Goal: Transaction & Acquisition: Purchase product/service

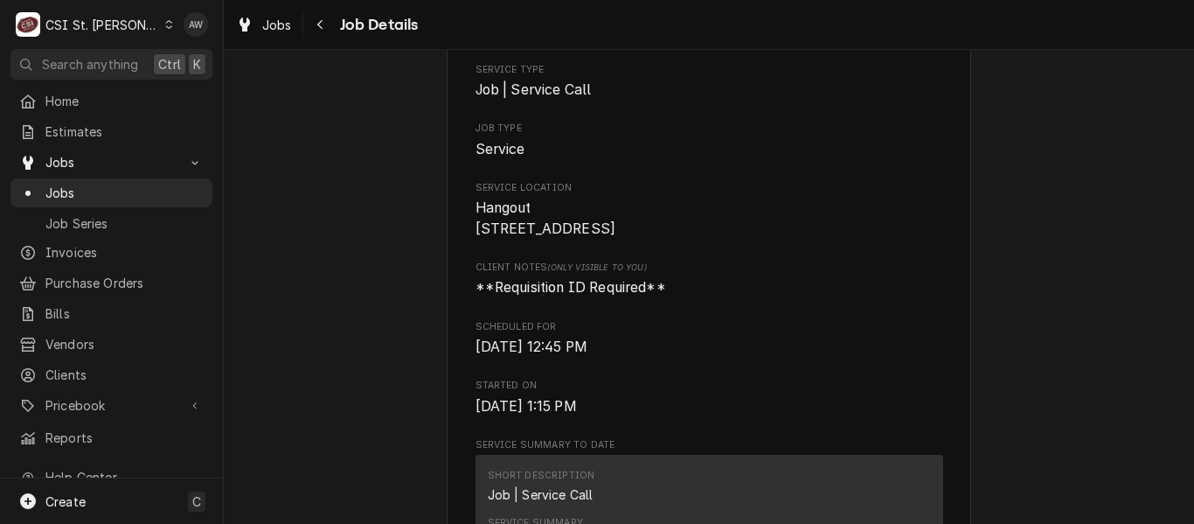
scroll to position [262, 0]
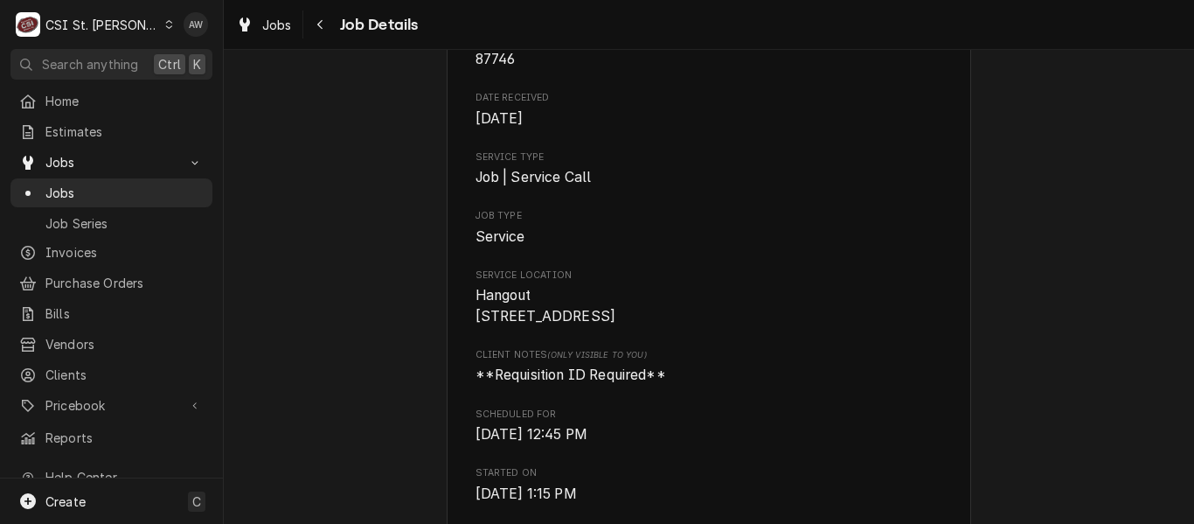
drag, startPoint x: 604, startPoint y: 340, endPoint x: 460, endPoint y: 284, distance: 154.7
copy span "Hangout [STREET_ADDRESS]"
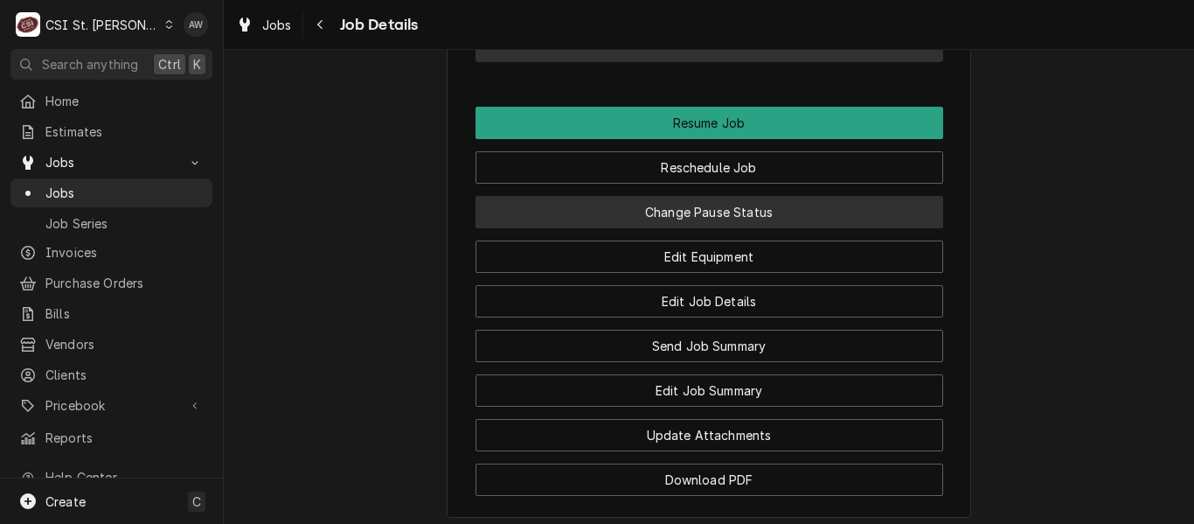
scroll to position [2098, 0]
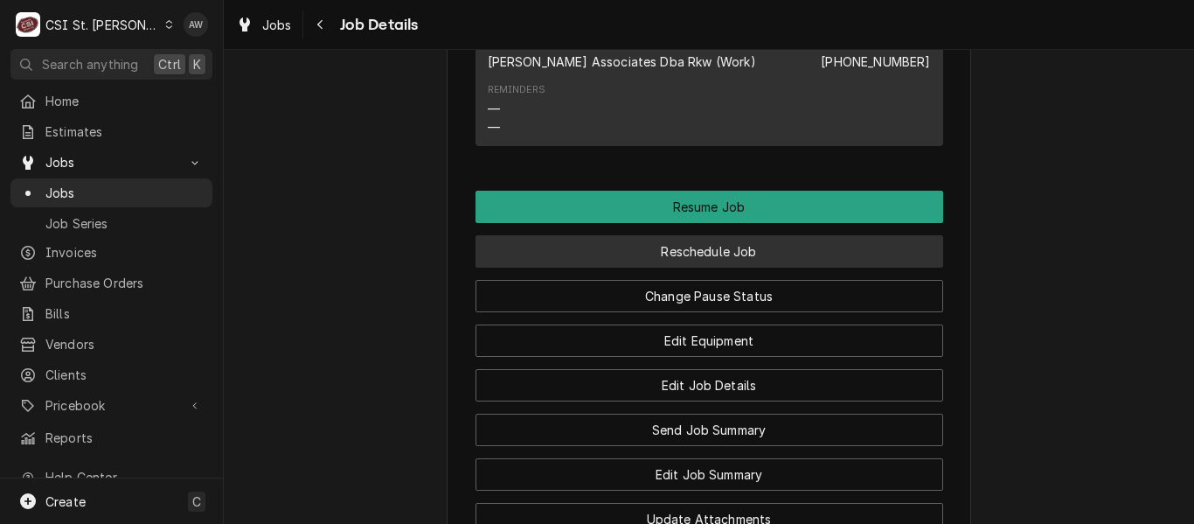
click at [733, 256] on button "Reschedule Job" at bounding box center [709, 251] width 468 height 32
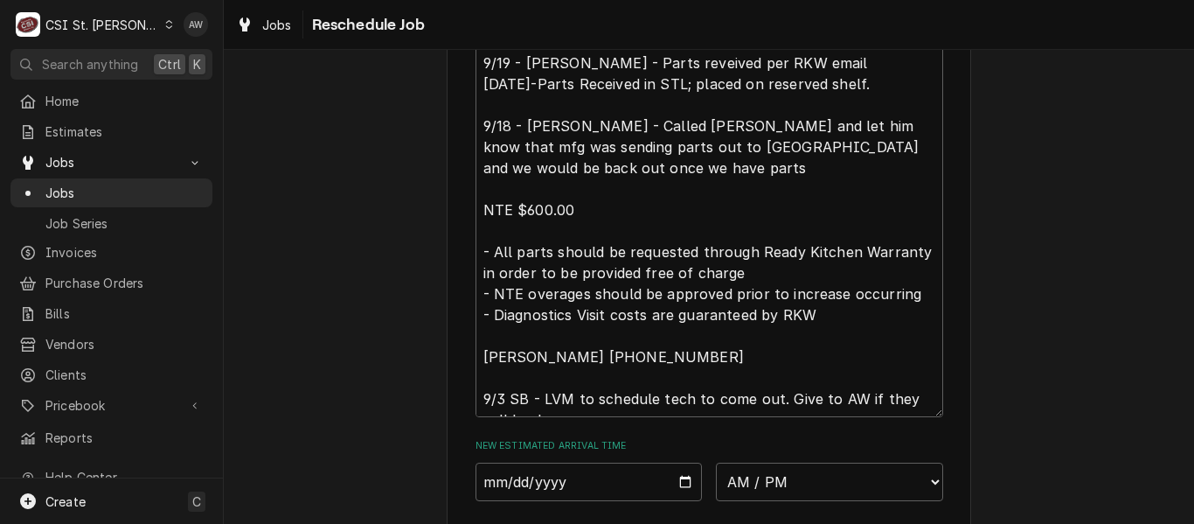
scroll to position [874, 0]
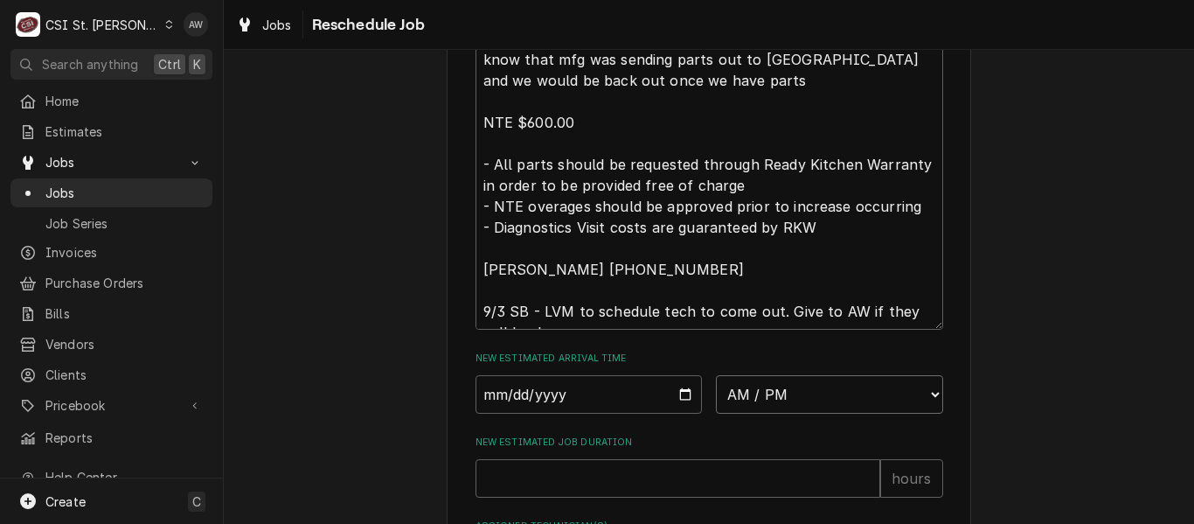
click at [769, 407] on select "AM / PM 6:00 AM 6:15 AM 6:30 AM 6:45 AM 7:00 AM 7:15 AM 7:30 AM 7:45 AM 8:00 AM…" at bounding box center [829, 394] width 227 height 38
select select "09:00:00"
click at [716, 395] on select "AM / PM 6:00 AM 6:15 AM 6:30 AM 6:45 AM 7:00 AM 7:15 AM 7:30 AM 7:45 AM 8:00 AM…" at bounding box center [829, 394] width 227 height 38
type textarea "x"
click at [678, 413] on input "Date" at bounding box center [588, 394] width 227 height 38
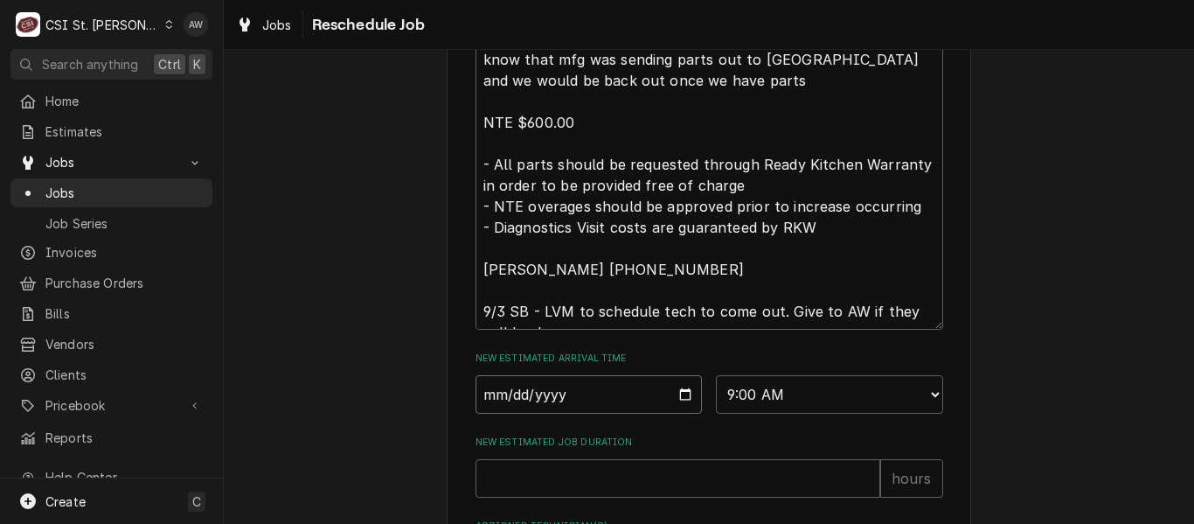
type input "2025-09-24"
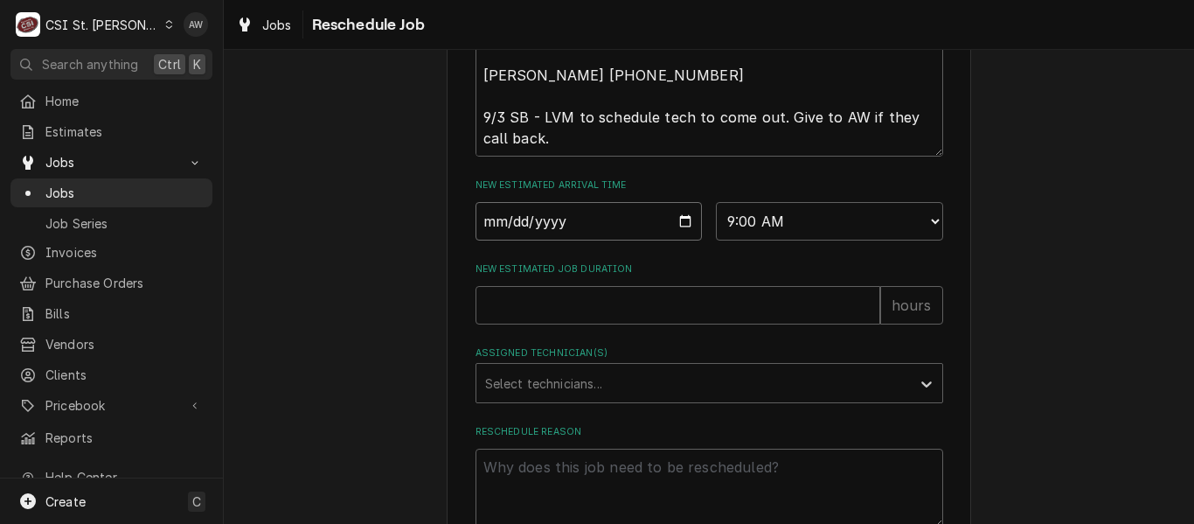
scroll to position [1049, 0]
click at [621, 323] on input "New Estimated Job Duration" at bounding box center [677, 303] width 405 height 38
type textarea "x"
type input "2"
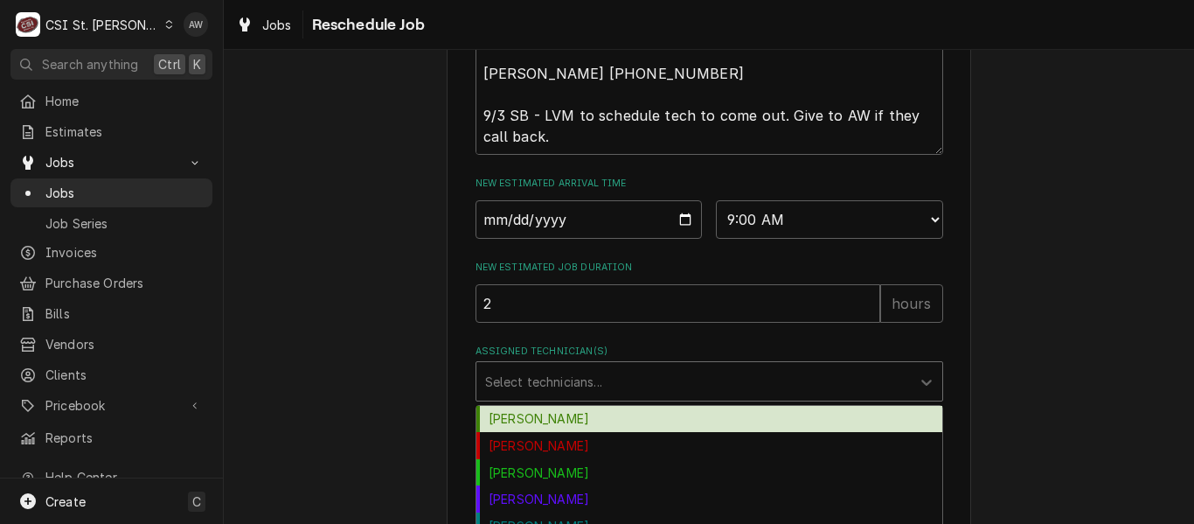
click at [637, 397] on div "Assigned Technician(s)" at bounding box center [693, 380] width 417 height 31
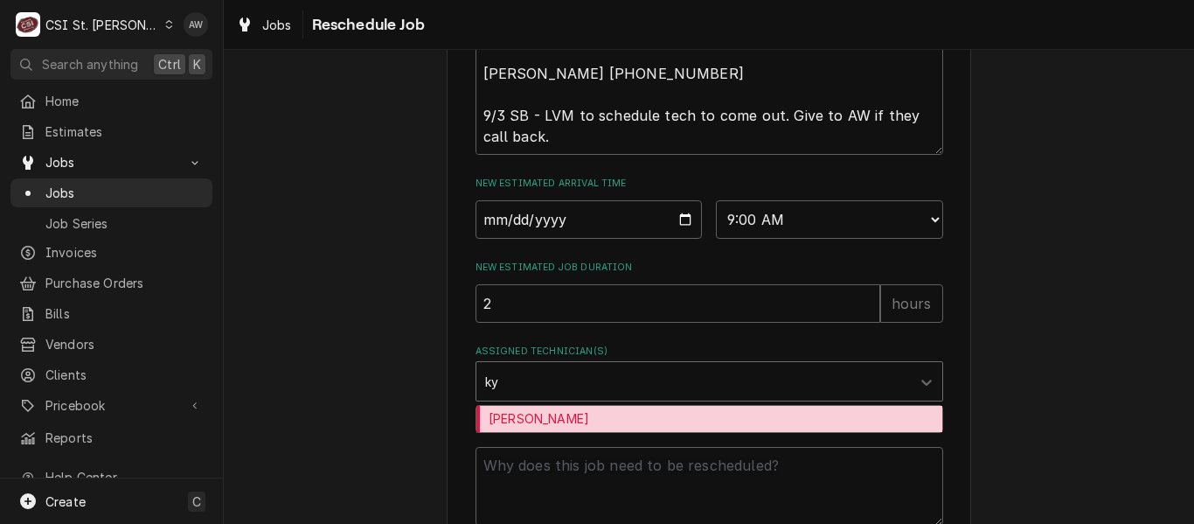
type input "kyl"
drag, startPoint x: 629, startPoint y: 440, endPoint x: 617, endPoint y: 474, distance: 36.2
click at [629, 433] on div "[PERSON_NAME]" at bounding box center [709, 419] width 466 height 27
type textarea "x"
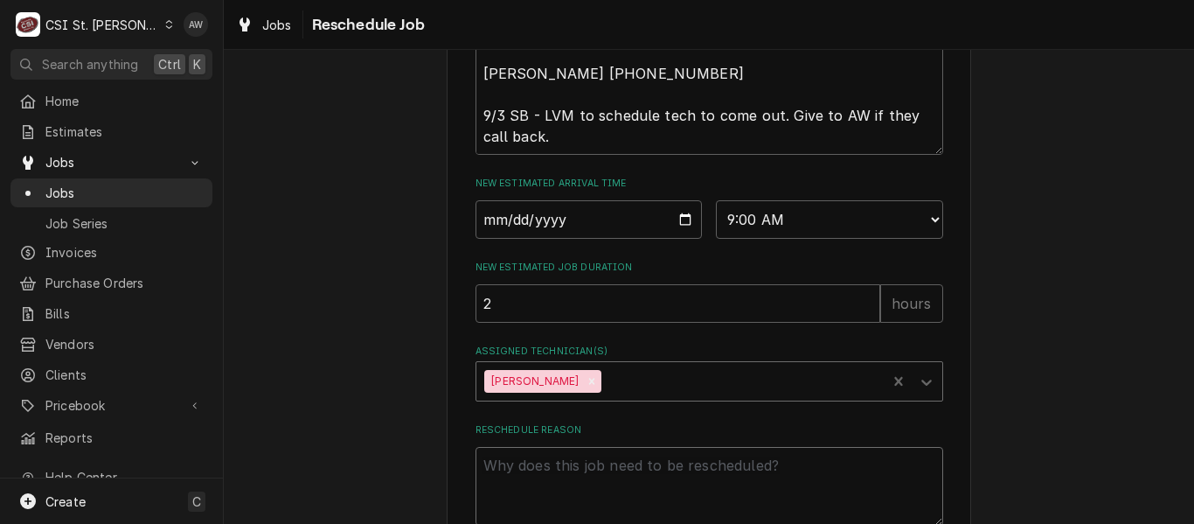
click at [608, 494] on textarea "Reschedule Reason" at bounding box center [709, 486] width 468 height 79
type textarea "x"
type textarea "r"
type textarea "x"
type textarea "re"
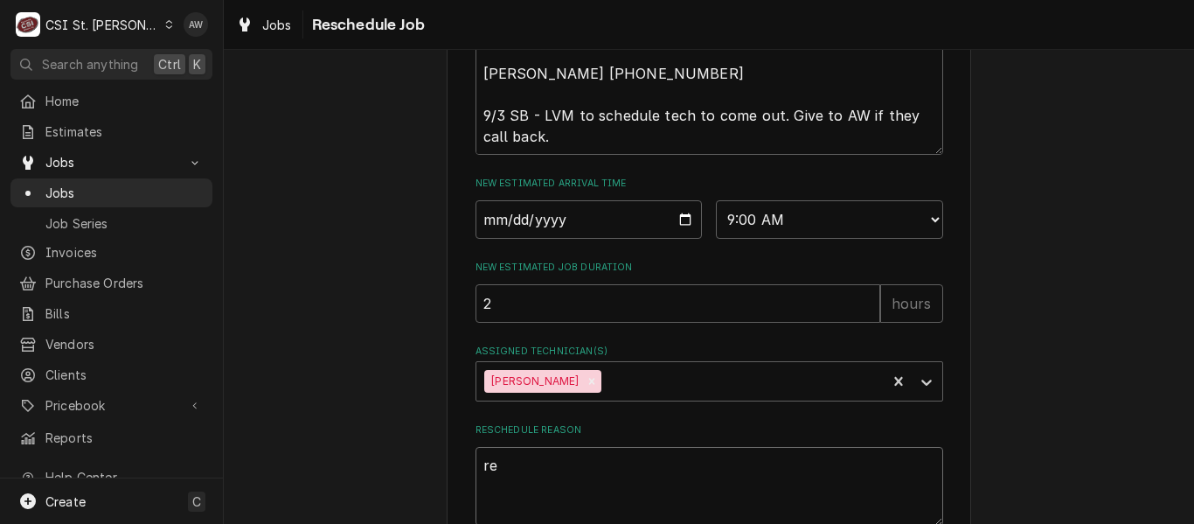
type textarea "x"
type textarea "retu"
type textarea "x"
type textarea "retur"
type textarea "x"
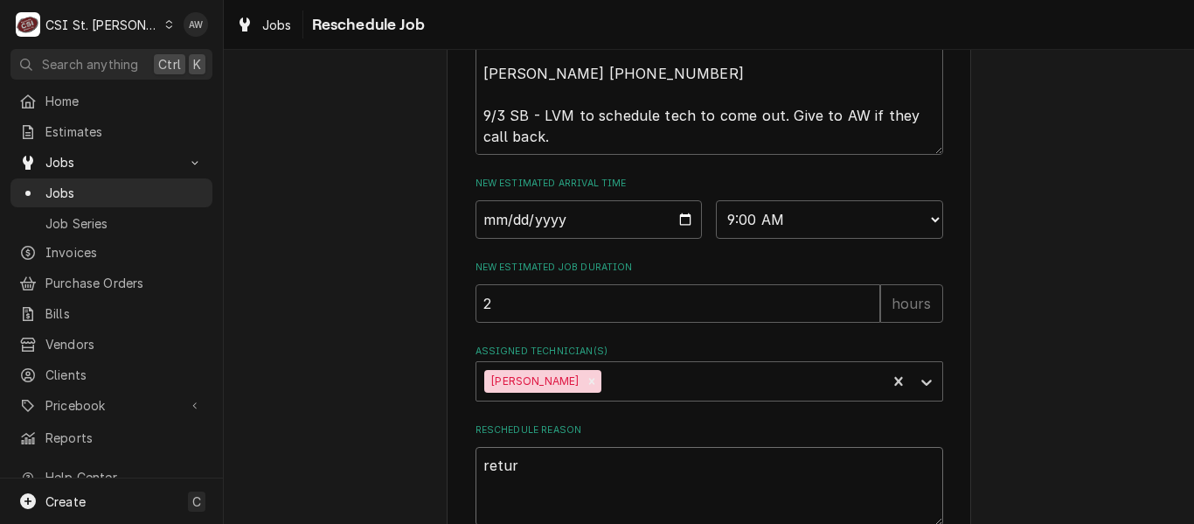
type textarea "return"
type textarea "x"
type textarea "returnn"
type textarea "x"
type textarea "returnng"
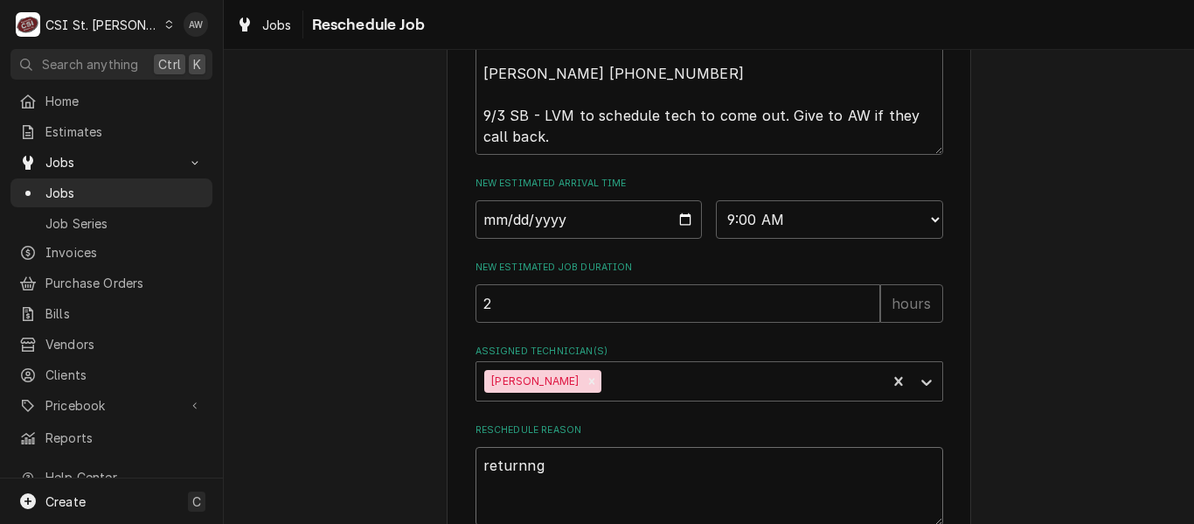
type textarea "x"
type textarea "returnng"
type textarea "x"
type textarea "returnng"
type textarea "x"
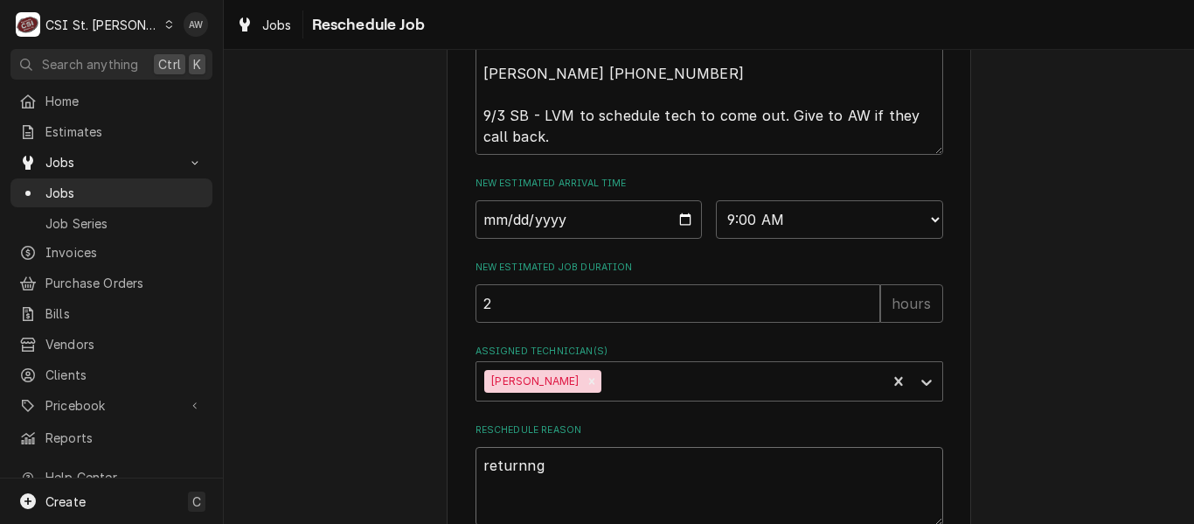
type textarea "returnn"
type textarea "x"
type textarea "return"
type textarea "x"
type textarea "returni"
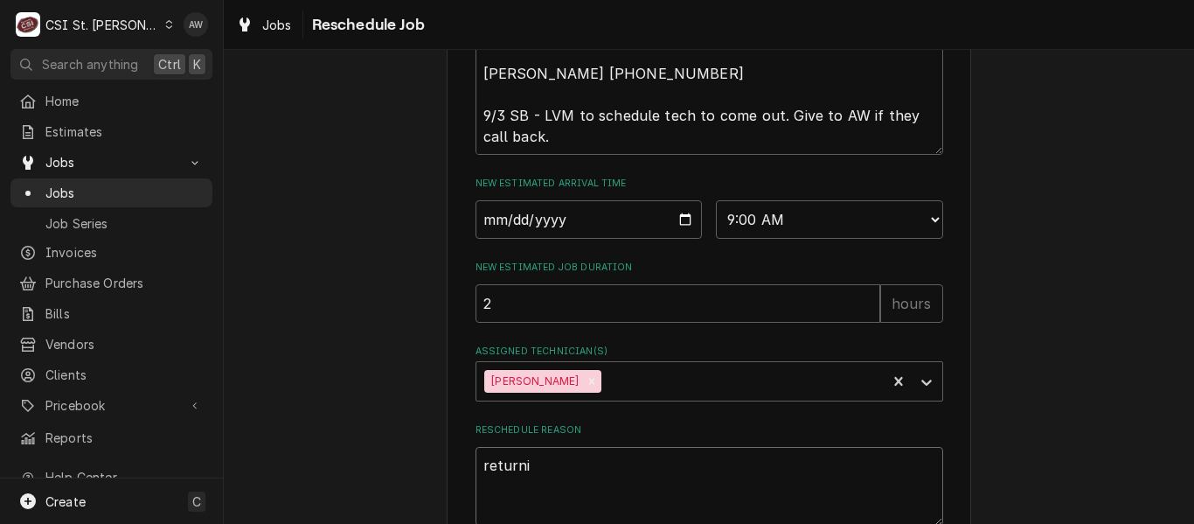
type textarea "x"
type textarea "returnin"
type textarea "x"
type textarea "returning"
type textarea "x"
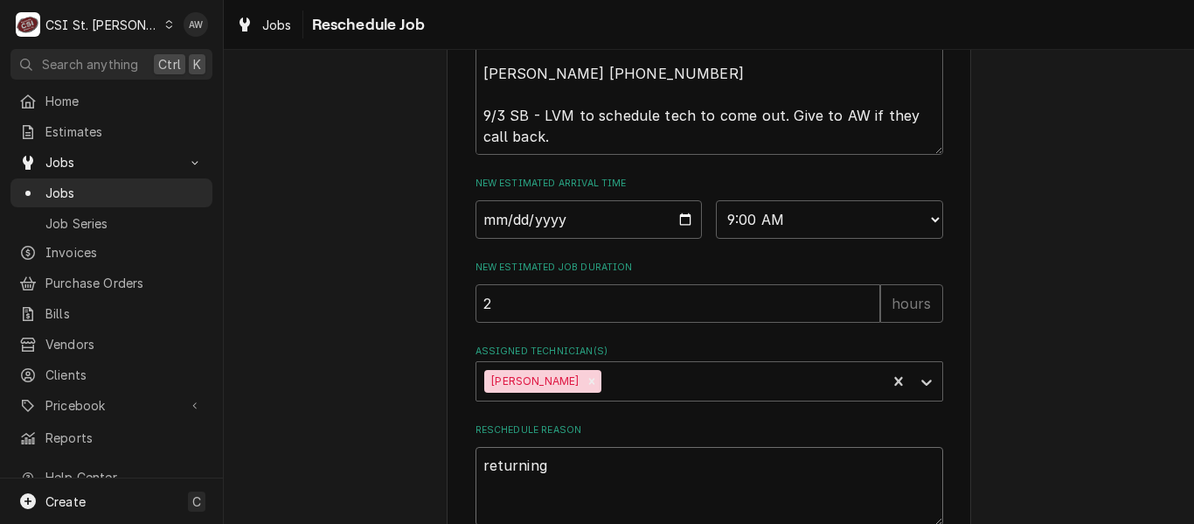
type textarea "returning"
type textarea "x"
type textarea "returning w"
type textarea "x"
type textarea "returning wi"
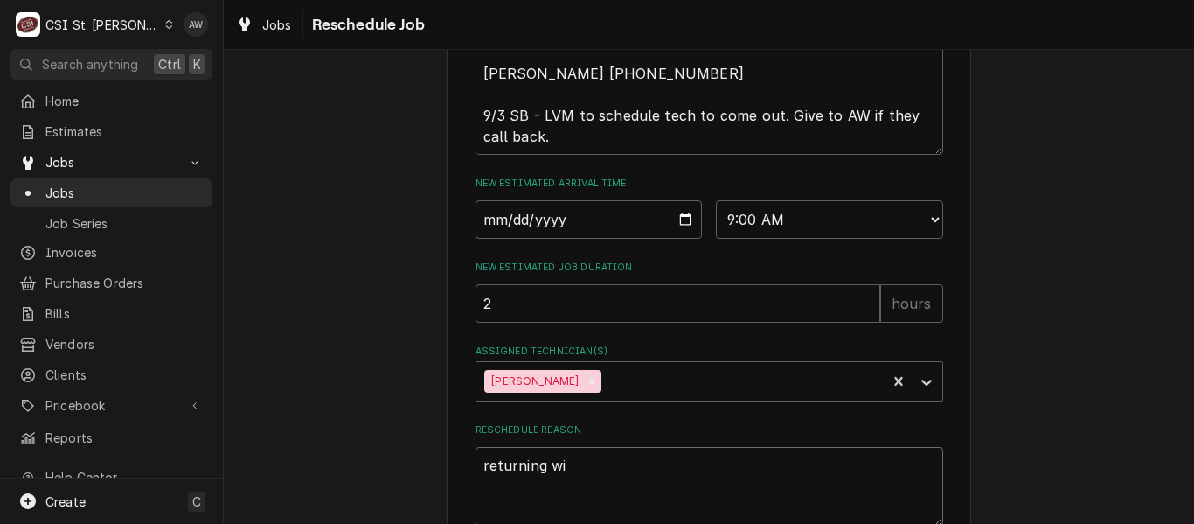
type textarea "x"
type textarea "returning wit"
type textarea "x"
type textarea "returning with"
type textarea "x"
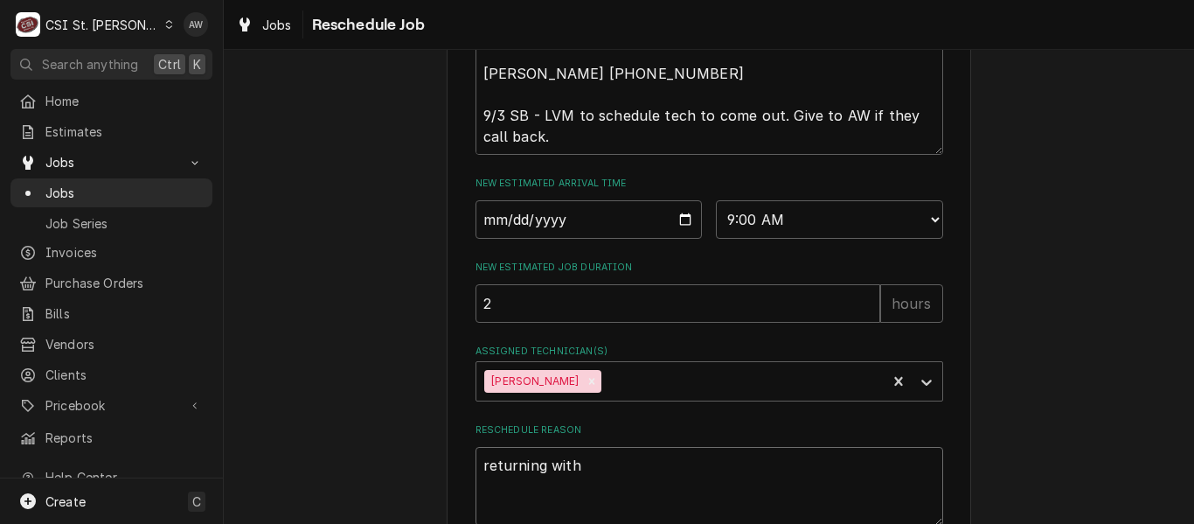
type textarea "returning with a"
type textarea "x"
type textarea "returning with apr"
type textarea "x"
type textarea "returning with aprt"
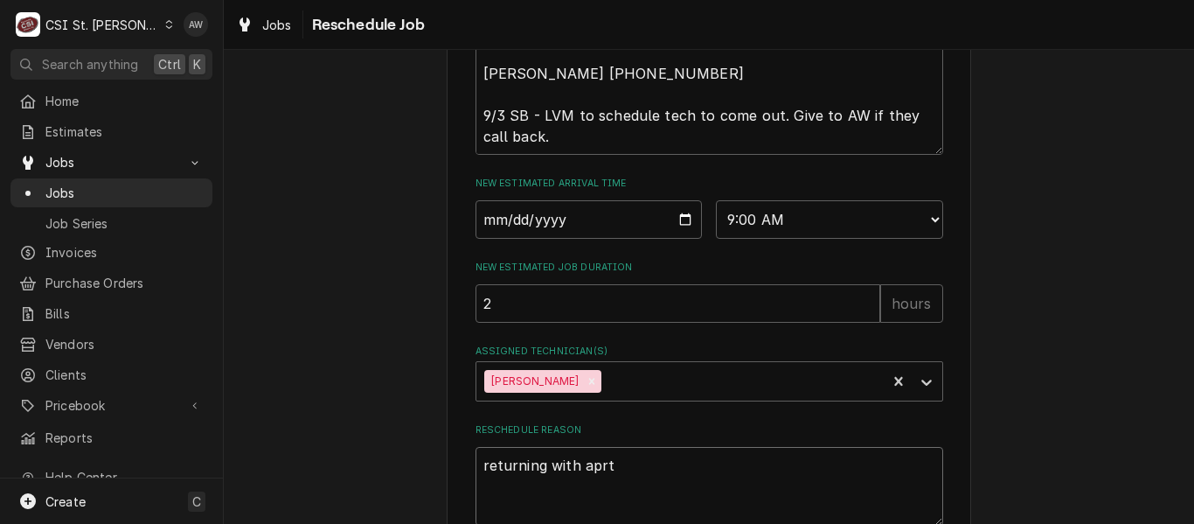
type textarea "x"
type textarea "returning with aprts"
type textarea "x"
type textarea "returning with aprts"
type textarea "x"
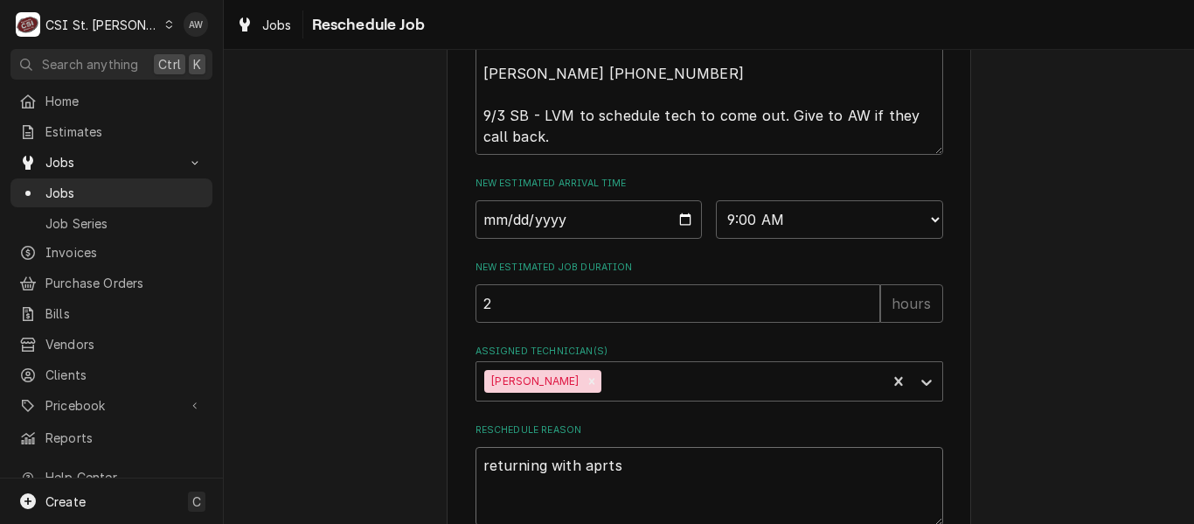
type textarea "returning with aprts"
type textarea "x"
type textarea "returning with aprt"
type textarea "x"
type textarea "returning with apr"
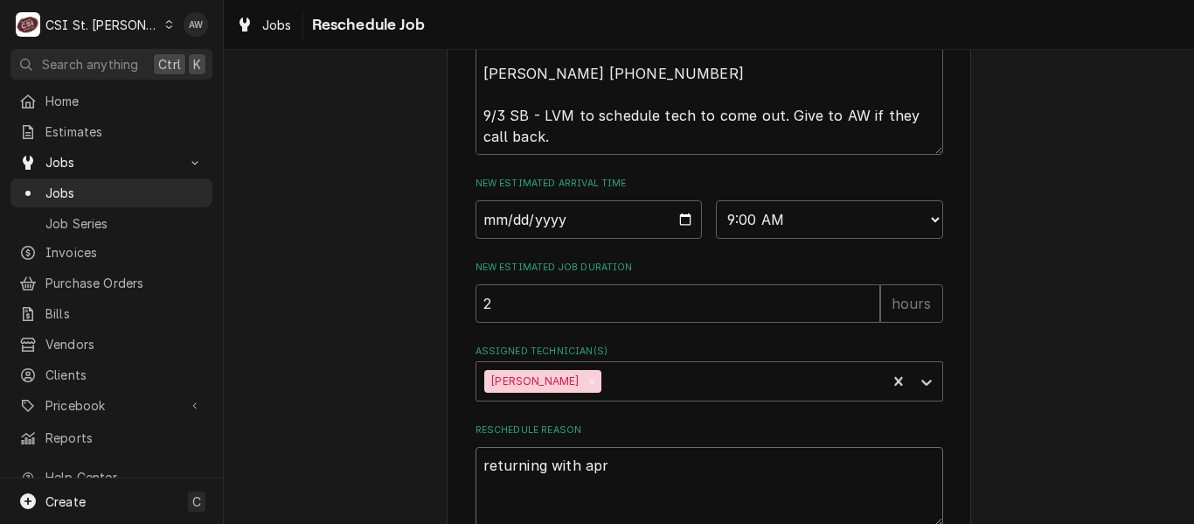
type textarea "x"
type textarea "returning with ap"
type textarea "x"
type textarea "returning with a"
type textarea "x"
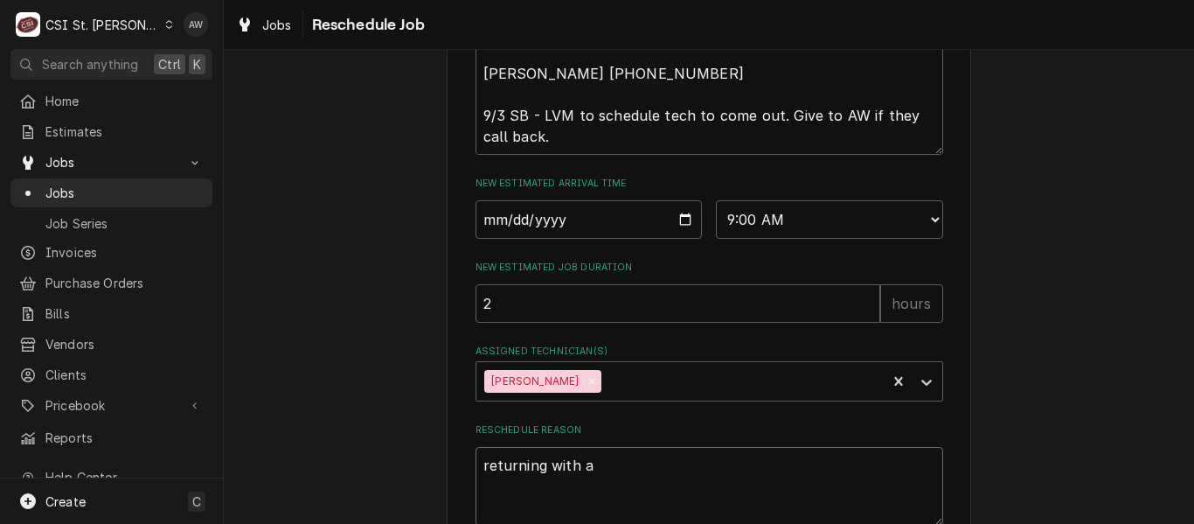
type textarea "returning with"
type textarea "x"
type textarea "returning with p"
type textarea "x"
type textarea "returning with pa"
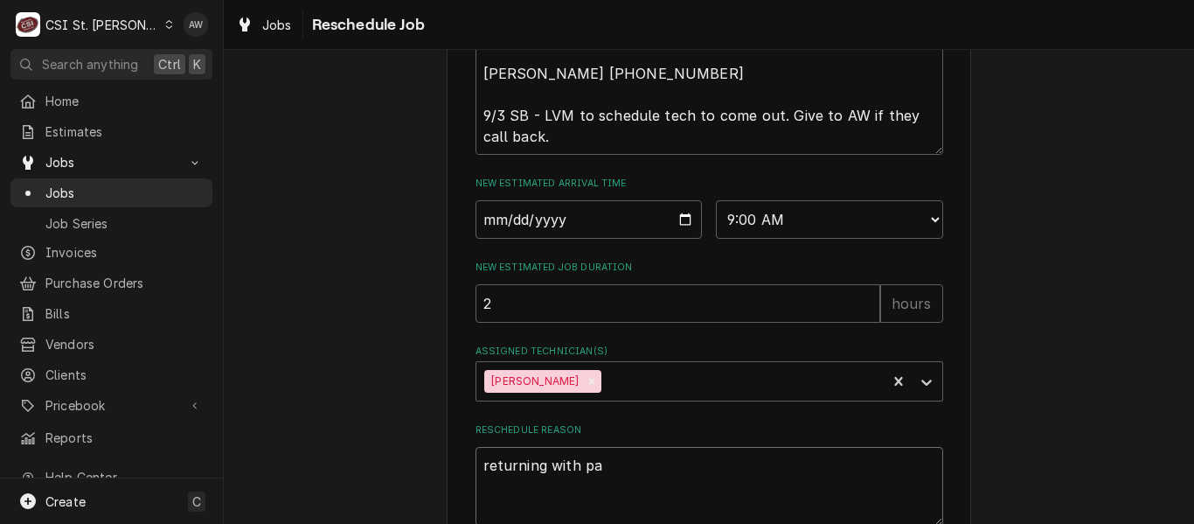
type textarea "x"
type textarea "returning with par"
type textarea "x"
type textarea "returning with part"
type textarea "x"
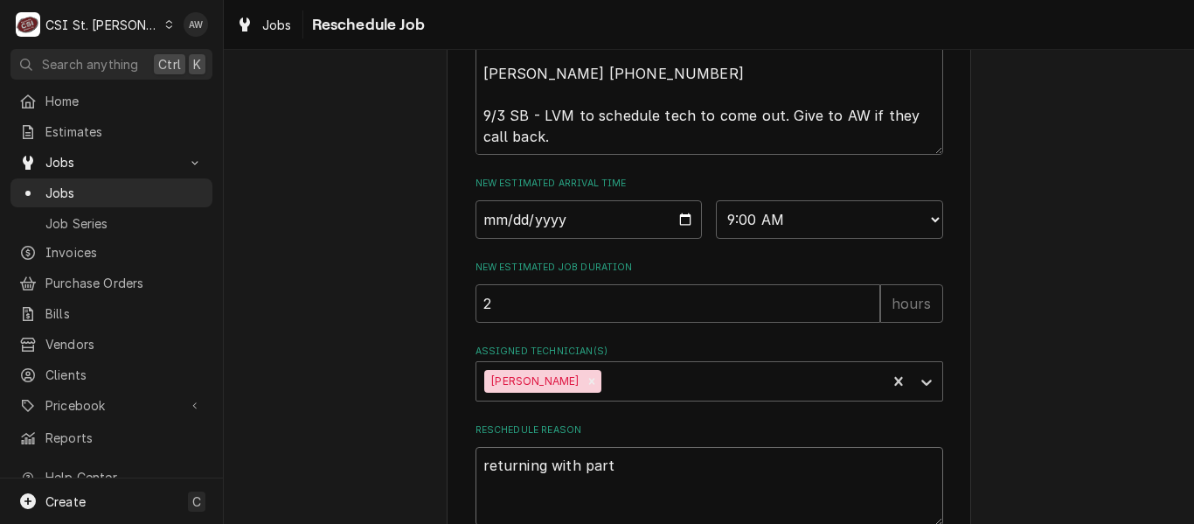
type textarea "returning with parts"
type textarea "x"
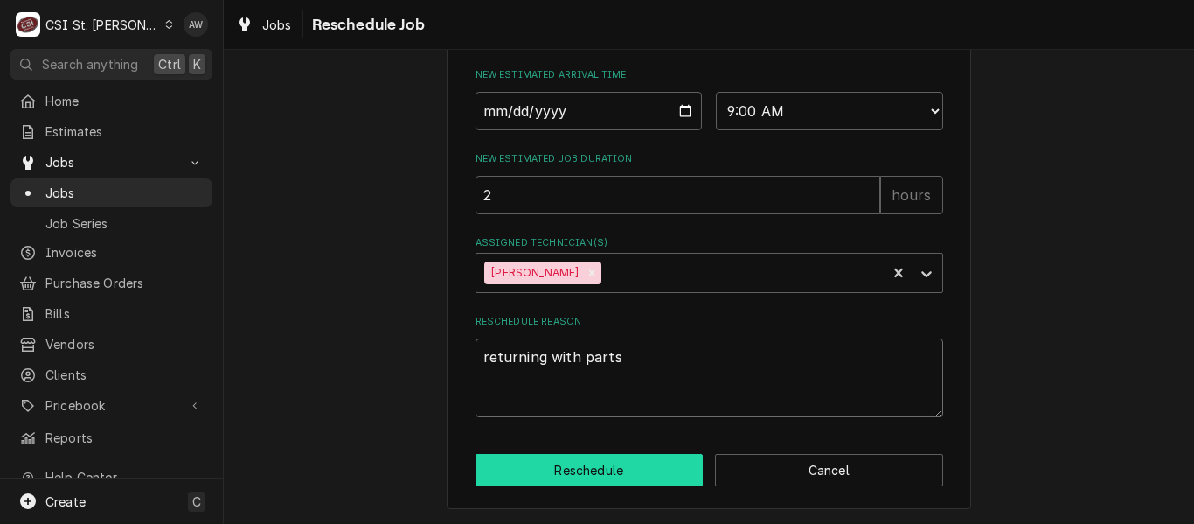
type textarea "returning with parts"
click at [646, 466] on button "Reschedule" at bounding box center [589, 470] width 228 height 32
type textarea "x"
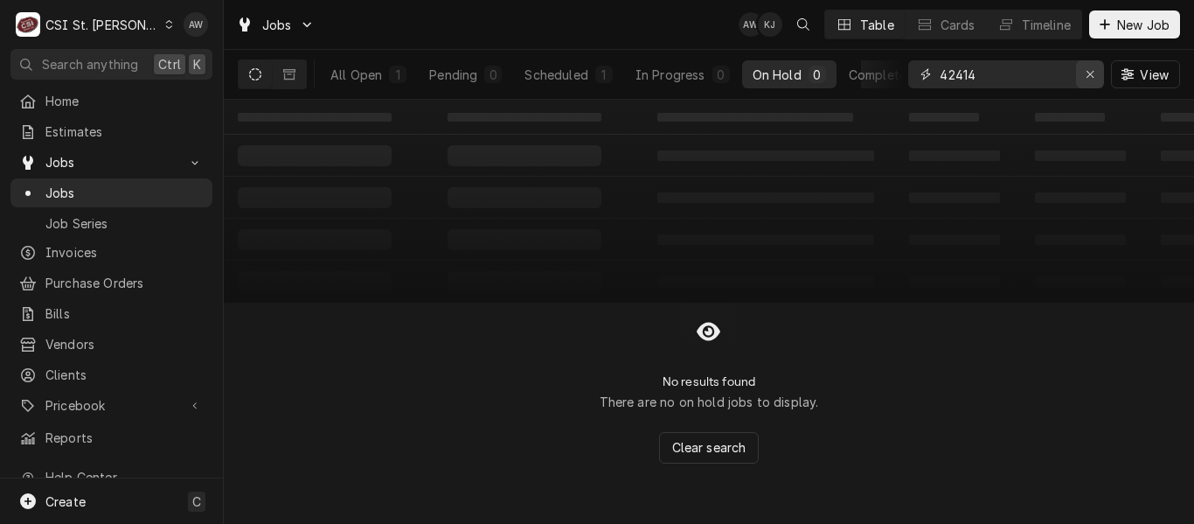
click at [1093, 76] on icon "Erase input" at bounding box center [1091, 74] width 10 height 12
click at [351, 75] on div "All Open" at bounding box center [356, 75] width 52 height 18
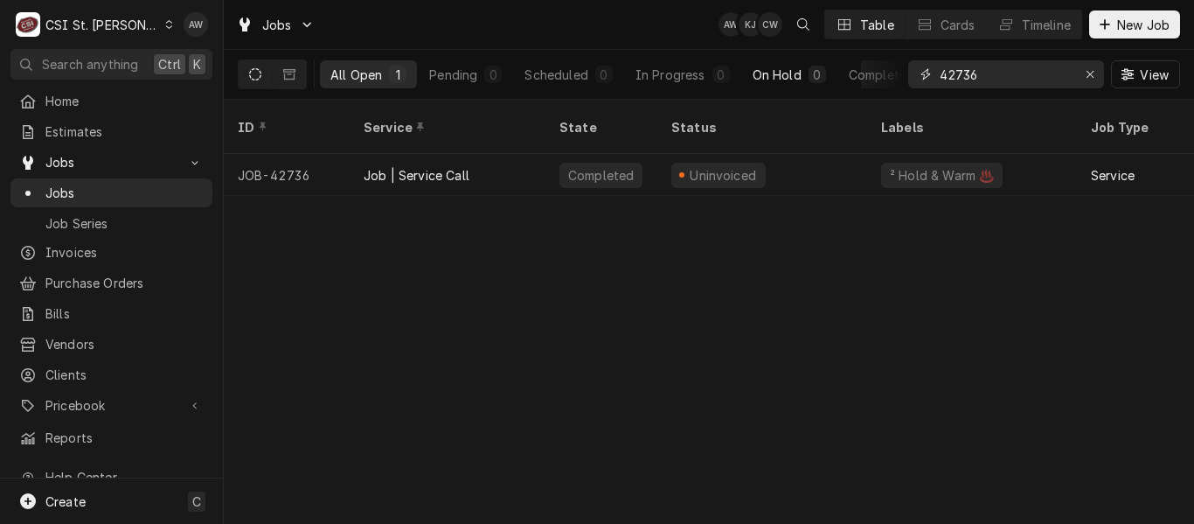
drag, startPoint x: 892, startPoint y: 70, endPoint x: 774, endPoint y: 62, distance: 118.3
click at [787, 66] on div "All Open 1 Pending 0 Scheduled 0 In Progress 0 On Hold 0 Completed 1 42736 View" at bounding box center [709, 74] width 942 height 49
type input "42786"
click at [781, 75] on div "On Hold" at bounding box center [777, 75] width 49 height 18
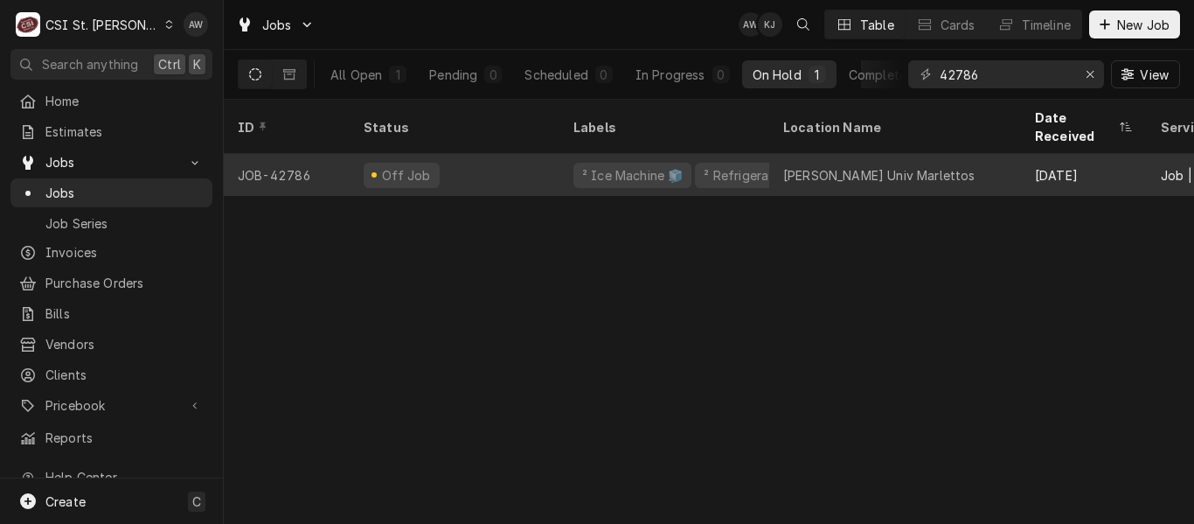
click at [735, 166] on div "² Refrigeration ❄️" at bounding box center [757, 175] width 110 height 18
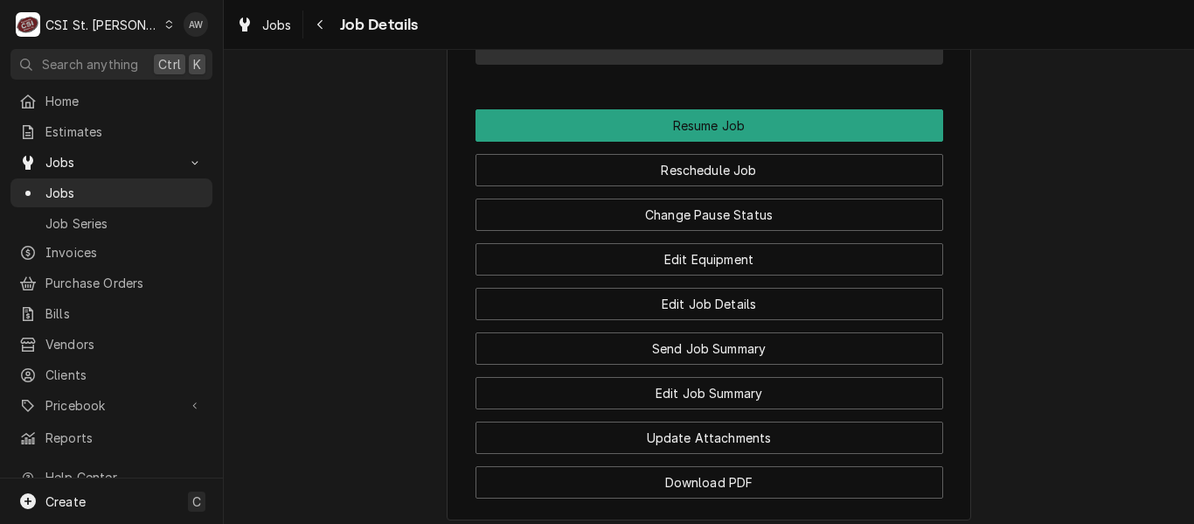
scroll to position [2185, 0]
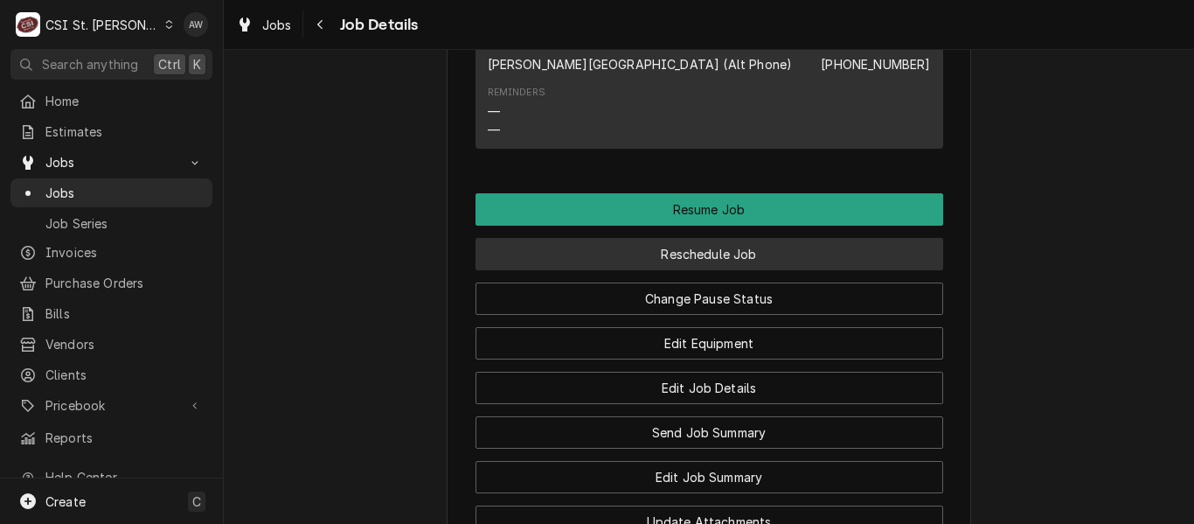
click at [709, 238] on button "Reschedule Job" at bounding box center [709, 254] width 468 height 32
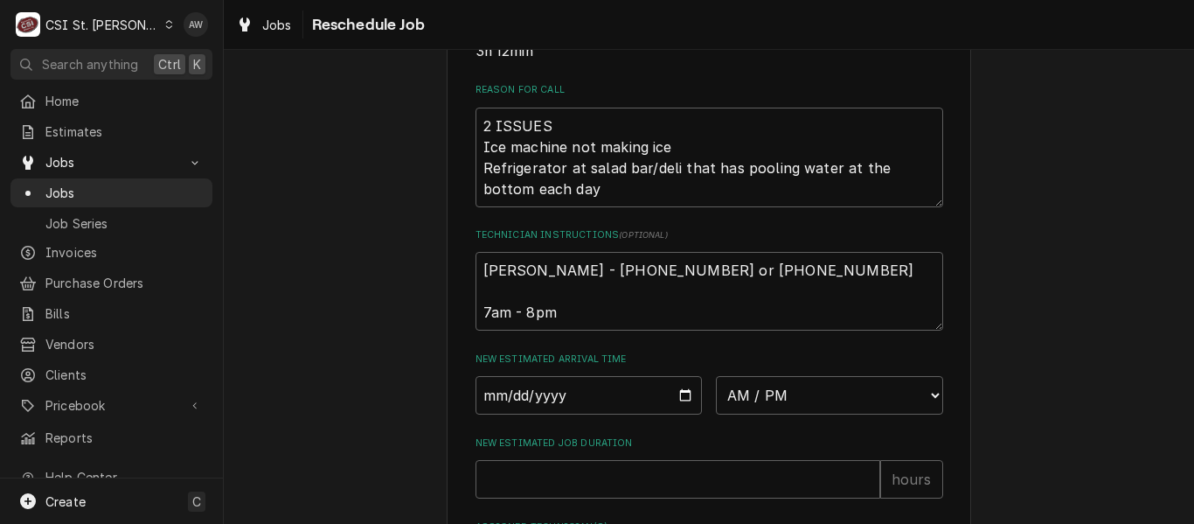
scroll to position [524, 0]
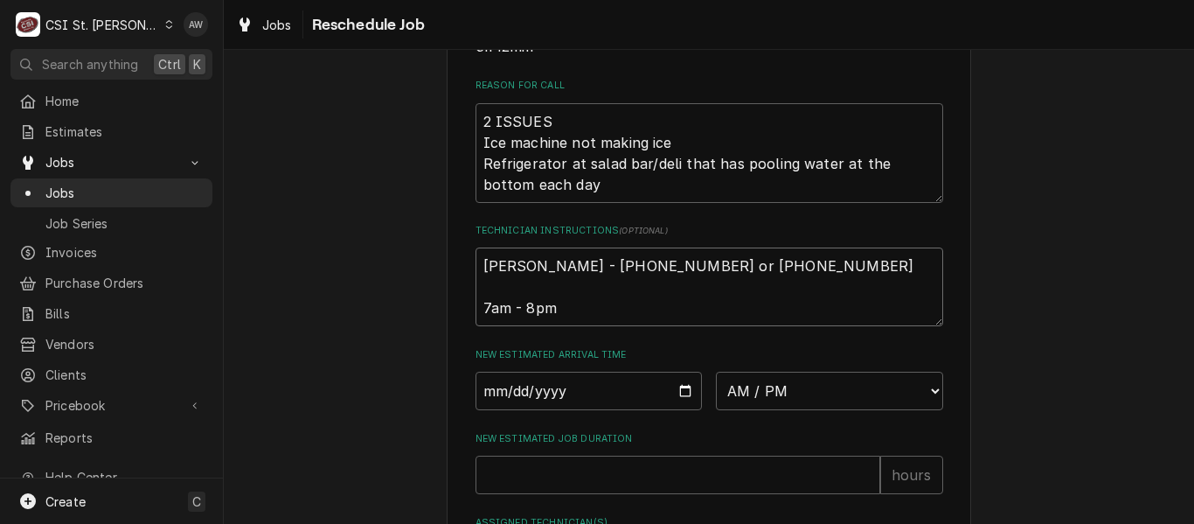
click at [476, 266] on textarea "Danielle Jones - 314 246-7775 or 314 349-7582 7am - 8pm" at bounding box center [709, 286] width 468 height 79
type textarea "x"
type textarea "Danielle Jones - 314 246-7775 or 314 349-7582 7am - 8pm"
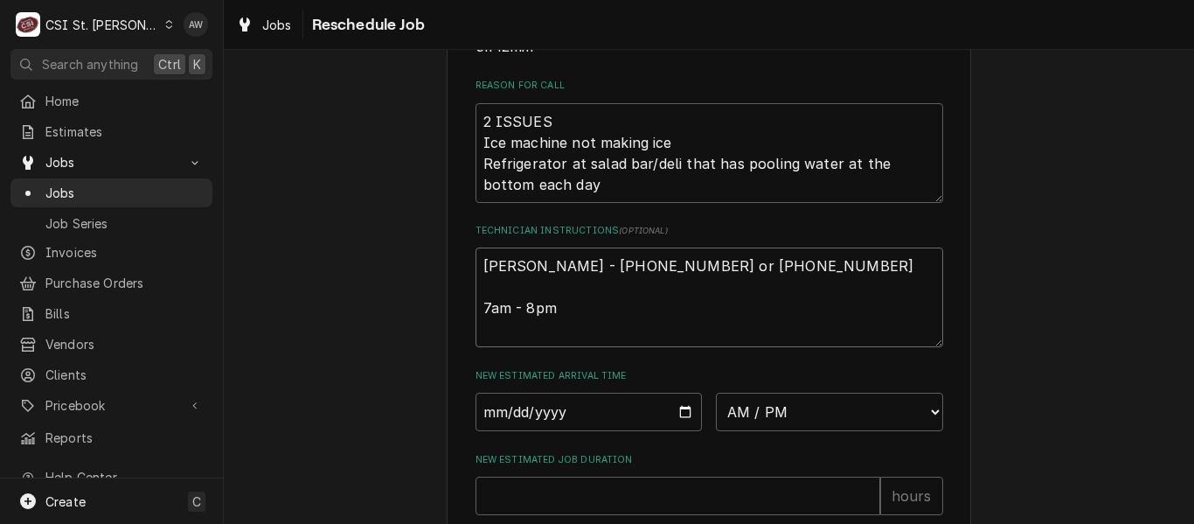
click at [494, 255] on textarea "Danielle Jones - 314 246-7775 or 314 349-7582 7am - 8pm" at bounding box center [709, 297] width 468 height 100
type textarea "x"
type textarea "p Danielle Jones - 314 246-7775 or 314 349-7582 7am - 8pm"
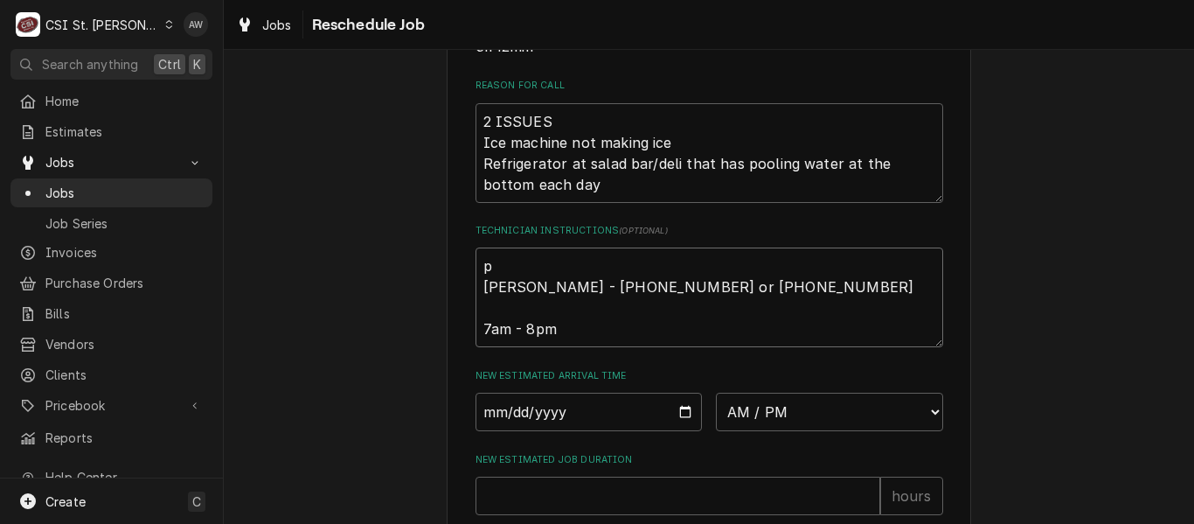
type textarea "x"
type textarea "pe Danielle Jones - 314 246-7775 or 314 349-7582 7am - 8pm"
type textarea "x"
type textarea "per Danielle Jones - 314 246-7775 or 314 349-7582 7am - 8pm"
type textarea "x"
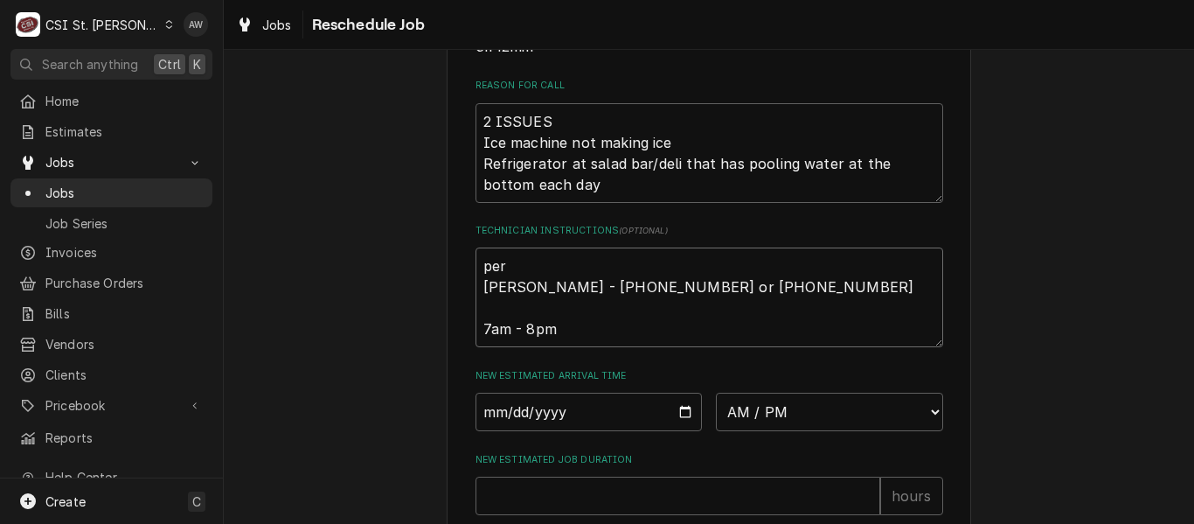
type textarea "per Danielle Jones - 314 246-7775 or 314 349-7582 7am - 8pm"
type textarea "x"
type textarea "per k Danielle Jones - 314 246-7775 or 314 349-7582 7am - 8pm"
type textarea "x"
type textarea "per ke Danielle Jones - 314 246-7775 or 314 349-7582 7am - 8pm"
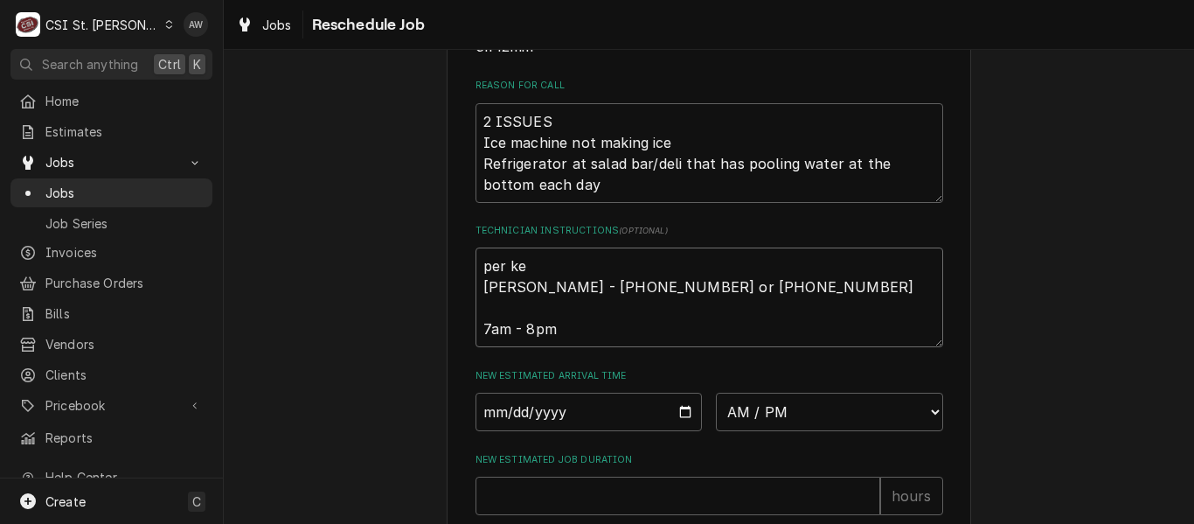
type textarea "x"
type textarea "per kev Danielle Jones - 314 246-7775 or 314 349-7582 7am - 8pm"
type textarea "x"
type textarea "per kevi Danielle Jones - 314 246-7775 or 314 349-7582 7am - 8pm"
type textarea "x"
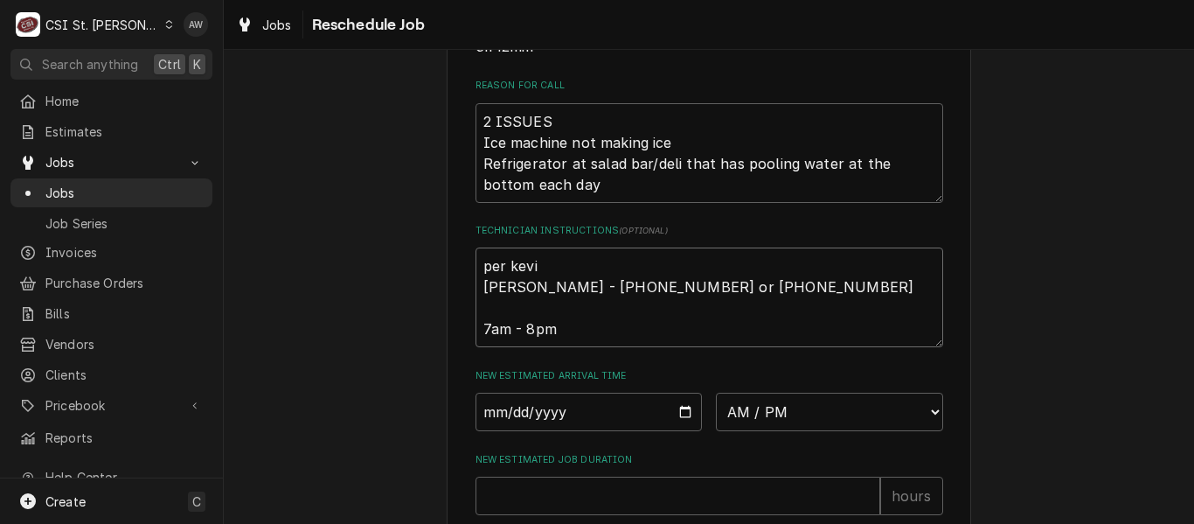
type textarea "per kevin Danielle Jones - 314 246-7775 or 314 349-7582 7am - 8pm"
type textarea "x"
type textarea "per kevin Danielle Jones - 314 246-7775 or 314 349-7582 7am - 8pm"
type textarea "x"
type textarea "per kevin k Danielle Jones - 314 246-7775 or 314 349-7582 7am - 8pm"
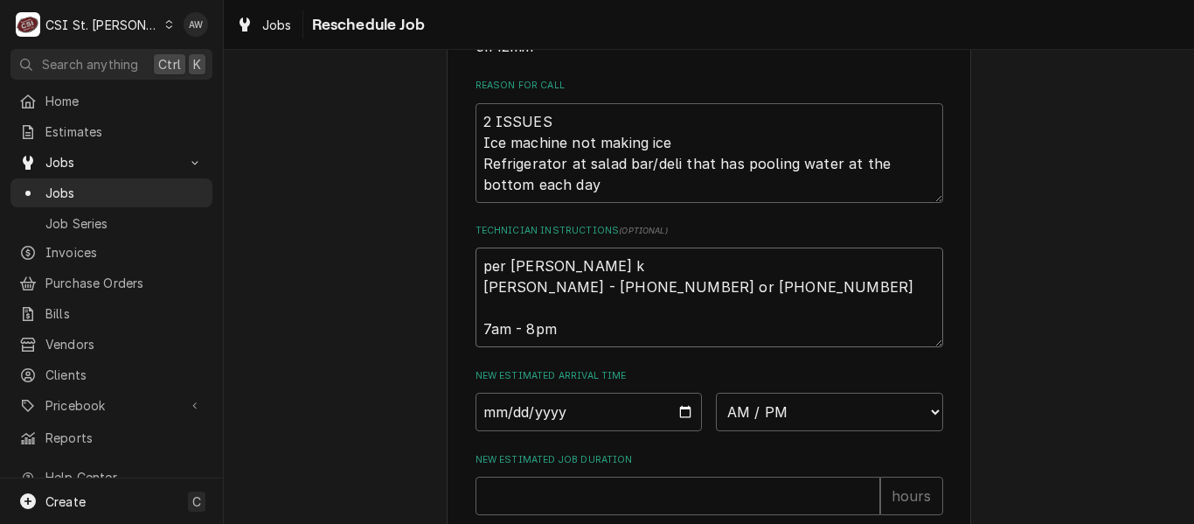
type textarea "x"
type textarea "per kevin ku Danielle Jones - 314 246-7775 or 314 349-7582 7am - 8pm"
type textarea "x"
type textarea "per kevin kuh Danielle Jones - 314 246-7775 or 314 349-7582 7am - 8pm"
type textarea "x"
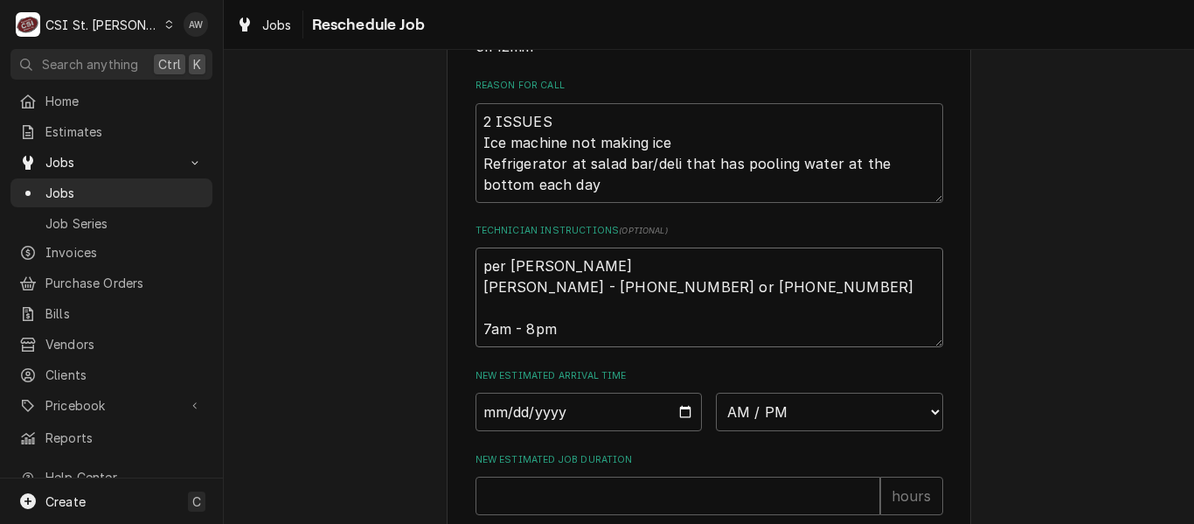
type textarea "per kevin kuhl Danielle Jones - 314 246-7775 or 314 349-7582 7am - 8pm"
type textarea "x"
type textarea "per kevin kuhlm Danielle Jones - 314 246-7775 or 314 349-7582 7am - 8pm"
type textarea "x"
type textarea "per kevin kuhlma Danielle Jones - 314 246-7775 or 314 349-7582 7am - 8pm"
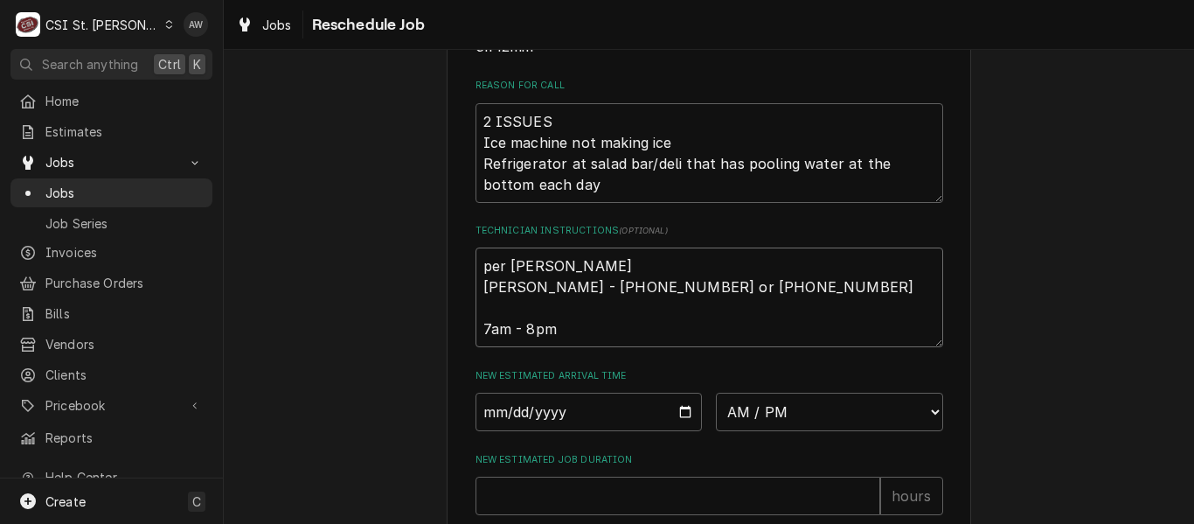
type textarea "x"
type textarea "per kevin kuhlman Danielle Jones - 314 246-7775 or 314 349-7582 7am - 8pm"
type textarea "x"
type textarea "per kevin kuhlman Danielle Jones - 314 246-7775 or 314 349-7582 7am - 8pm"
type textarea "x"
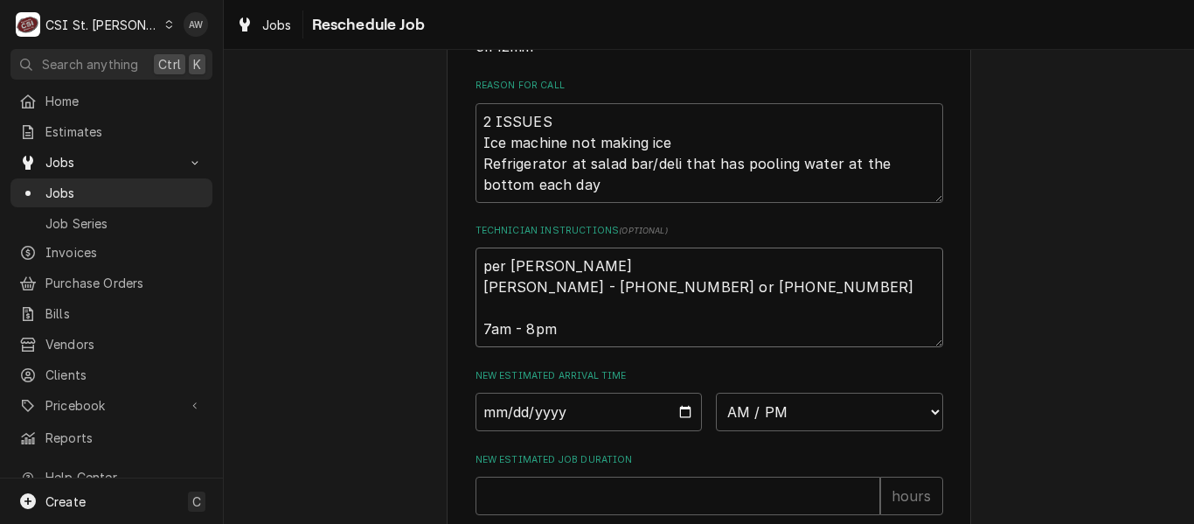
type textarea "per kevin kuhlman - Danielle Jones - 314 246-7775 or 314 349-7582 7am - 8pm"
type textarea "x"
type textarea "per kevin kuhlman - Danielle Jones - 314 246-7775 or 314 349-7582 7am - 8pm"
type textarea "x"
type textarea "per kevin kuhlman - i Danielle Jones - 314 246-7775 or 314 349-7582 7am - 8pm"
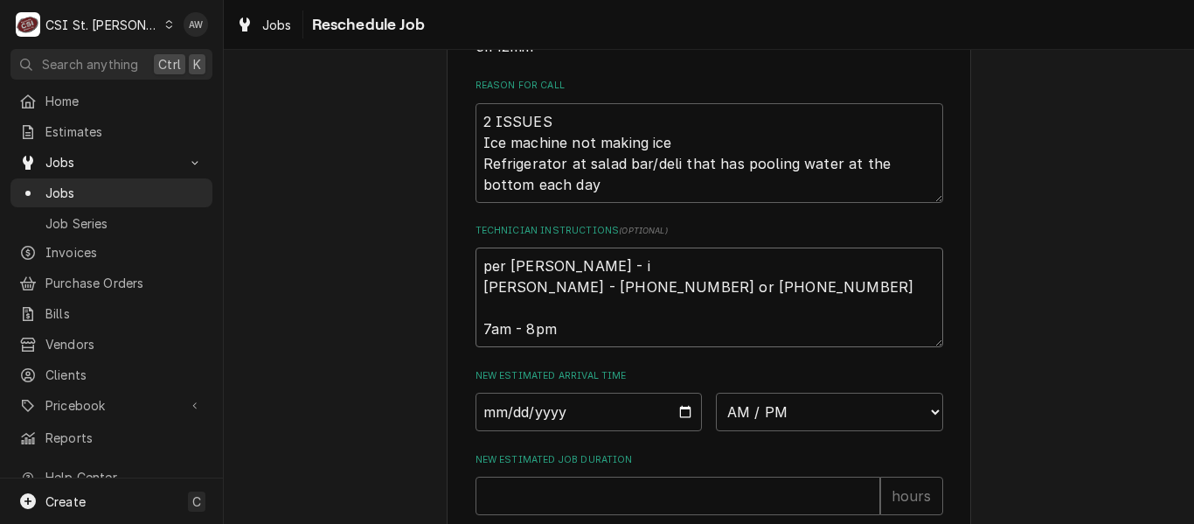
type textarea "x"
type textarea "per kevin kuhlman - ice Danielle Jones - 314 246-7775 or 314 349-7582 7am - 8pm"
type textarea "x"
type textarea "per kevin kuhlman - ice Danielle Jones - 314 246-7775 or 314 349-7582 7am - 8pm"
type textarea "x"
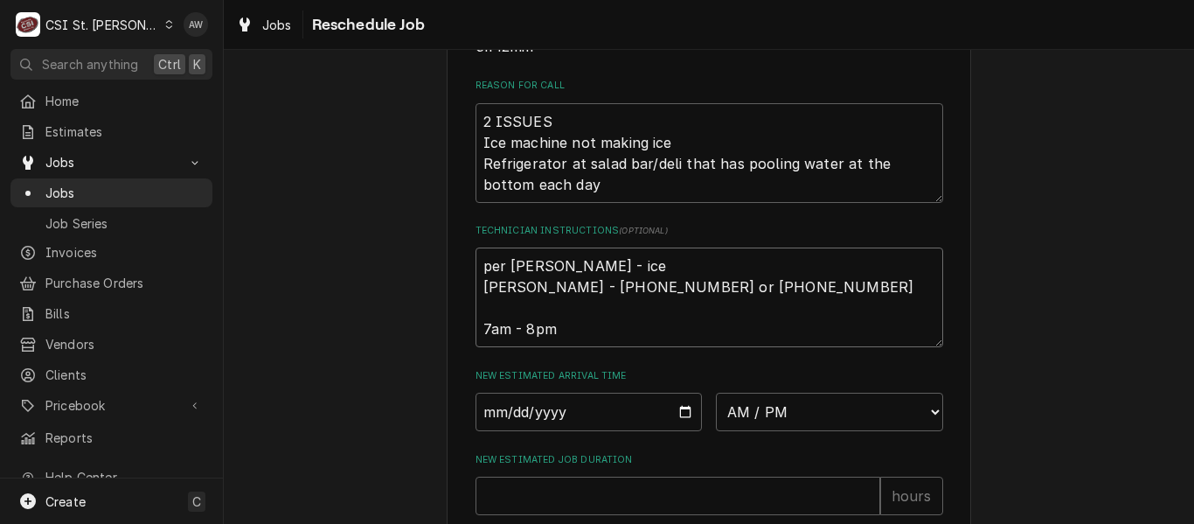
type textarea "per kevin kuhlman - ice m Danielle Jones - 314 246-7775 or 314 349-7582 7am - 8…"
type textarea "x"
type textarea "per kevin kuhlman - ice ma Danielle Jones - 314 246-7775 or 314 349-7582 7am - …"
type textarea "x"
type textarea "per kevin kuhlman - ice mac Danielle Jones - 314 246-7775 or 314 349-7582 7am -…"
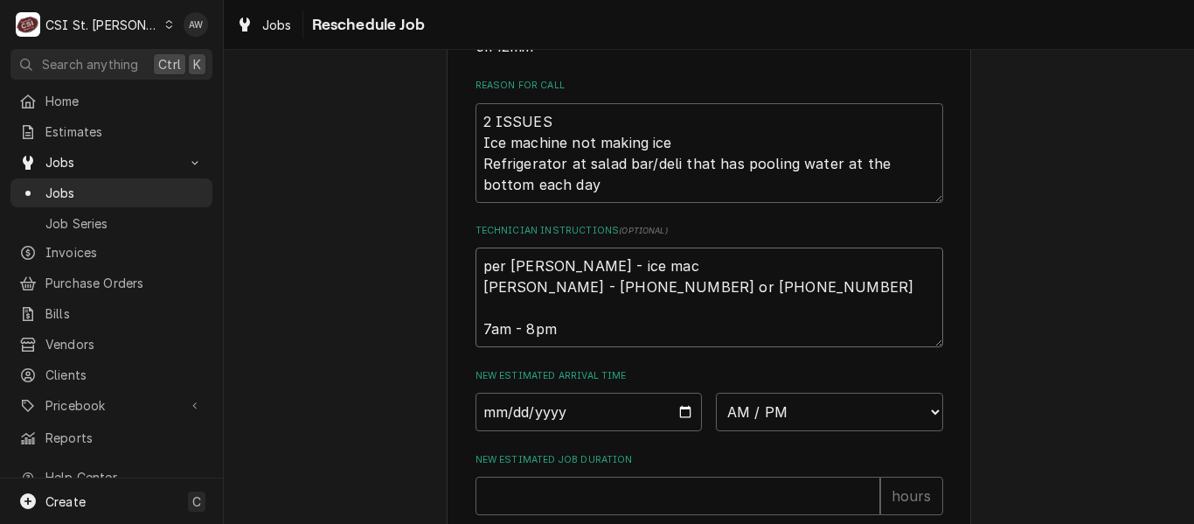
type textarea "x"
type textarea "per kevin kuhlman - ice mach Danielle Jones - 314 246-7775 or 314 349-7582 7am …"
type textarea "x"
type textarea "per kevin kuhlman - ice machi Danielle Jones - 314 246-7775 or 314 349-7582 7am…"
type textarea "x"
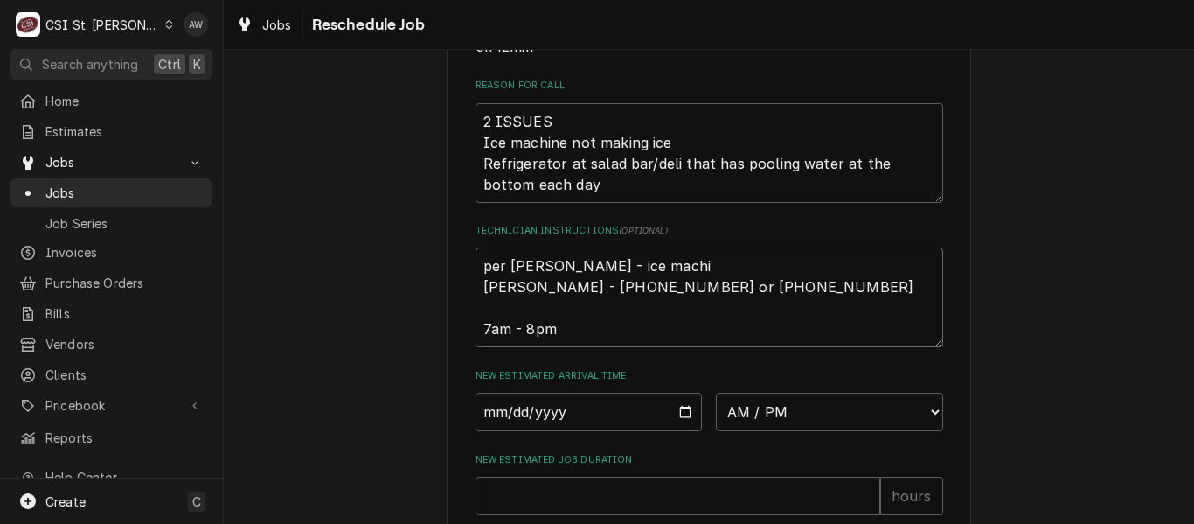
type textarea "per kevin kuhlman - ice machie Danielle Jones - 314 246-7775 or 314 349-7582 7a…"
type textarea "x"
type textarea "per kevin kuhlman - ice machien Danielle Jones - 314 246-7775 or 314 349-7582 7…"
type textarea "x"
type textarea "per kevin kuhlman - ice machien Danielle Jones - 314 246-7775 or 314 349-7582 7…"
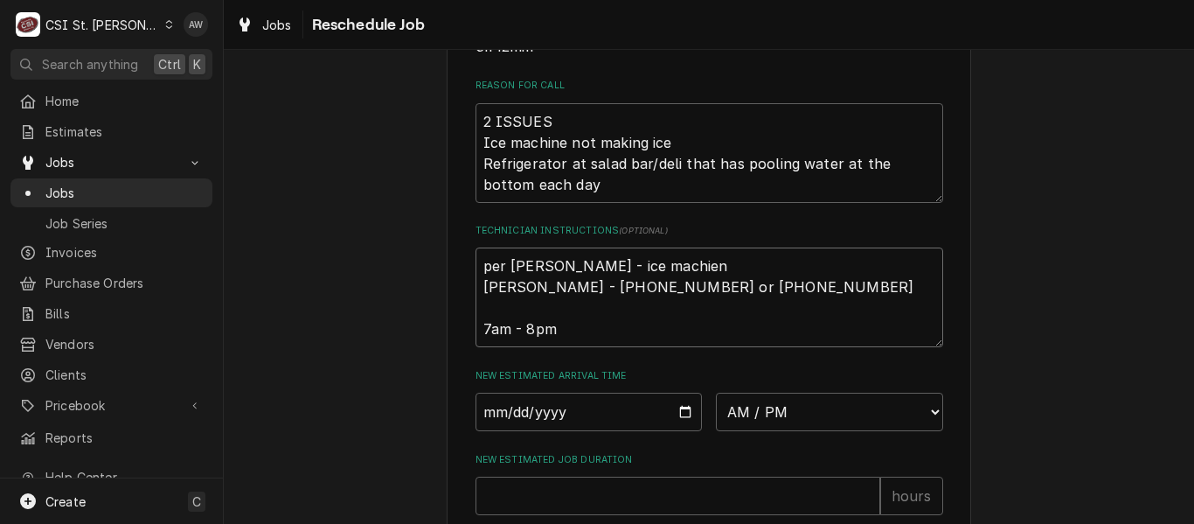
type textarea "x"
type textarea "per kevin kuhlman - ice machien i Danielle Jones - 314 246-7775 or 314 349-7582…"
type textarea "x"
type textarea "per kevin kuhlman - ice machien is Danielle Jones - 314 246-7775 or 314 349-758…"
type textarea "x"
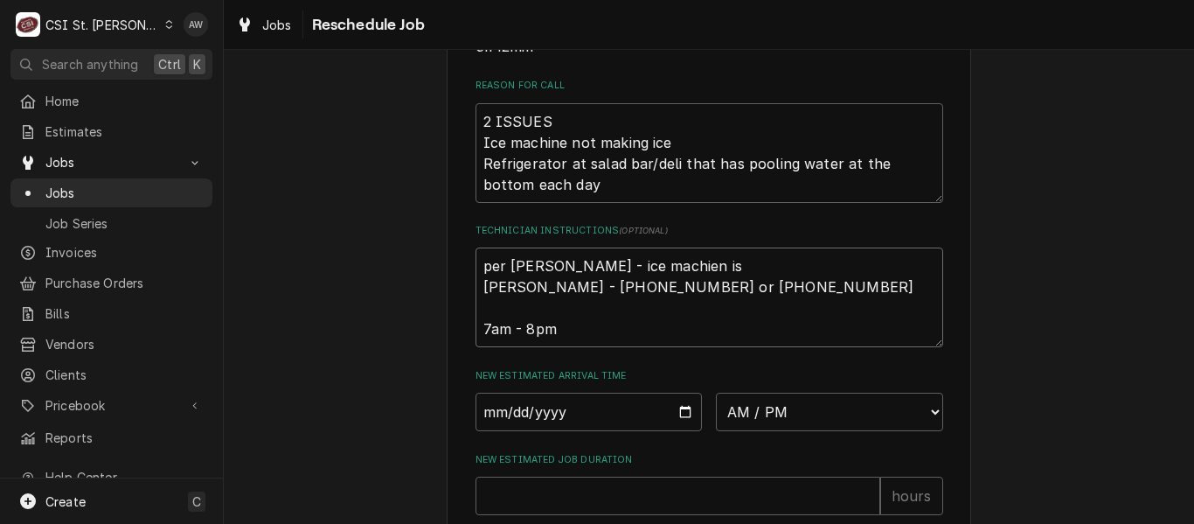
type textarea "per kevin kuhlman - ice machien is s Danielle Jones - 314 246-7775 or 314 349-7…"
type textarea "x"
type textarea "per kevin kuhlman - ice machien is st Danielle Jones - 314 246-7775 or 314 349-…"
type textarea "x"
type textarea "per kevin kuhlman - ice machien is sti Danielle Jones - 314 246-7775 or 314 349…"
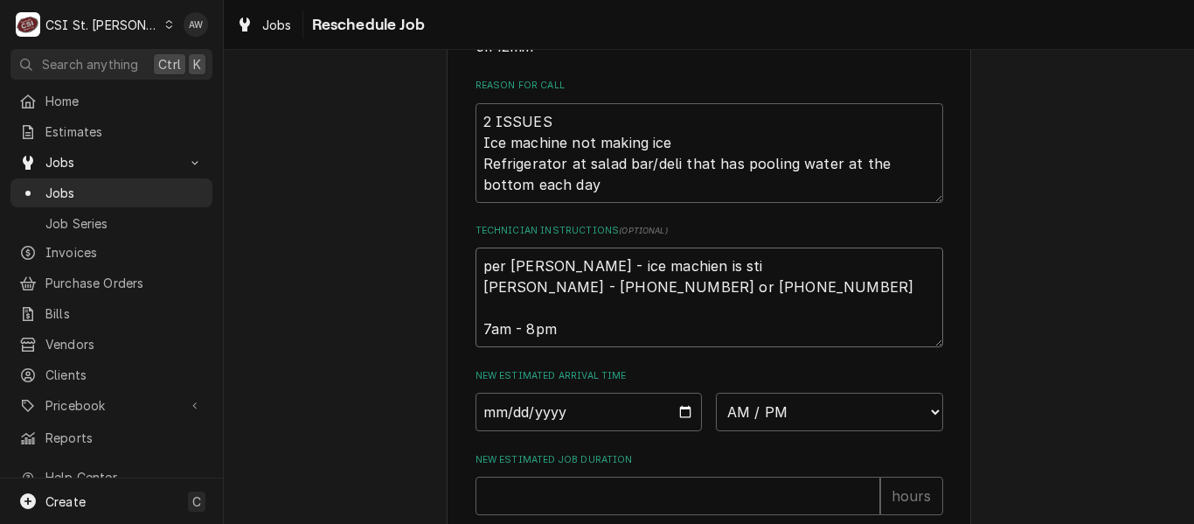
type textarea "x"
type textarea "per kevin kuhlman - ice machien is stil Danielle Jones - 314 246-7775 or 314 34…"
type textarea "x"
type textarea "per kevin kuhlman - ice machien is stil Danielle Jones - 314 246-7775 or 314 34…"
type textarea "x"
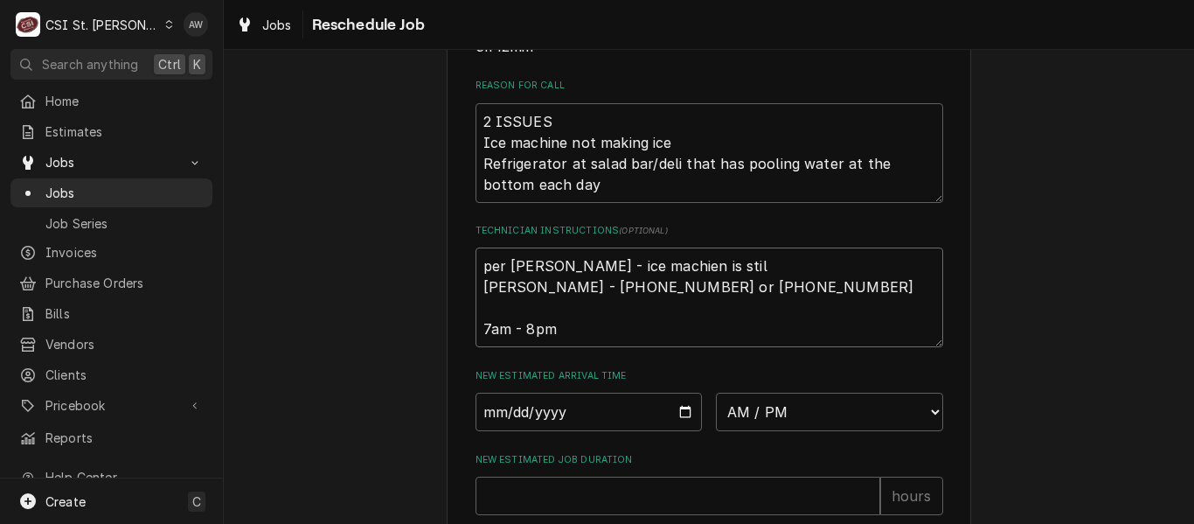
type textarea "per kevin kuhlman - ice machien is stil n Danielle Jones - 314 246-7775 or 314 …"
type textarea "x"
type textarea "per kevin kuhlman - ice machien is stil no Danielle Jones - 314 246-7775 or 314…"
type textarea "x"
type textarea "per kevin kuhlman - ice machien is stil not Danielle Jones - 314 246-7775 or 31…"
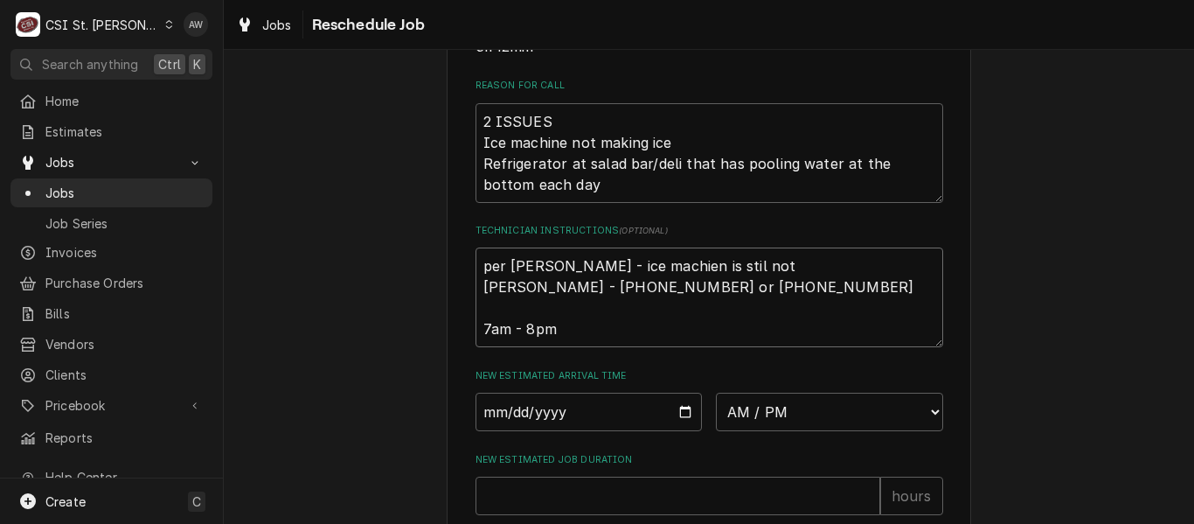
type textarea "x"
type textarea "per kevin kuhlman - ice machien is stil no Danielle Jones - 314 246-7775 or 314…"
type textarea "x"
type textarea "per kevin kuhlman - ice machien is stil n Danielle Jones - 314 246-7775 or 314 …"
type textarea "x"
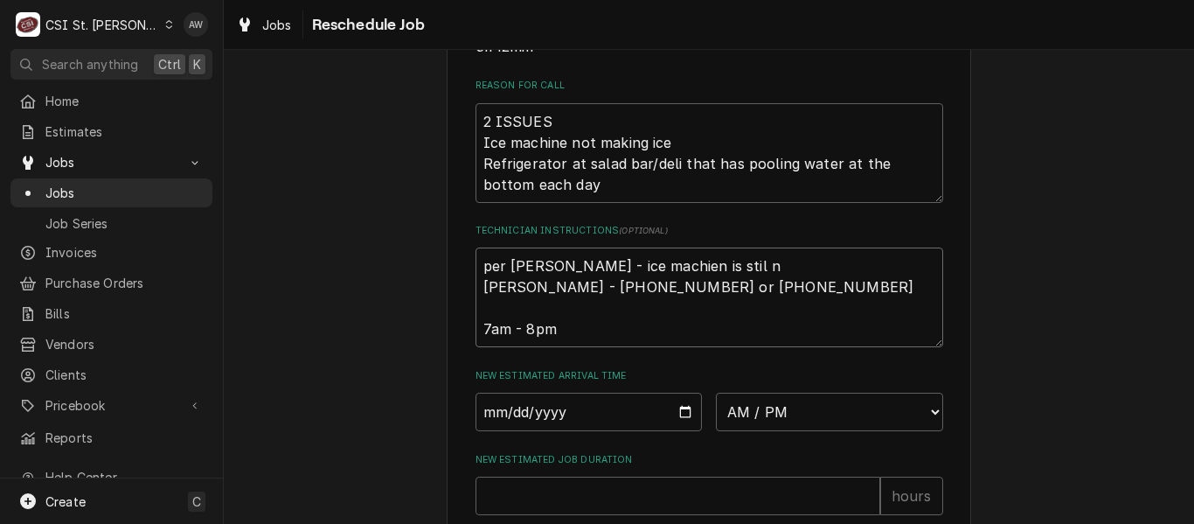
type textarea "per kevin kuhlman - ice machien is stil Danielle Jones - 314 246-7775 or 314 34…"
type textarea "x"
type textarea "per kevin kuhlman - ice machien is stil Danielle Jones - 314 246-7775 or 314 34…"
type textarea "x"
type textarea "per kevin kuhlman - ice machien is sti Danielle Jones - 314 246-7775 or 314 349…"
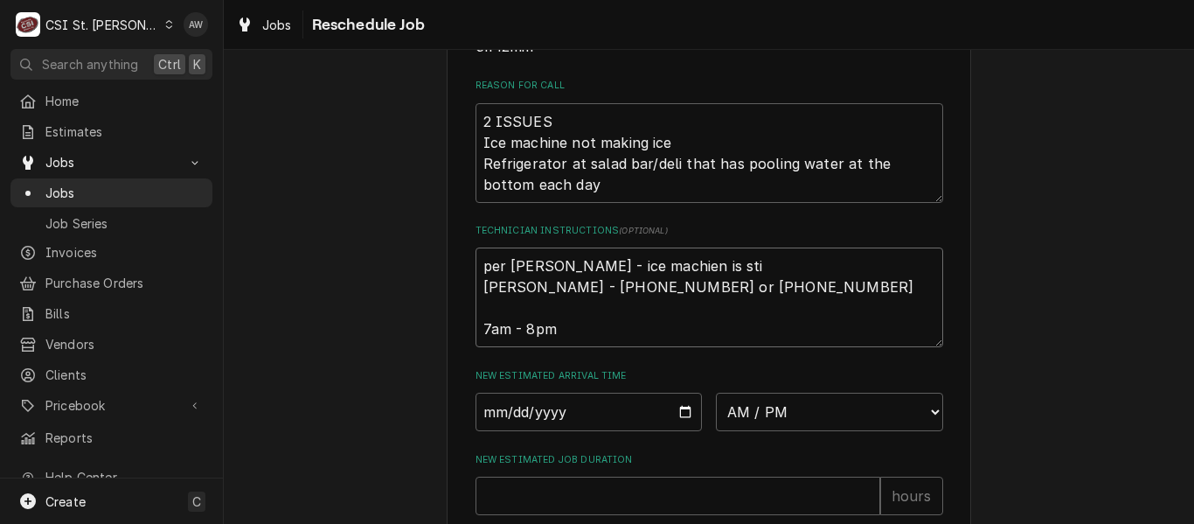
type textarea "x"
type textarea "per kevin kuhlman - ice machien is stil Danielle Jones - 314 246-7775 or 314 34…"
type textarea "x"
type textarea "per kevin kuhlman - ice machien is still Danielle Jones - 314 246-7775 or 314 3…"
type textarea "x"
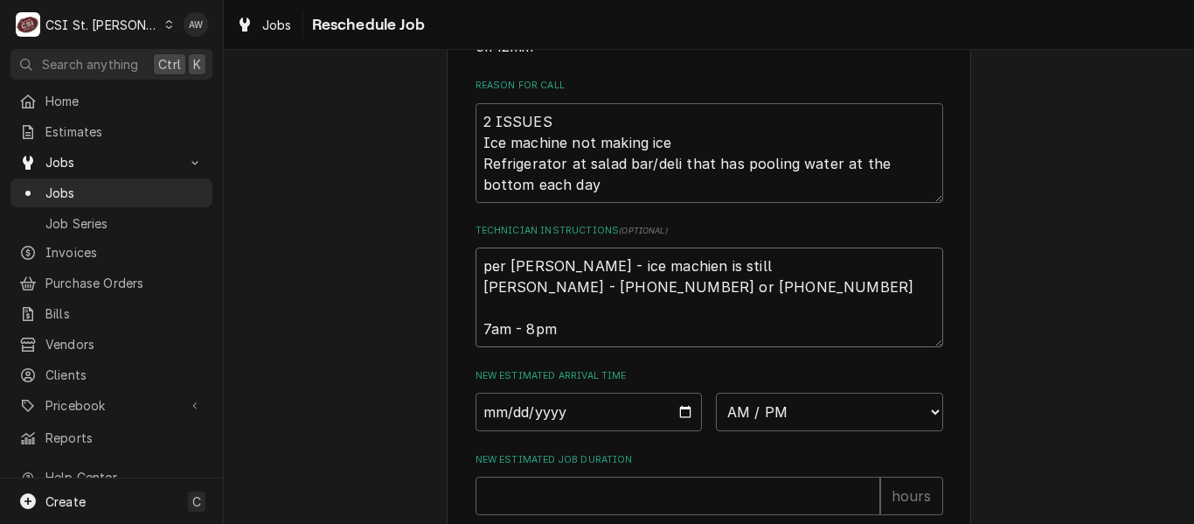
type textarea "per kevin kuhlman - ice machien is still Danielle Jones - 314 246-7775 or 314 3…"
type textarea "x"
type textarea "per kevin kuhlman - ice machien is still n Danielle Jones - 314 246-7775 or 314…"
type textarea "x"
type textarea "per kevin kuhlman - ice machien is still no Danielle Jones - 314 246-7775 or 31…"
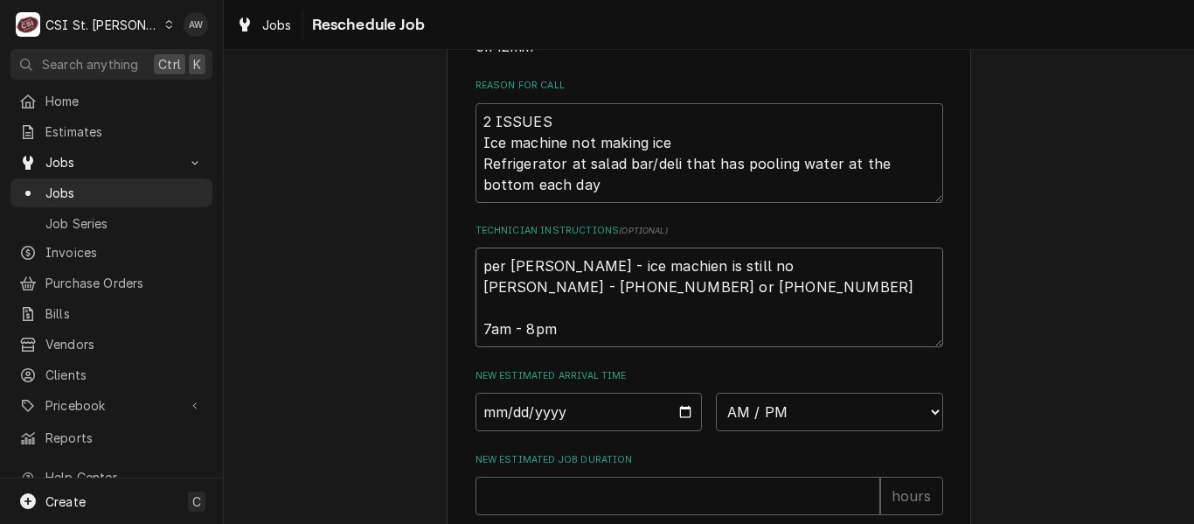
type textarea "x"
type textarea "per kevin kuhlman - ice machien is still not Danielle Jones - 314 246-7775 or 3…"
type textarea "x"
type textarea "per kevin kuhlman - ice machien is still not Danielle Jones - 314 246-7775 or 3…"
type textarea "x"
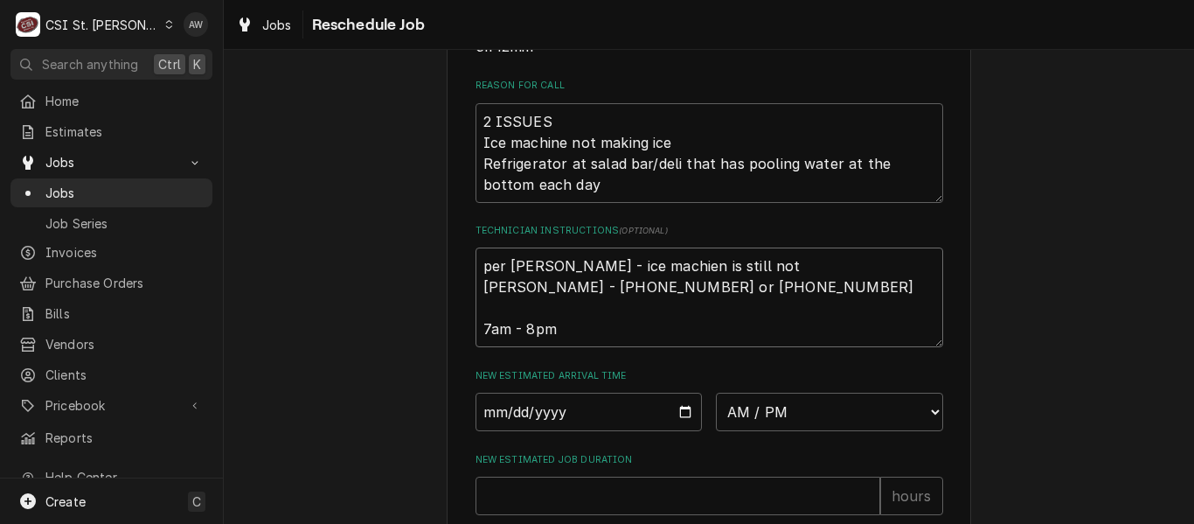
type textarea "per kevin kuhlman - ice machien is still not o Danielle Jones - 314 246-7775 or…"
type textarea "x"
type textarea "per kevin kuhlman - ice machien is still not ow Danielle Jones - 314 246-7775 o…"
type textarea "x"
type textarea "per kevin kuhlman - ice machien is still not owr Danielle Jones - 314 246-7775 …"
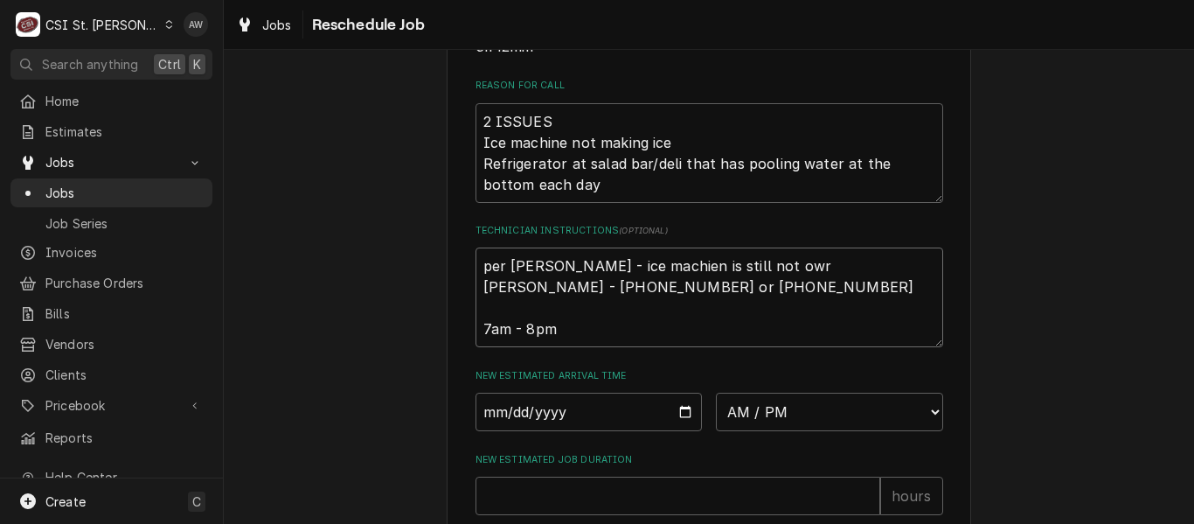
type textarea "x"
type textarea "per kevin kuhlman - ice machien is still not owrk Danielle Jones - 314 246-7775…"
type textarea "x"
type textarea "per kevin kuhlman - ice machien is still not owrki Danielle Jones - 314 246-777…"
type textarea "x"
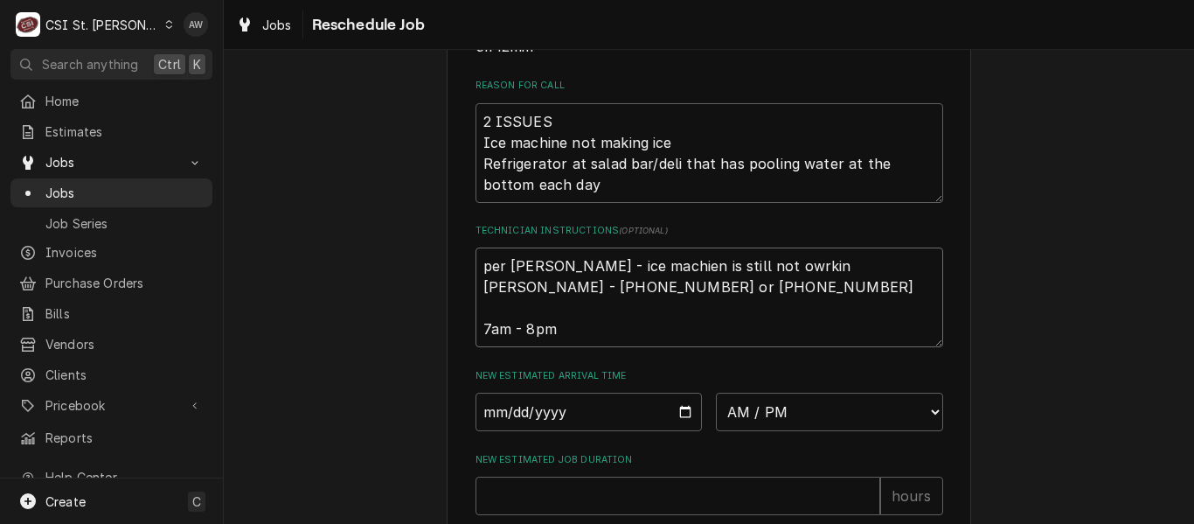
type textarea "per kevin kuhlman - ice machien is still not owrking Danielle Jones - 314 246-7…"
type textarea "x"
type textarea "per kevin kuhlman - ice machien is still not owrking Danielle Jones - 314 246-7…"
type textarea "x"
type textarea "per kevin kuhlman - ice machien is still not owrking - Danielle Jones - 314 246…"
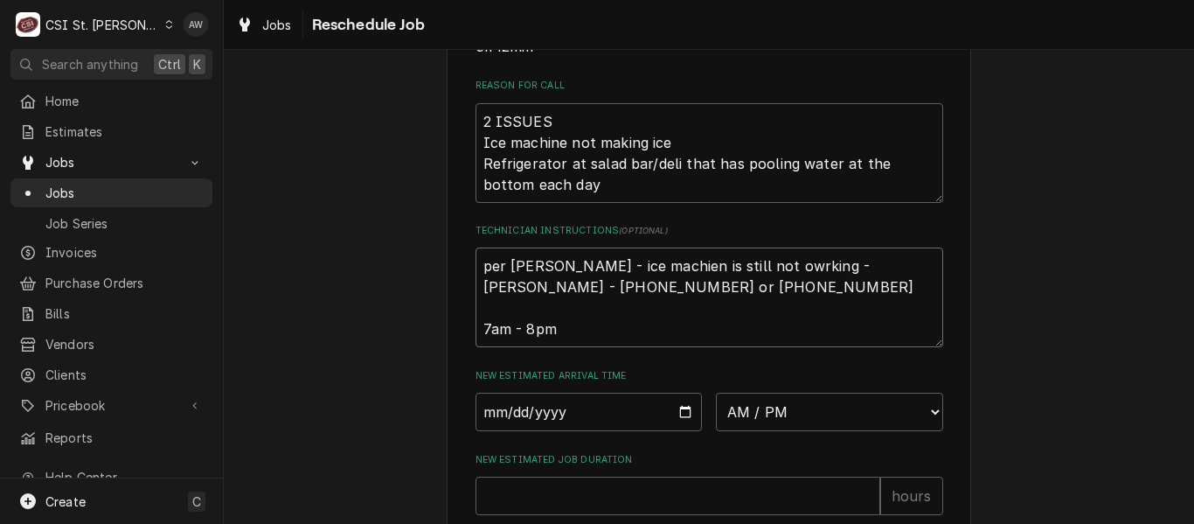
type textarea "x"
type textarea "per kevin kuhlman - ice machien is still not owrking - Danielle Jones - 314 246…"
type textarea "x"
type textarea "per kevin kuhlman - ice machien is still not owrking - ne Danielle Jones - 314 …"
type textarea "x"
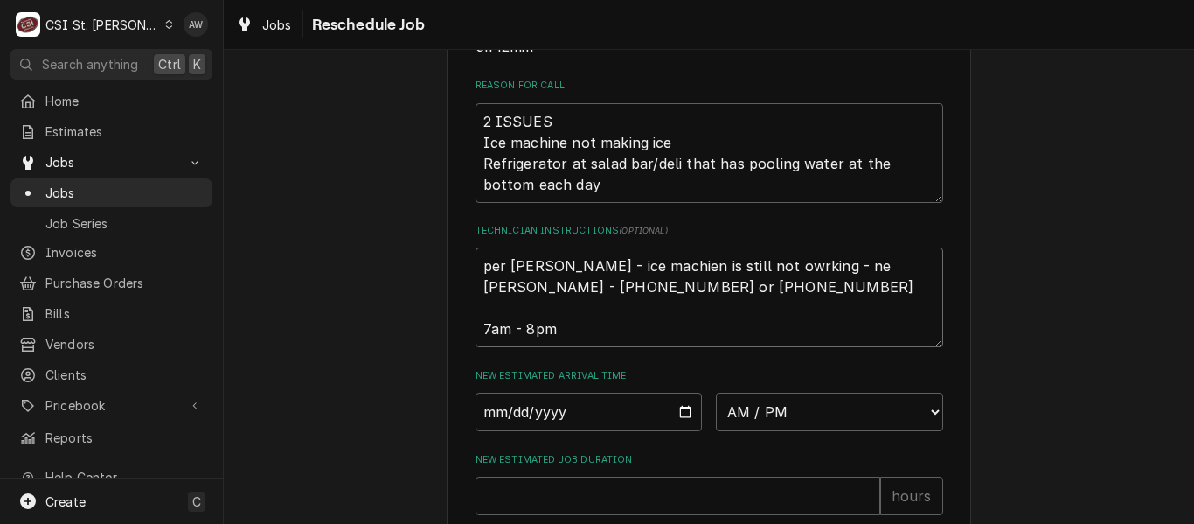
type textarea "per kevin kuhlman - ice machien is still not owrking - nee Danielle Jones - 314…"
type textarea "x"
type textarea "per kevin kuhlman - ice machien is still not owrking - need Danielle Jones - 31…"
type textarea "x"
type textarea "per kevin kuhlman - ice machien is still not owrking - need Danielle Jones - 31…"
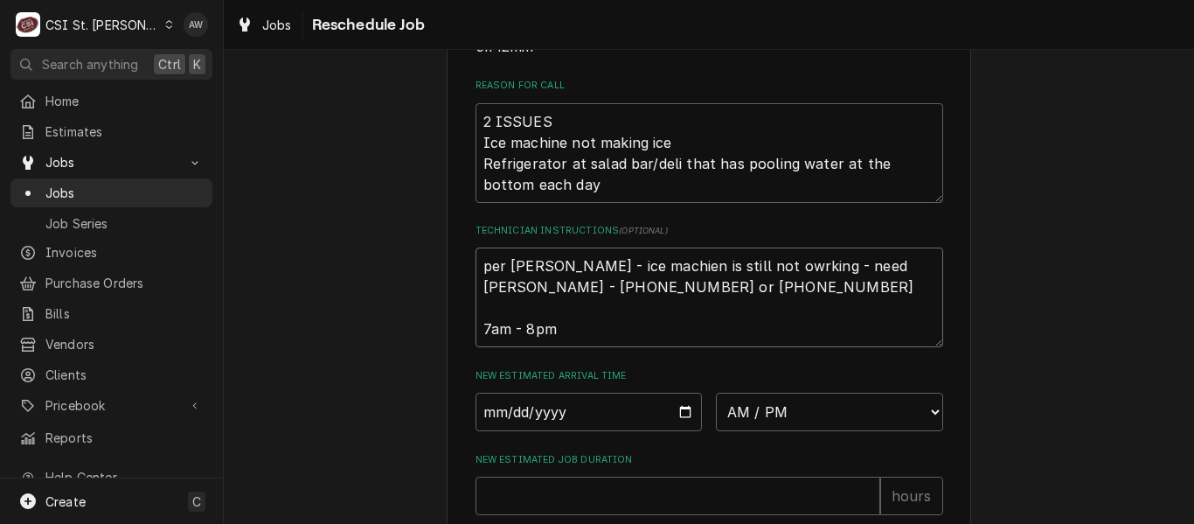
type textarea "x"
type textarea "per kevin kuhlman - ice machien is still not owrking - need t Danielle Jones - …"
type textarea "x"
type textarea "per kevin kuhlman - ice machien is still not owrking - need to Danielle Jones -…"
type textarea "x"
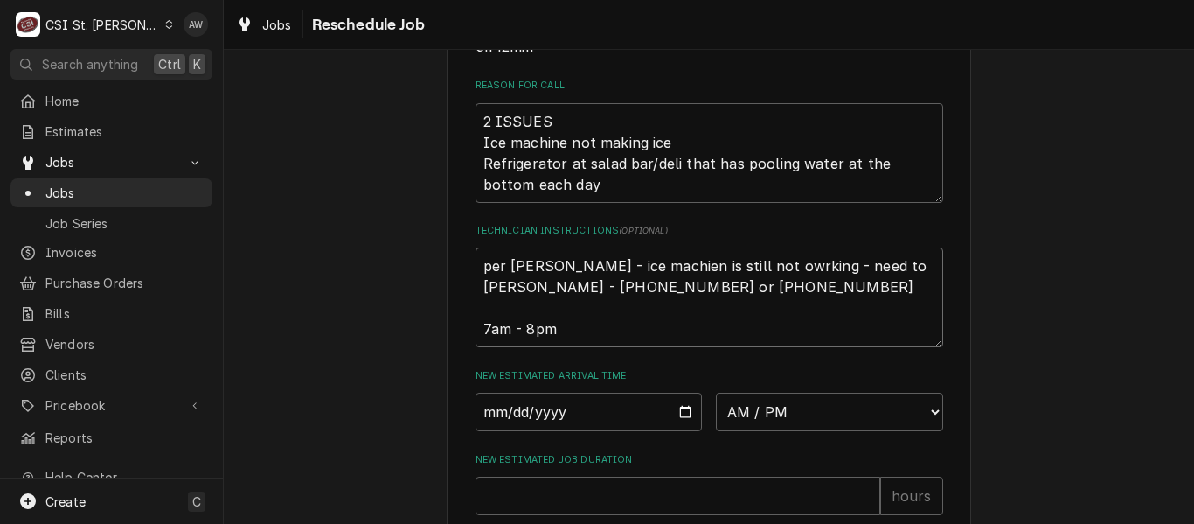
type textarea "per kevin kuhlman - ice machien is still not owrking - need to Danielle Jones -…"
type textarea "x"
type textarea "per kevin kuhlman - ice machien is still not owrking - need to r Danielle Jones…"
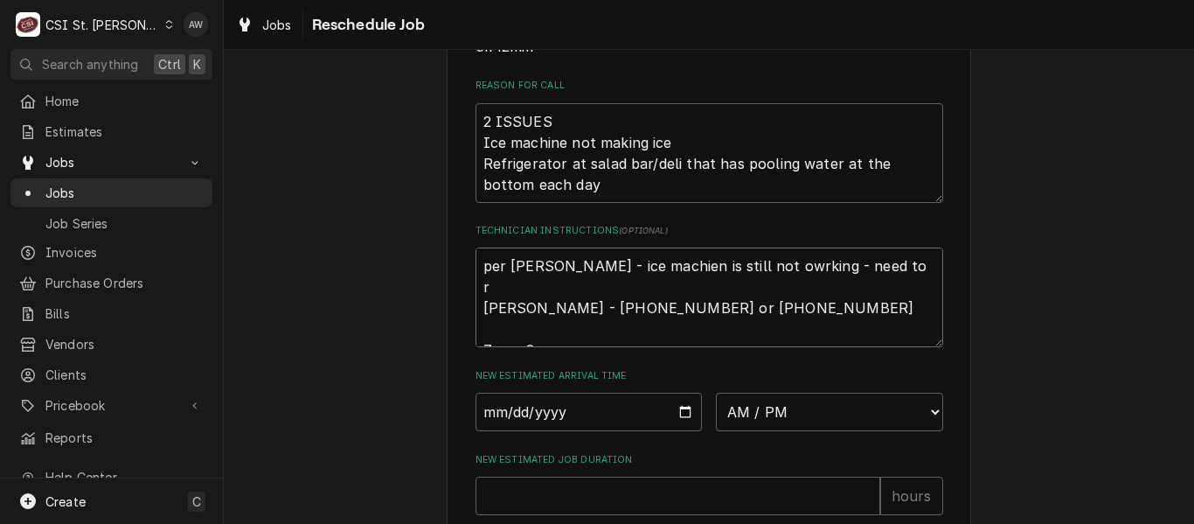
type textarea "x"
type textarea "per kevin kuhlman - ice machien is still not owrking - need to re Danielle Jone…"
type textarea "x"
type textarea "per kevin kuhlman - ice machien is still not owrking - need to ret Danielle Jon…"
type textarea "x"
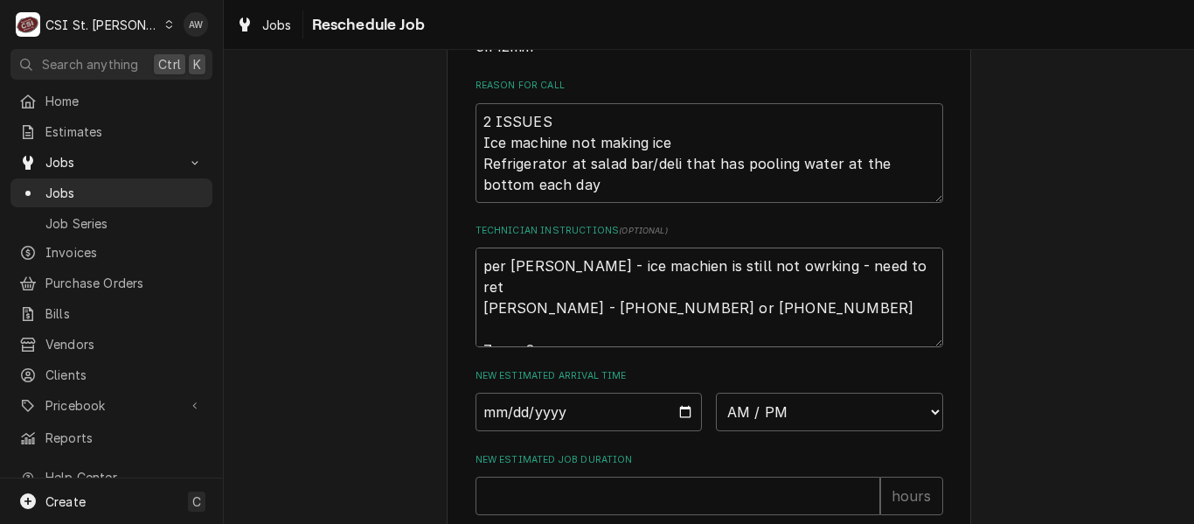
type textarea "per kevin kuhlman - ice machien is still not owrking - need to retu Danielle Jo…"
type textarea "x"
type textarea "per kevin kuhlman - ice machien is still not owrking - need to retur Danielle J…"
type textarea "x"
type textarea "per kevin kuhlman - ice machien is still not owrking - need to return Danielle …"
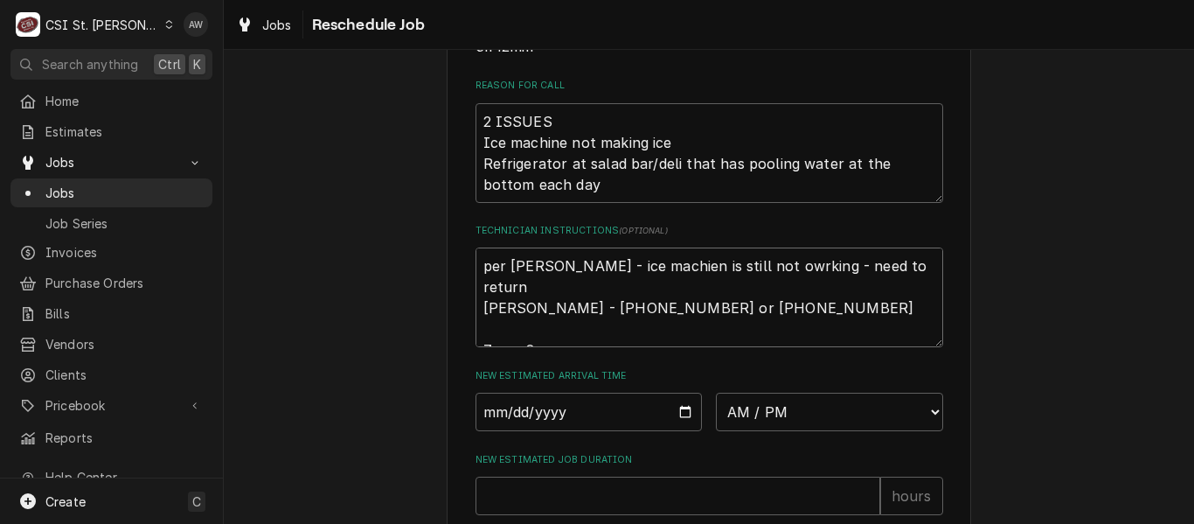
type textarea "x"
type textarea "per kevin kuhlman - ice machien is still not owrking - need to return Danielle …"
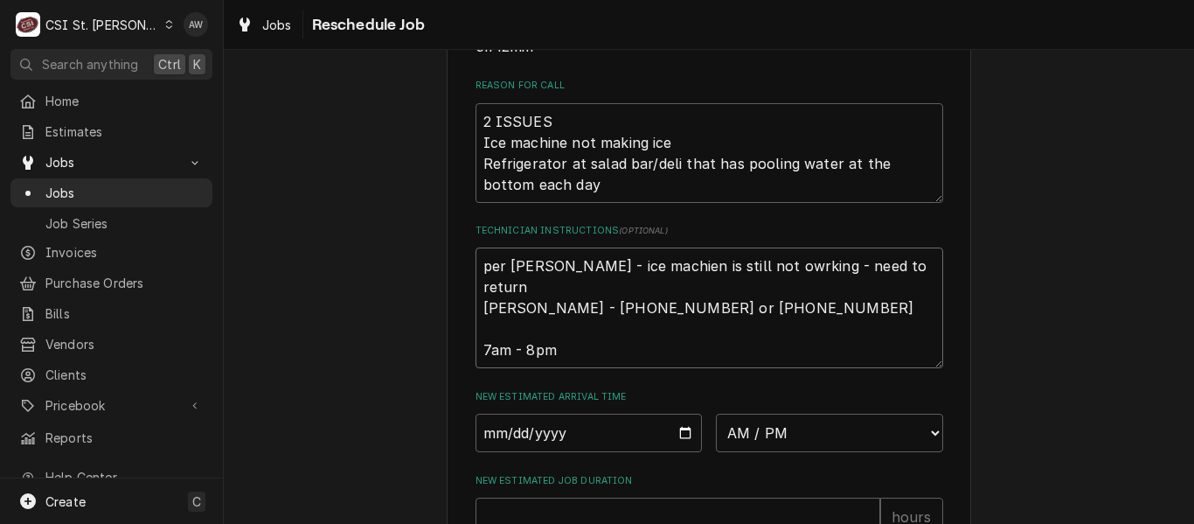
type textarea "x"
type textarea "per kevin kuhlman - ice machien is still not owrking - need to return fi Daniel…"
type textarea "x"
type textarea "per kevin kuhlman - ice machien is still not owrking - need to return fir Danie…"
type textarea "x"
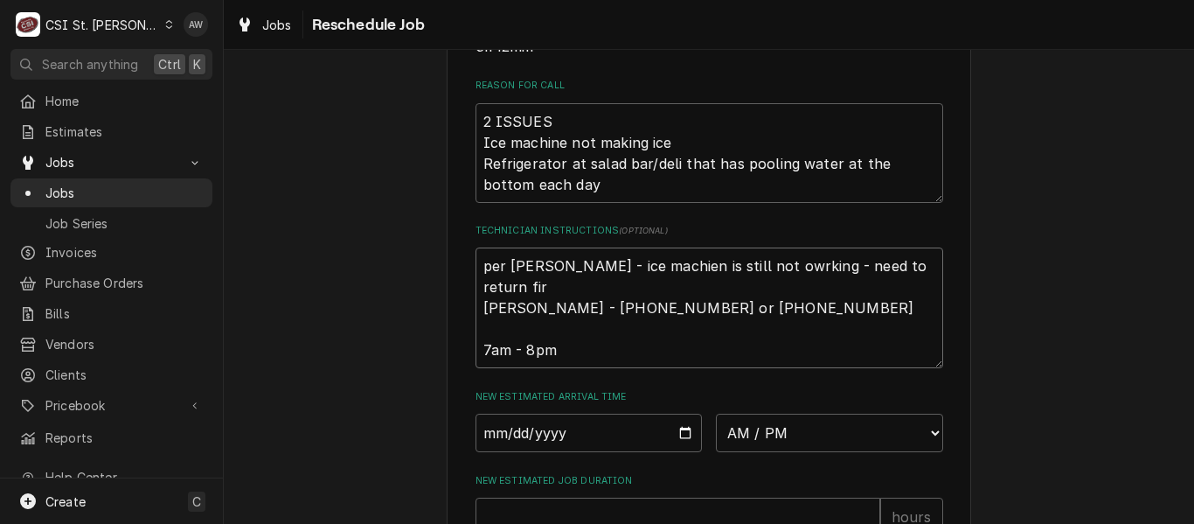
type textarea "per kevin kuhlman - ice machien is still not owrking - need to return firs Dani…"
type textarea "x"
type textarea "per kevin kuhlman - ice machien is still not owrking - need to return first Dan…"
type textarea "x"
type textarea "per kevin kuhlman - ice machien is still not owrking - need to return first Dan…"
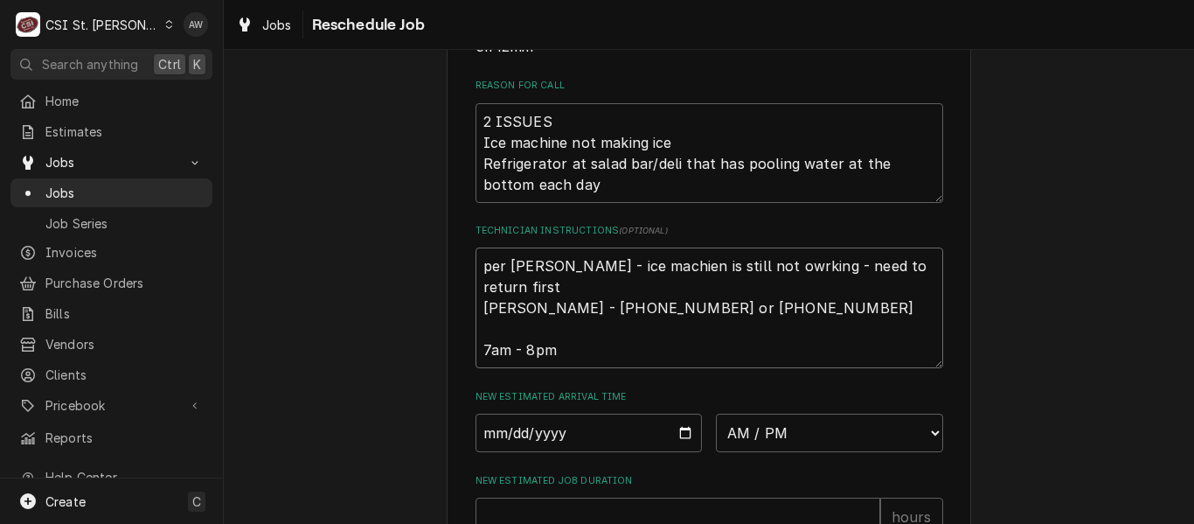
type textarea "x"
type textarea "per kevin kuhlman - ice machien is still not owrking - need to return first t D…"
type textarea "x"
type textarea "per kevin kuhlman - ice machien is still not owrking - need to return first th …"
type textarea "x"
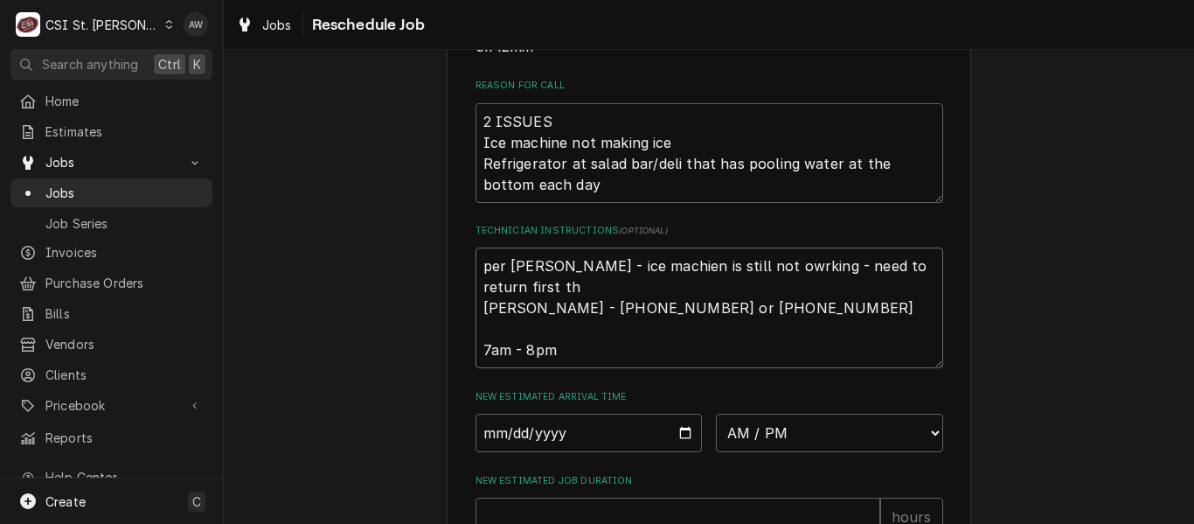
type textarea "per kevin kuhlman - ice machien is still not owrking - need to return first thi…"
type textarea "x"
type textarea "per kevin kuhlman - ice machien is still not owrking - need to return first thi…"
type textarea "x"
type textarea "per kevin kuhlman - ice machien is still not owrking - need to return first thi…"
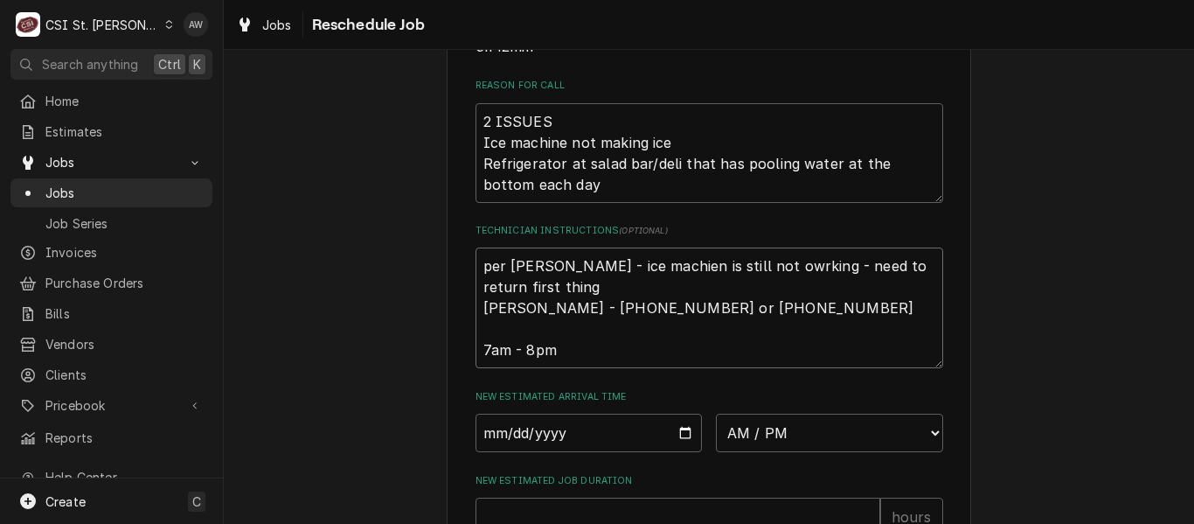
type textarea "x"
type textarea "per kevin kuhlman - ice machien is still not owrking - need to return first thi…"
type textarea "x"
type textarea "per kevin kuhlman - ice machien is still not owrking - need to return first thi…"
type textarea "x"
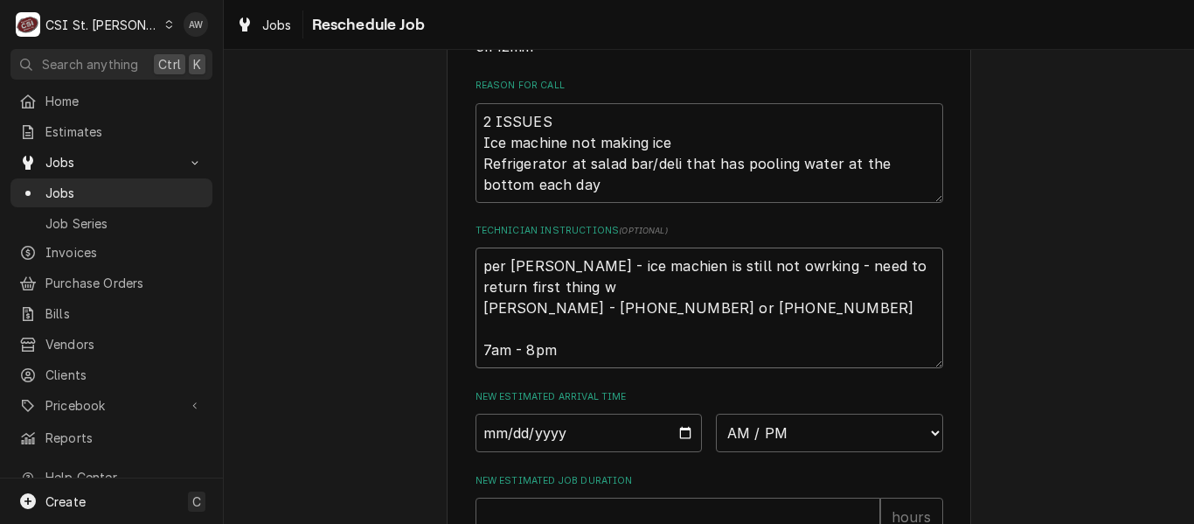
type textarea "per kevin kuhlman - ice machien is still not owrking - need to return first thi…"
type textarea "x"
type textarea "per kevin kuhlman - ice machien is still not owrking - need to return first thi…"
type textarea "x"
type textarea "per kevin kuhlman - ice machien is still not owrking - need to return first thi…"
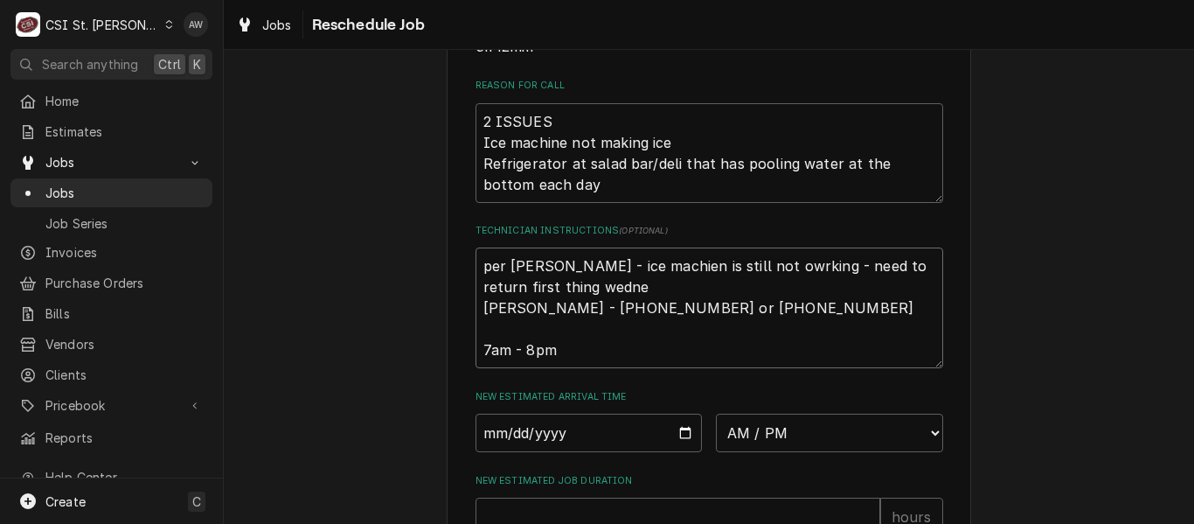
type textarea "x"
type textarea "per kevin kuhlman - ice machien is still not owrking - need to return first thi…"
type textarea "x"
type textarea "per kevin kuhlman - ice machien is still not owrking - need to return first thi…"
type textarea "x"
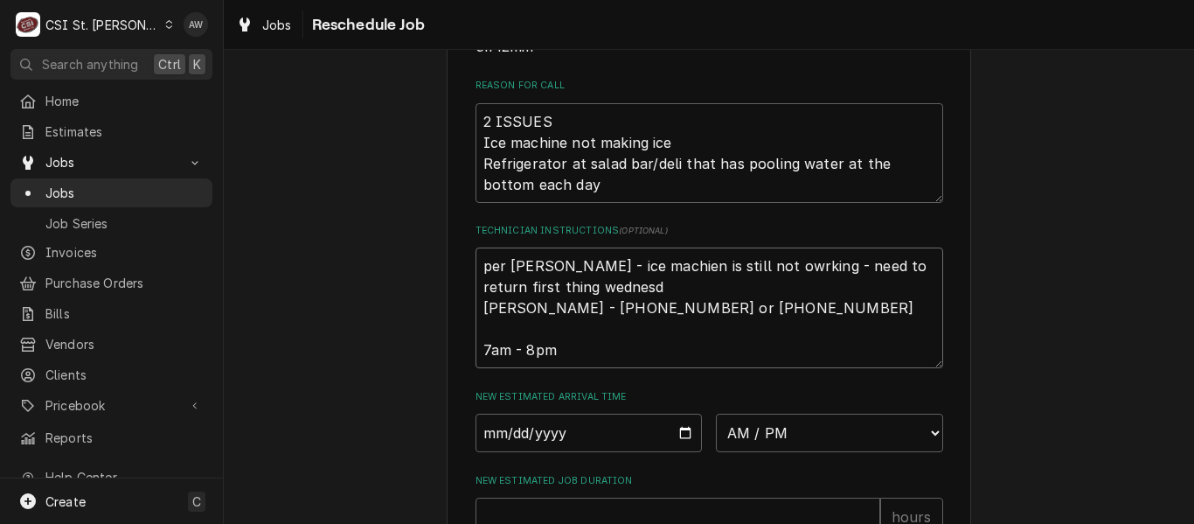
type textarea "per kevin kuhlman - ice machien is still not owrking - need to return first thi…"
type textarea "x"
type textarea "per kevin kuhlman - ice machien is still not owrking - need to return first thi…"
type textarea "x"
type textarea "per kevin kuhlman - ice machien is still not owrking - need to return first thi…"
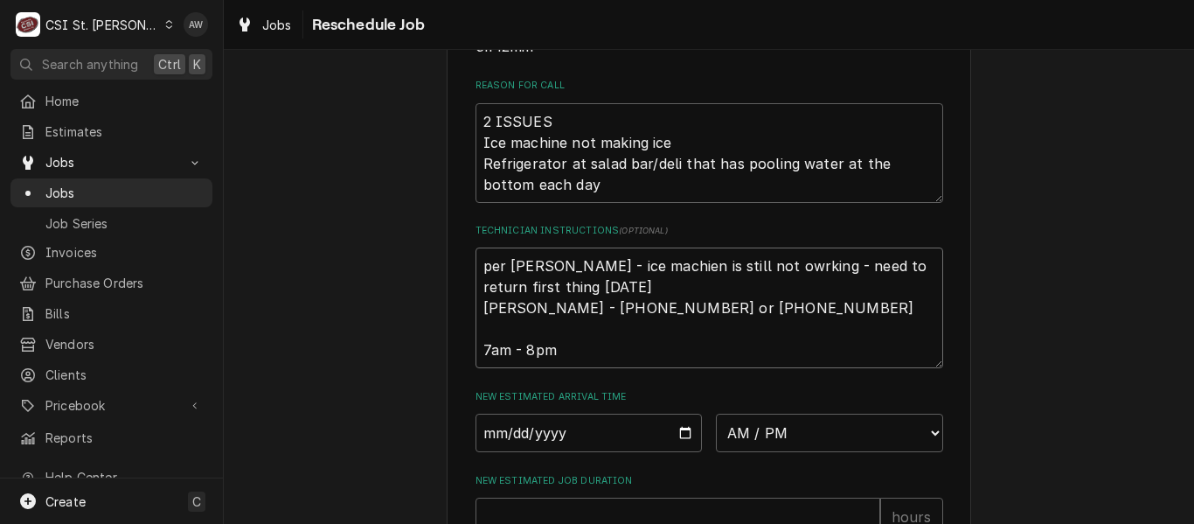
type textarea "x"
type textarea "per kevin kuhlman - ice machien is still not owrking - need to return first thi…"
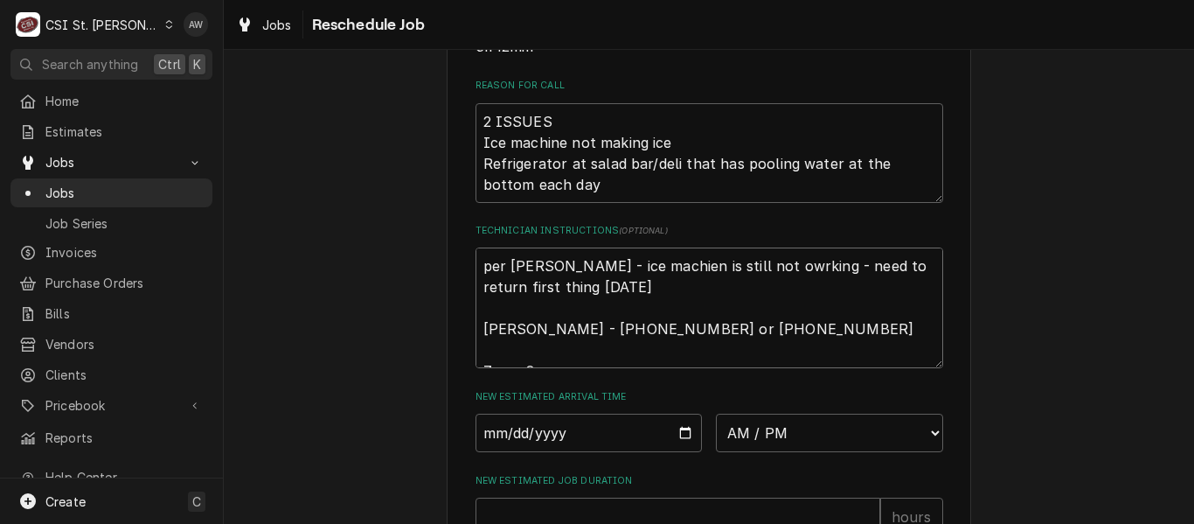
type textarea "x"
type textarea "per kevin kuhlman - ice machien is still not owrking - need to return first thi…"
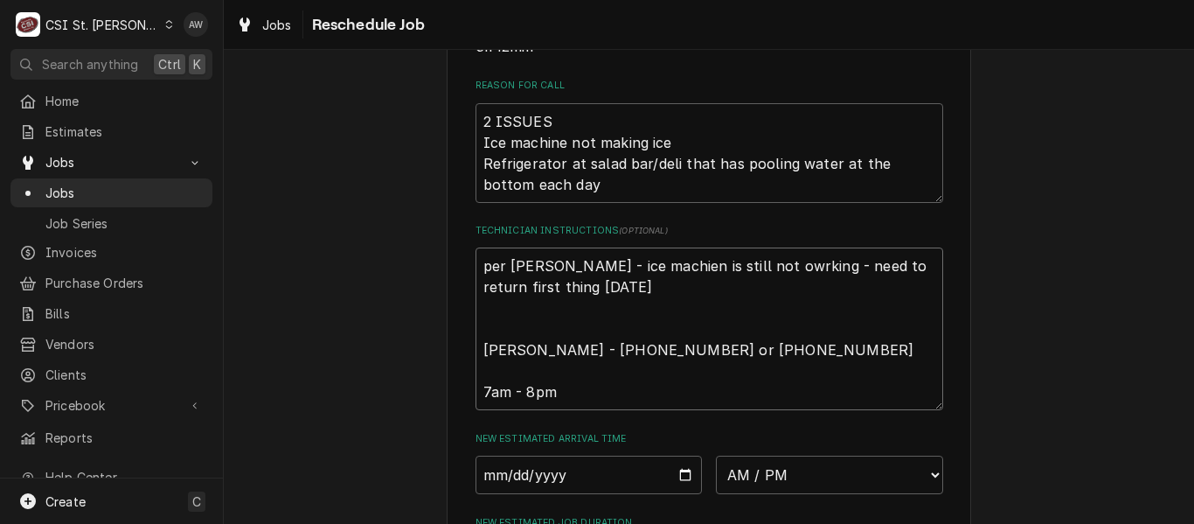
type textarea "x"
type textarea "per kevin kuhlman - ice machine is still not owrking - need to return first thi…"
click at [690, 288] on textarea "per kevin kuhlman - ice machine is still not working - need to return first thi…" at bounding box center [709, 328] width 468 height 163
click at [731, 463] on select "AM / PM 6:00 AM 6:15 AM 6:30 AM 6:45 AM 7:00 AM 7:15 AM 7:30 AM 7:45 AM 8:00 AM…" at bounding box center [829, 474] width 227 height 38
click at [716, 455] on select "AM / PM 6:00 AM 6:15 AM 6:30 AM 6:45 AM 7:00 AM 7:15 AM 7:30 AM 7:45 AM 8:00 AM…" at bounding box center [829, 474] width 227 height 38
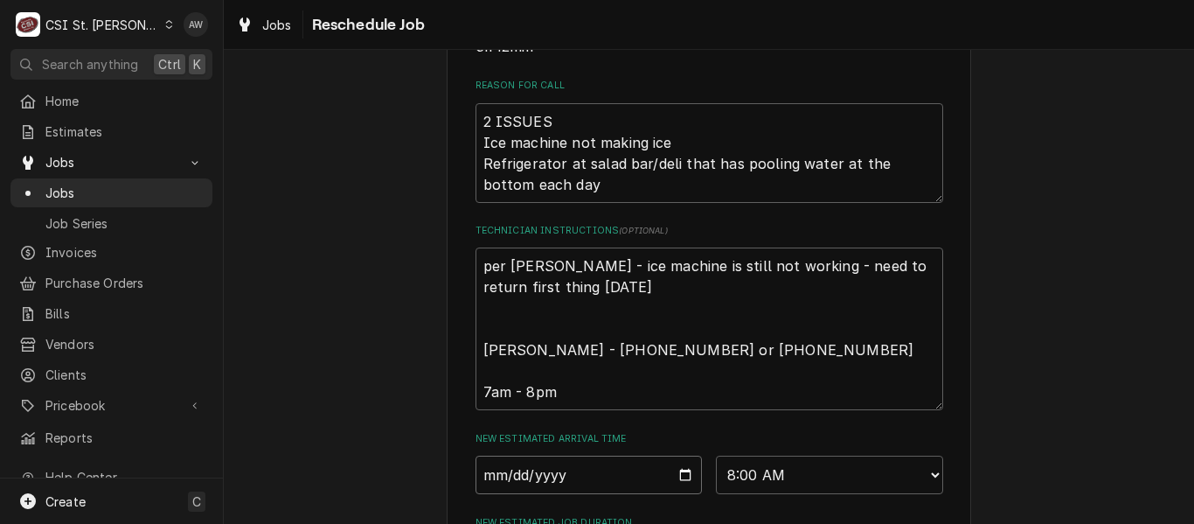
click at [676, 475] on input "Date" at bounding box center [588, 474] width 227 height 38
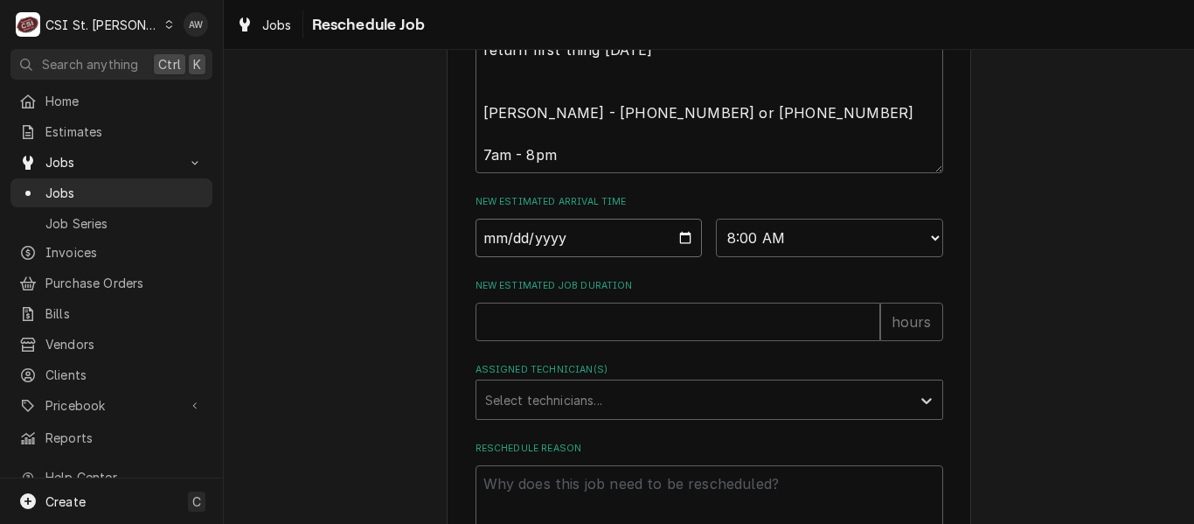
scroll to position [787, 0]
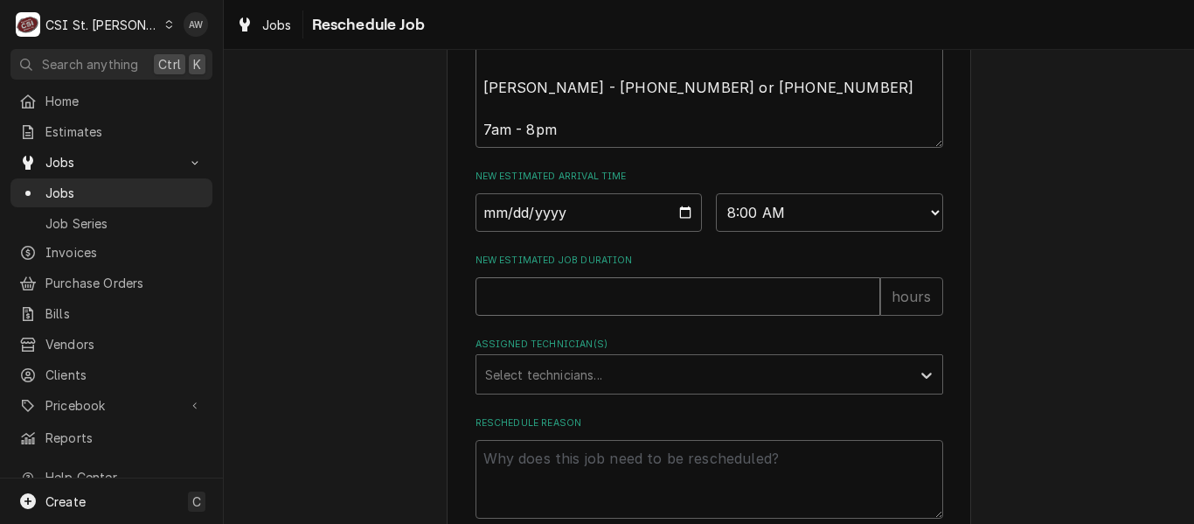
click at [583, 301] on input "New Estimated Job Duration" at bounding box center [677, 296] width 405 height 38
click at [586, 362] on div "Assigned Technician(s)" at bounding box center [693, 373] width 417 height 31
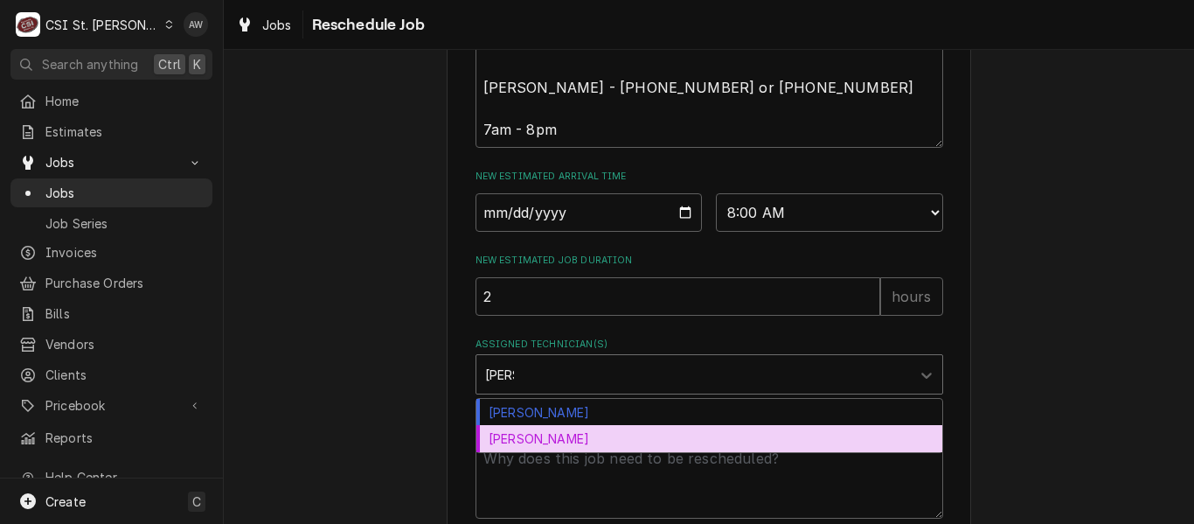
click at [561, 440] on div "Mike Baker" at bounding box center [709, 438] width 466 height 27
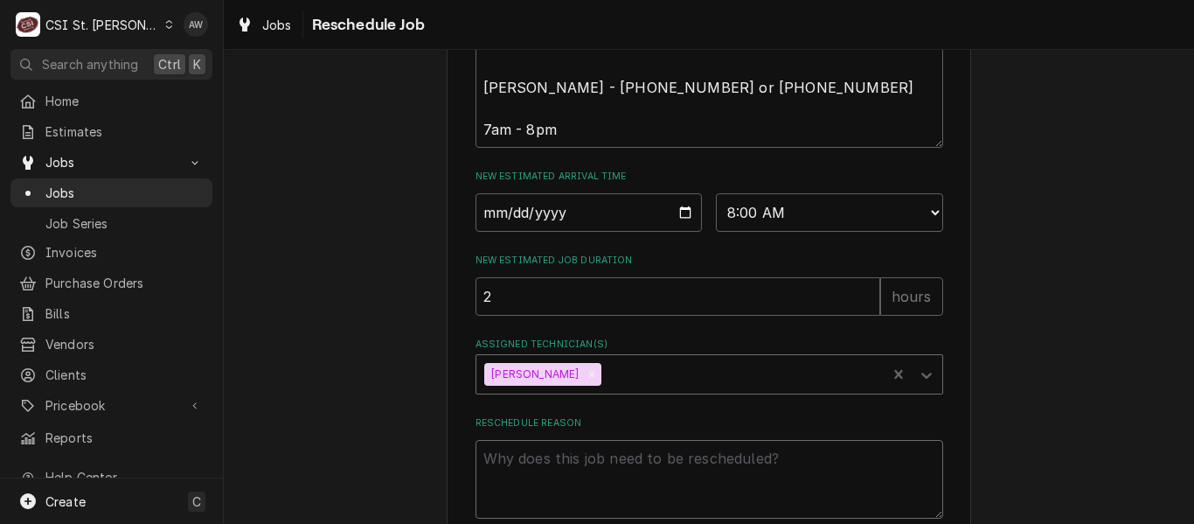
click at [553, 452] on textarea "Reschedule Reason" at bounding box center [709, 479] width 468 height 79
click at [660, 473] on textarea "returning as ice machine" at bounding box center [709, 479] width 468 height 79
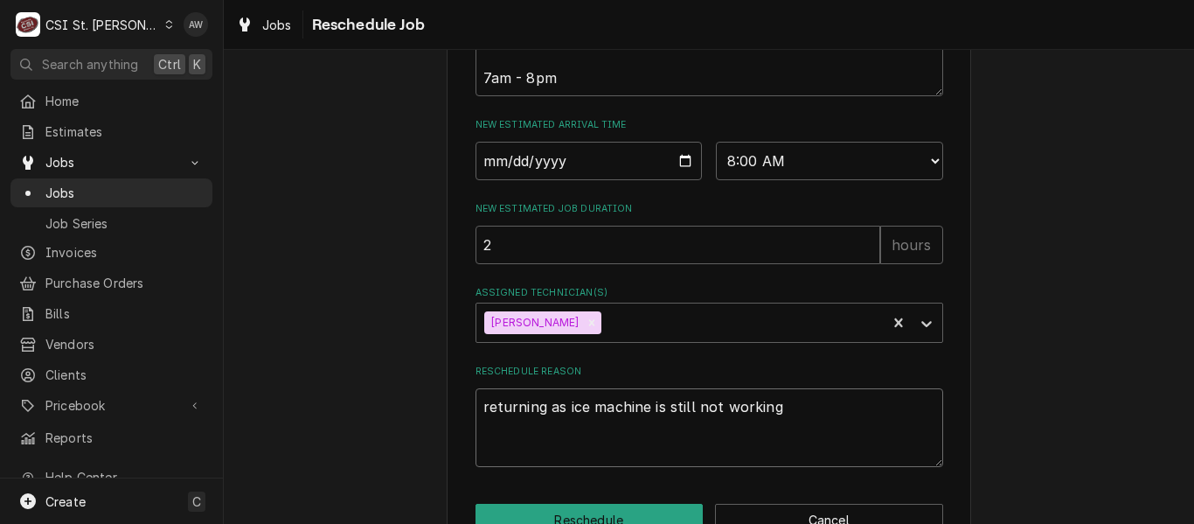
scroll to position [888, 0]
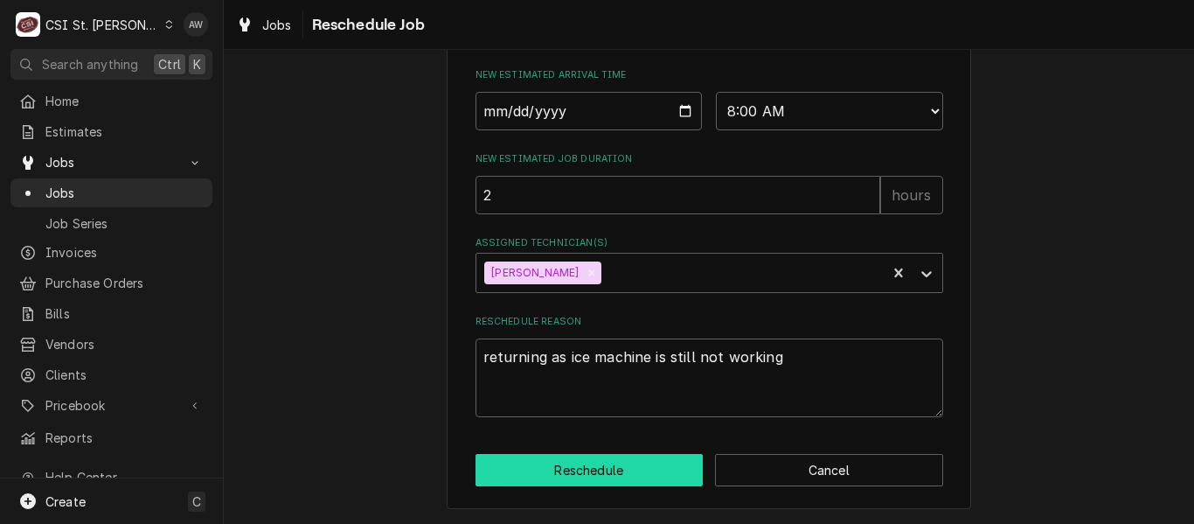
click at [643, 467] on button "Reschedule" at bounding box center [589, 470] width 228 height 32
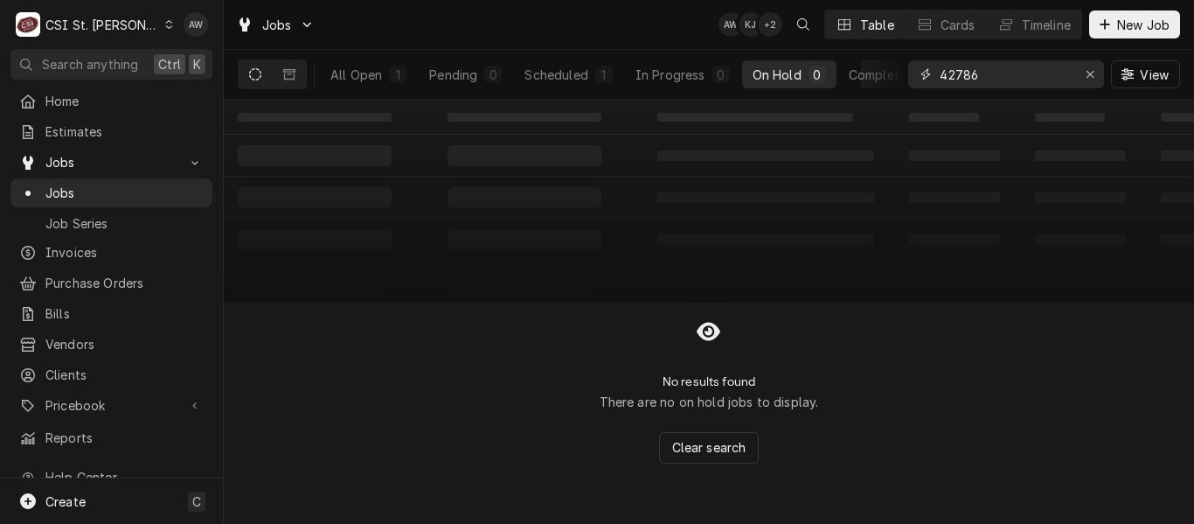
drag, startPoint x: 1003, startPoint y: 66, endPoint x: 850, endPoint y: 41, distance: 155.8
click at [850, 41] on div "Jobs AW KJ + 2 Table Cards Timeline New Job All Open 1 Pending 0 Scheduled 1 In…" at bounding box center [709, 50] width 970 height 100
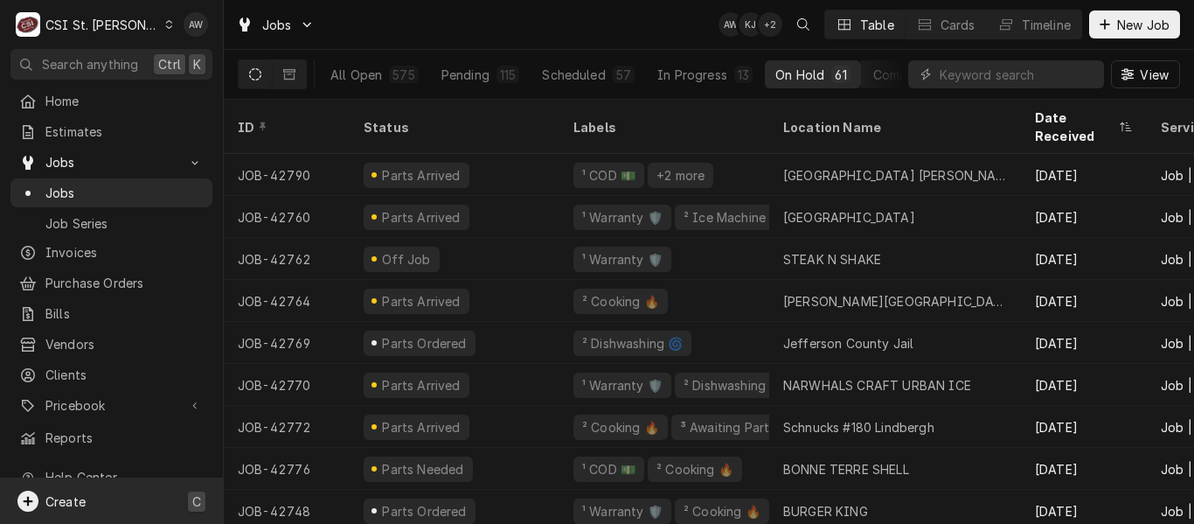
click at [92, 496] on div "Create C" at bounding box center [111, 500] width 223 height 45
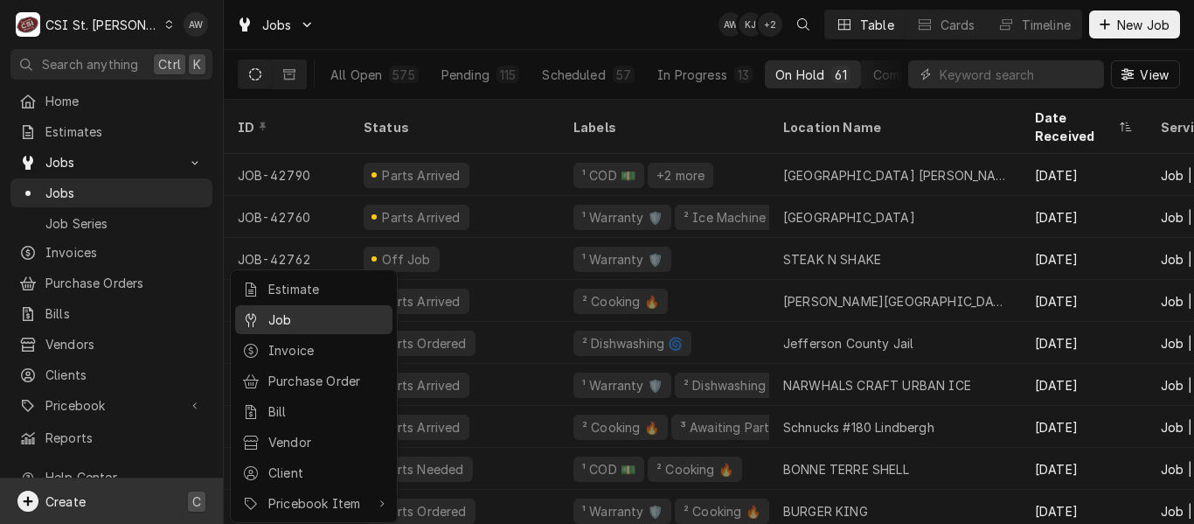
click at [271, 318] on div "Job" at bounding box center [326, 319] width 117 height 18
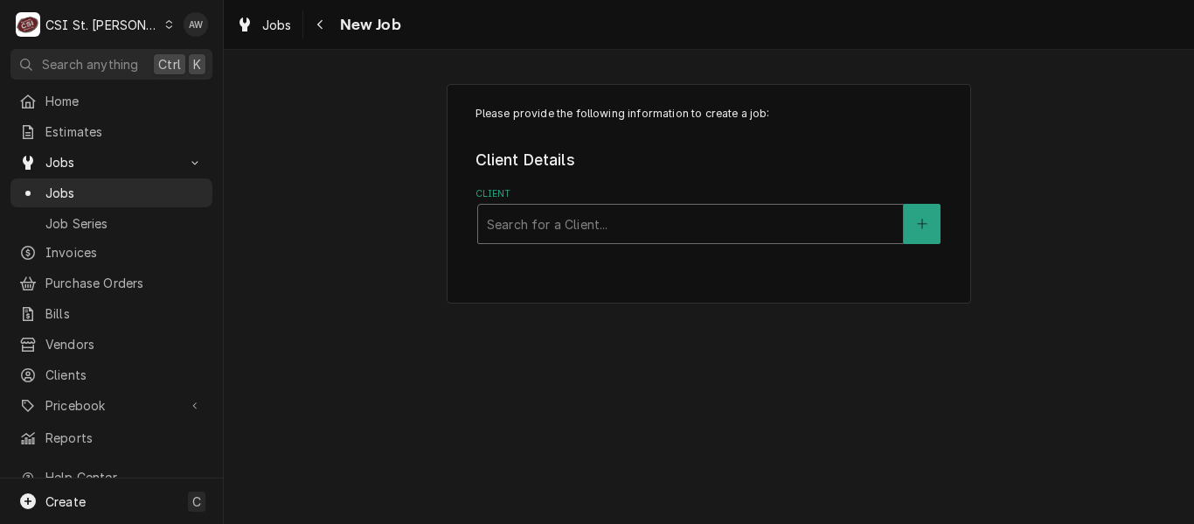
click at [669, 232] on div "Client" at bounding box center [690, 223] width 407 height 31
type input "c"
type input "little hill"
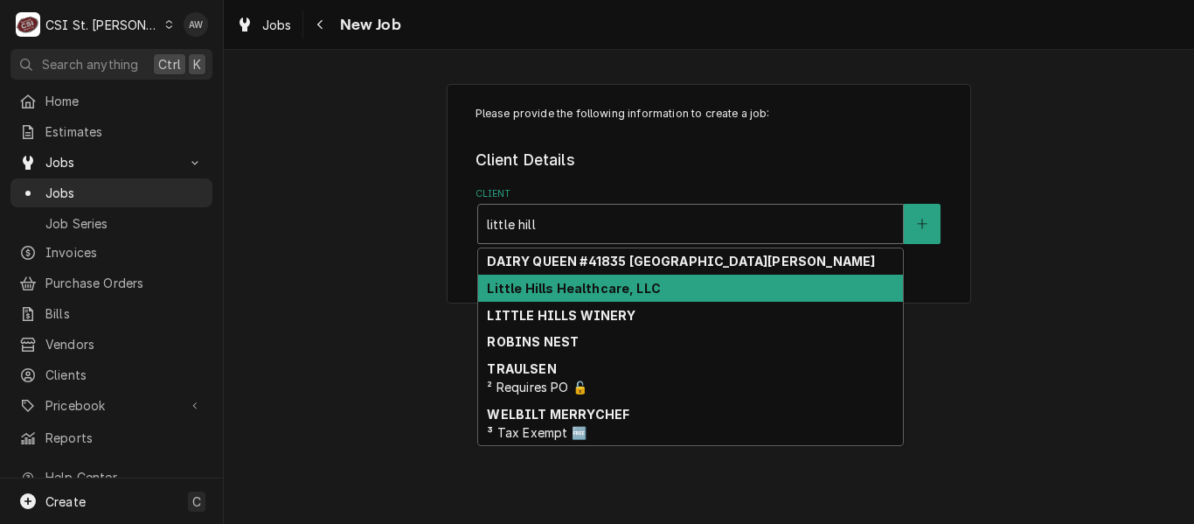
click at [649, 287] on div "Little Hills Healthcare, LLC" at bounding box center [690, 287] width 425 height 27
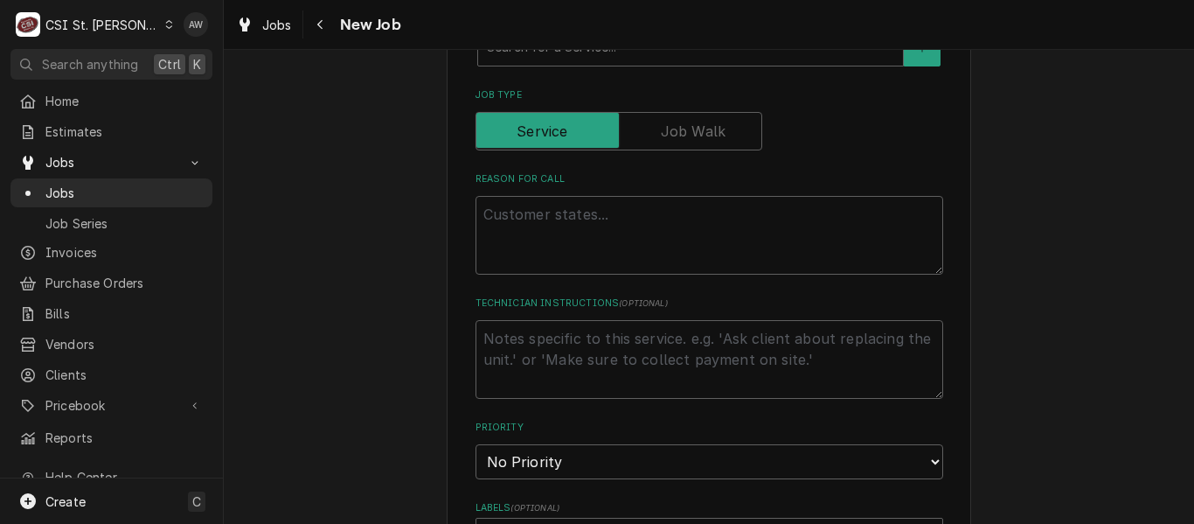
scroll to position [612, 0]
click at [621, 231] on textarea "Reason For Call" at bounding box center [709, 234] width 468 height 79
type textarea "x"
type textarea "A"
type textarea "x"
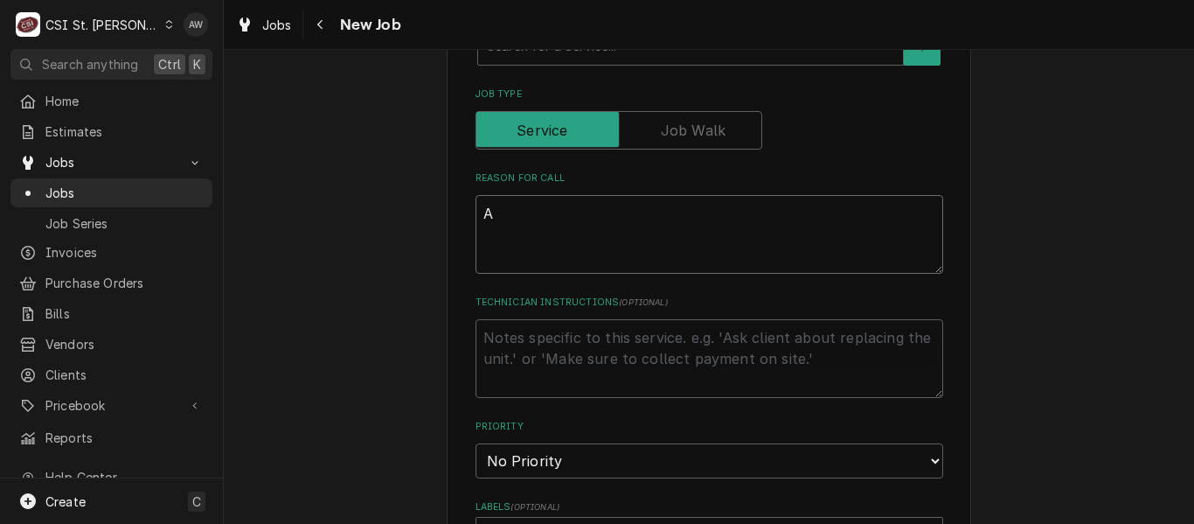
type textarea "AP"
type textarea "x"
type textarea "APP"
type textarea "x"
type textarea "APPR"
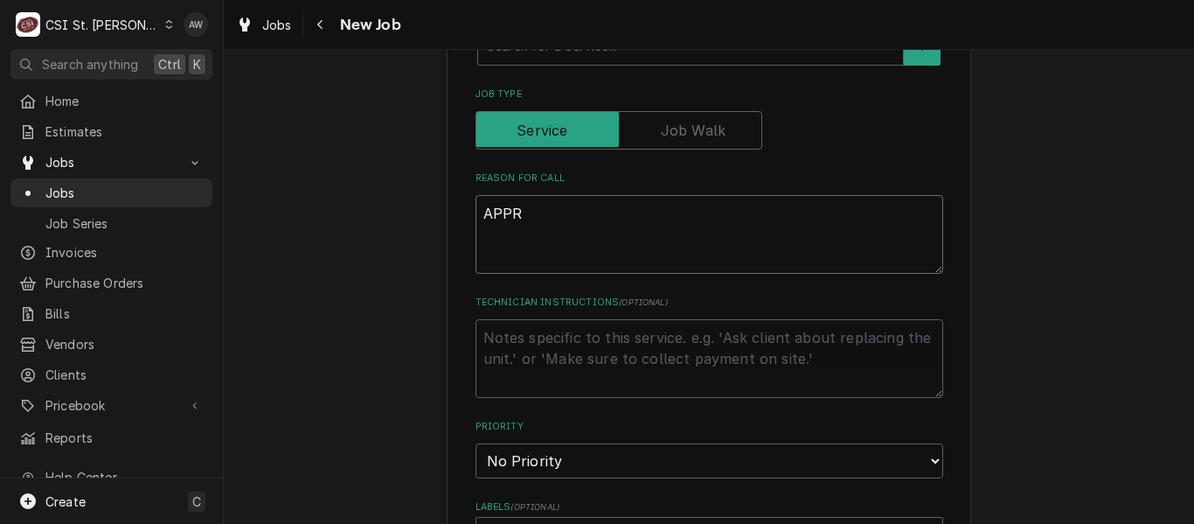
type textarea "x"
type textarea "APPRO"
type textarea "x"
type textarea "APPROV"
type textarea "x"
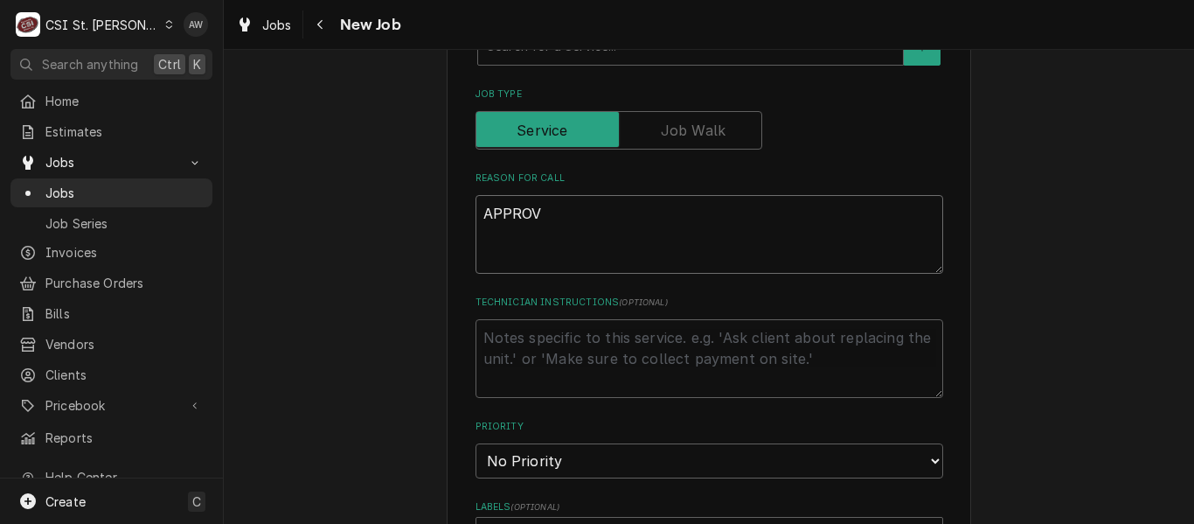
type textarea "APPROVE"
type textarea "x"
type textarea "APPROVED"
type textarea "x"
type textarea "APPROVED"
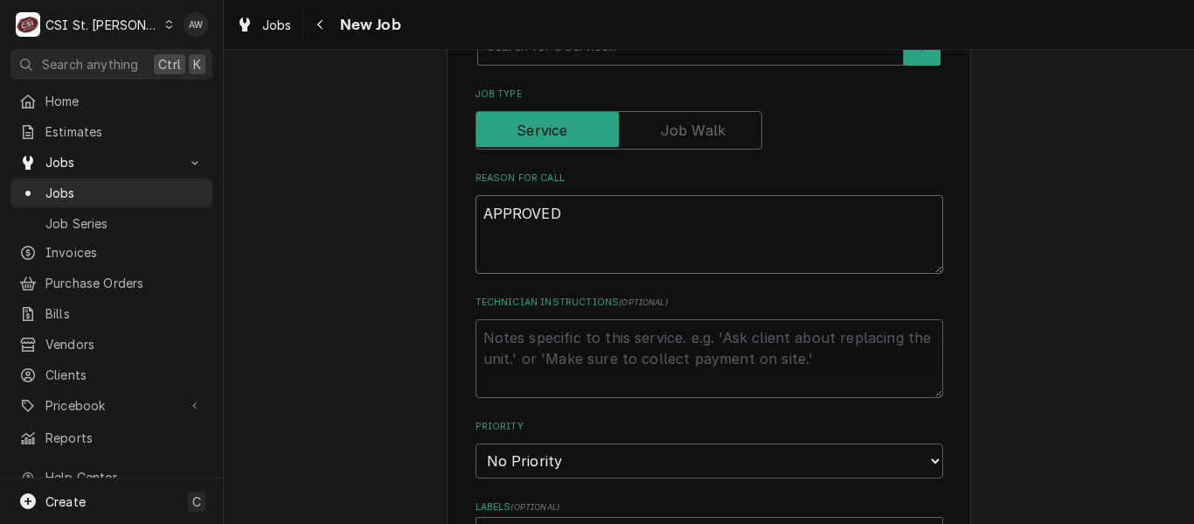
type textarea "x"
type textarea "APPROVED R"
type textarea "x"
type textarea "APPROVED RE"
type textarea "x"
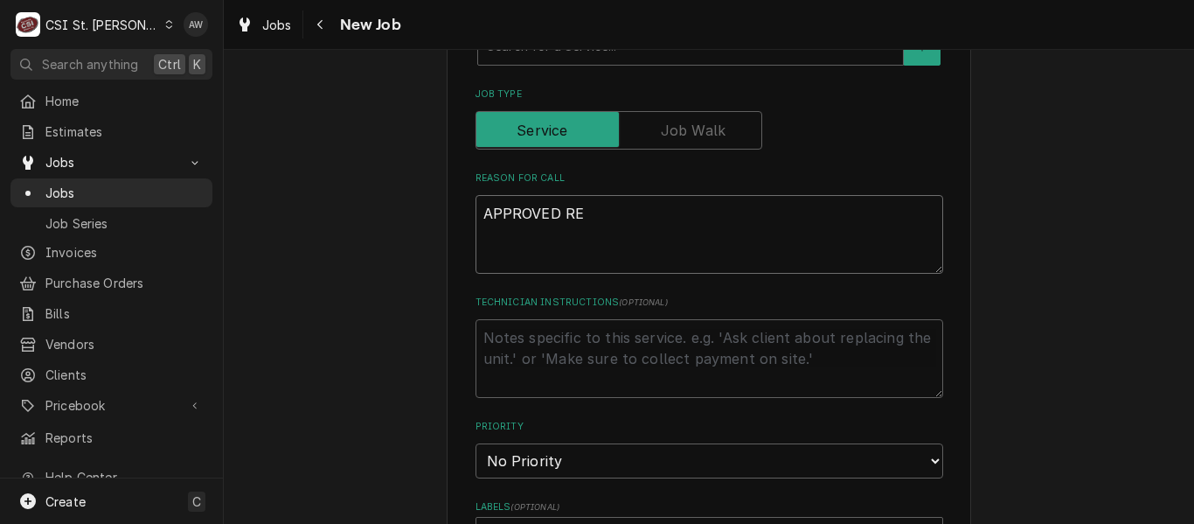
type textarea "APPROVED REA"
type textarea "x"
type textarea "APPROVED REAP"
type textarea "x"
type textarea "APPROVED REAPI"
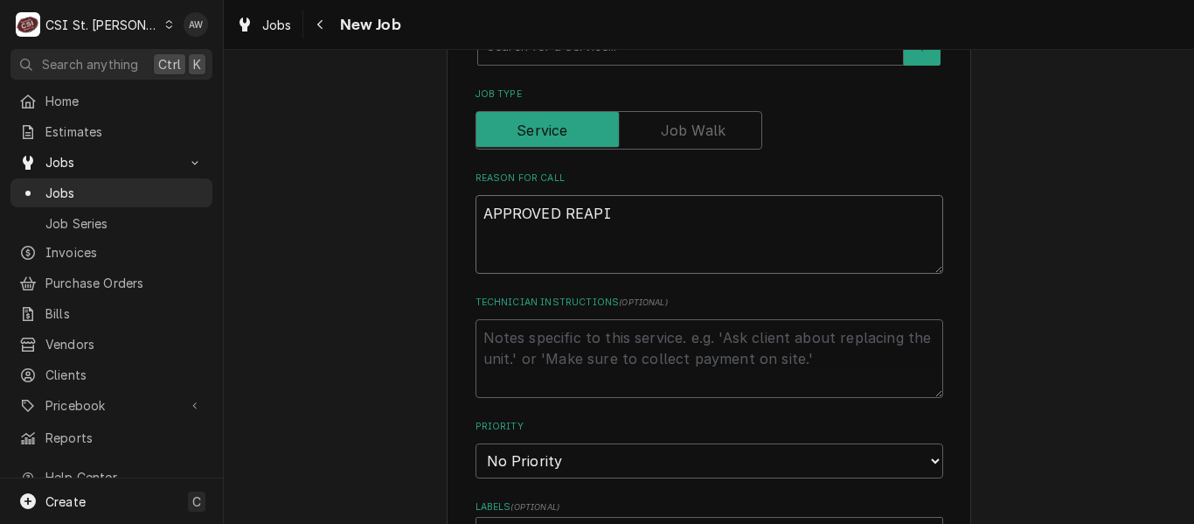
type textarea "x"
type textarea "APPROVED REAPIR"
type textarea "x"
type textarea "APPROVED REAPIRS"
type textarea "x"
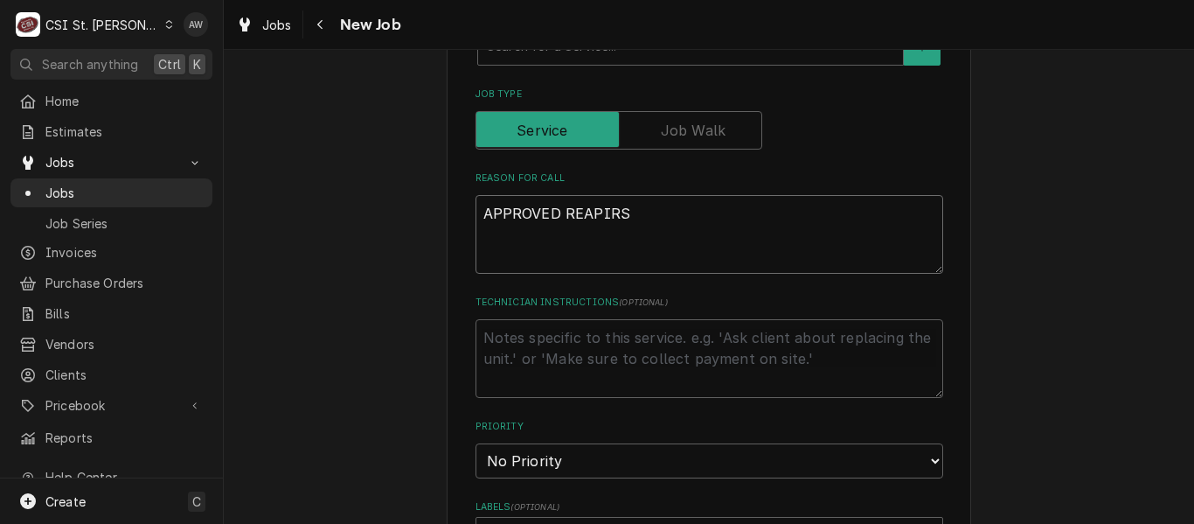
type textarea "APPROVED REAPIRS"
type textarea "x"
type textarea "APPROVED REAPIRS"
type textarea "x"
type textarea "APPROVED REAPIR"
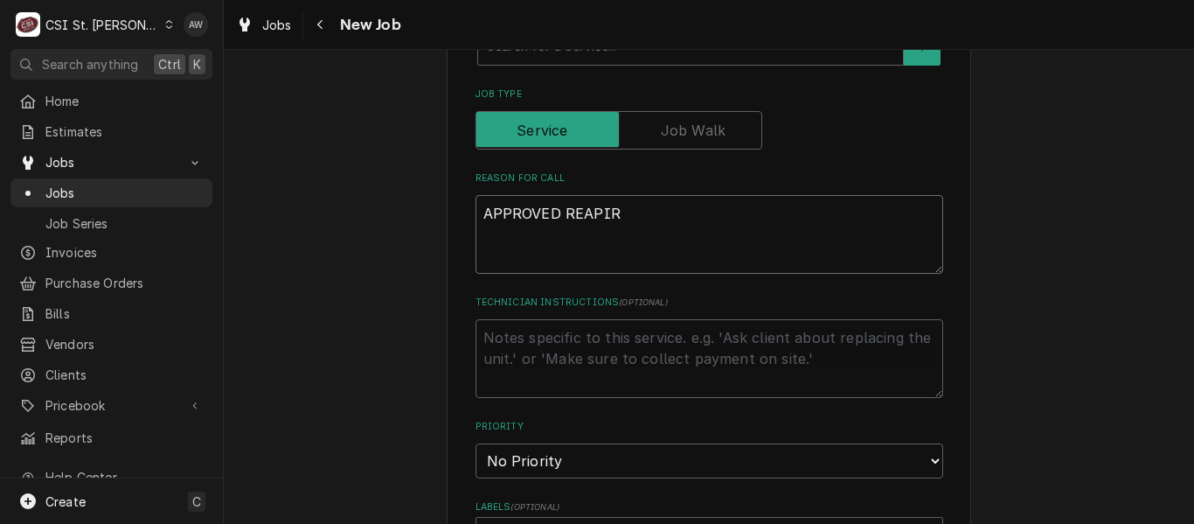
type textarea "x"
type textarea "APPROVED REAPI"
type textarea "x"
type textarea "APPROVED REAP"
type textarea "x"
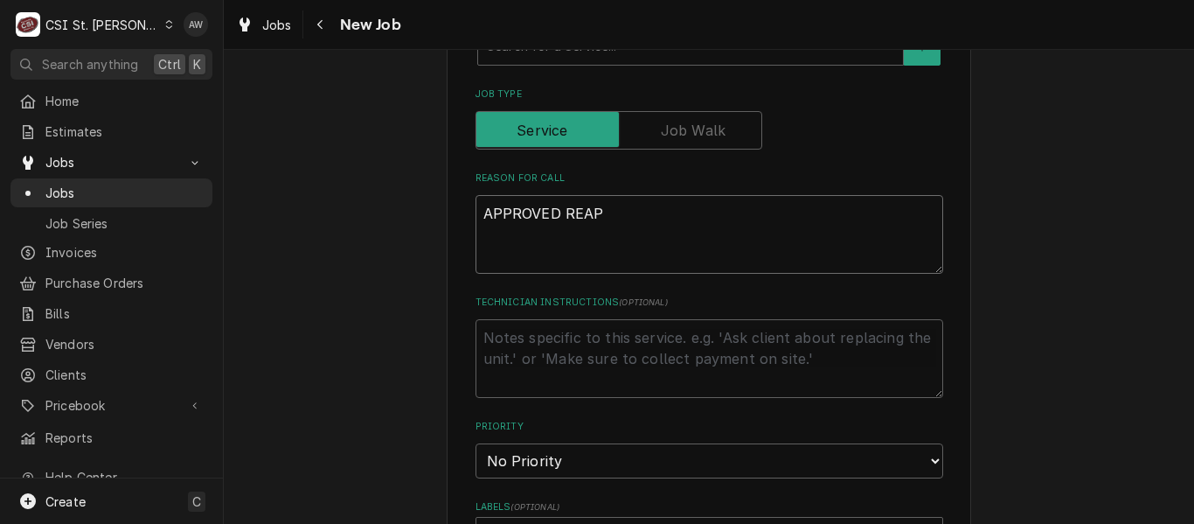
type textarea "APPROVED REA"
type textarea "x"
type textarea "APPROVED RE"
type textarea "x"
type textarea "APPROVED REP"
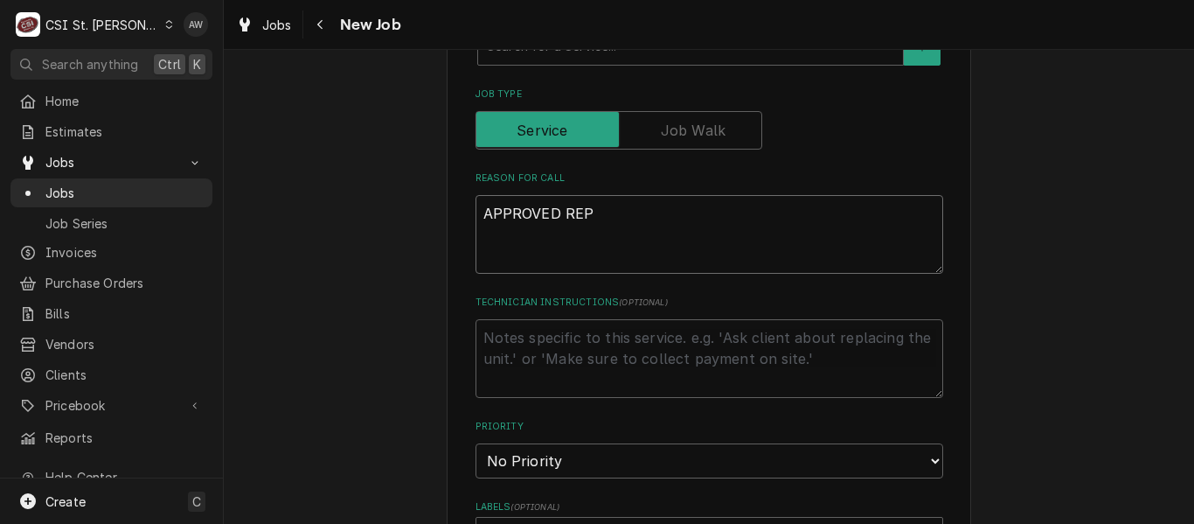
type textarea "x"
type textarea "APPROVED REPA"
type textarea "x"
type textarea "APPROVED REPAI"
type textarea "x"
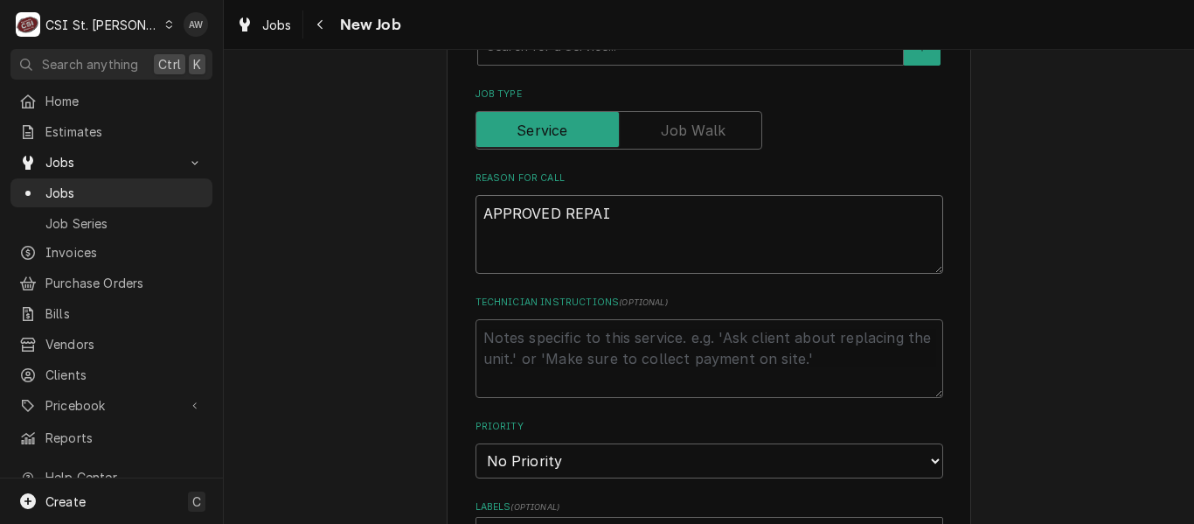
type textarea "APPROVED REPAIR"
type textarea "x"
type textarea "APPROVED REPAIRS"
type textarea "x"
type textarea "APPROVED REPAIRS"
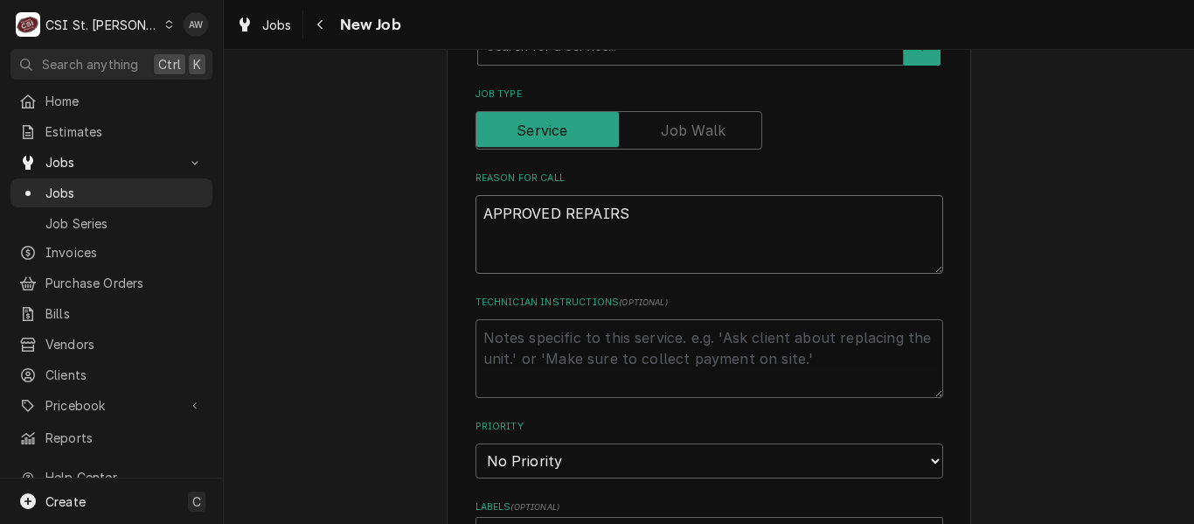
type textarea "x"
type textarea "APPROVED REPAIRS F"
type textarea "x"
type textarea "APPROVED REPAIRS FO"
type textarea "x"
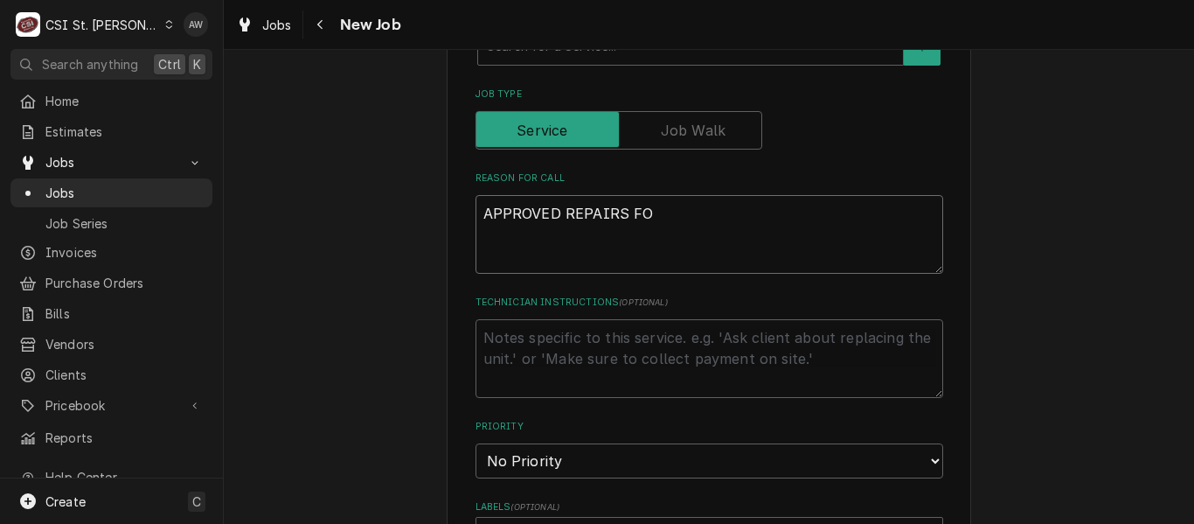
type textarea "APPROVED REPAIRS FOU"
type textarea "x"
type textarea "APPROVED REPAIRS FOUN"
type textarea "x"
type textarea "APPROVED REPAIRS FOUND"
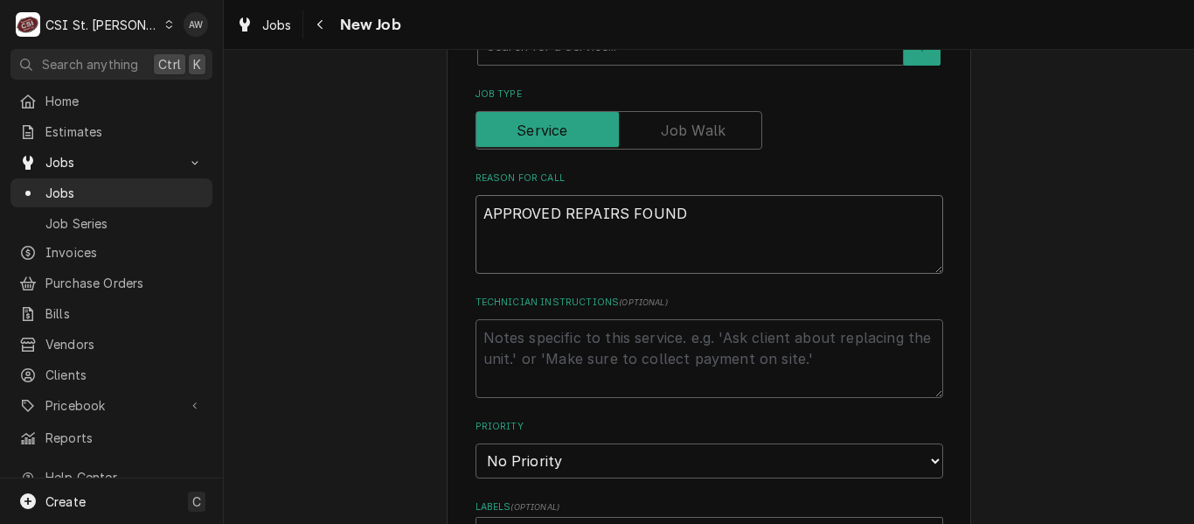
type textarea "x"
type textarea "APPROVED REPAIRS FOUND"
type textarea "x"
type textarea "APPROVED REPAIRS FOUND O"
type textarea "x"
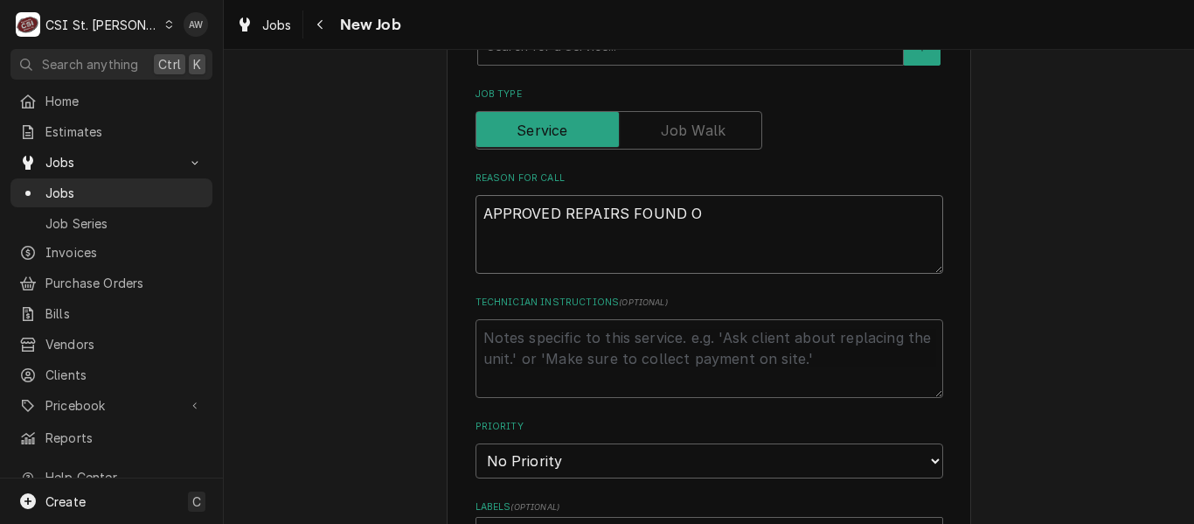
type textarea "APPROVED REPAIRS FOUND ON"
type textarea "x"
type textarea "APPROVED REPAIRS FOUND ON"
type textarea "x"
type textarea "APPROVED REPAIRS FOUND ON"
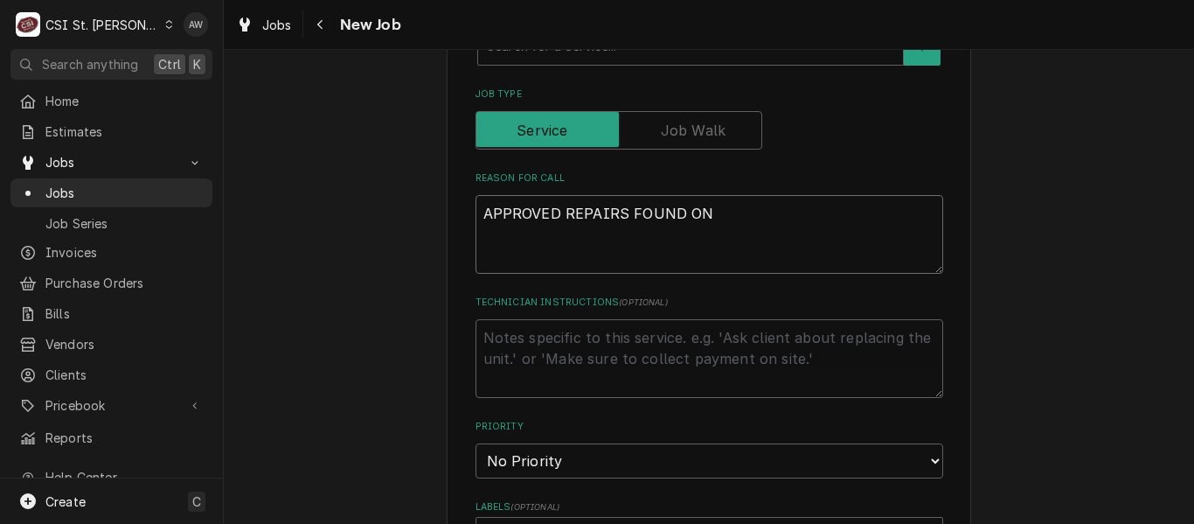
type textarea "x"
type textarea "APPROVED REPAIRS FOUND O"
type textarea "x"
type textarea "APPROVED REPAIRS FOUND"
type textarea "x"
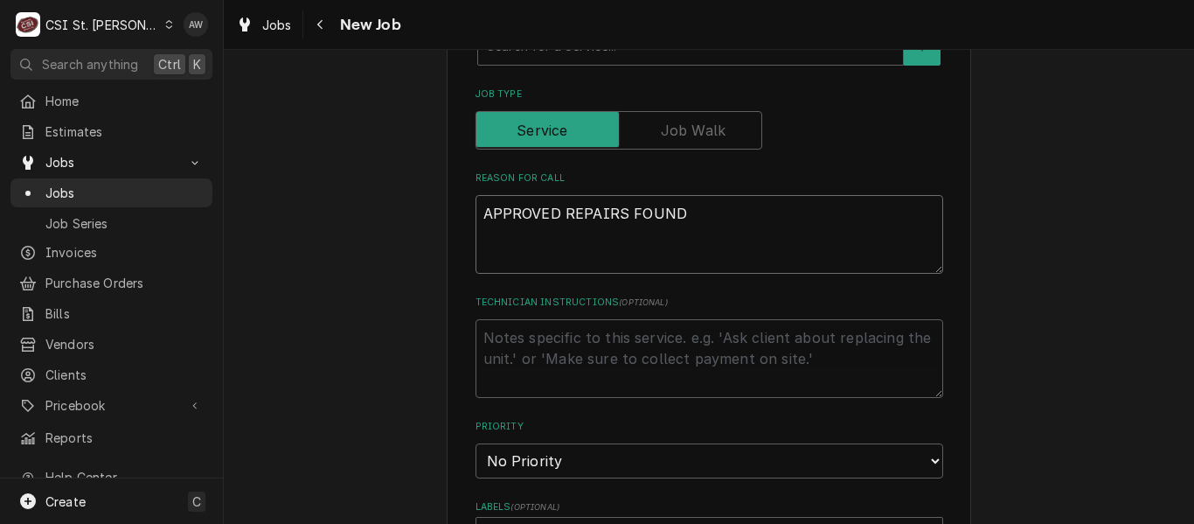
type textarea "APPROVED REPAIRS FOUND W"
type textarea "x"
type textarea "APPROVED REPAIRS FOUND WH"
type textarea "x"
type textarea "APPROVED REPAIRS FOUND WHL"
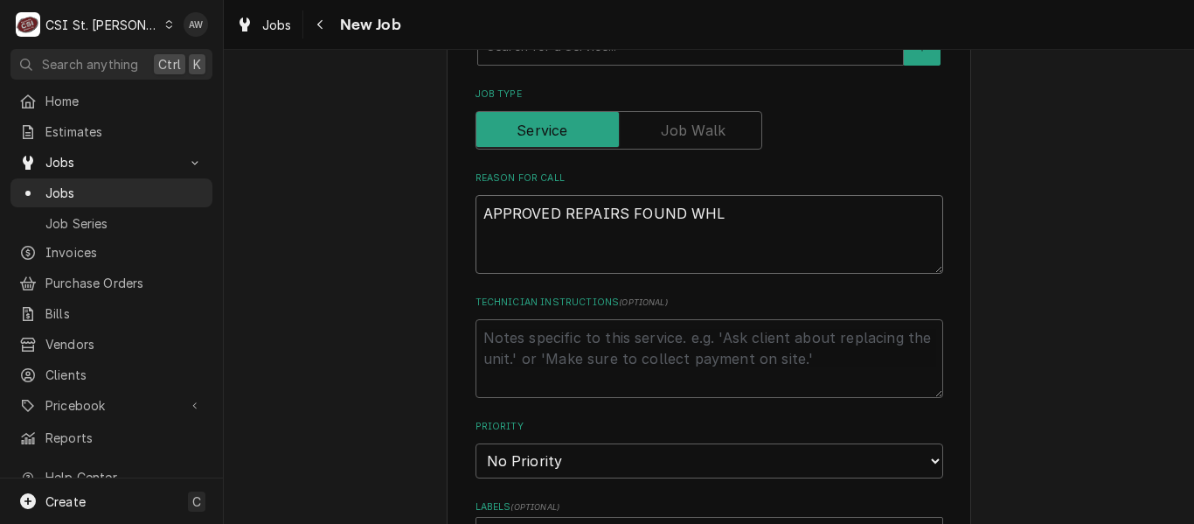
type textarea "x"
type textarea "APPROVED REPAIRS FOUND WH"
type textarea "x"
type textarea "APPROVED REPAIRS FOUND WHI"
type textarea "x"
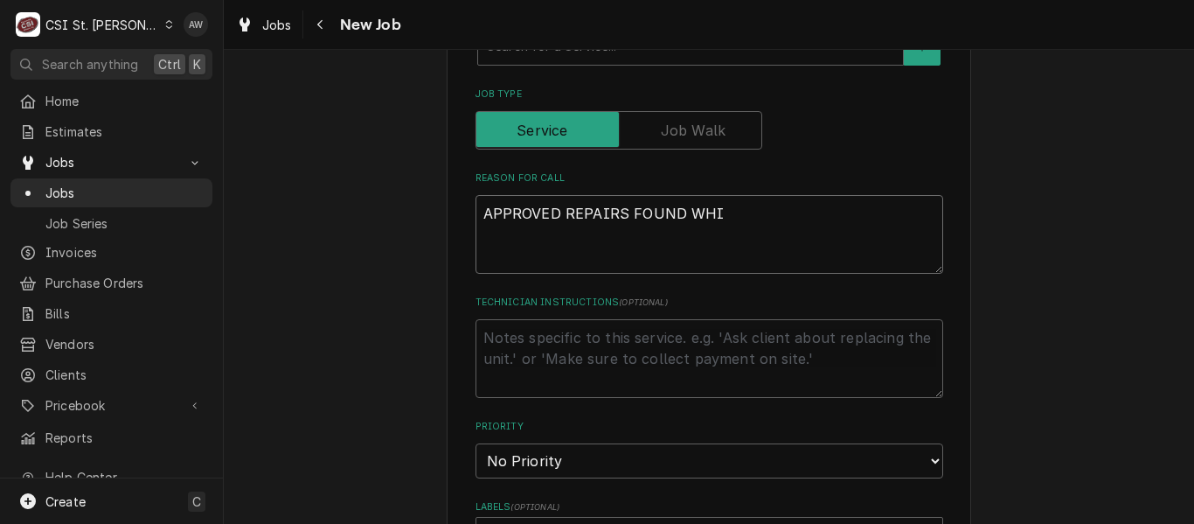
type textarea "APPROVED REPAIRS FOUND WHIL"
type textarea "x"
type textarea "APPROVED REPAIRS FOUND WHILE"
type textarea "x"
type textarea "APPROVED REPAIRS FOUND WHILE F"
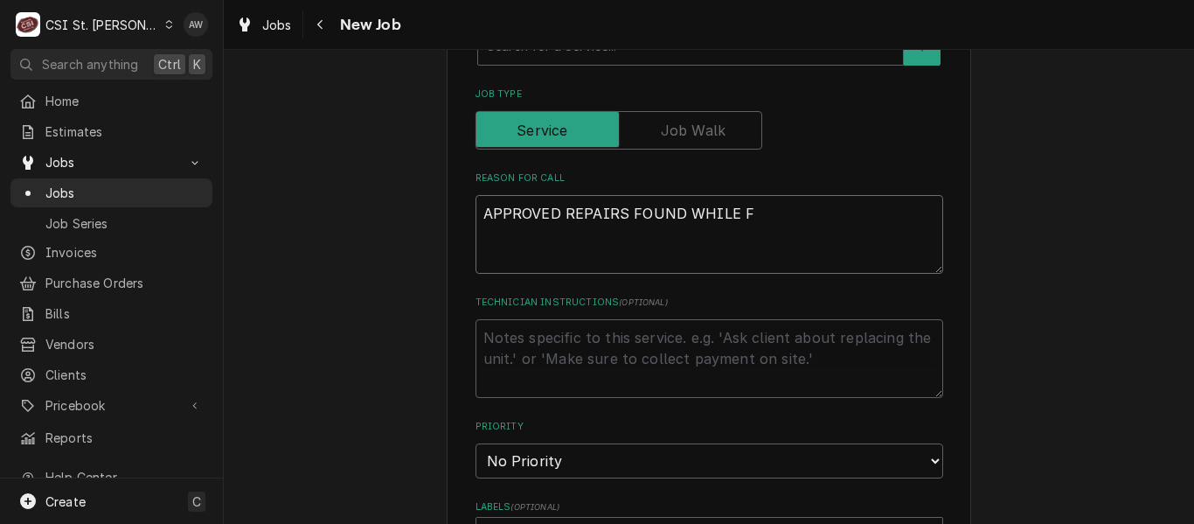
type textarea "x"
type textarea "APPROVED REPAIRS FOUND WHILE FO"
type textarea "x"
type textarea "APPROVED REPAIRS FOUND WHILE FOI"
type textarea "x"
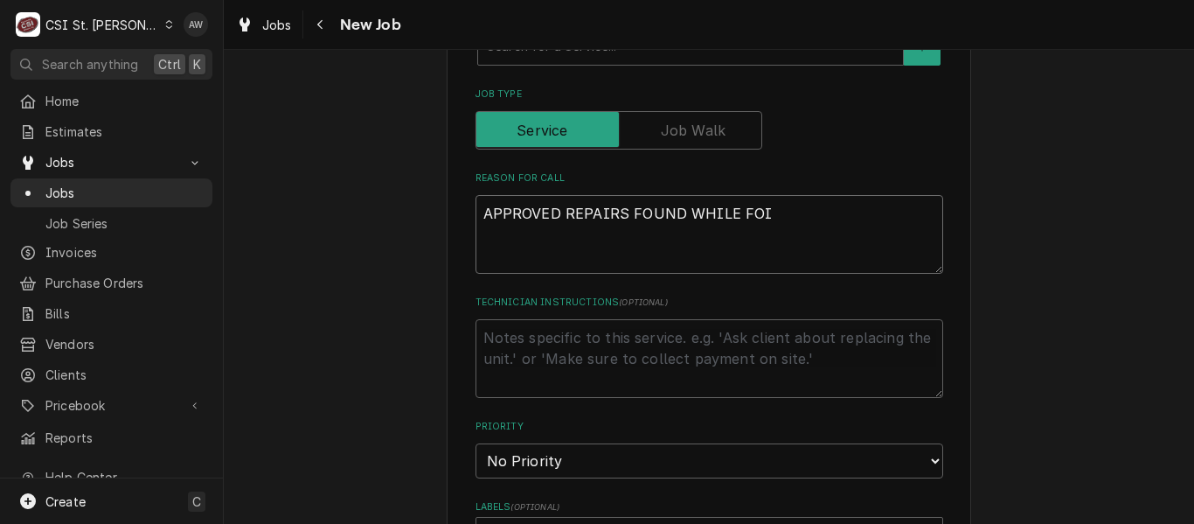
type textarea "APPROVED REPAIRS FOUND WHILE FOIN"
type textarea "x"
type textarea "APPROVED REPAIRS FOUND WHILE FOI"
type textarea "x"
type textarea "APPROVED REPAIRS FOUND WHILE FO"
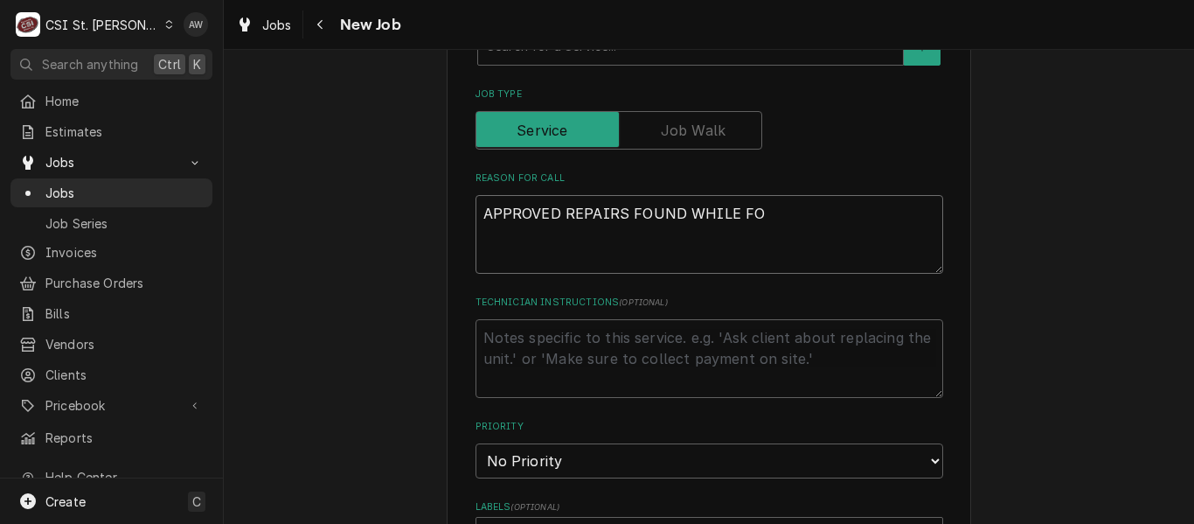
type textarea "x"
type textarea "APPROVED REPAIRS FOUND WHILE F"
type textarea "x"
type textarea "APPROVED REPAIRS FOUND WHILE"
type textarea "x"
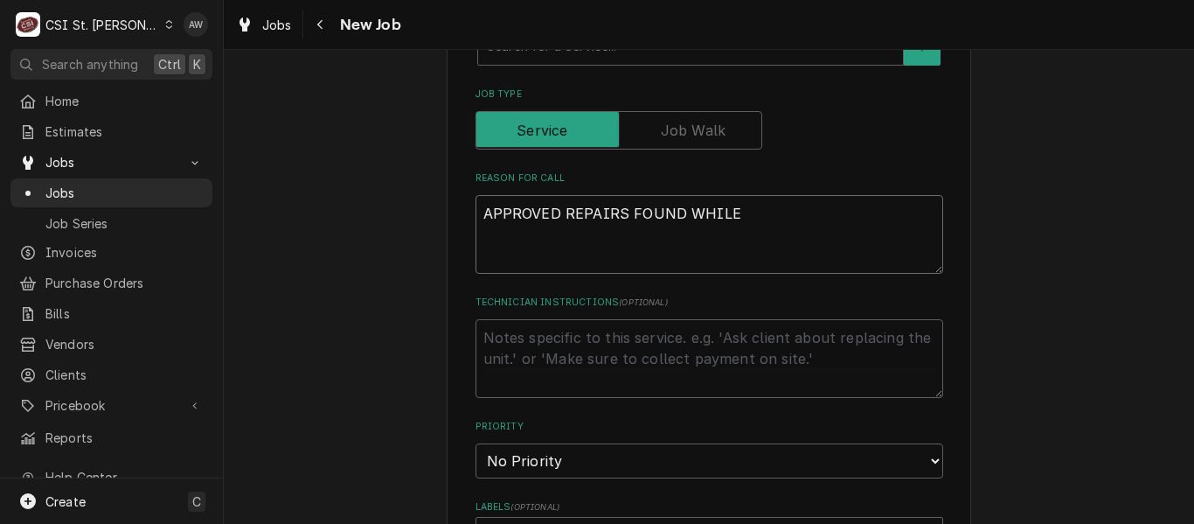
type textarea "APPROVED REPAIRS FOUND WHILE D"
type textarea "x"
type textarea "APPROVED REPAIRS FOUND WHILE DO"
type textarea "x"
type textarea "APPROVED REPAIRS FOUND WHILE DOI"
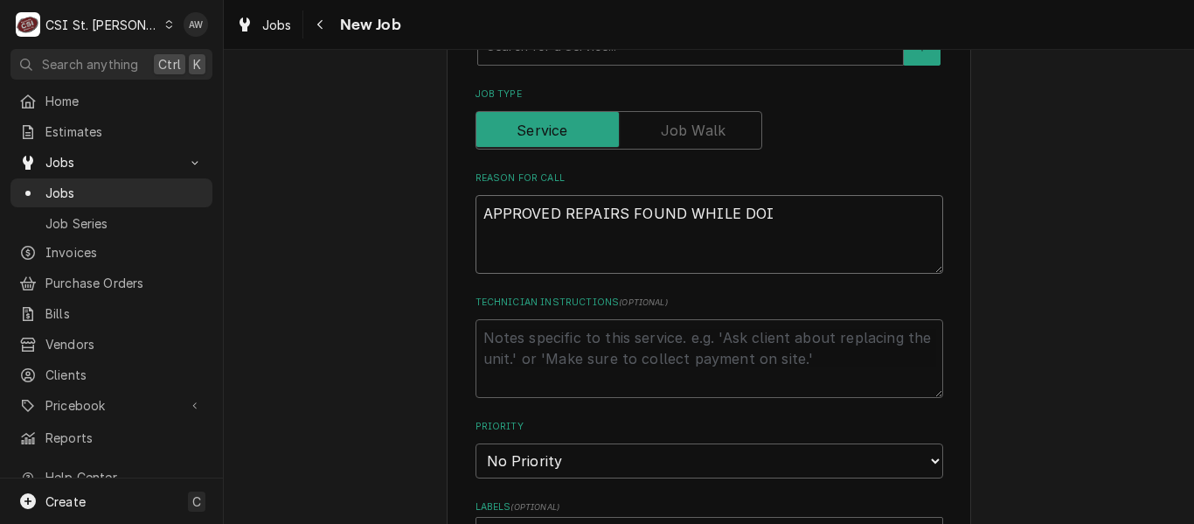
type textarea "x"
type textarea "APPROVED REPAIRS FOUND WHILE DOIN"
type textarea "x"
type textarea "APPROVED REPAIRS FOUND WHILE DOING"
type textarea "x"
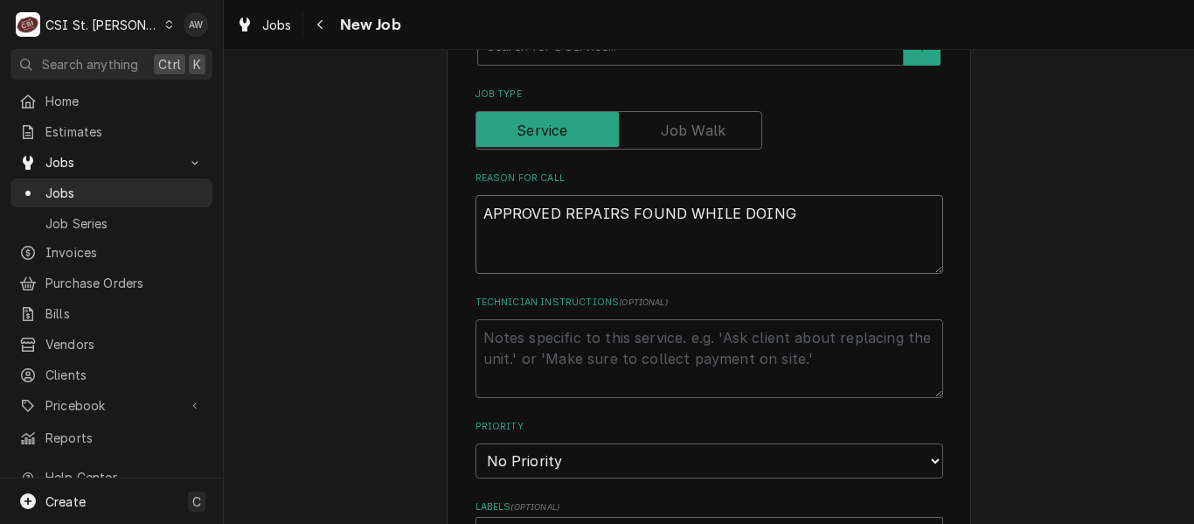
type textarea "APPROVED REPAIRS FOUND WHILE DOING P"
type textarea "x"
type textarea "APPROVED REPAIRS FOUND WHILE DOING PM"
type textarea "x"
type textarea "APPROVED REPAIRS FOUND WHILE DOING PM"
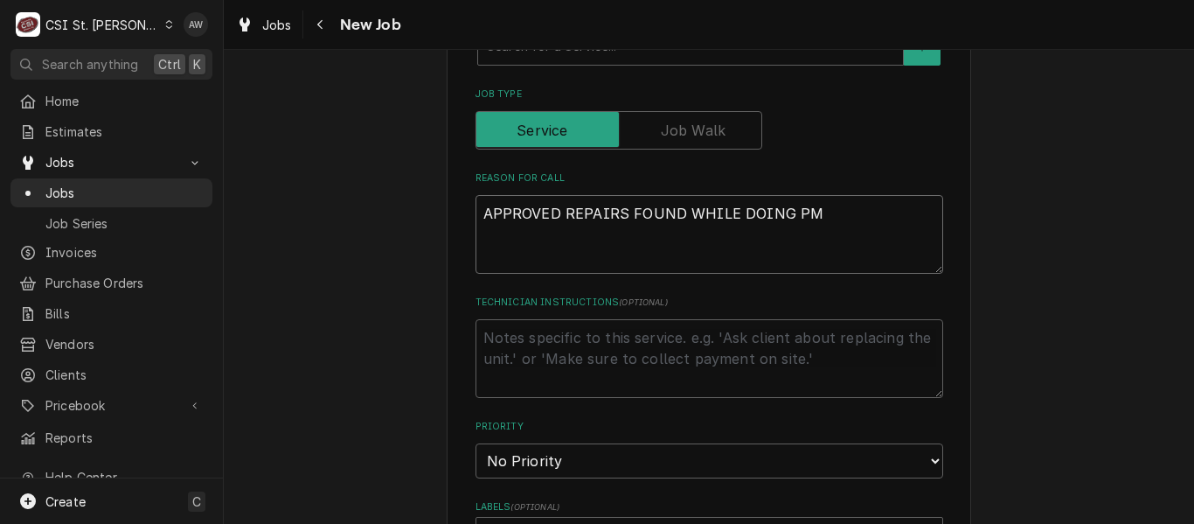
type textarea "x"
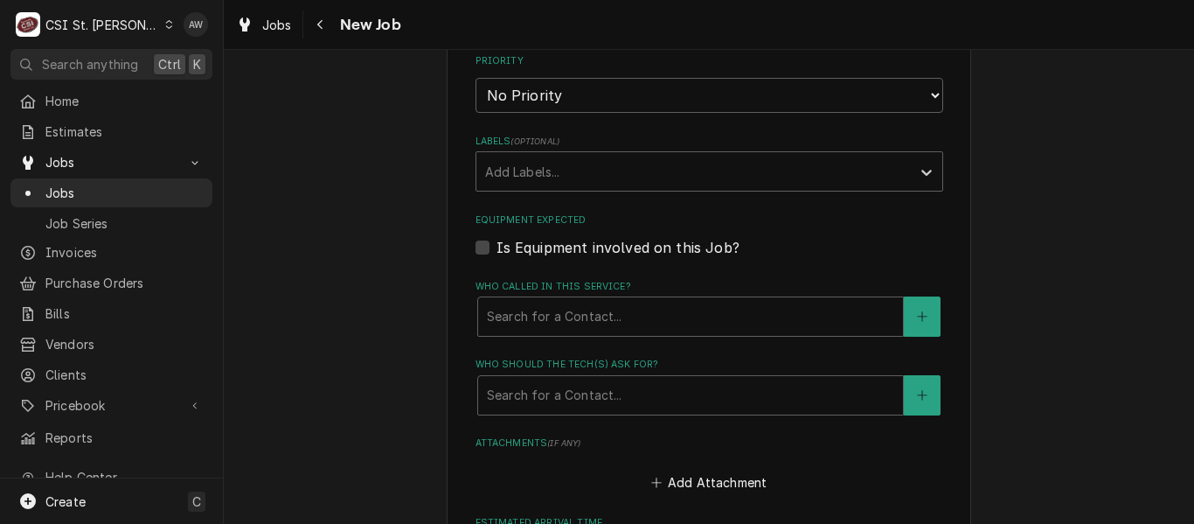
scroll to position [1136, 0]
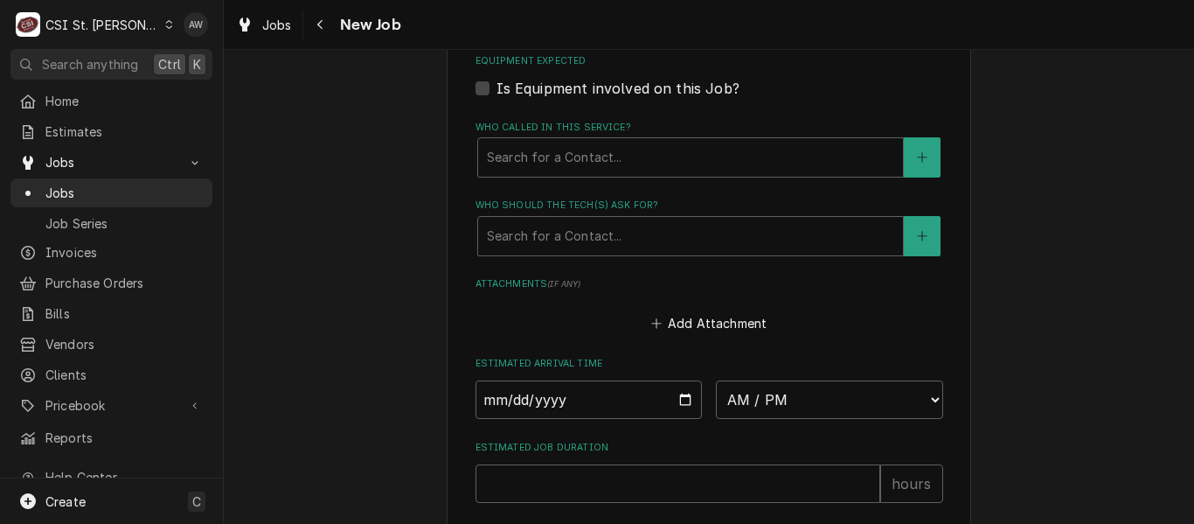
type textarea "APPROVED REPAIRS FOUND WHILE DOING PM"
click at [772, 403] on select "AM / PM 6:00 AM 6:15 AM 6:30 AM 6:45 AM 7:00 AM 7:15 AM 7:30 AM 7:45 AM 8:00 AM…" at bounding box center [829, 399] width 227 height 38
select select "14:00:00"
click at [716, 380] on select "AM / PM 6:00 AM 6:15 AM 6:30 AM 6:45 AM 7:00 AM 7:15 AM 7:30 AM 7:45 AM 8:00 AM…" at bounding box center [829, 399] width 227 height 38
click at [679, 396] on input "Date" at bounding box center [588, 399] width 227 height 38
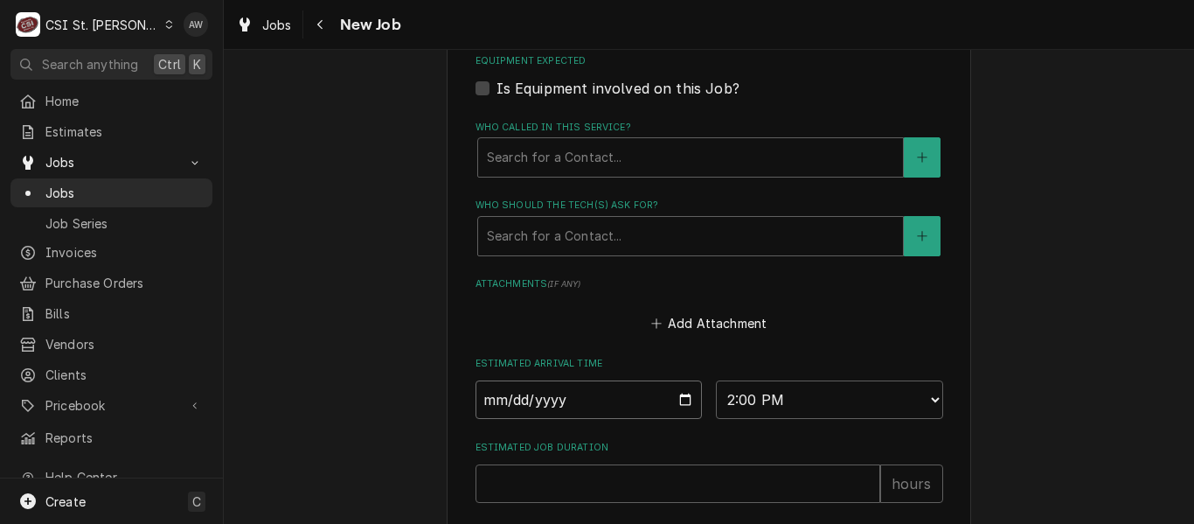
type textarea "x"
type input "[DATE]"
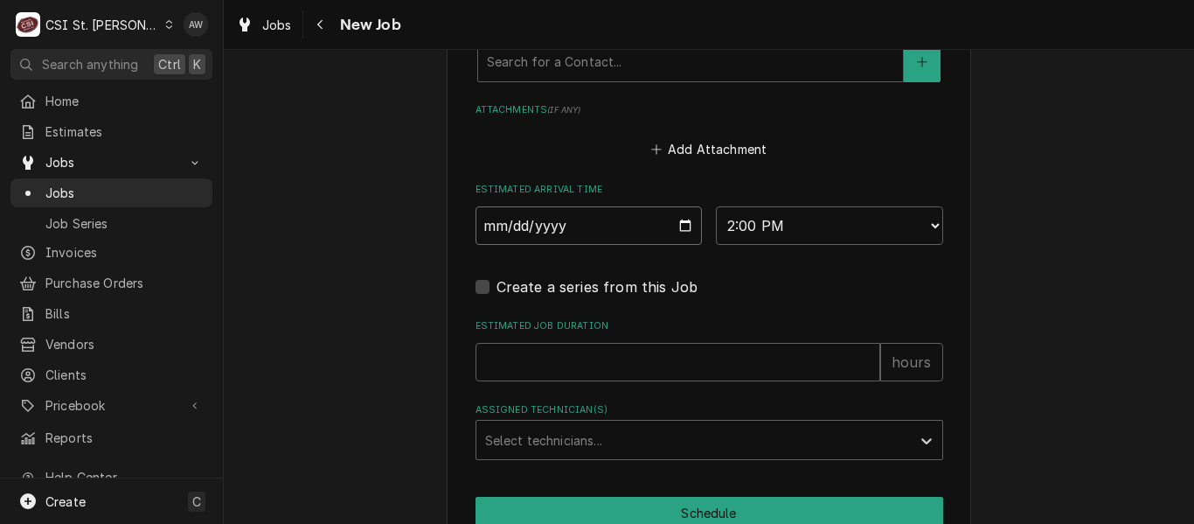
scroll to position [1311, 0]
click at [642, 363] on input "Estimated Job Duration" at bounding box center [677, 361] width 405 height 38
type textarea "x"
type input "2"
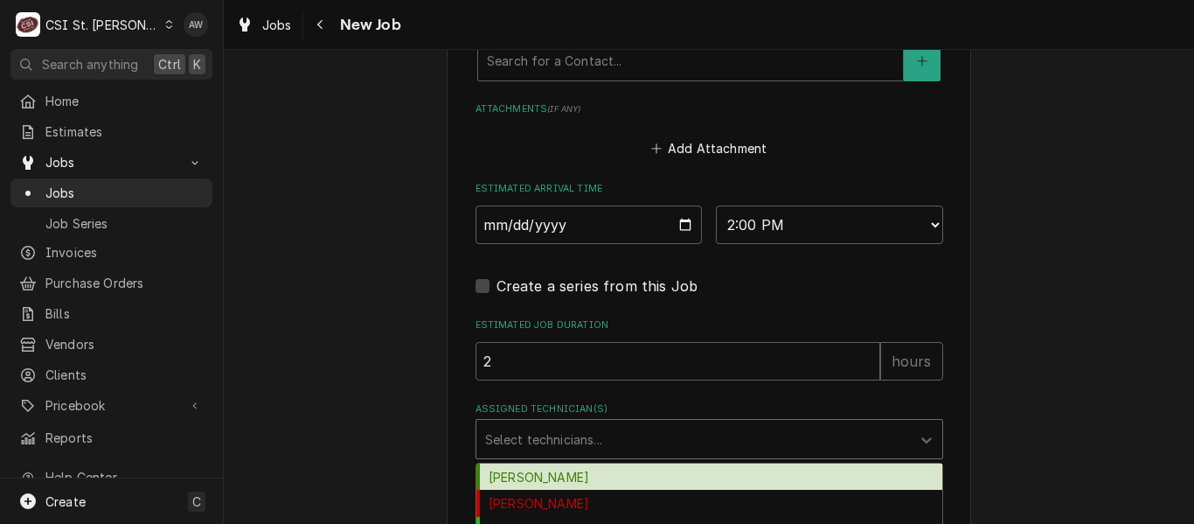
click at [673, 449] on div "Assigned Technician(s)" at bounding box center [693, 438] width 417 height 31
type textarea "x"
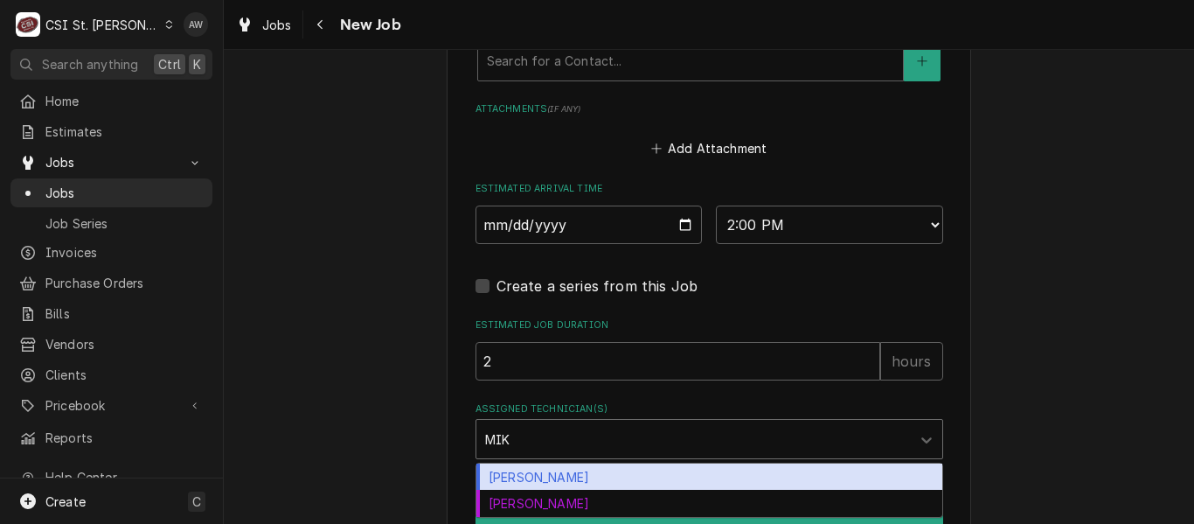
type input "MIKE"
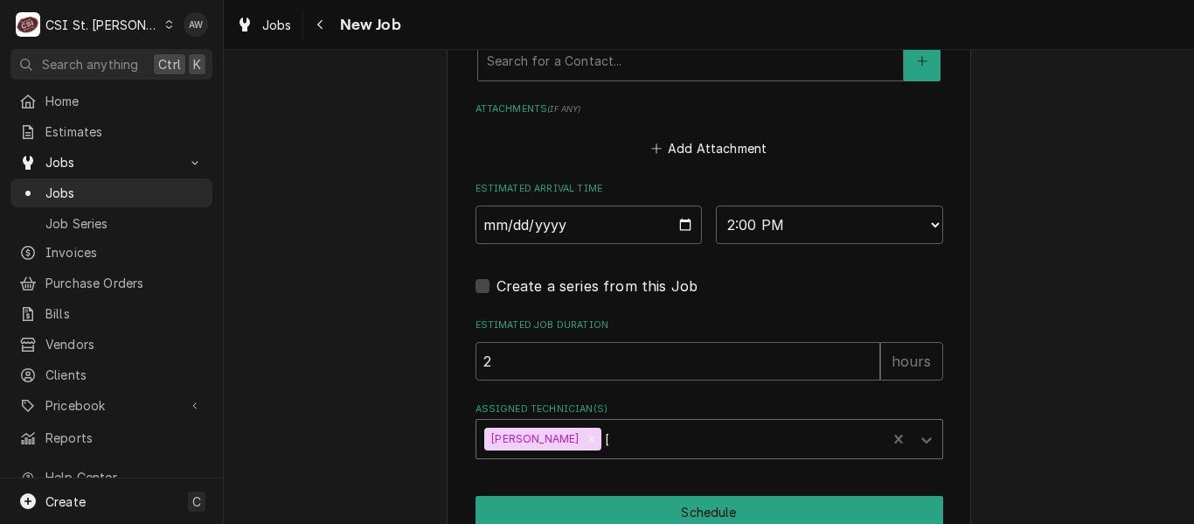
type textarea "x"
type input "KR"
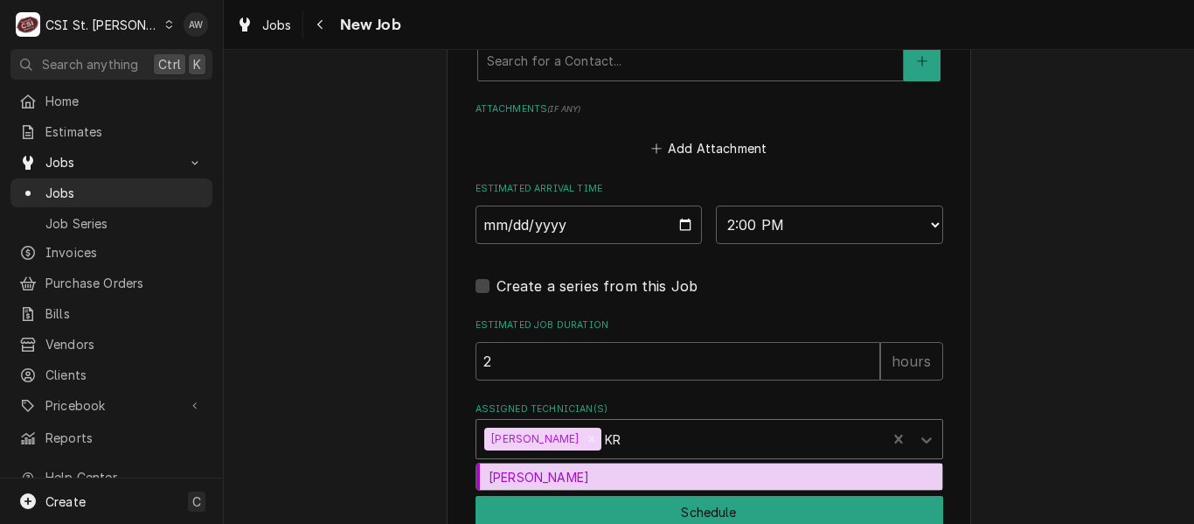
type textarea "x"
type input "KRIS"
type textarea "x"
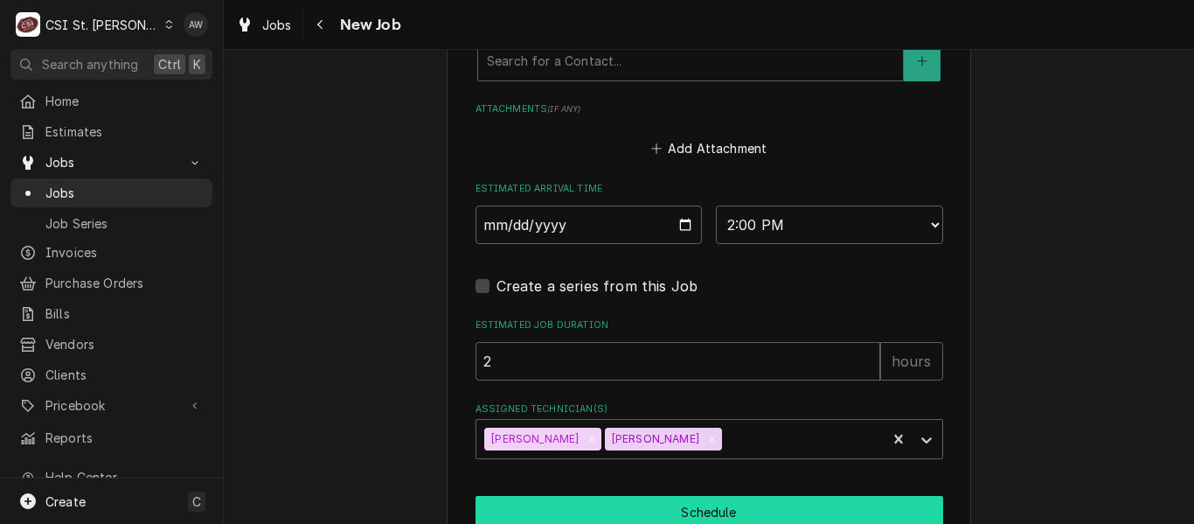
click at [704, 519] on button "Schedule" at bounding box center [709, 512] width 468 height 32
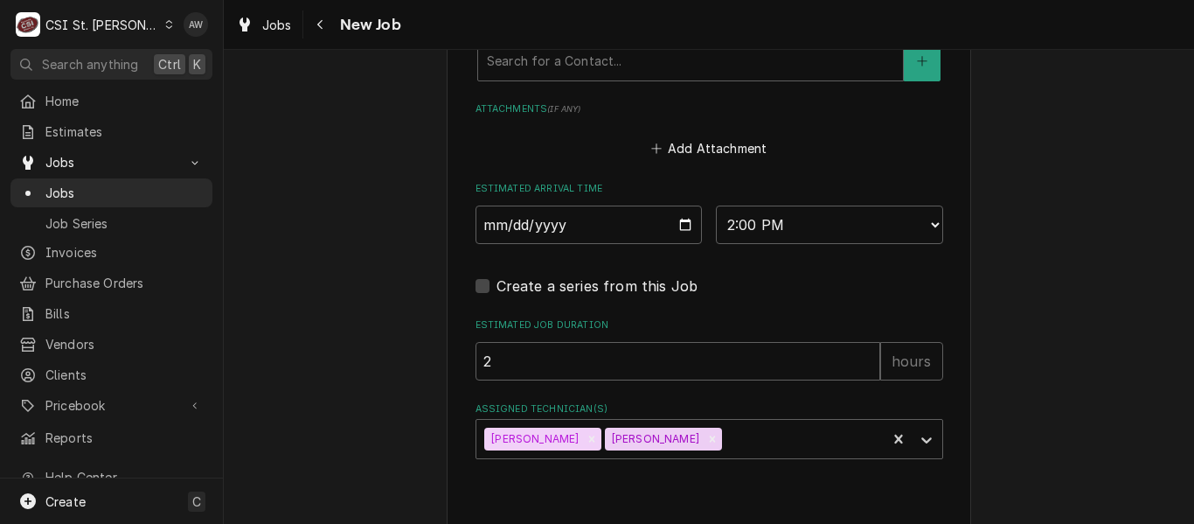
scroll to position [571, 0]
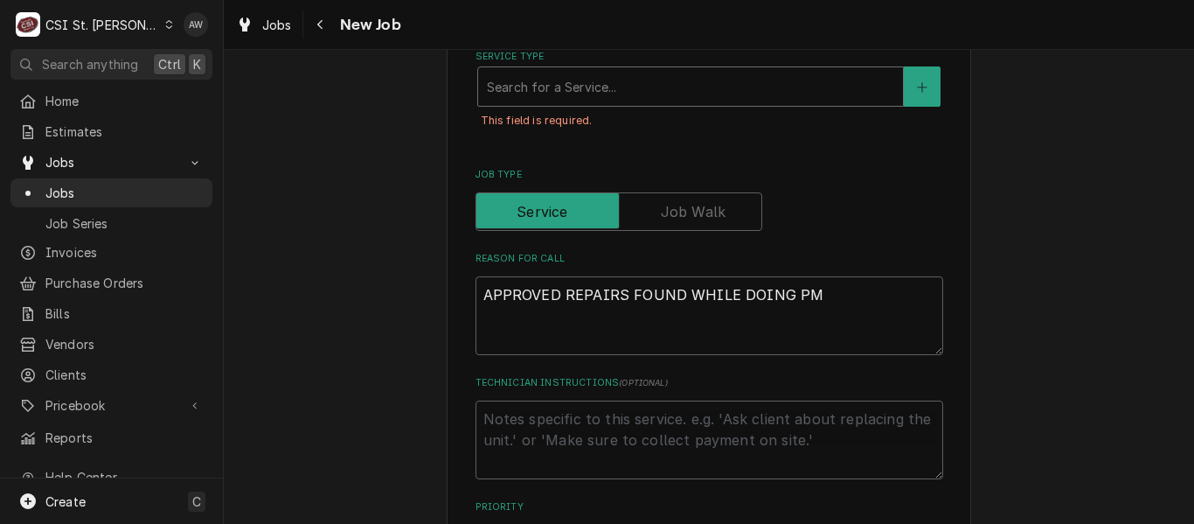
click at [599, 85] on div "Service Type" at bounding box center [690, 86] width 407 height 31
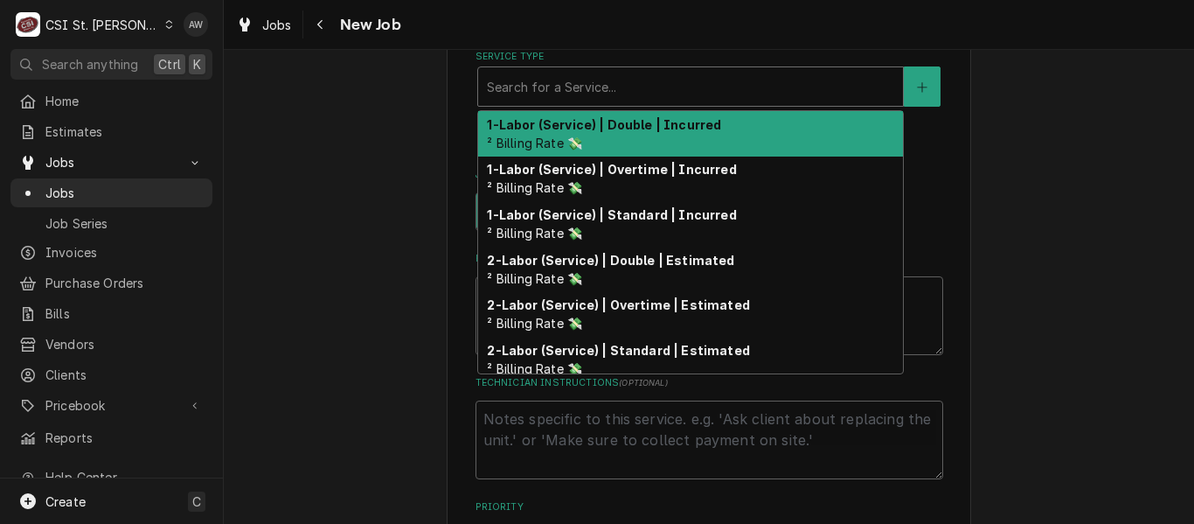
type textarea "x"
type input "S"
type textarea "x"
type input "SE"
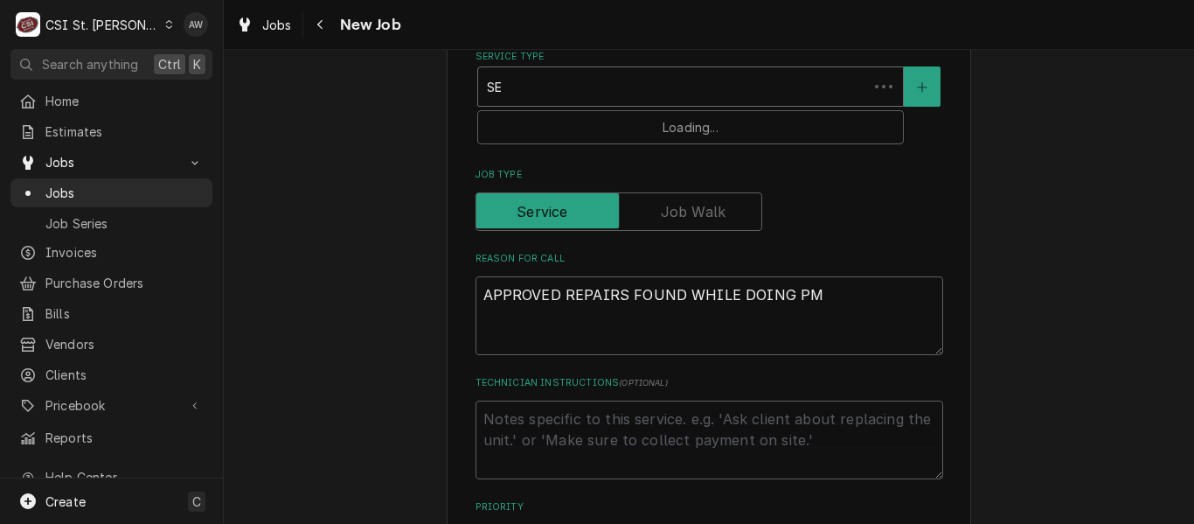
type textarea "x"
type input "SER"
type textarea "x"
type input "SERVI"
type textarea "x"
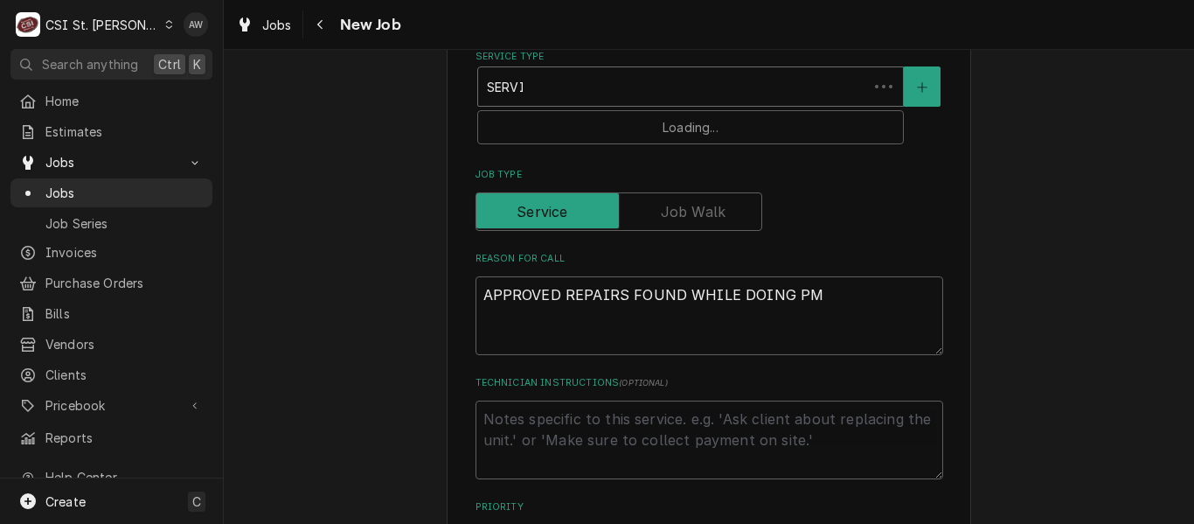
type input "SERVIC"
type textarea "x"
type input "SERVICE"
type textarea "x"
type input "SERVICE"
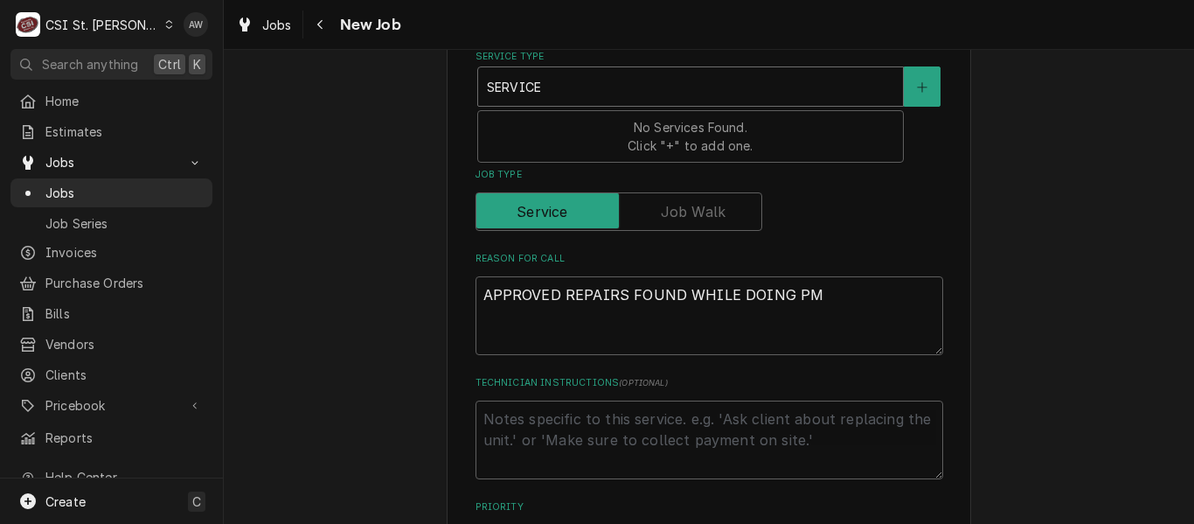
type textarea "x"
type input "SERVICE C"
type textarea "x"
type input "SERVICE CA"
type textarea "x"
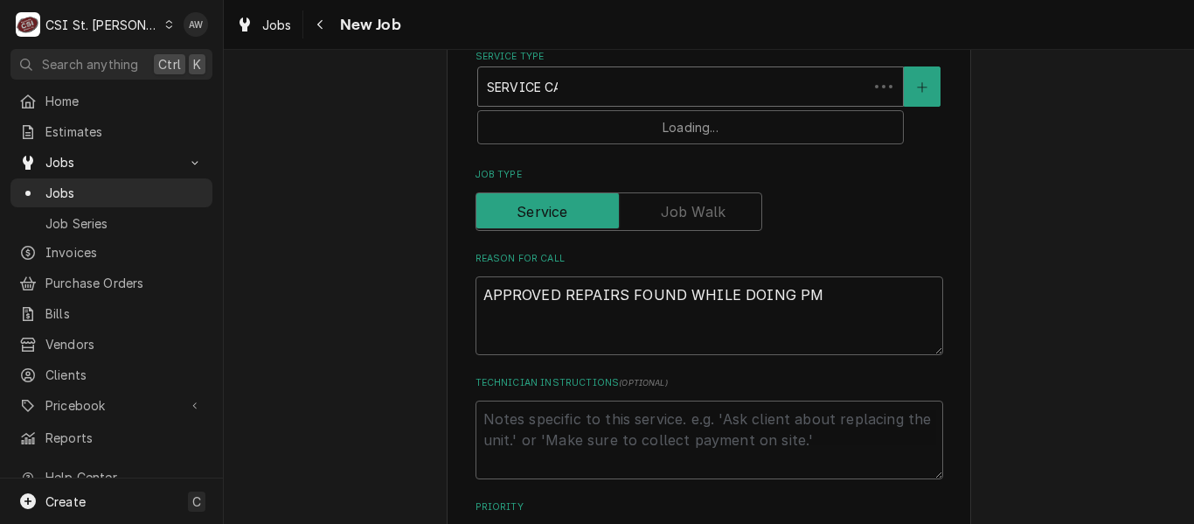
type input "SERVICE CAL"
type textarea "x"
type input "SERVICE CALL"
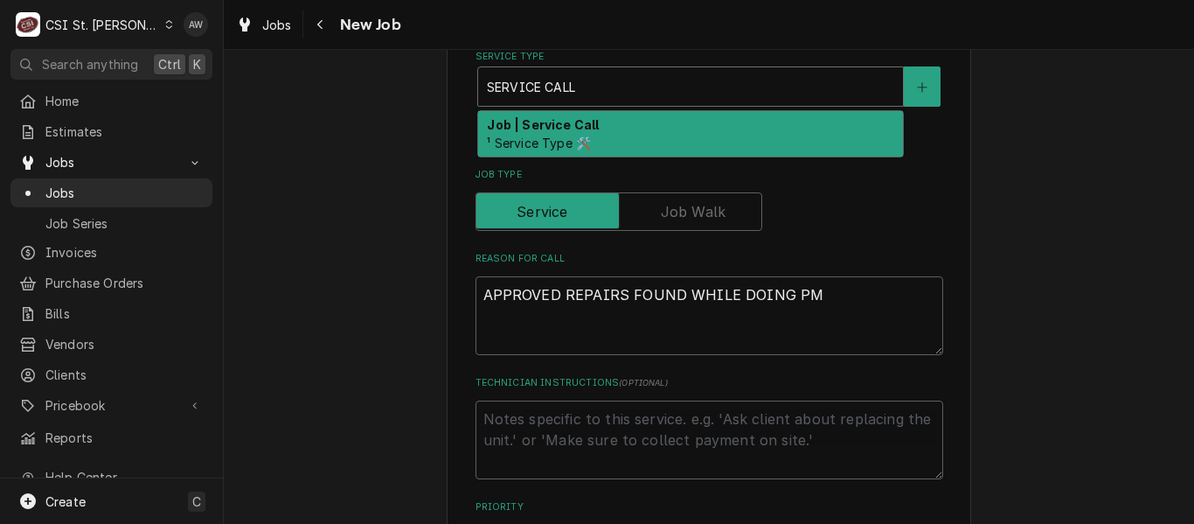
click at [604, 123] on div "Job | Service Call ¹ Service Type 🛠️" at bounding box center [690, 133] width 425 height 45
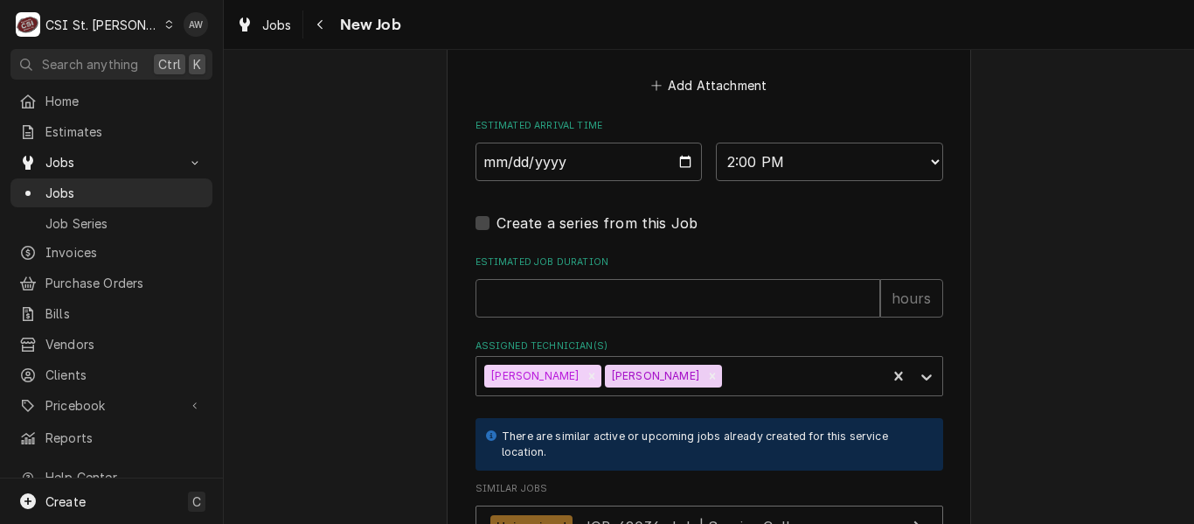
scroll to position [1445, 0]
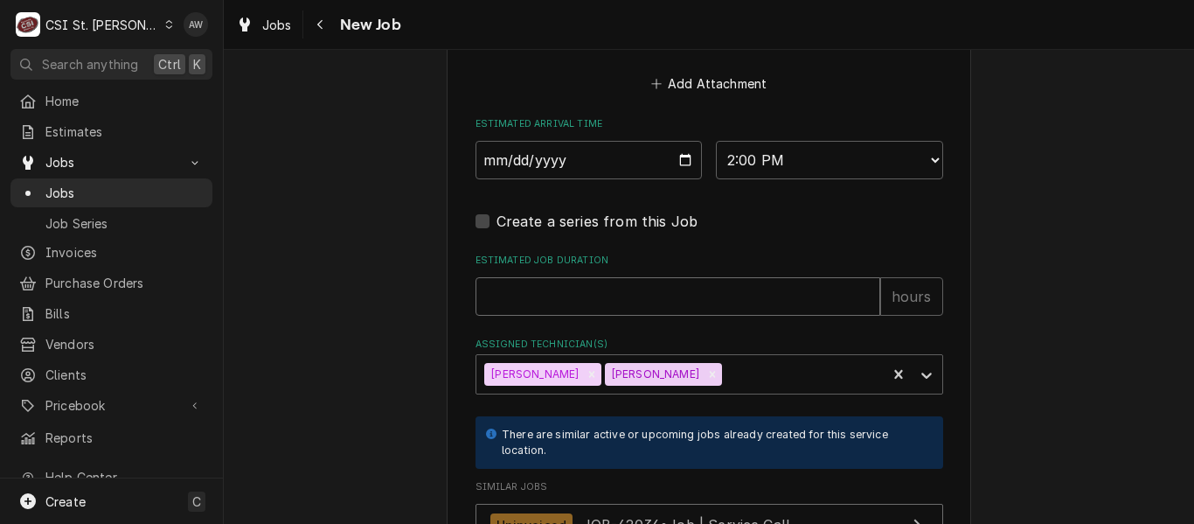
click at [669, 313] on input "Estimated Job Duration" at bounding box center [677, 296] width 405 height 38
type textarea "x"
type input "2"
type textarea "x"
type input "2"
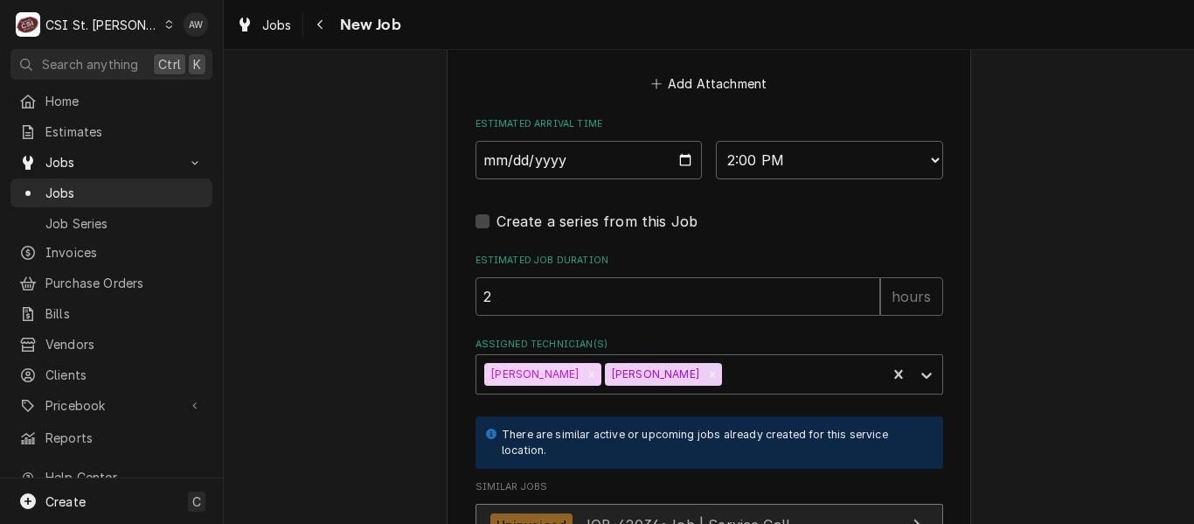
scroll to position [1781, 0]
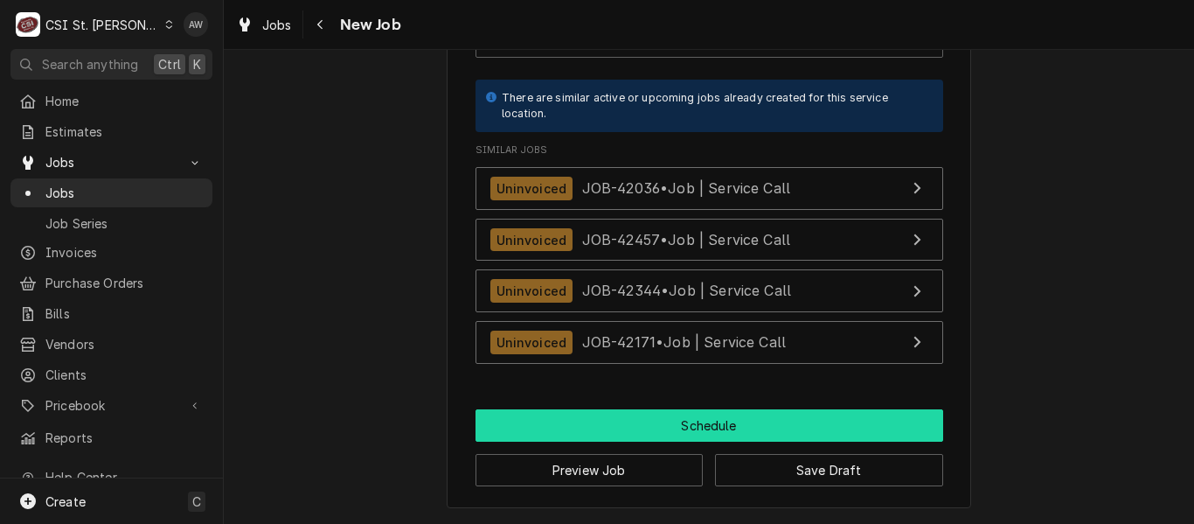
click at [760, 429] on button "Schedule" at bounding box center [709, 425] width 468 height 32
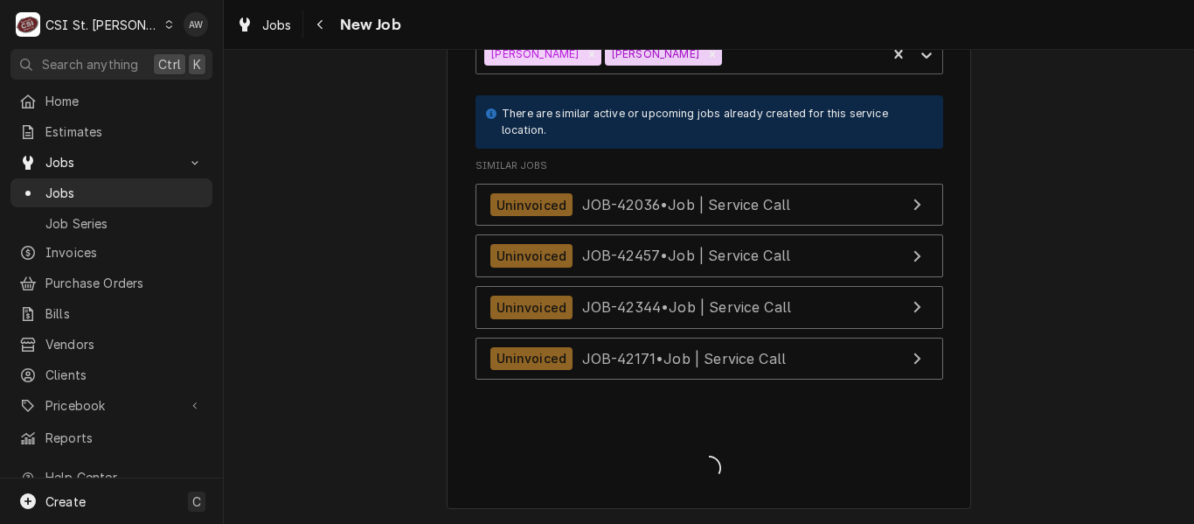
scroll to position [1725, 0]
type textarea "x"
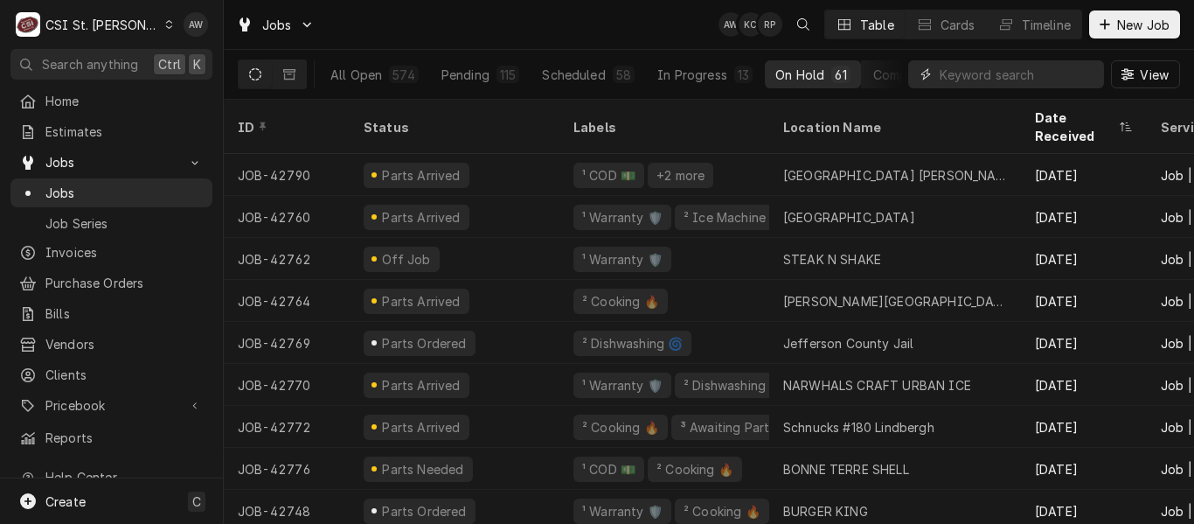
click at [958, 76] on input "Dynamic Content Wrapper" at bounding box center [1018, 74] width 156 height 28
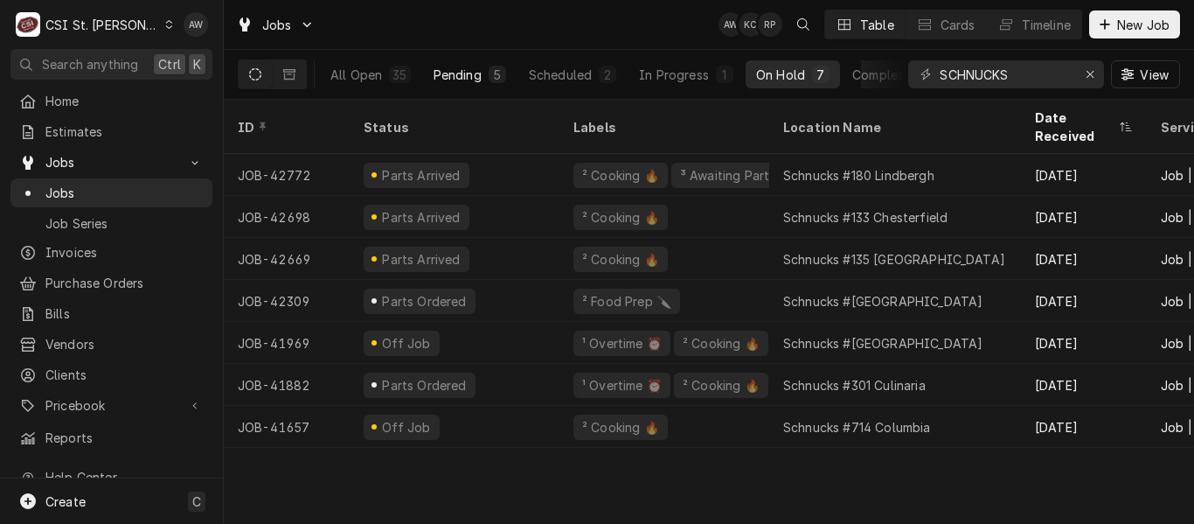
click at [500, 75] on div "5" at bounding box center [497, 75] width 10 height 18
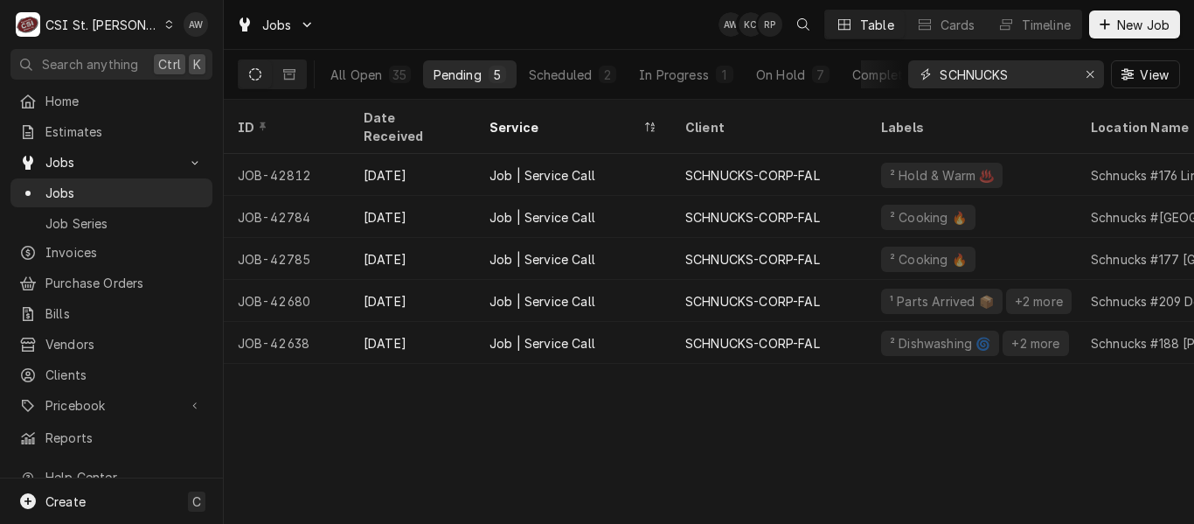
drag, startPoint x: 1002, startPoint y: 74, endPoint x: 772, endPoint y: 54, distance: 231.6
click at [772, 54] on div "All Open 35 Pending 5 Scheduled 2 In Progress 1 On Hold 7 Completed 20 SCHNUCKS…" at bounding box center [709, 74] width 942 height 49
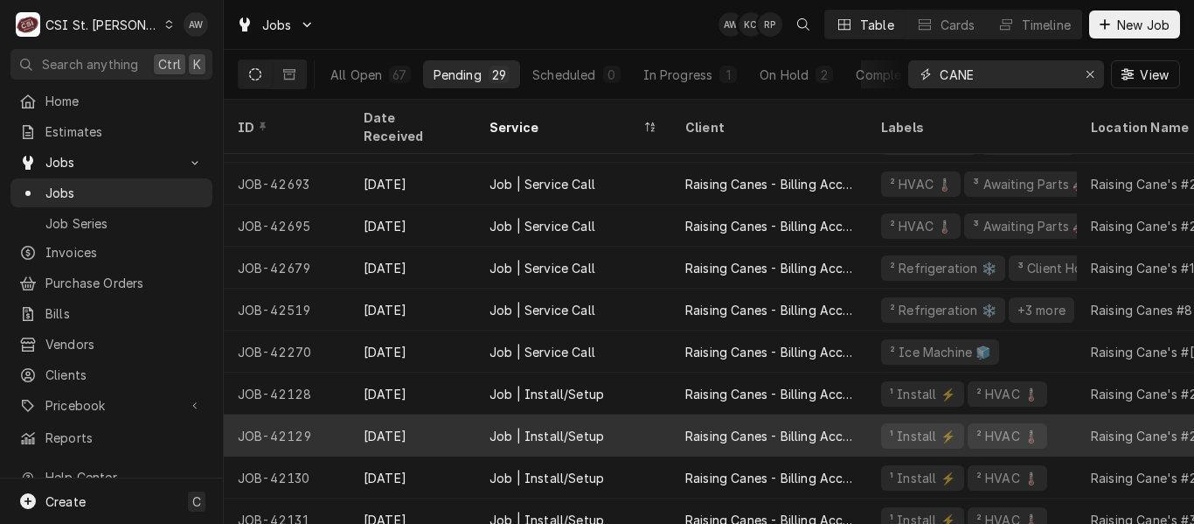
scroll to position [664, 0]
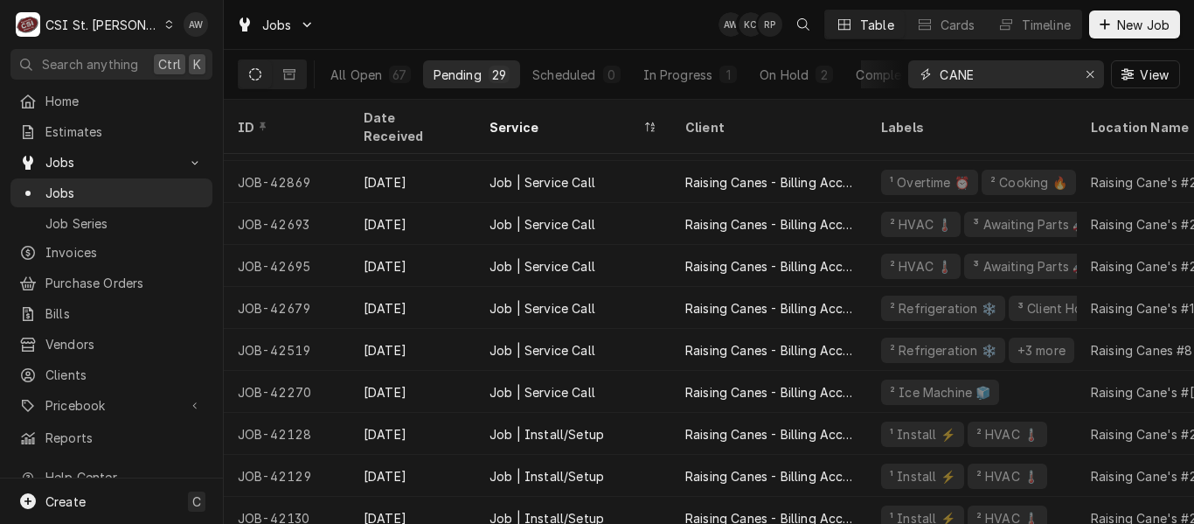
type input "CANE"
click at [585, 16] on div "Jobs AW KC RP Table Cards Timeline New Job" at bounding box center [709, 24] width 970 height 49
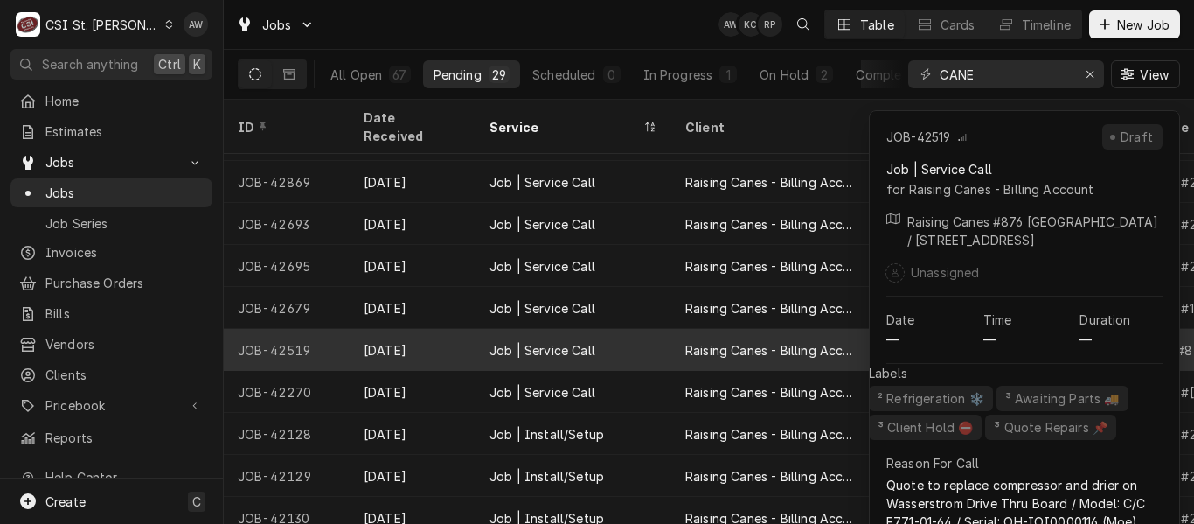
click at [821, 341] on div "Raising Canes - Billing Account" at bounding box center [769, 350] width 168 height 18
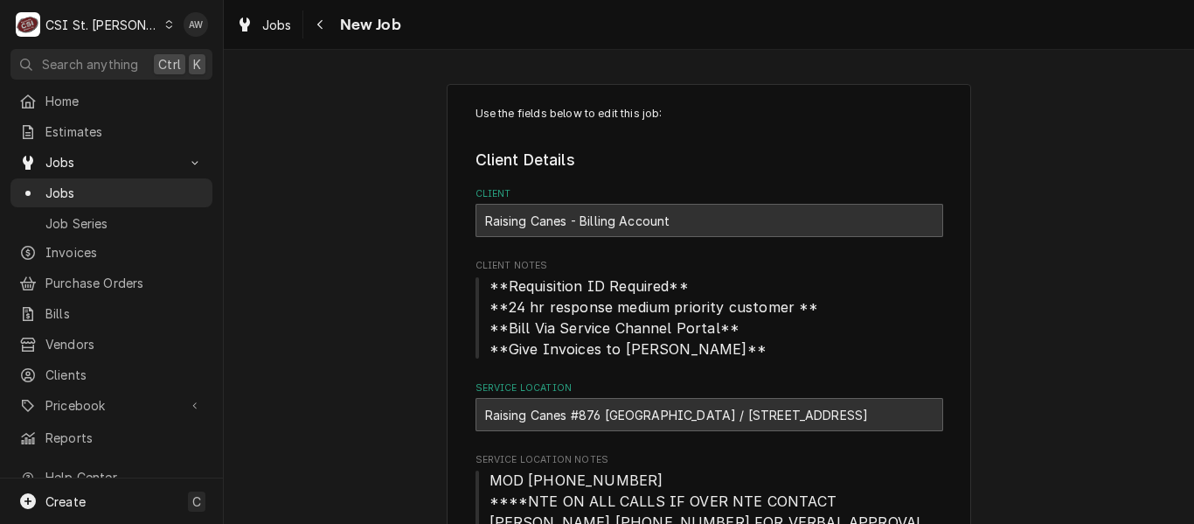
type textarea "x"
click at [286, 22] on span "Jobs" at bounding box center [277, 25] width 30 height 18
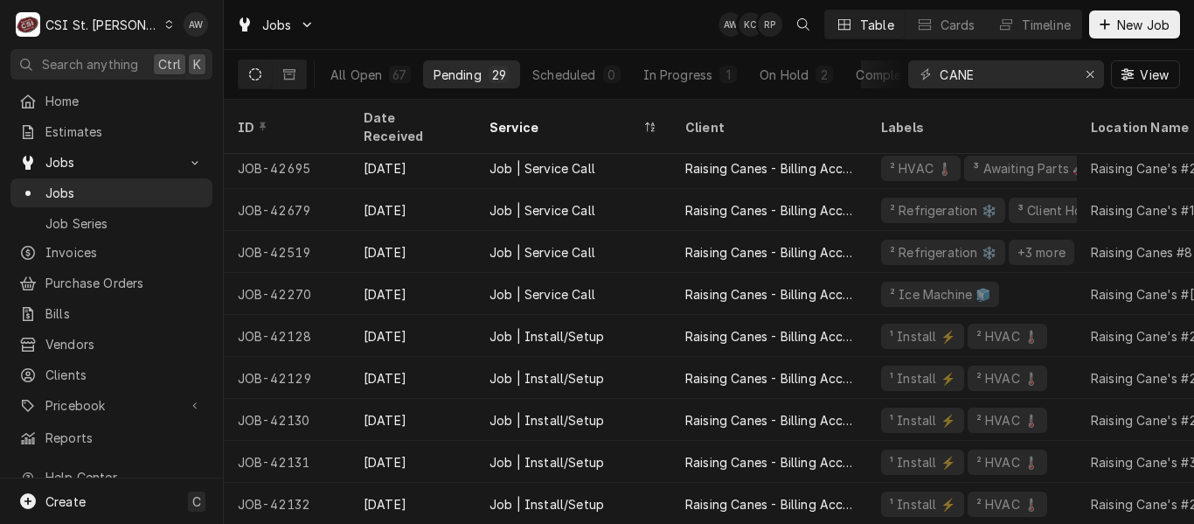
scroll to position [752, 0]
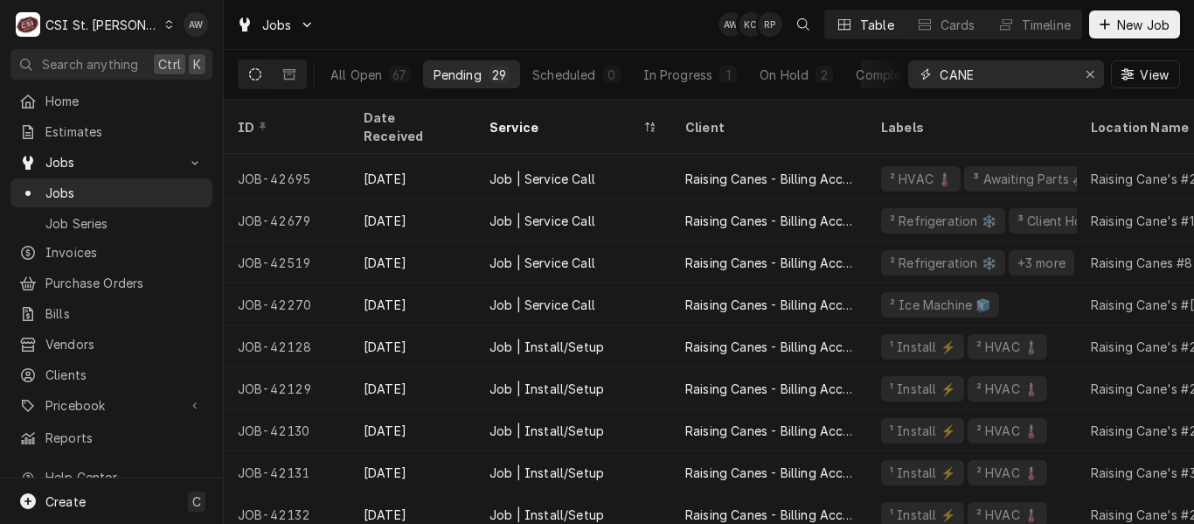
drag, startPoint x: 974, startPoint y: 71, endPoint x: 855, endPoint y: 48, distance: 121.0
click at [855, 48] on div "Jobs AW KC RP Table Cards Timeline New Job All Open 67 Pending 29 Scheduled 0 I…" at bounding box center [709, 50] width 970 height 100
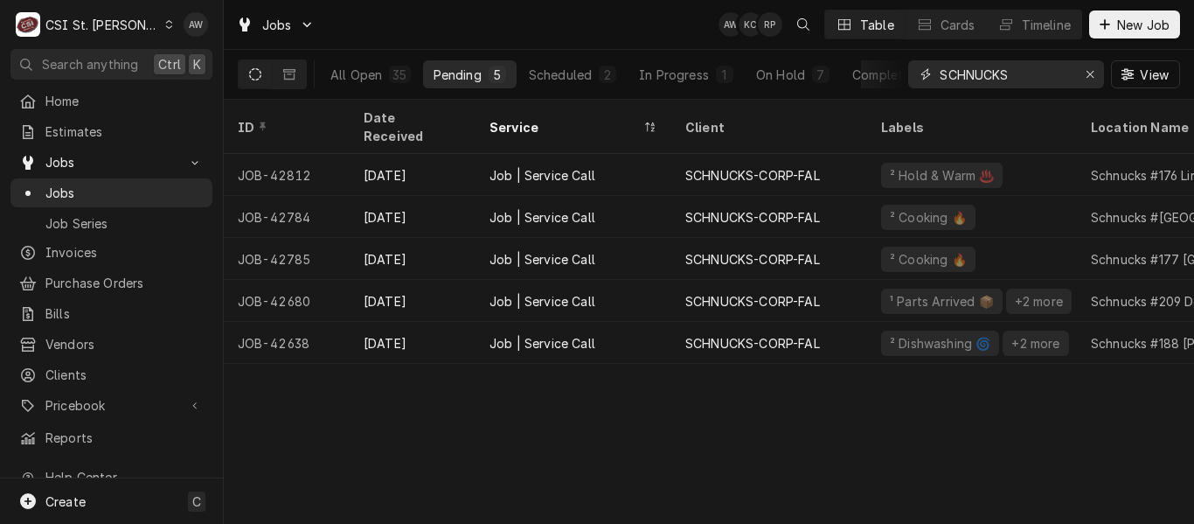
type input "SCHNUCKS"
click at [786, 396] on div "ID Date Received Service Client Labels Location Name Location Address Priority …" at bounding box center [709, 312] width 970 height 424
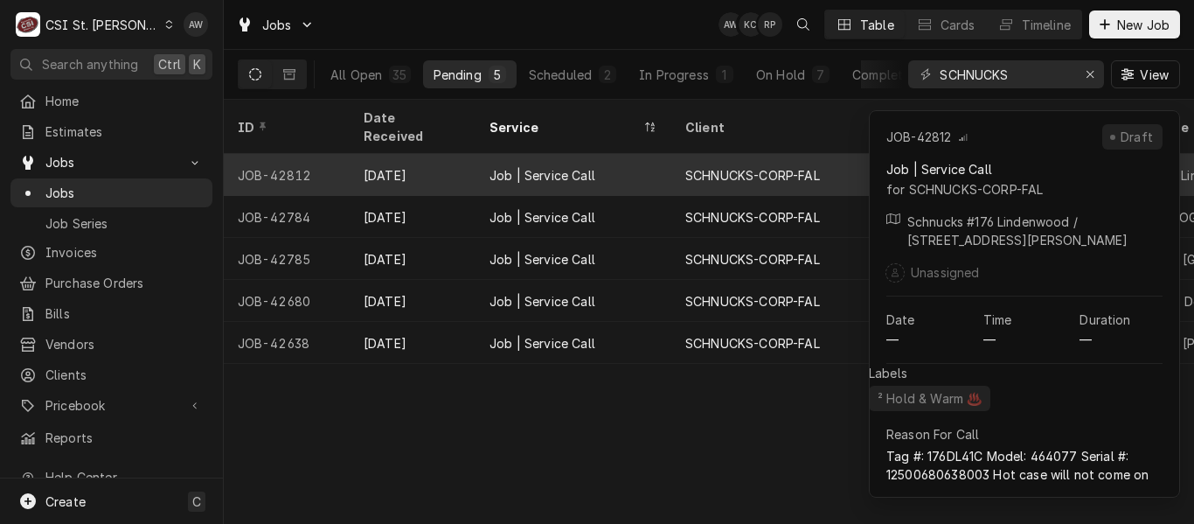
click at [752, 168] on div "SCHNUCKS-CORP-FAL" at bounding box center [769, 175] width 196 height 42
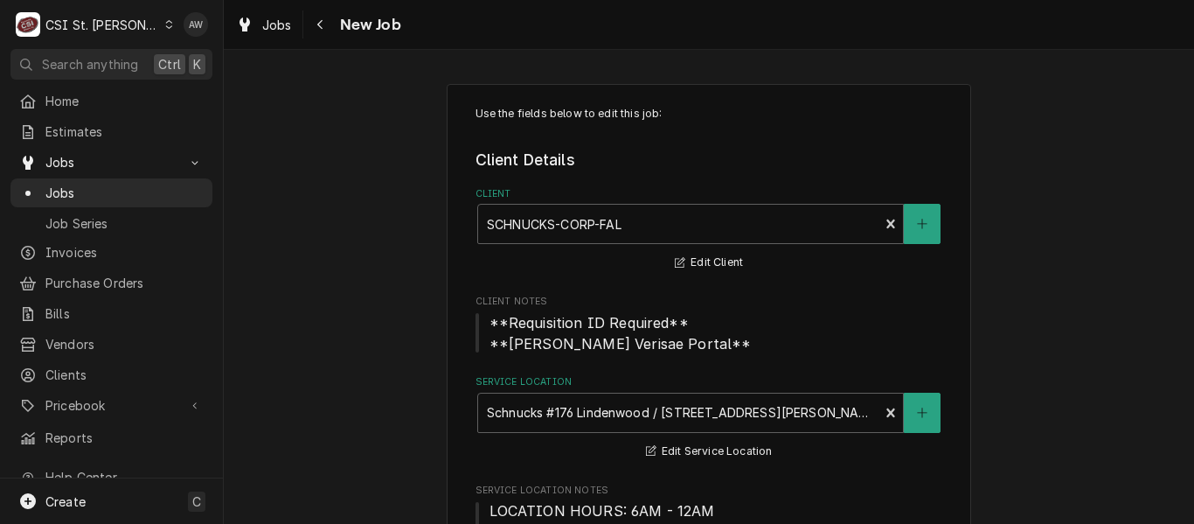
type textarea "x"
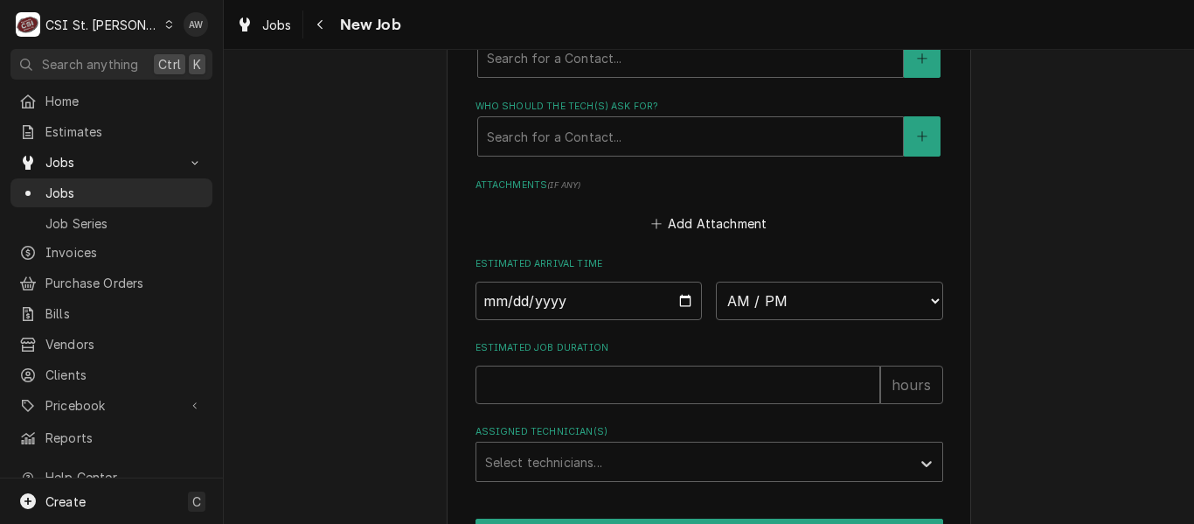
scroll to position [1748, 0]
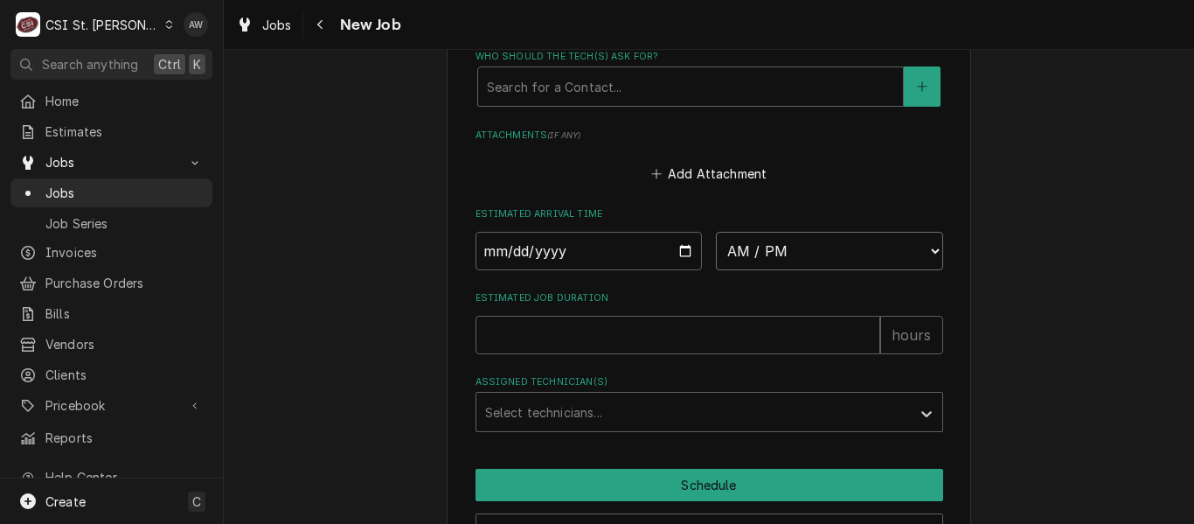
click at [760, 248] on select "AM / PM 6:00 AM 6:15 AM 6:30 AM 6:45 AM 7:00 AM 7:15 AM 7:30 AM 7:45 AM 8:00 AM…" at bounding box center [829, 251] width 227 height 38
select select "07:00:00"
click at [716, 232] on select "AM / PM 6:00 AM 6:15 AM 6:30 AM 6:45 AM 7:00 AM 7:15 AM 7:30 AM 7:45 AM 8:00 AM…" at bounding box center [829, 251] width 227 height 38
click at [678, 251] on input "Date" at bounding box center [588, 251] width 227 height 38
type textarea "x"
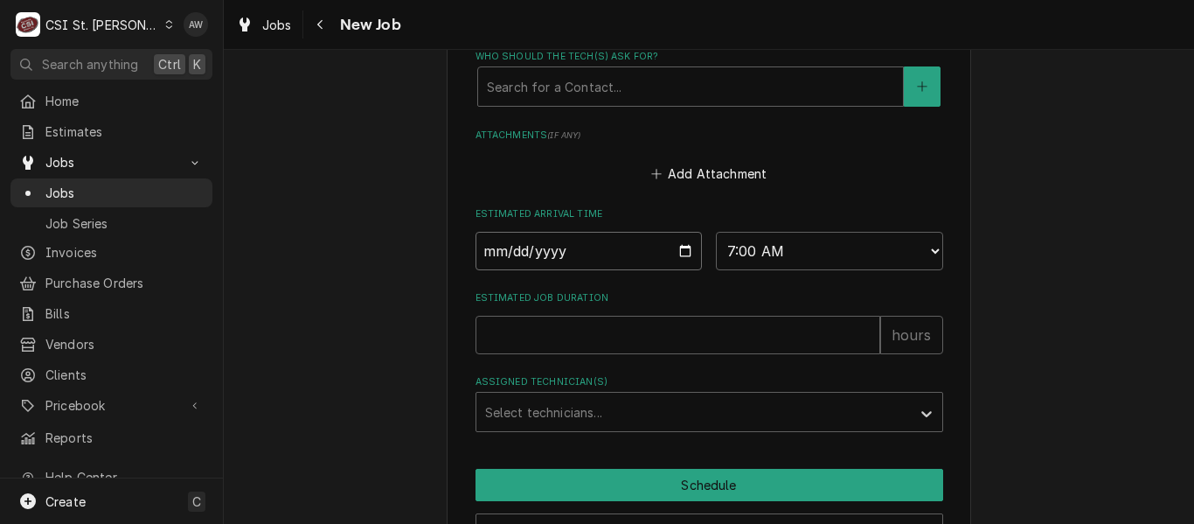
type input "[DATE]"
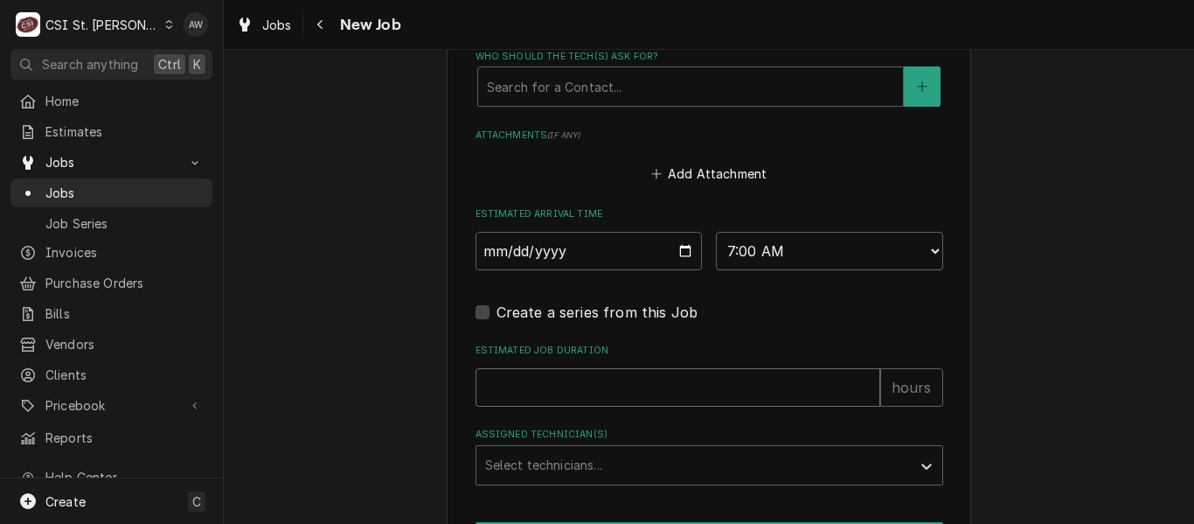
click at [570, 390] on input "Estimated Job Duration" at bounding box center [677, 387] width 405 height 38
type textarea "x"
type input "2"
type textarea "x"
type input "2"
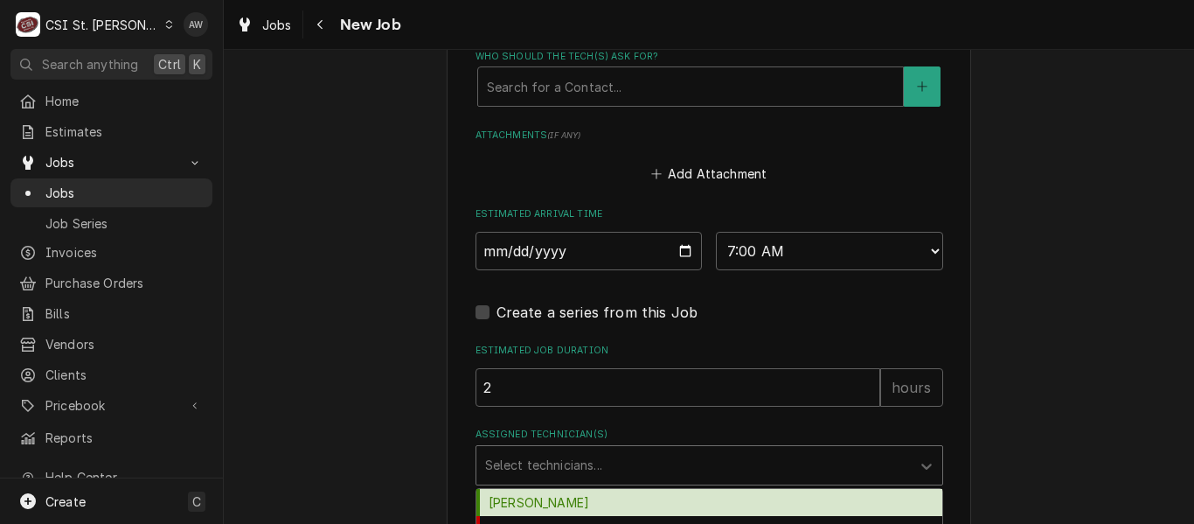
click at [591, 461] on div "Assigned Technician(s)" at bounding box center [693, 464] width 417 height 31
type input "RY"
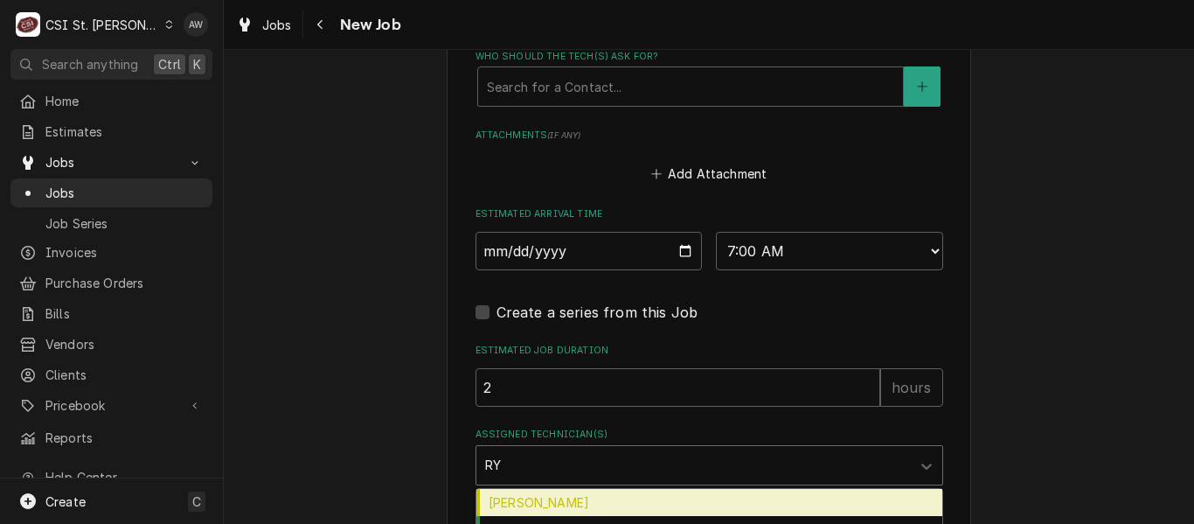
scroll to position [1835, 0]
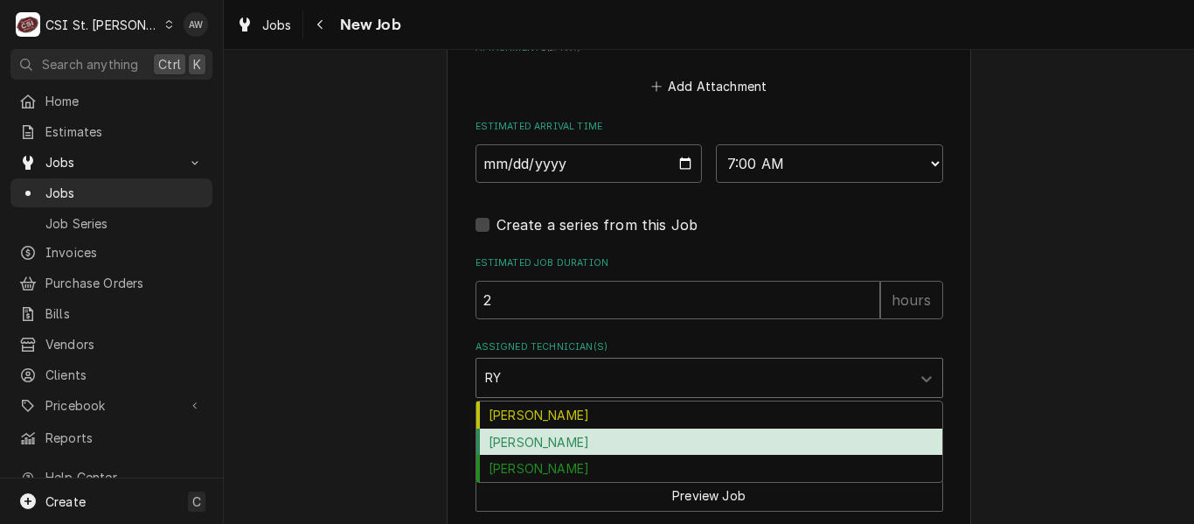
click at [589, 447] on div "[PERSON_NAME]" at bounding box center [709, 441] width 466 height 27
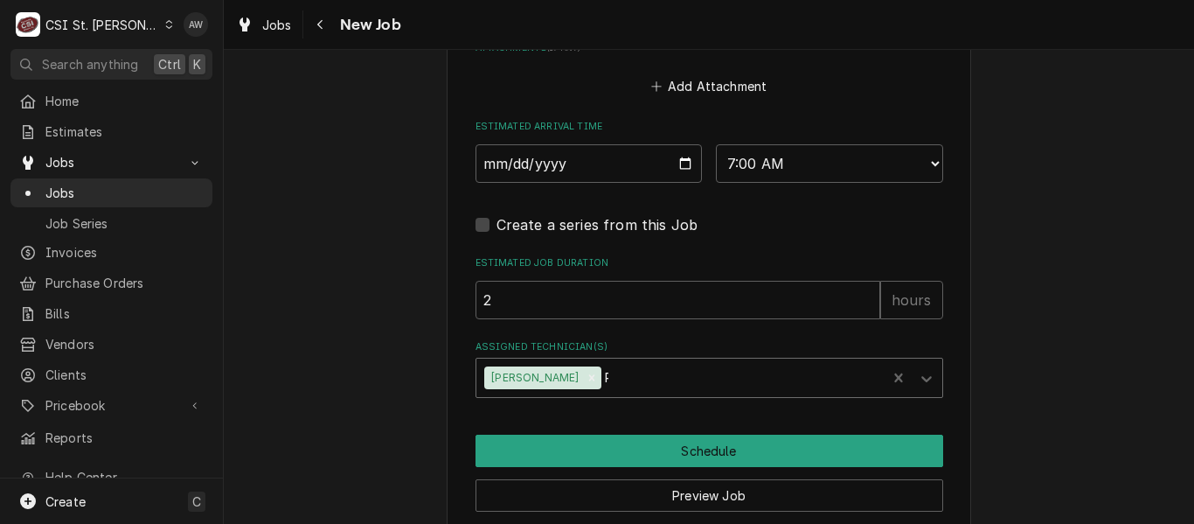
type textarea "x"
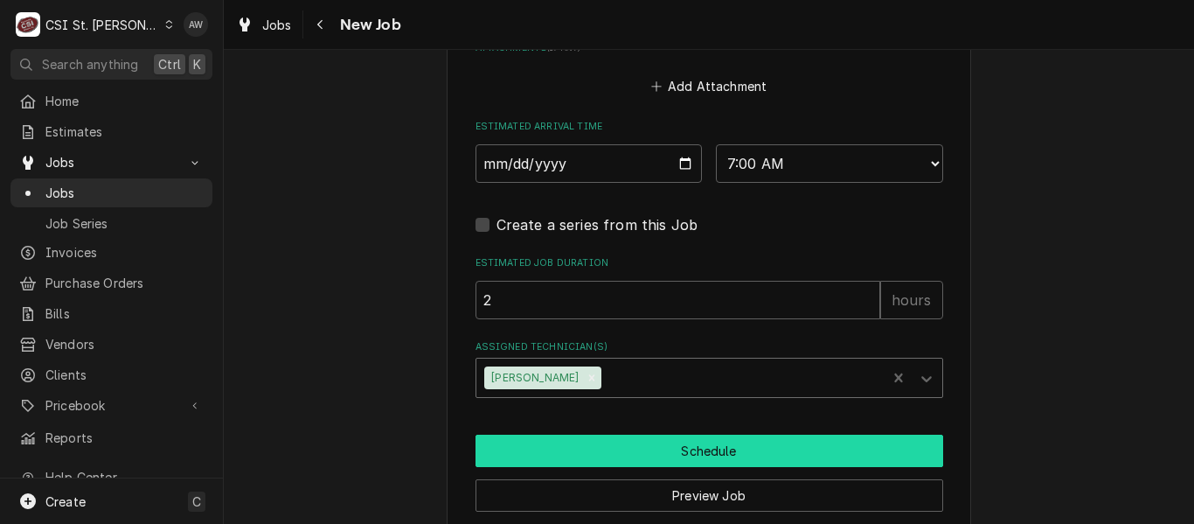
click at [589, 447] on button "Schedule" at bounding box center [709, 450] width 468 height 32
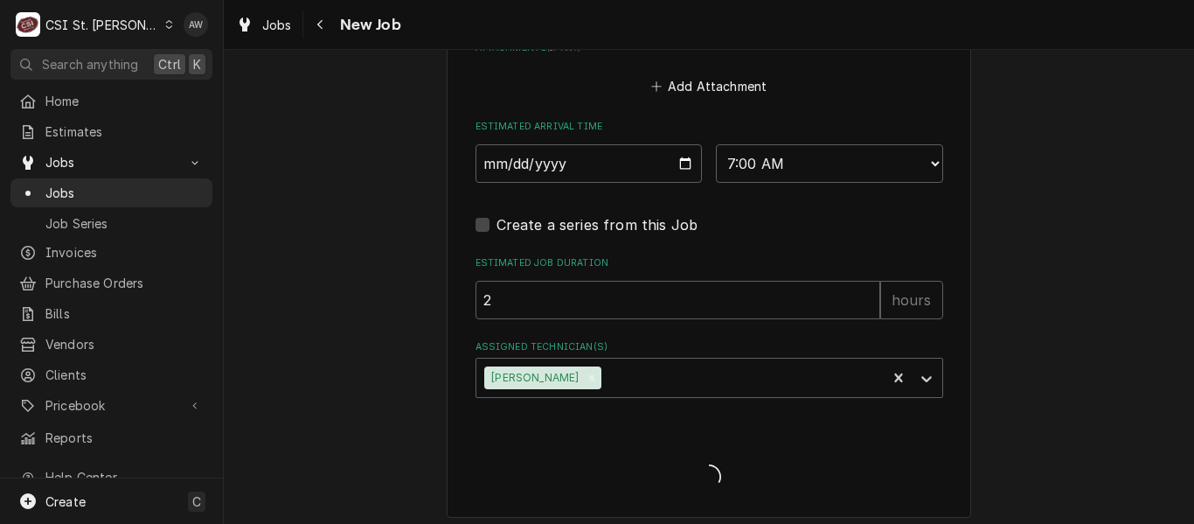
type textarea "x"
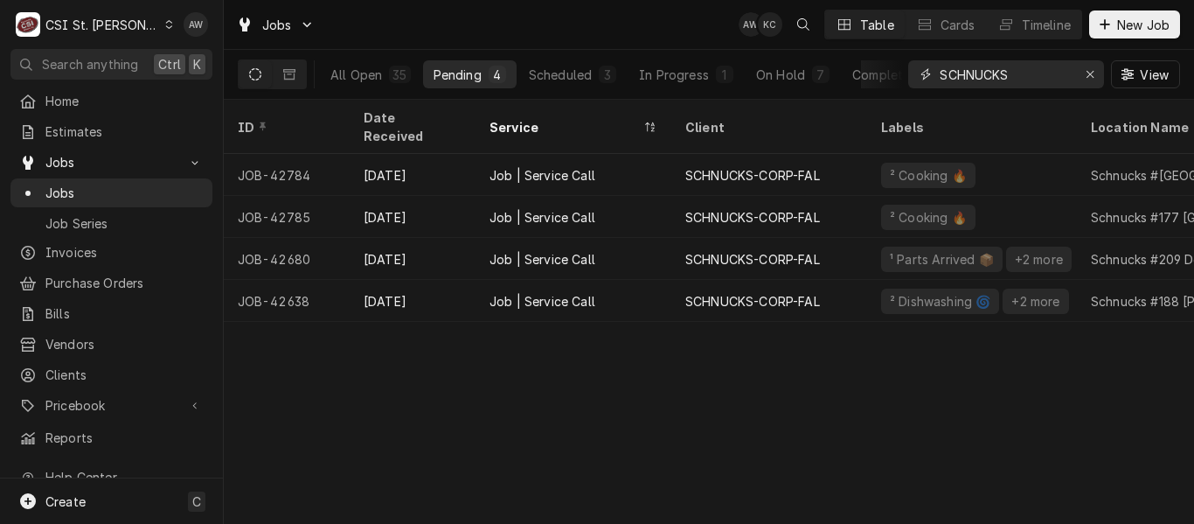
drag, startPoint x: 1026, startPoint y: 76, endPoint x: 798, endPoint y: 89, distance: 228.5
click at [799, 88] on div "All Open 35 Pending 4 Scheduled 3 In Progress 1 On Hold 7 Completed 20 SCHNUCKS…" at bounding box center [709, 74] width 942 height 49
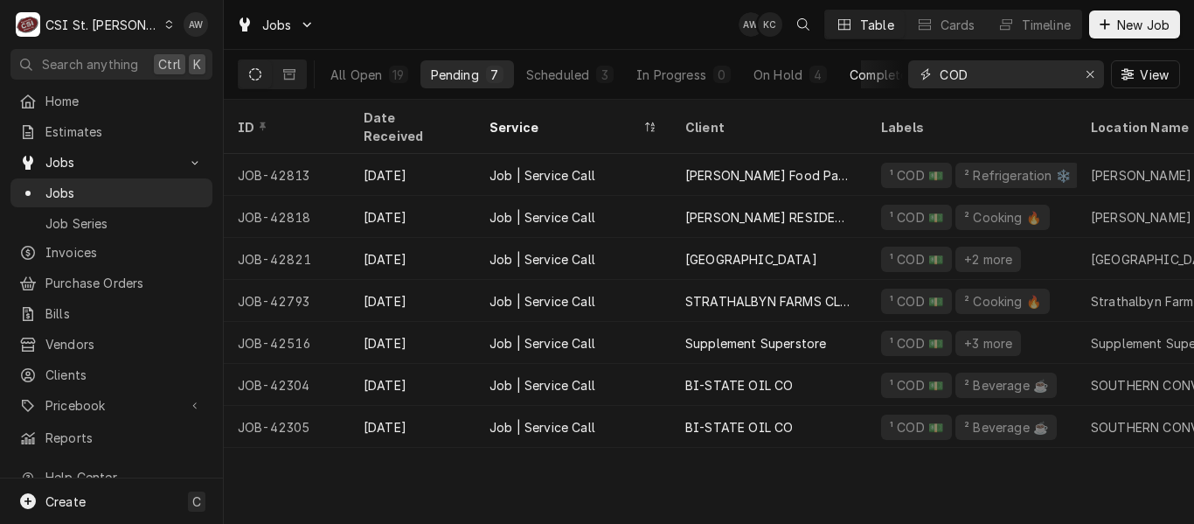
type input "COD"
click at [866, 75] on div "Completed" at bounding box center [883, 75] width 66 height 18
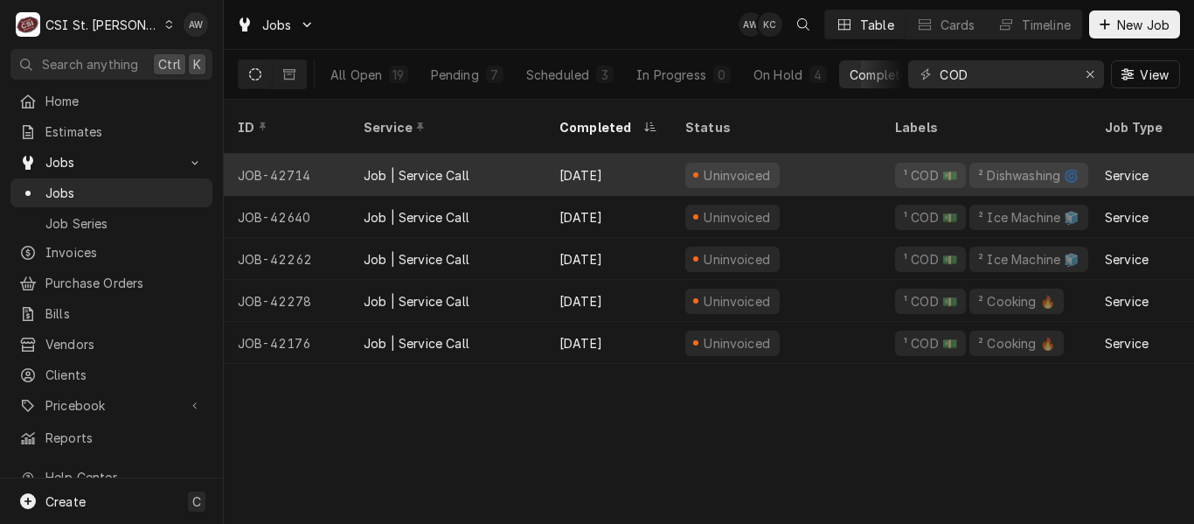
click at [570, 154] on div "Sep 23" at bounding box center [608, 175] width 126 height 42
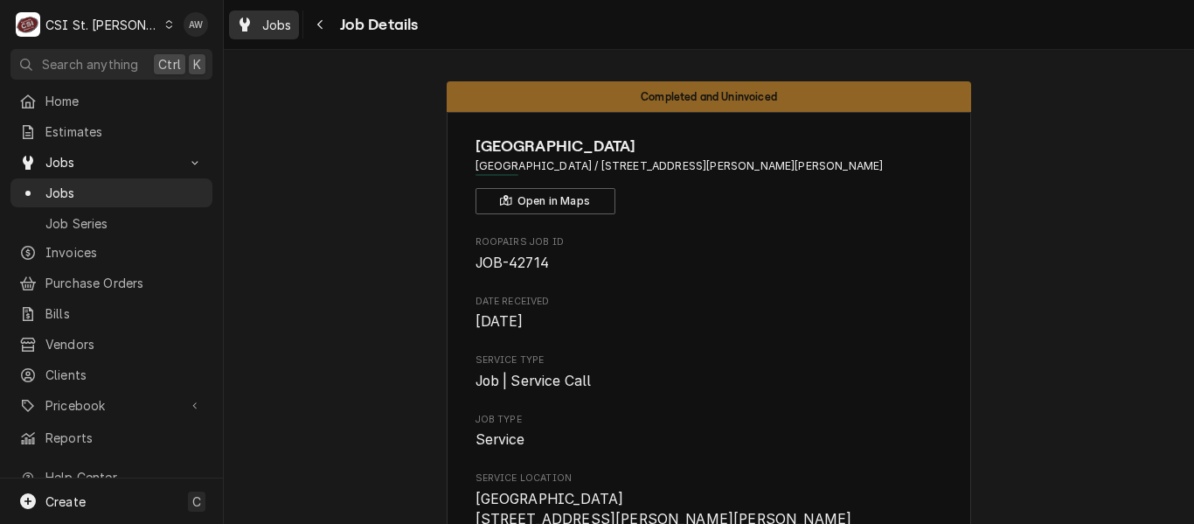
click at [251, 27] on div "Dynamic Content Wrapper" at bounding box center [244, 24] width 17 height 21
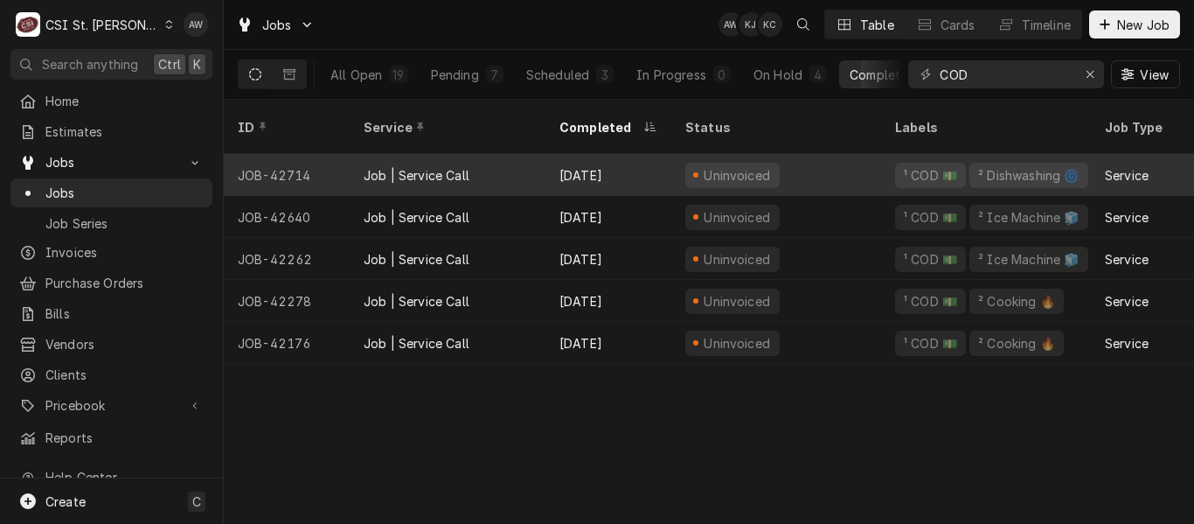
click at [627, 154] on div "[DATE]" at bounding box center [608, 175] width 126 height 42
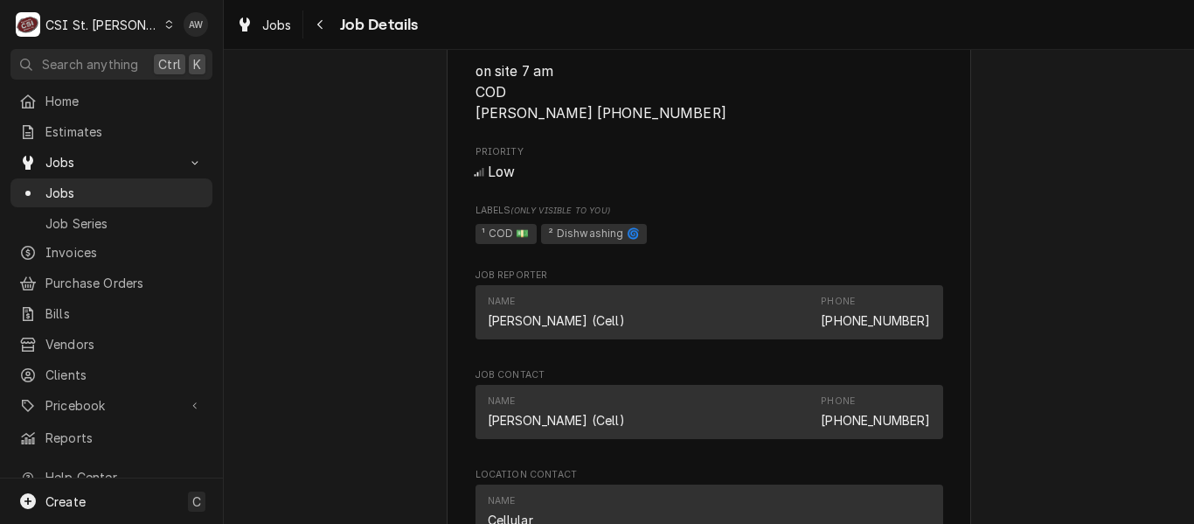
scroll to position [1748, 0]
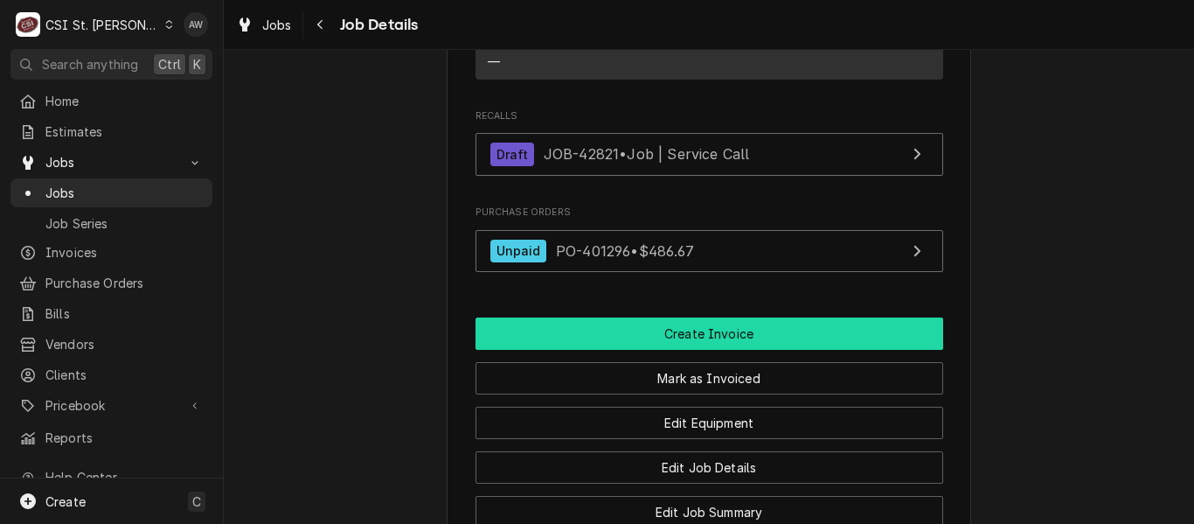
click at [814, 330] on button "Create Invoice" at bounding box center [709, 333] width 468 height 32
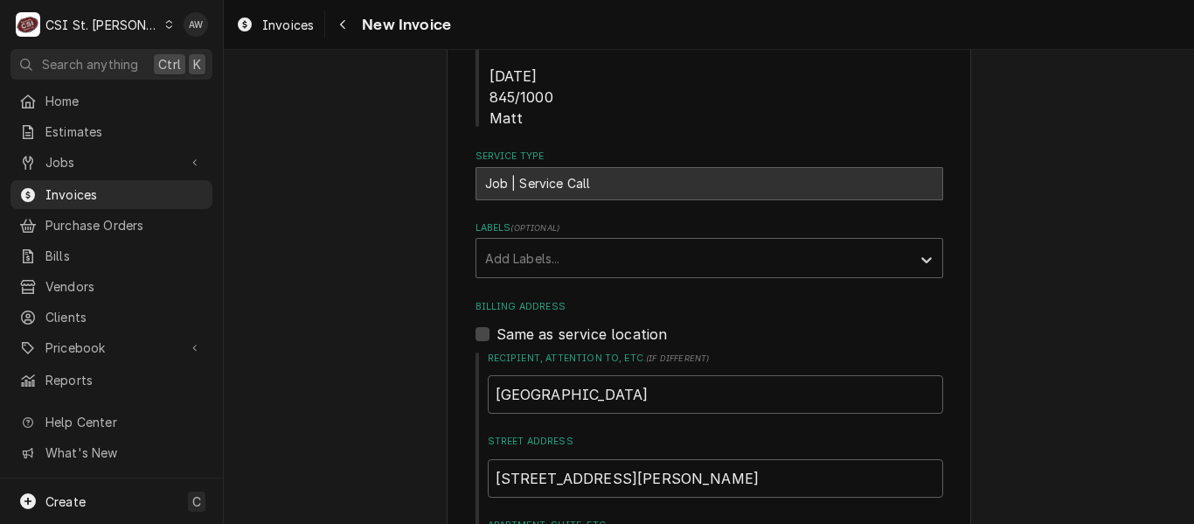
scroll to position [874, 0]
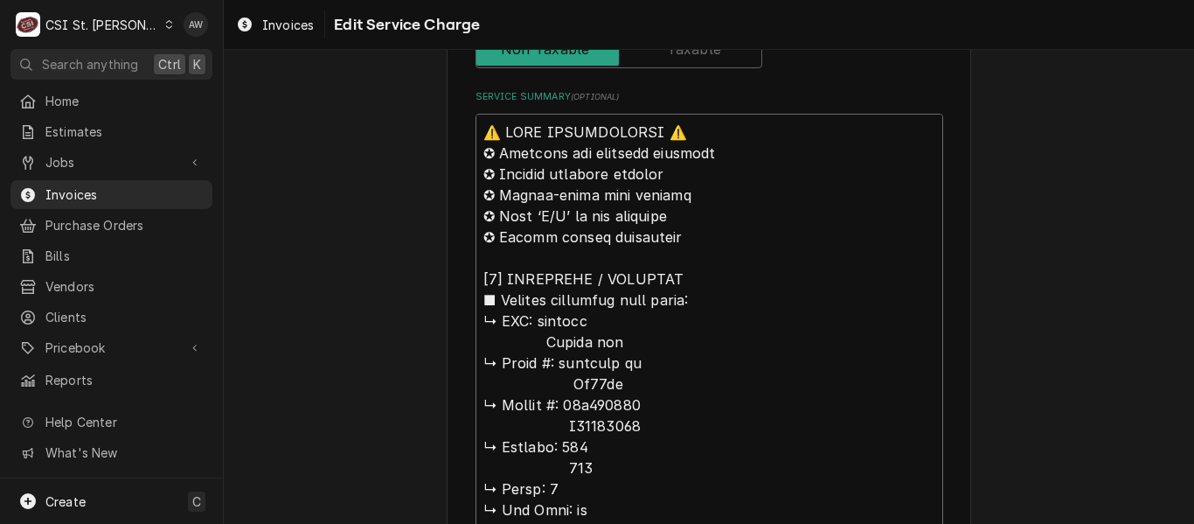
drag, startPoint x: 527, startPoint y: 301, endPoint x: 448, endPoint y: 108, distance: 208.6
type textarea "x"
type textarea "loremip Dolors ame ↳ Conse #: adipisci el Se60do ↳ Eiusmo #: 39t263588 I1306114…"
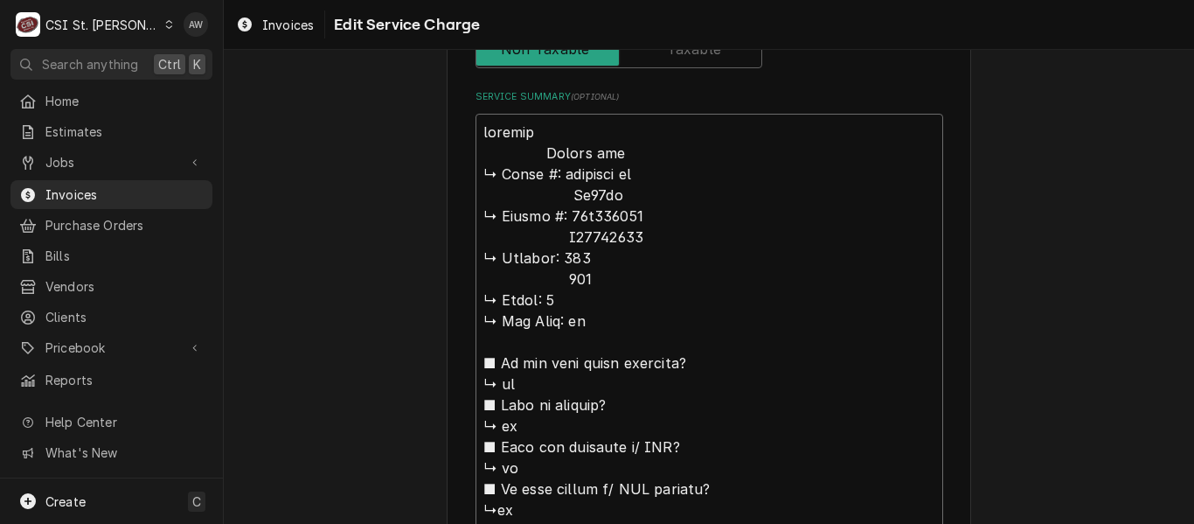
type textarea "x"
type textarea "loremi Dolors ame ↳ Conse #: adipisci el Se38do ↳ Eiusmo #: 62t825099 I93515468…"
type textarea "x"
type textarea "ackson Arctic air ↳ 𝗠𝗼𝗱𝗲𝗹 #: dishstar ht Ar49ez ↳ 𝗦𝗲𝗿𝗶𝗮𝗹 #: 19b371064 H21078089…"
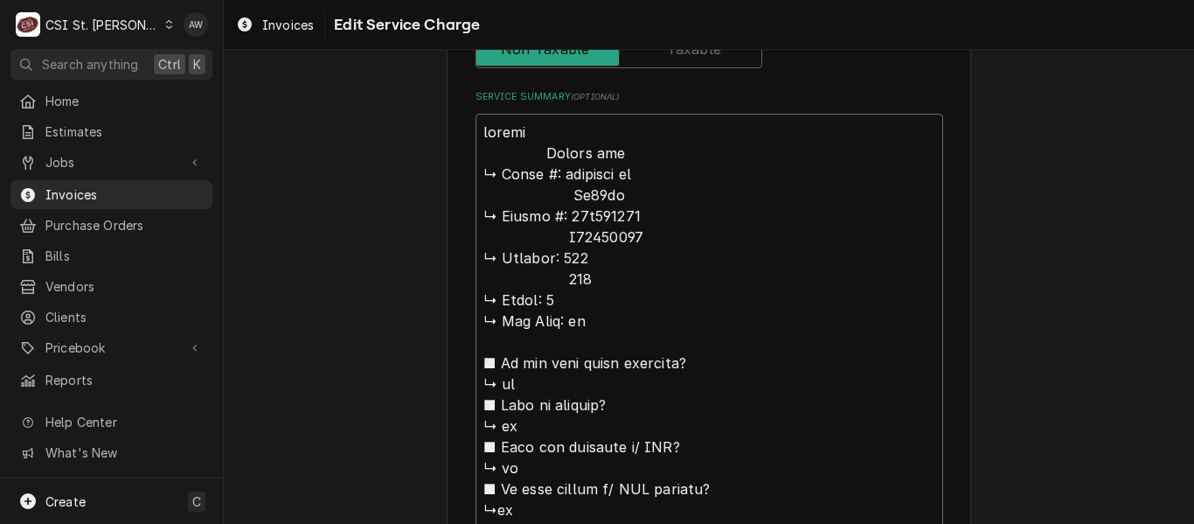
type textarea "x"
type textarea "jackson Arctic air ↳ 𝗠𝗼𝗱𝗲𝗹 #: dishstar ht Ar49ez ↳ 𝗦𝗲𝗿𝗶𝗮𝗹 #: 19b371064 H2107808…"
type textarea "x"
type textarea "ackson Arctic air ↳ 𝗠𝗼𝗱𝗲𝗹 #: dishstar ht Ar49ez ↳ 𝗦𝗲𝗿𝗶𝗮𝗹 #: 19b371064 H21078089…"
type textarea "x"
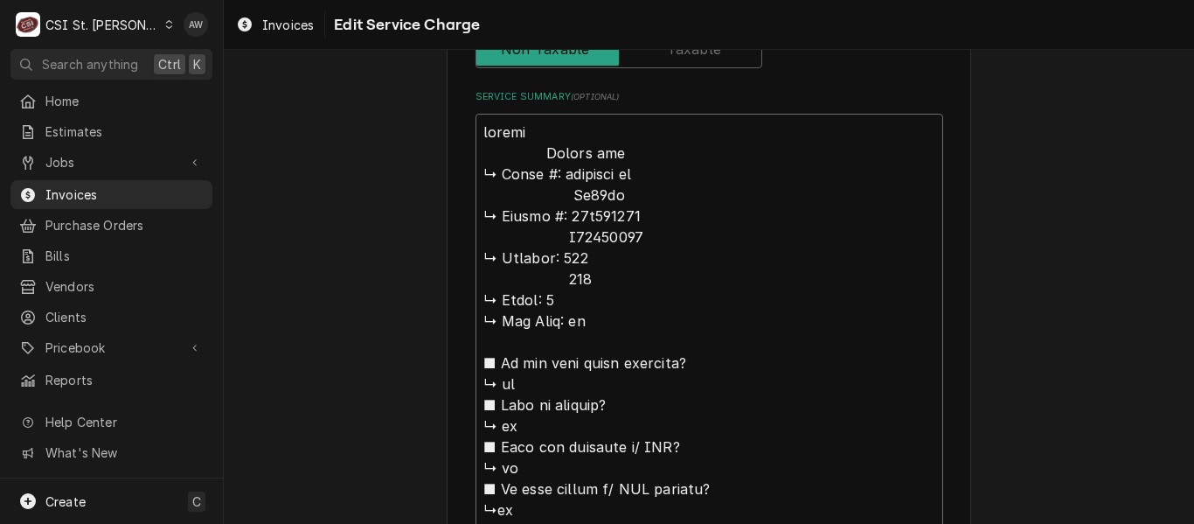
type textarea "Jackson Arctic air ↳ 𝗠𝗼𝗱𝗲𝗹 #: dishstar ht Ar49ez ↳ 𝗦𝗲𝗿𝗶𝗮𝗹 #: 19b371064 H2107808…"
type textarea "x"
type textarea "Jackson Arctic air ↳ 𝗠𝗼𝗱𝗲𝗹 #: dishstar ht Ar49ez ↳ 𝗦𝗲𝗿𝗶𝗮𝗹 #: 19b371064 H2107808…"
type textarea "x"
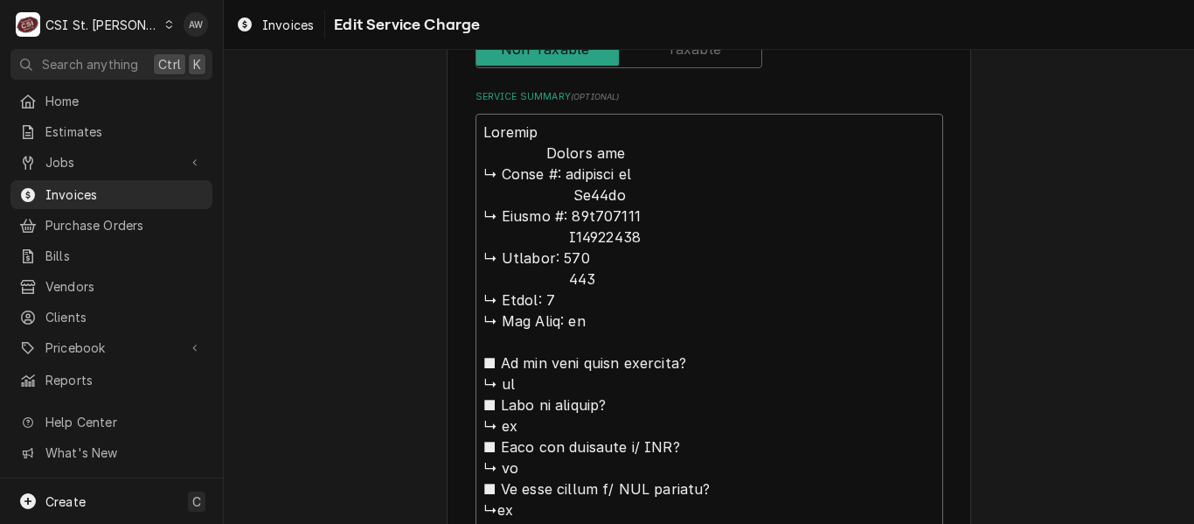
type textarea "Jackson / Arctic air ↳ 𝗠𝗼𝗱𝗲𝗹 #: dishstar ht Ar49ez ↳ 𝗦𝗲𝗿𝗶𝗮𝗹 #: 19b371064 H21078…"
type textarea "x"
type textarea "Jackson / Arctic air ↳ 𝗠𝗼𝗱𝗲𝗹 #: dishstar ht Ar49ez ↳ 𝗦𝗲𝗿𝗶𝗮𝗹 #: 19b371064 H21078…"
type textarea "x"
type textarea "Jackson / M Arctic air ↳ 𝗠𝗼𝗱𝗲𝗹 #: dishstar ht Ar49ez ↳ 𝗦𝗲𝗿𝗶𝗮𝗹 #: 19b371064 H210…"
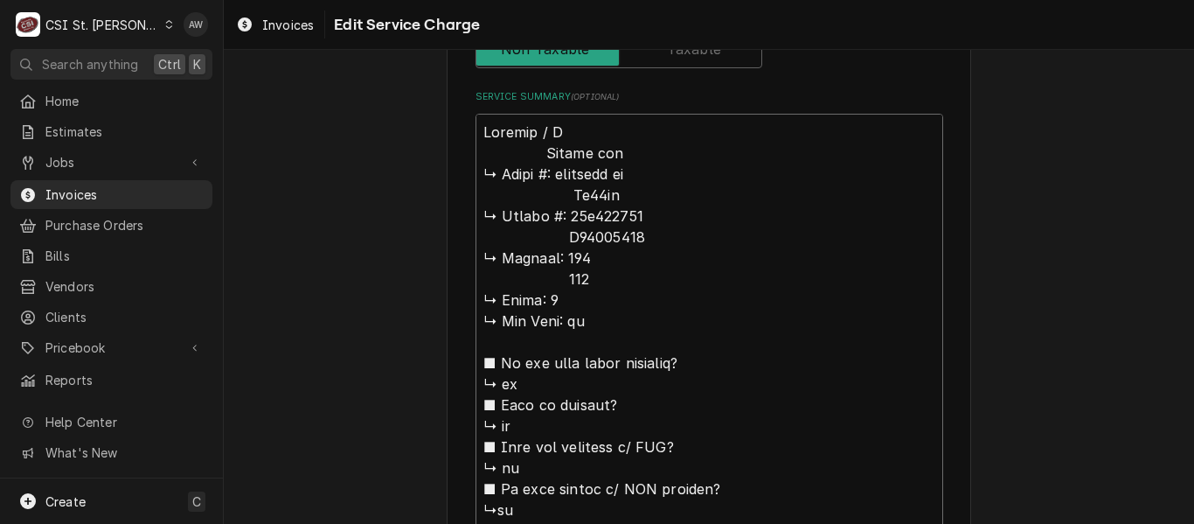
type textarea "x"
type textarea "Jackson / Mo Arctic air ↳ 𝗠𝗼𝗱𝗲𝗹 #: dishstar ht Ar49ez ↳ 𝗦𝗲𝗿𝗶𝗮𝗹 #: 19b371064 H21…"
type textarea "x"
type textarea "Jackson / Mod Arctic air ↳ 𝗠𝗼𝗱𝗲𝗹 #: dishstar ht Ar49ez ↳ 𝗦𝗲𝗿𝗶𝗮𝗹 #: 19b371064 H2…"
type textarea "x"
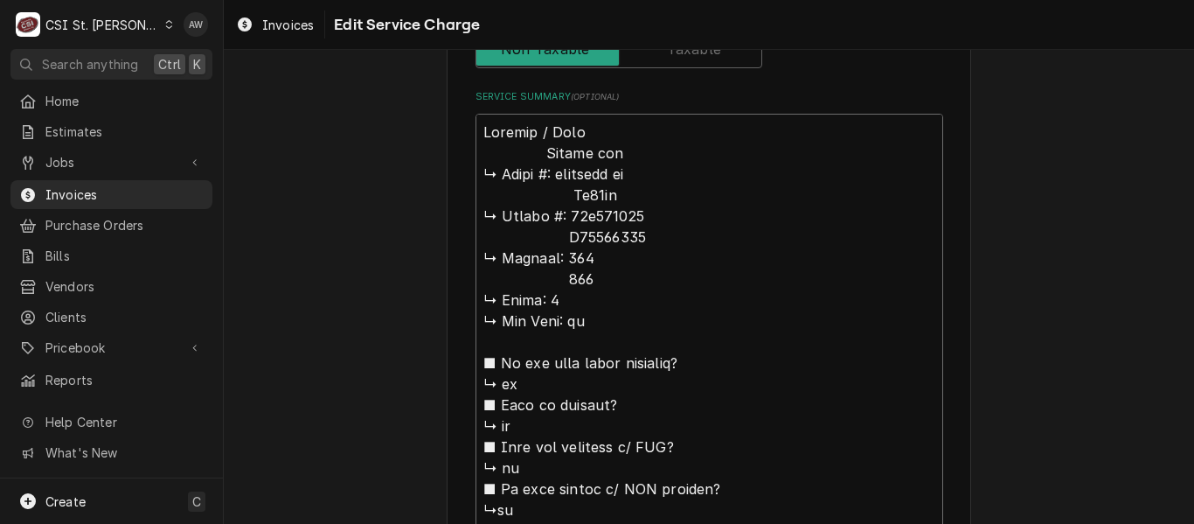
type textarea "Jackson / Model Arctic air ↳ 𝗠𝗼𝗱𝗲𝗹 #: dishstar ht Ar49ez ↳ 𝗦𝗲𝗿𝗶𝗮𝗹 #: 19b371064 …"
type textarea "x"
type textarea "Jackson / Model: Arctic air ↳ 𝗠𝗼𝗱𝗲𝗹 #: dishstar ht Ar49ez ↳ 𝗦𝗲𝗿𝗶𝗮𝗹 #: 19b371064…"
type textarea "x"
type textarea "Jackson / Model: Arctic air ↳ 𝗠𝗼𝗱𝗲𝗹 #: dishstar ht Ar49ez ↳ 𝗦𝗲𝗿𝗶𝗮𝗹 #: 19b371064…"
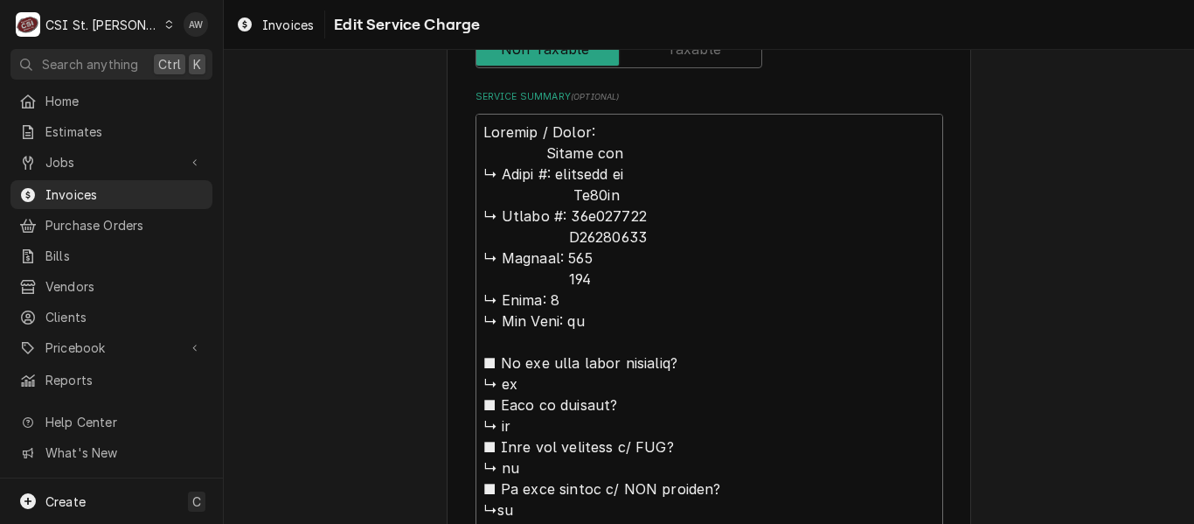
drag, startPoint x: 630, startPoint y: 173, endPoint x: 561, endPoint y: 169, distance: 69.2
paste textarea "dishstar ht"
type textarea "x"
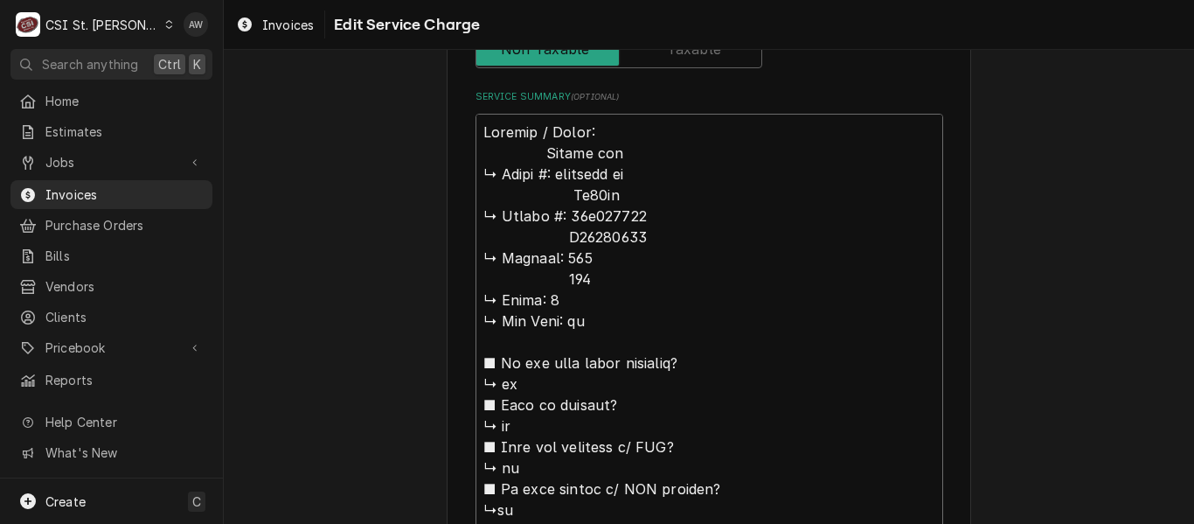
type textarea "Jackson / Model: dishstar ht Arctic air ↳ 𝗠𝗼𝗱𝗲𝗹 #: dishstar ht Ar49ez ↳ 𝗦𝗲𝗿𝗶𝗮𝗹 …"
type textarea "x"
type textarea "Jackson / Model: dishstar ht Arctic air ↳ 𝗠𝗼𝗱𝗲𝗹 #: dishstar ht Ar49ez ↳ 𝗦𝗲𝗿𝗶𝗮𝗹 …"
type textarea "x"
type textarea "Jackson / Model: dishstar ht / Arctic air ↳ 𝗠𝗼𝗱𝗲𝗹 #: dishstar ht Ar49ez ↳ 𝗦𝗲𝗿𝗶𝗮…"
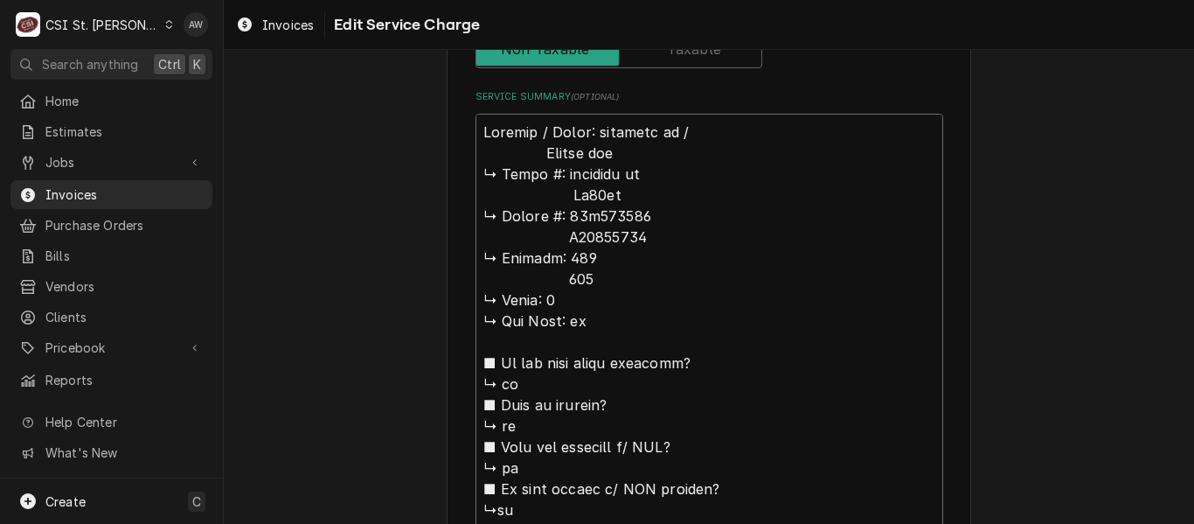
type textarea "x"
type textarea "Jackson / Model: dishstar ht / Arctic air ↳ 𝗠𝗼𝗱𝗲𝗹 #: dishstar ht Ar49ez ↳ 𝗦𝗲𝗿𝗶𝗮…"
type textarea "x"
type textarea "Jackson / Model: dishstar ht / S Arctic air ↳ 𝗠𝗼𝗱𝗲𝗹 #: dishstar ht Ar49ez ↳ 𝗦𝗲𝗿…"
type textarea "x"
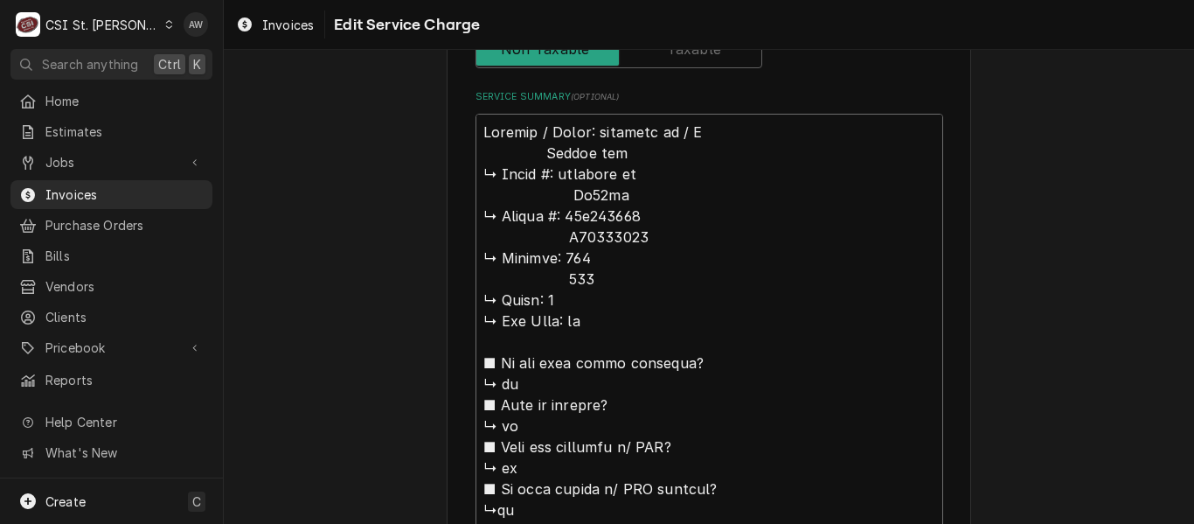
type textarea "Jackson / Model: dishstar ht / Se Arctic air ↳ 𝗠𝗼𝗱𝗲𝗹 #: dishstar ht Ar49ez ↳ 𝗦𝗲…"
type textarea "x"
type textarea "Jackson / Model: dishstar ht / Ser Arctic air ↳ 𝗠𝗼𝗱𝗲𝗹 #: dishstar ht Ar49ez ↳ 𝗦…"
type textarea "x"
type textarea "Jackson / Model: dishstar ht / Seria Arctic air ↳ 𝗠𝗼𝗱𝗲𝗹 #: dishstar ht Ar49ez ↳…"
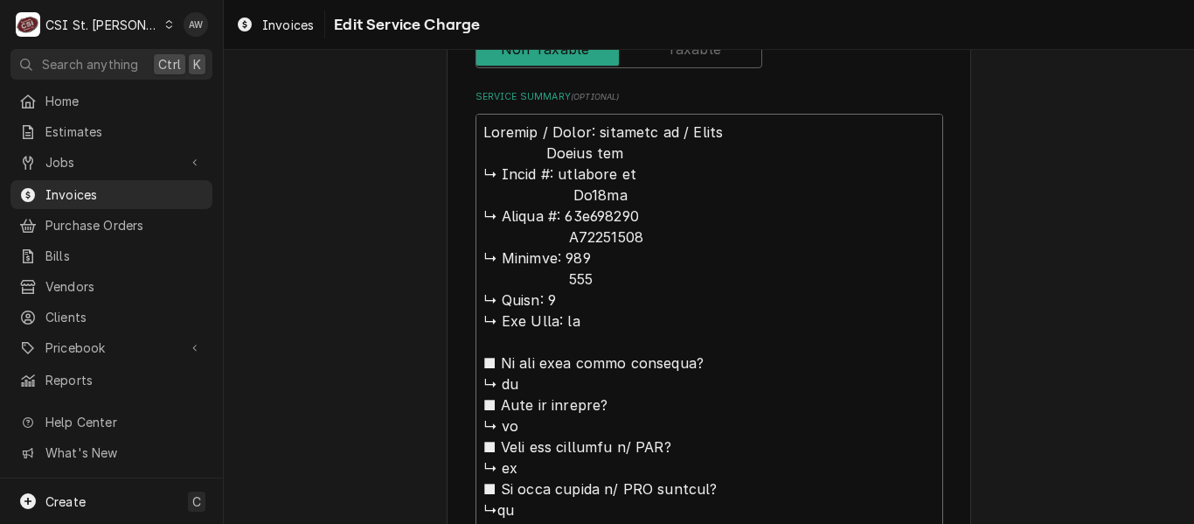
type textarea "x"
type textarea "Jackson / Model: dishstar ht / Serial Arctic air ↳ 𝗠𝗼𝗱𝗲𝗹 #: dishstar ht Ar49ez …"
type textarea "x"
type textarea "Jackson / Model: dishstar ht / Serial: Arctic air ↳ 𝗠𝗼𝗱𝗲𝗹 #: dishstar ht Ar49ez…"
type textarea "x"
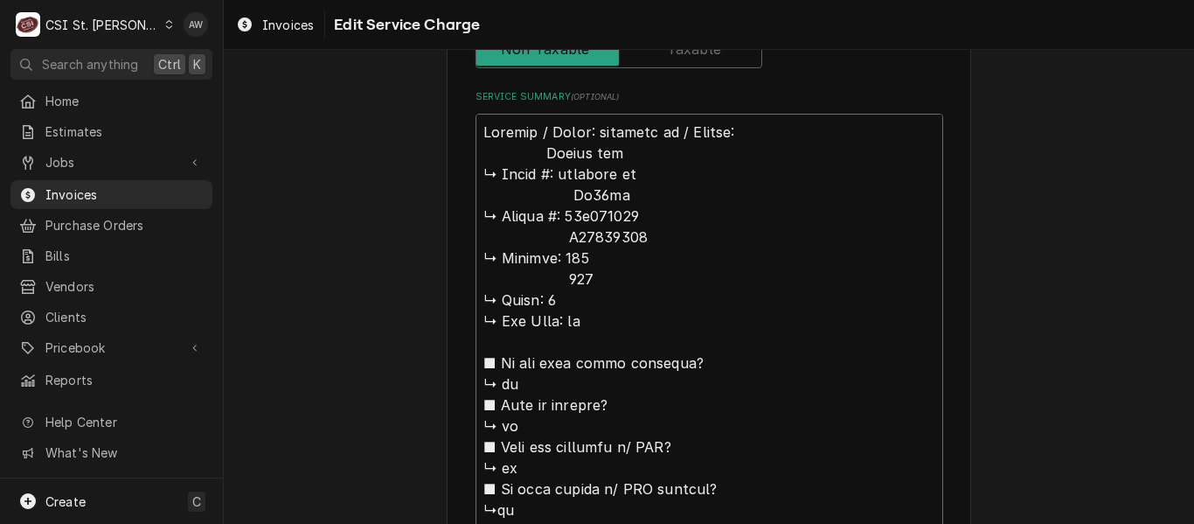
type textarea "Jackson / Model: dishstar ht / Serial: Arctic air ↳ 𝗠𝗼𝗱𝗲𝗹 #: dishstar ht Ar49ez…"
drag, startPoint x: 629, startPoint y: 218, endPoint x: 556, endPoint y: 214, distance: 73.5
paste textarea "19b371064"
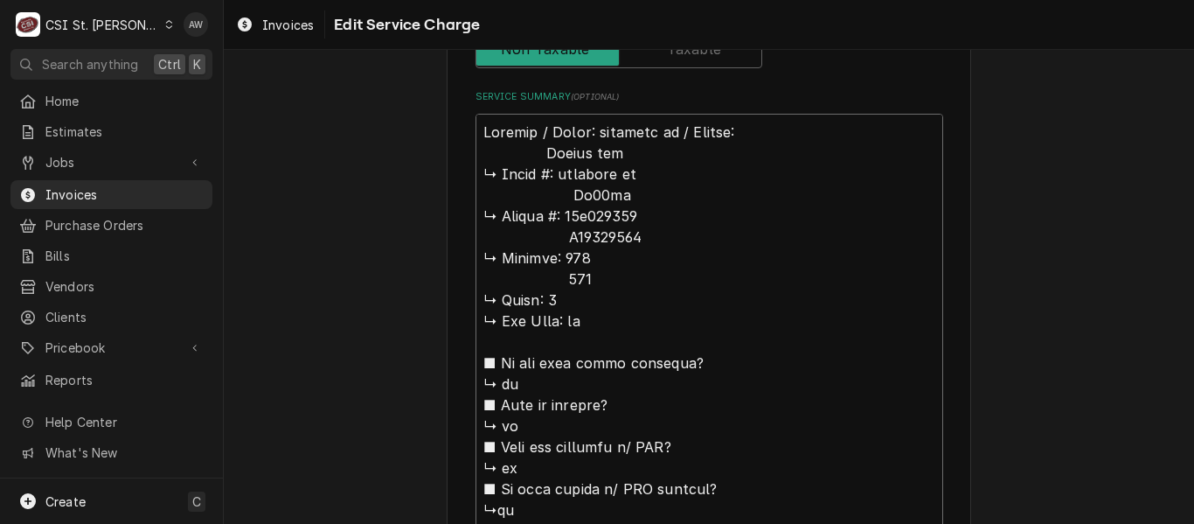
type textarea "x"
type textarea "Jackson / Model: dishstar ht / Serial: 19b371064 Arctic air ↳ 𝗠𝗼𝗱𝗲𝗹 #: dishstar…"
drag, startPoint x: 632, startPoint y: 170, endPoint x: 475, endPoint y: 176, distance: 156.6
type textarea "x"
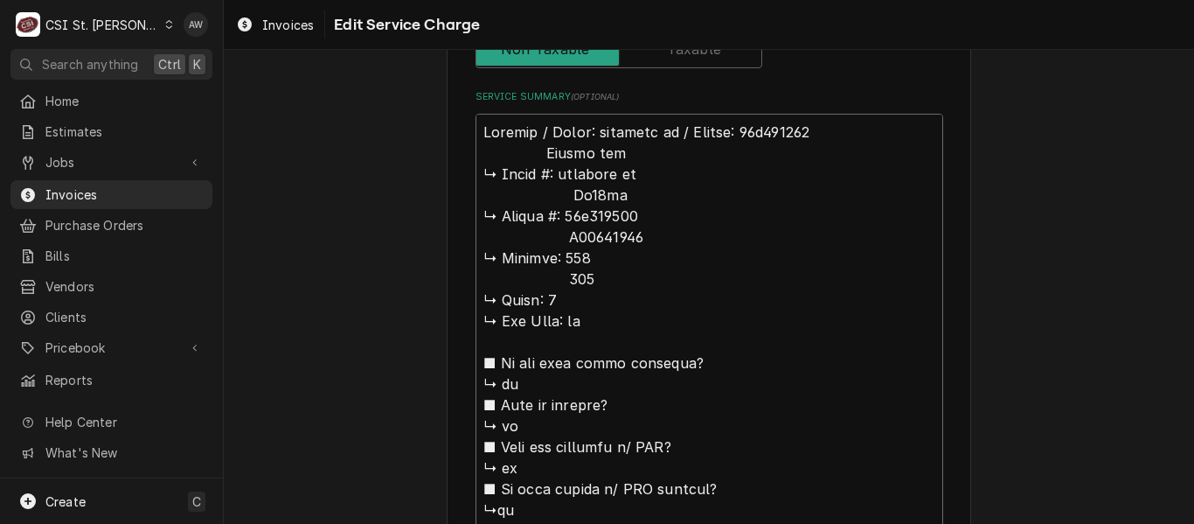
type textarea "Jackson / Model: dishstar ht / Serial: 19b371064 Arctic air Ar49ez ↳ 𝗦𝗲𝗿𝗶𝗮𝗹 #: …"
type textarea "x"
type textarea "Jackson / Model: dishstar ht / Serial: 19b371064 Arctic air / Ar49ez ↳ 𝗦𝗲𝗿𝗶𝗮𝗹 #…"
type textarea "x"
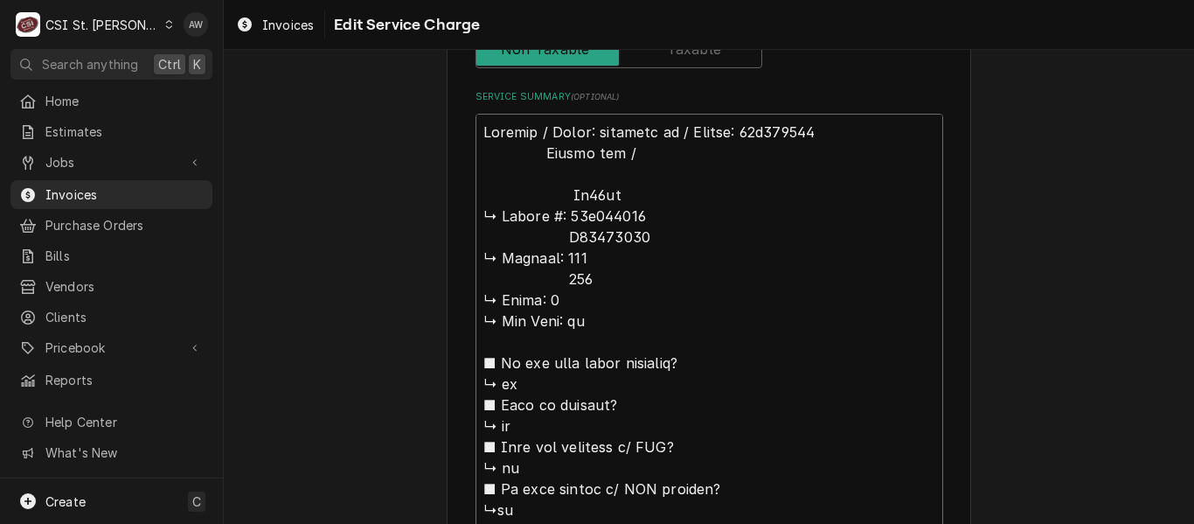
type textarea "Jackson / Model: dishstar ht / Serial: 19b371064 Arctic air / Ar49ez ↳ 𝗦𝗲𝗿𝗶𝗮𝗹 #…"
type textarea "x"
type textarea "Jackson / Model: dishstar ht / Serial: 19b371064 Arctic air / M Ar49ez ↳ 𝗦𝗲𝗿𝗶𝗮𝗹…"
type textarea "x"
type textarea "Jackson / Model: dishstar ht / Serial: 19b371064 Arctic air / Mod Ar49ez ↳ 𝗦𝗲𝗿𝗶…"
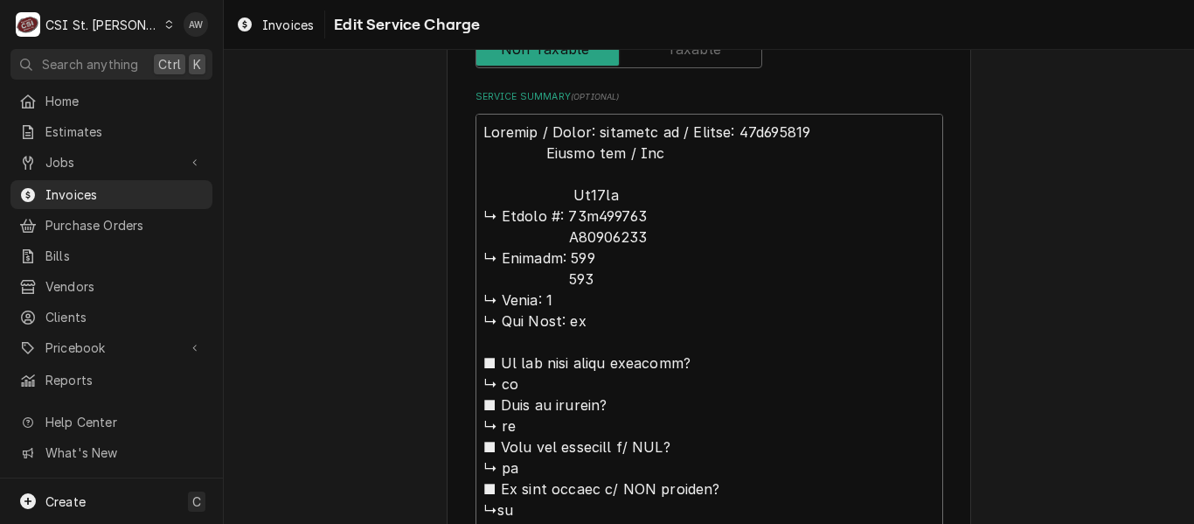
type textarea "x"
type textarea "Jackson / Model: dishstar ht / Serial: 19b371064 Arctic air / Model Ar49ez ↳ 𝗦𝗲…"
type textarea "x"
type textarea "Jackson / Model: dishstar ht / Serial: 19b371064 Arctic air / Model: Ar49ez ↳ 𝗦…"
type textarea "x"
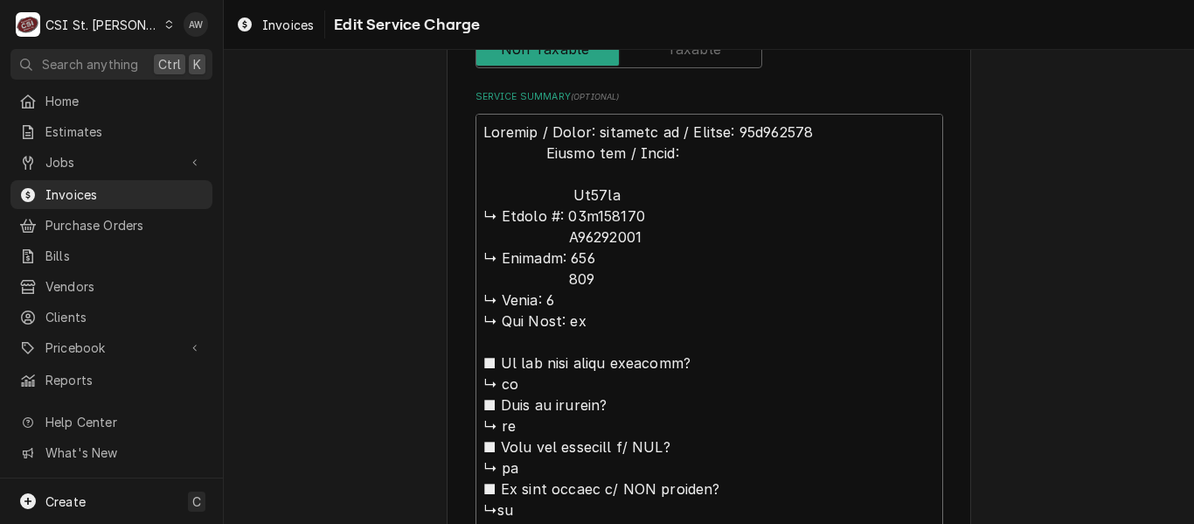
type textarea "Jackson / Model: dishstar ht / Serial: 19b371064 Arctic air / Model: Ar49ez ↳ 𝗦…"
drag, startPoint x: 562, startPoint y: 199, endPoint x: 495, endPoint y: 167, distance: 74.7
type textarea "x"
type textarea "Jackson / Model: dishstar ht / Serial: 19b371064 Arctic air / Model: Ar49ez ↳ 𝗦…"
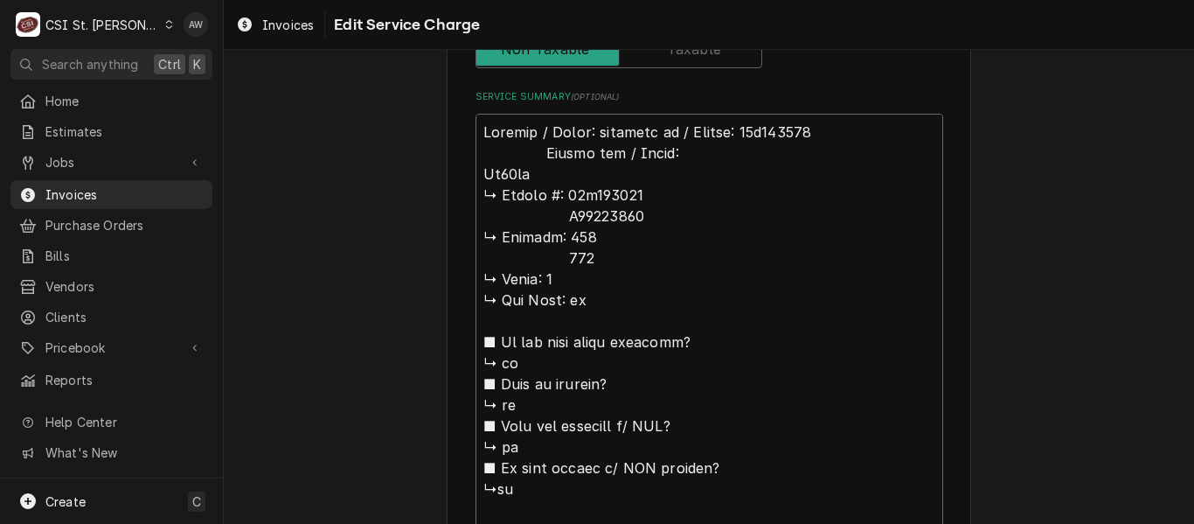
type textarea "x"
type textarea "Jackson / Model: dishstar ht / Serial: 19b371064 Arctic air / Model: Ar49ez ↳ 𝗦…"
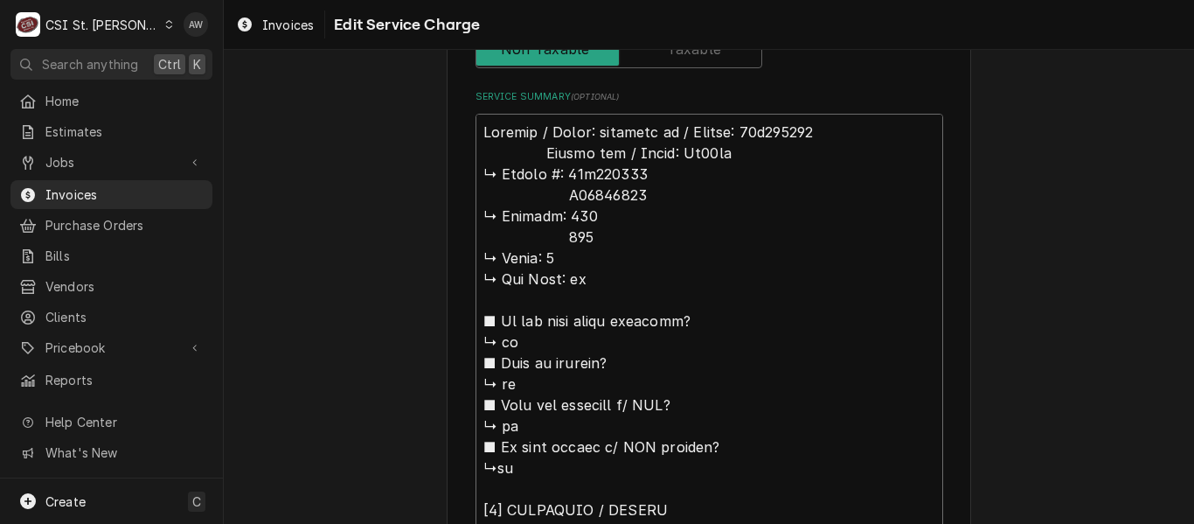
type textarea "x"
type textarea "Jackson / Model: dishstar ht / Serial: 19b371064 Arctic air / Model: Ar49ez ↳ 𝗦…"
type textarea "x"
type textarea "Jackson / Model: dishstar ht / Serial: 19b371064 Arctic air / Model: Ar49ez ↳ 𝗦…"
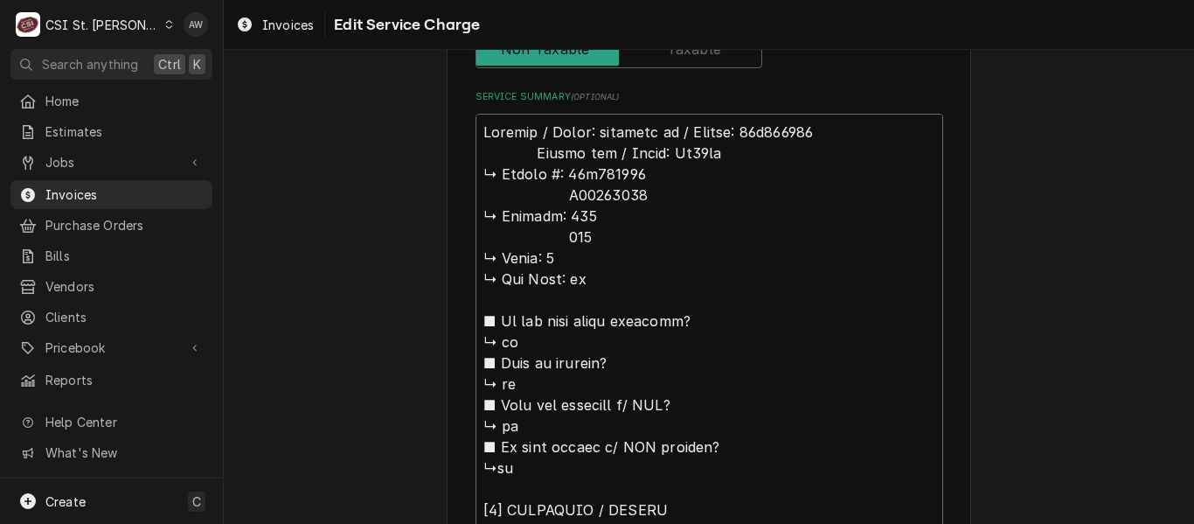
type textarea "x"
type textarea "Jackson / Model: dishstar ht / Serial: 19b371064 Arctic air / Model: Ar49ez ↳ 𝗦…"
type textarea "x"
type textarea "Jackson / Model: dishstar ht / Serial: 19b371064 Arctic air / Model: Ar49ez ↳ 𝗦…"
type textarea "x"
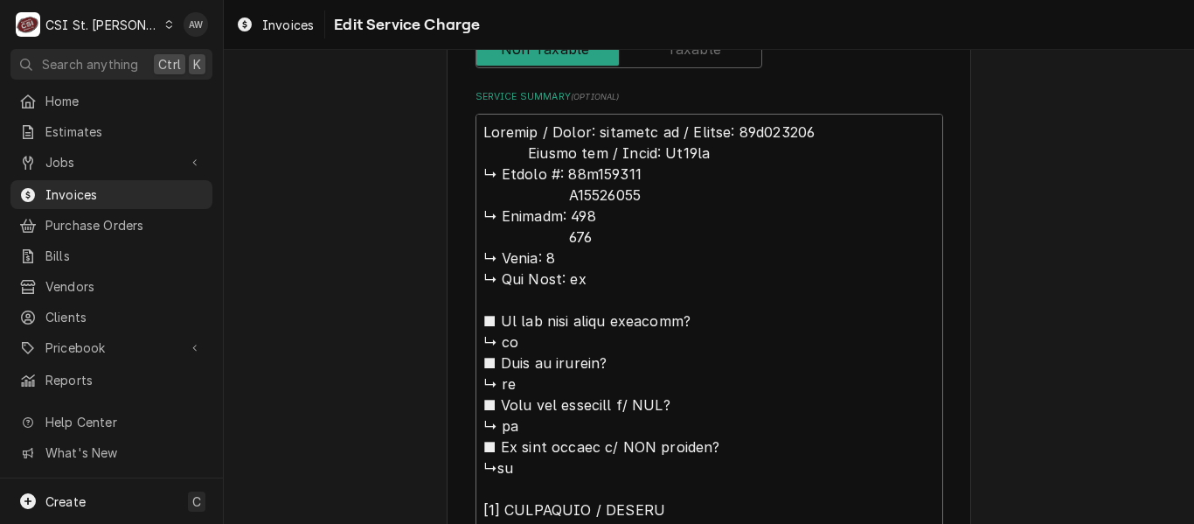
type textarea "Jackson / Model: dishstar ht / Serial: 19b371064 Arctic air / Model: Ar49ez ↳ 𝗦…"
type textarea "x"
type textarea "Jackson / Model: dishstar ht / Serial: 19b371064 Arctic air / Model: Ar49ez ↳ 𝗦…"
type textarea "x"
type textarea "Jackson / Model: dishstar ht / Serial: 19b371064 Arctic air / Model: Ar49ez ↳ 𝗦…"
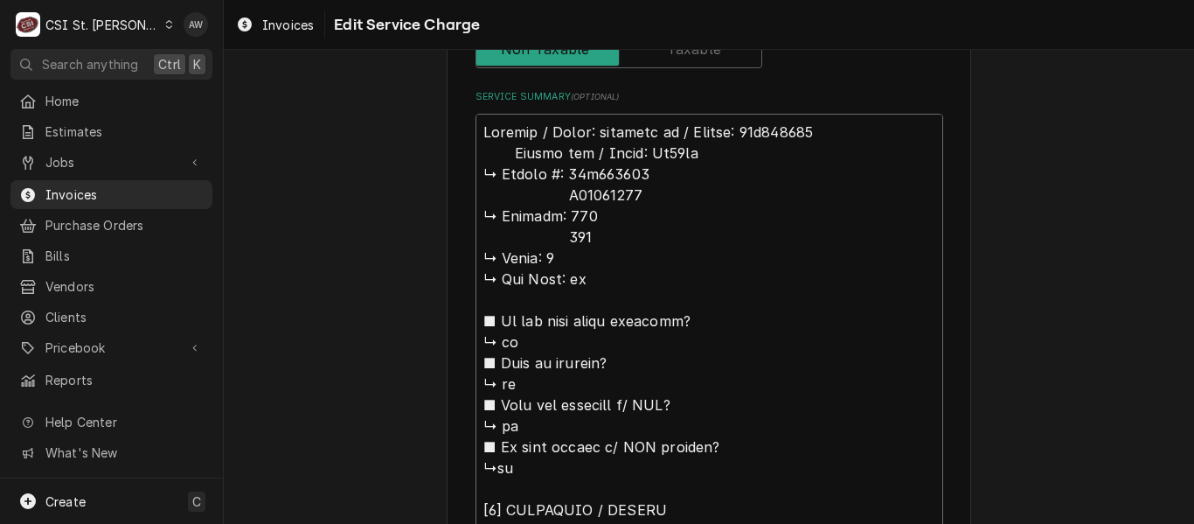
type textarea "x"
type textarea "Jackson / Model: dishstar ht / Serial: 19b371064 Arctic air / Model: Ar49ez ↳ 𝗦…"
type textarea "x"
type textarea "Jackson / Model: dishstar ht / Serial: 19b371064 Arctic air / Model: Ar49ez ↳ 𝗦…"
type textarea "x"
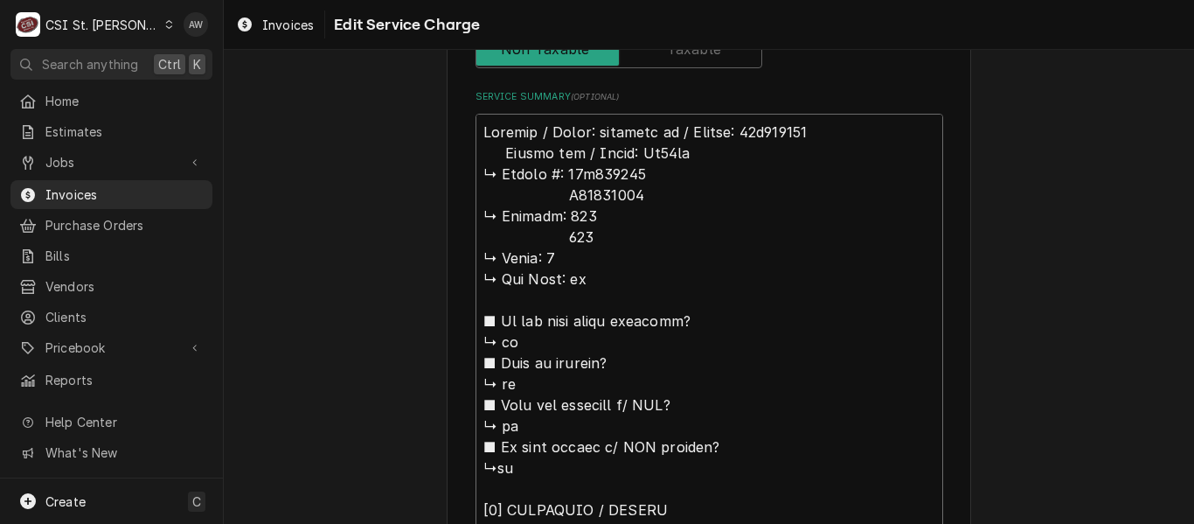
type textarea "Jackson / Model: dishstar ht / Serial: 19b371064 Arctic air / Model: Ar49ez ↳ 𝗦…"
type textarea "x"
type textarea "Jackson / Model: dishstar ht / Serial: 19b371064 Arctic air / Model: Ar49ez ↳ 𝗦…"
type textarea "x"
type textarea "Jackson / Model: dishstar ht / Serial: 19b371064 Arctic air / Model: Ar49ez ↳ 𝗦…"
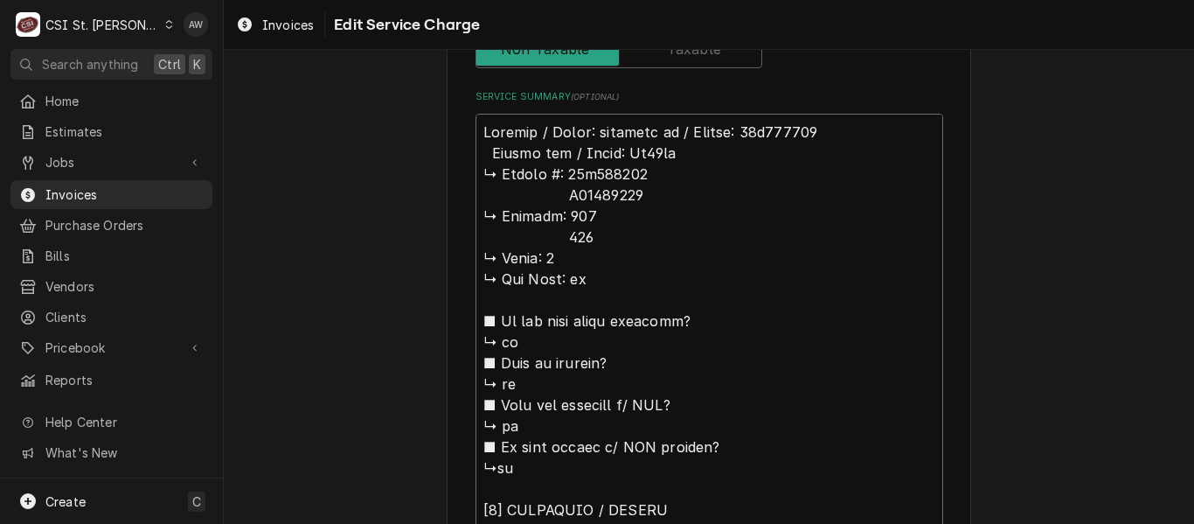
type textarea "x"
type textarea "Jackson / Model: dishstar ht / Serial: 19b371064 Arctic air / Model: Ar49ez ↳ 𝗦…"
type textarea "x"
type textarea "Jackson / Model: dishstar ht / Serial: 19b371064 Arctic air / Model: Ar49ez ↳ 𝗦…"
drag, startPoint x: 645, startPoint y: 173, endPoint x: 375, endPoint y: 167, distance: 270.1
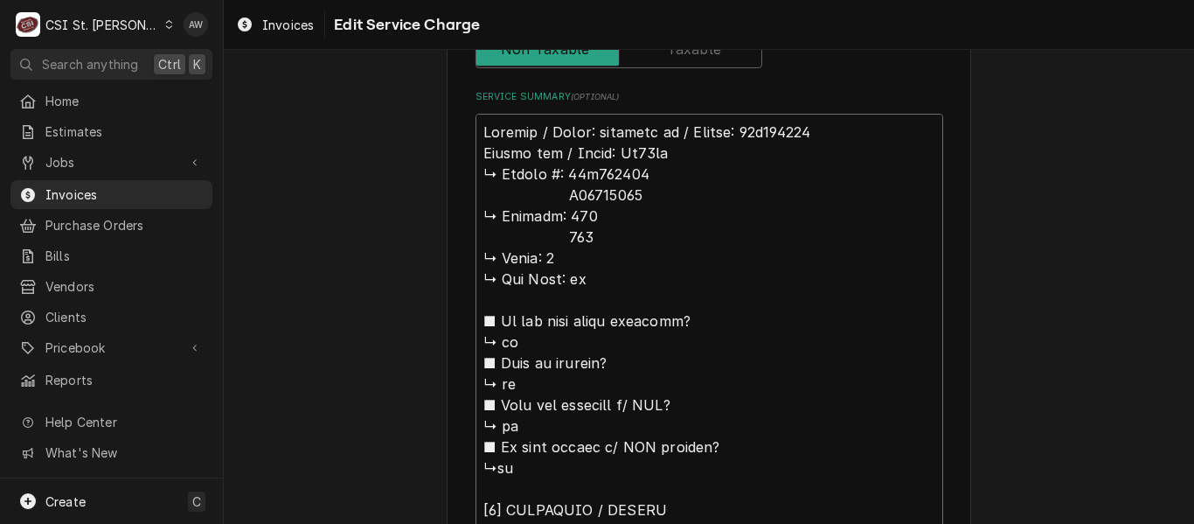
type textarea "x"
type textarea "Jackson / Model: dishstar ht / Serial: 19b371064 Arctic air / Model: Ar49ez H21…"
type textarea "x"
type textarea "Jackson / Model: dishstar ht / Serial: 19b371064 Arctic air / Model: Ar49ez H21…"
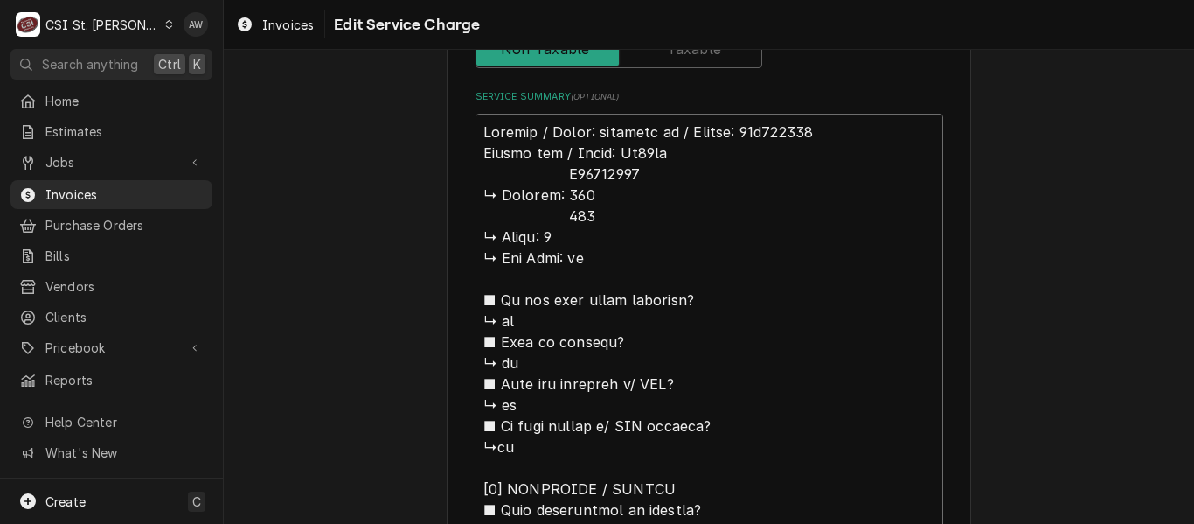
type textarea "x"
type textarea "Jackson / Model: dishstar ht / Serial: 19b371064 Arctic air / Model: Ar49ez H21…"
type textarea "x"
type textarea "Jackson / Model: dishstar ht / Serial: 19b371064 Arctic air / Model: Ar49ez / H…"
type textarea "x"
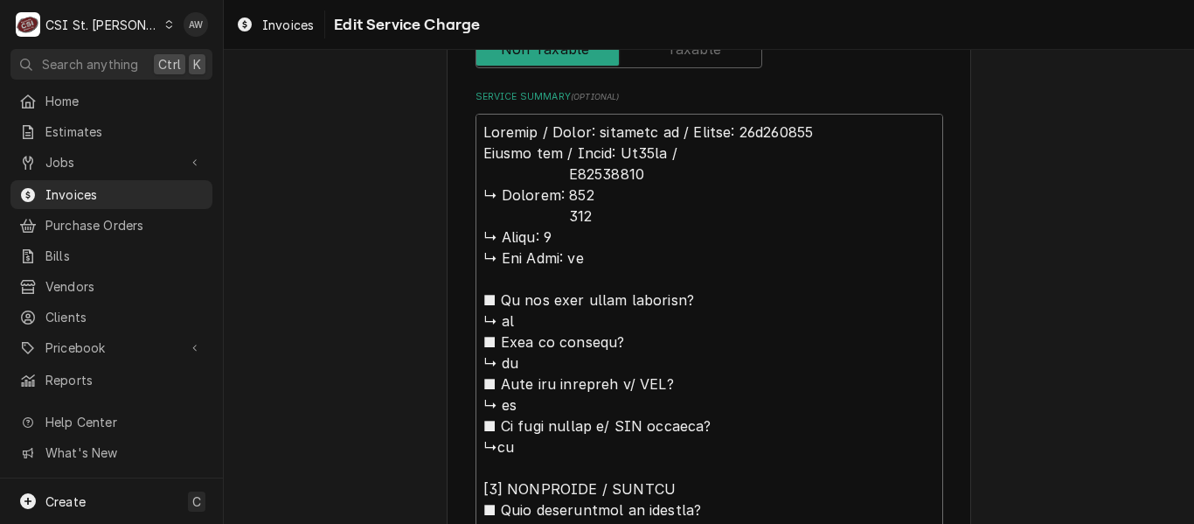
type textarea "Jackson / Model: dishstar ht / Serial: 19b371064 Arctic air / Model: Ar49ez / H…"
type textarea "x"
type textarea "Jackson / Model: dishstar ht / Serial: 19b371064 Arctic air / Model: Ar49ez / S…"
type textarea "x"
type textarea "Jackson / Model: dishstar ht / Serial: 19b371064 Arctic air / Model: Ar49ez / S…"
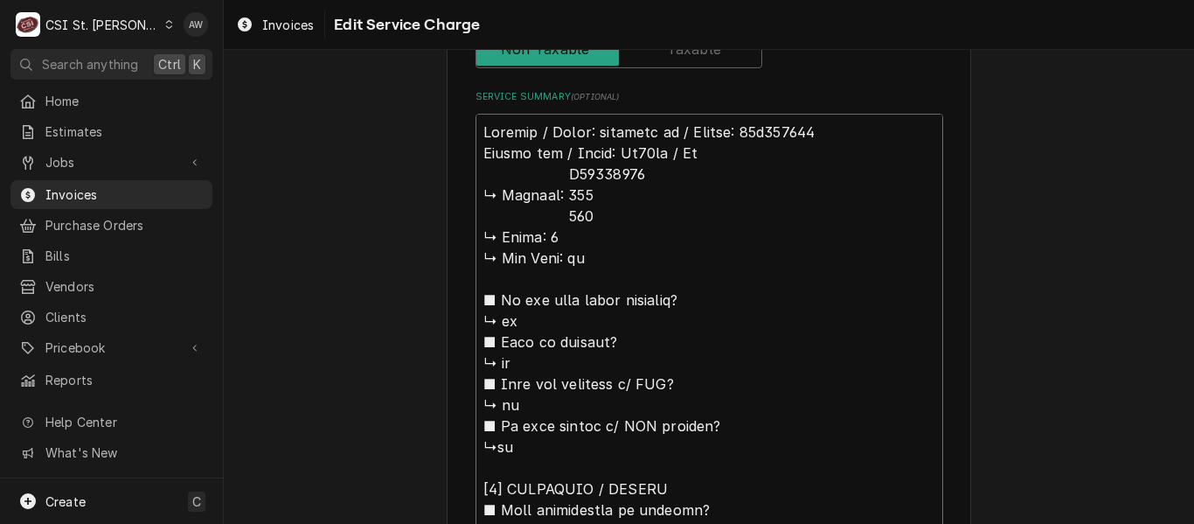
type textarea "x"
type textarea "Jackson / Model: dishstar ht / Serial: 19b371064 Arctic air / Model: Ar49ez / S…"
type textarea "x"
type textarea "Jackson / Model: dishstar ht / Serial: 19b371064 Arctic air / Model: Ar49ez / S…"
type textarea "x"
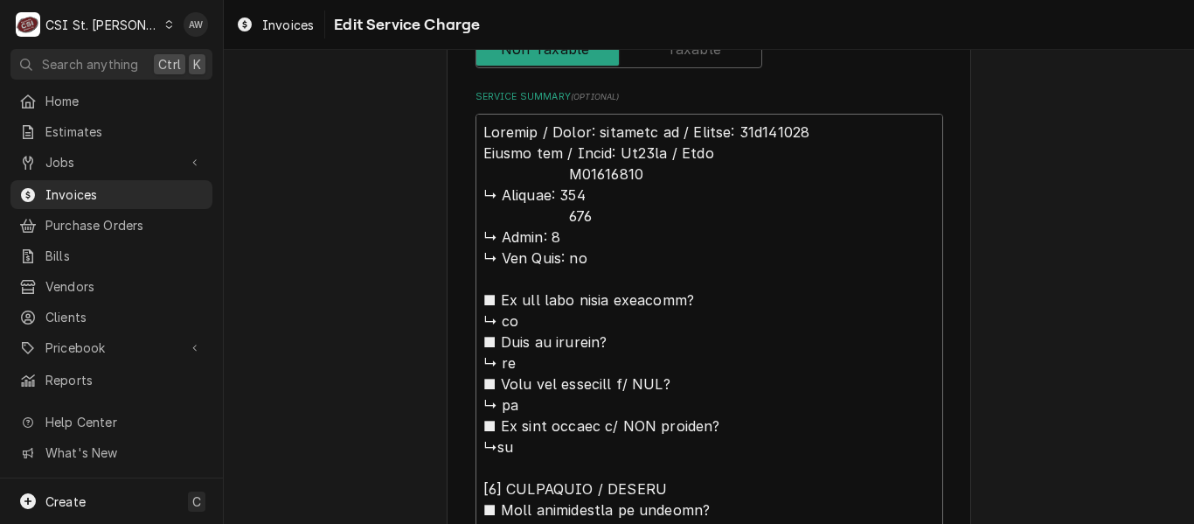
type textarea "Jackson / Model: dishstar ht / Serial: 19b371064 Arctic air / Model: Ar49ez / S…"
type textarea "x"
type textarea "Jackson / Model: dishstar ht / Serial: 19b371064 Arctic air / Model: Ar49ez / S…"
type textarea "x"
type textarea "Jackson / Model: dishstar ht / Serial: 19b371064 Arctic air / Model: Ar49ez / S…"
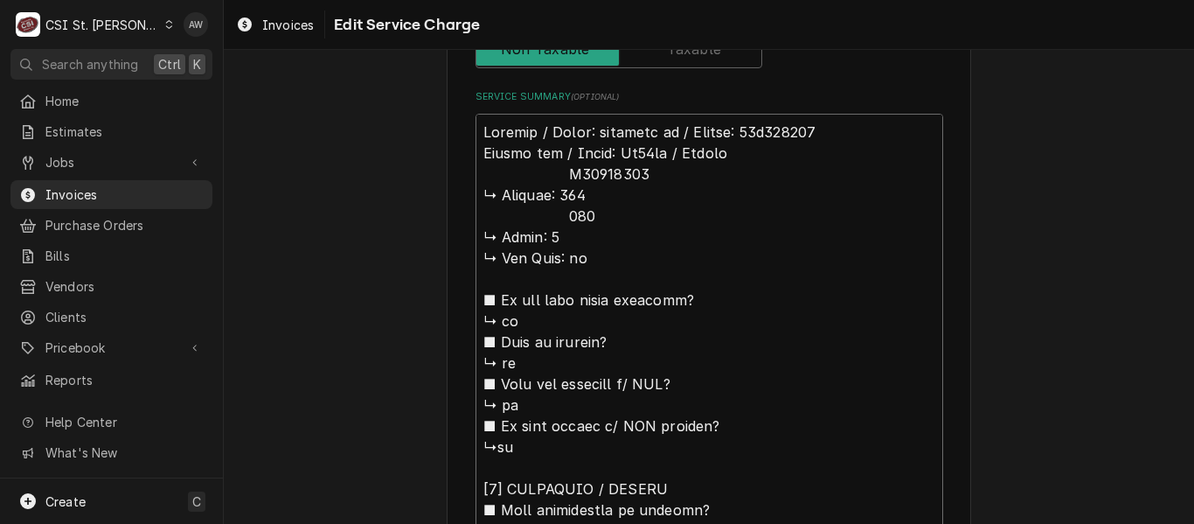
type textarea "x"
type textarea "Jackson / Model: dishstar ht / Serial: 19b371064 Arctic air / Model: Ar49ez / S…"
type textarea "x"
type textarea "Jackson / Model: dishstar ht / Serial: 19b371064 Arctic air / Model: Ar49ez / S…"
type textarea "x"
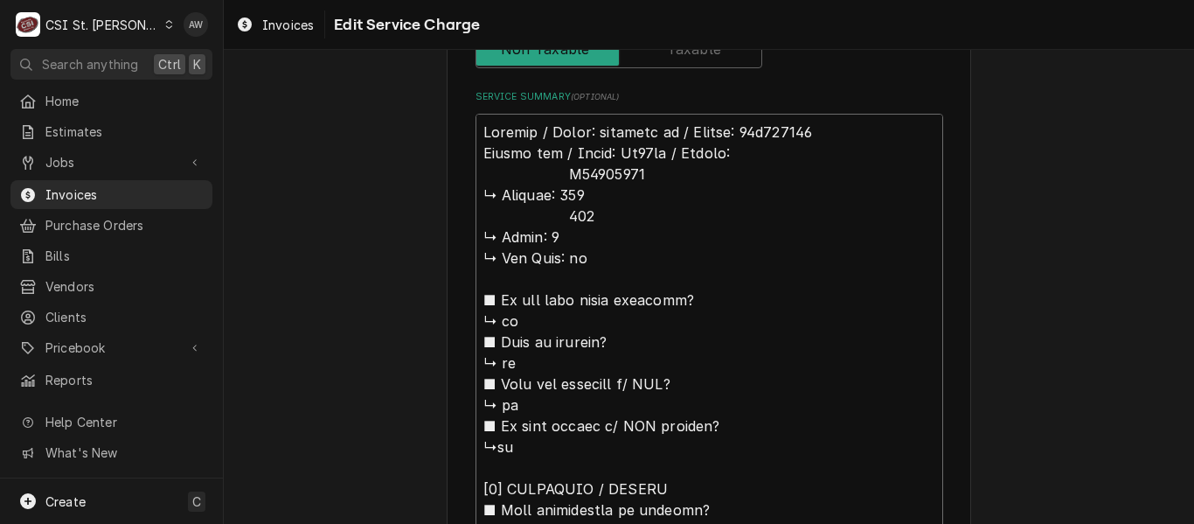
type textarea "Jackson / Model: dishstar ht / Serial: 19b371064 Arctic air / Model: Ar49ez / S…"
type textarea "x"
type textarea "Jackson / Model: dishstar ht / Serial: 19b371064 Arctic air / Model: Ar49ez / S…"
type textarea "x"
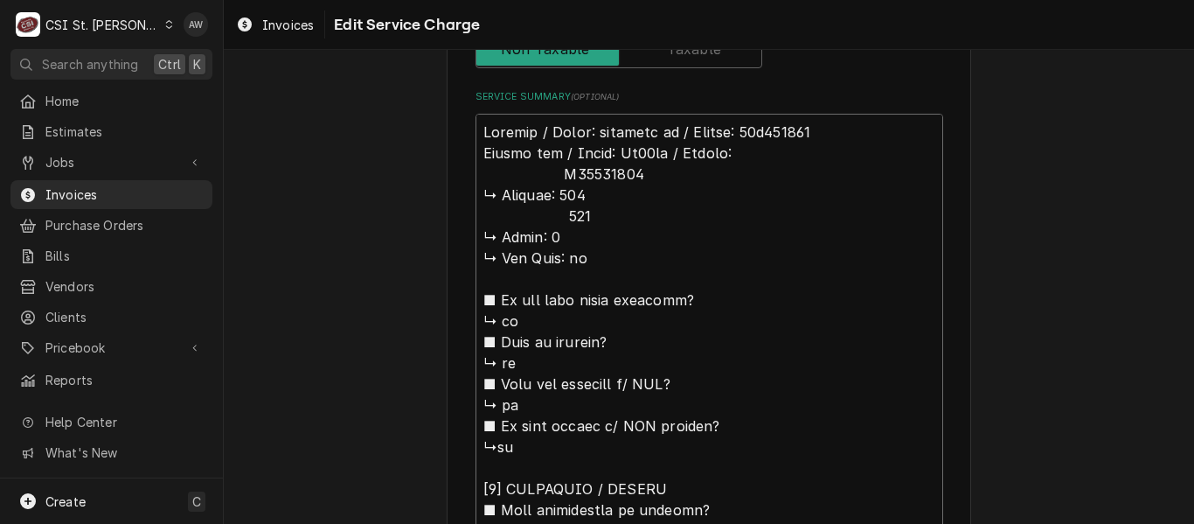
type textarea "Jackson / Model: dishstar ht / Serial: 19b371064 Arctic air / Model: Ar49ez / S…"
type textarea "x"
type textarea "Jackson / Model: dishstar ht / Serial: 19b371064 Arctic air / Model: Ar49ez / S…"
type textarea "x"
type textarea "Jackson / Model: dishstar ht / Serial: 19b371064 Arctic air / Model: Ar49ez / S…"
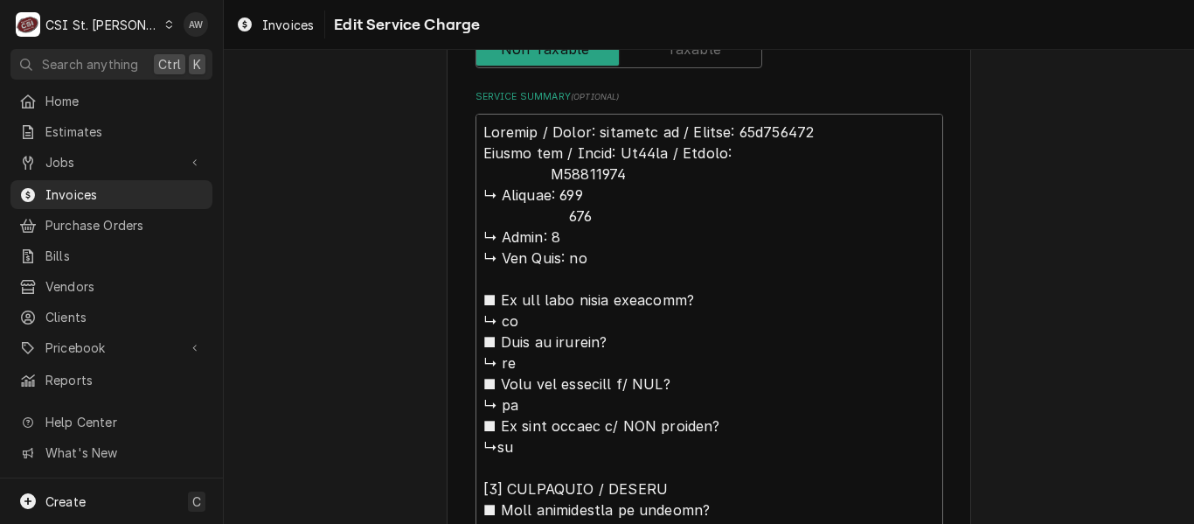
type textarea "x"
type textarea "Jackson / Model: dishstar ht / Serial: 19b371064 Arctic air / Model: Ar49ez / S…"
type textarea "x"
type textarea "Jackson / Model: dishstar ht / Serial: 19b371064 Arctic air / Model: Ar49ez / S…"
type textarea "x"
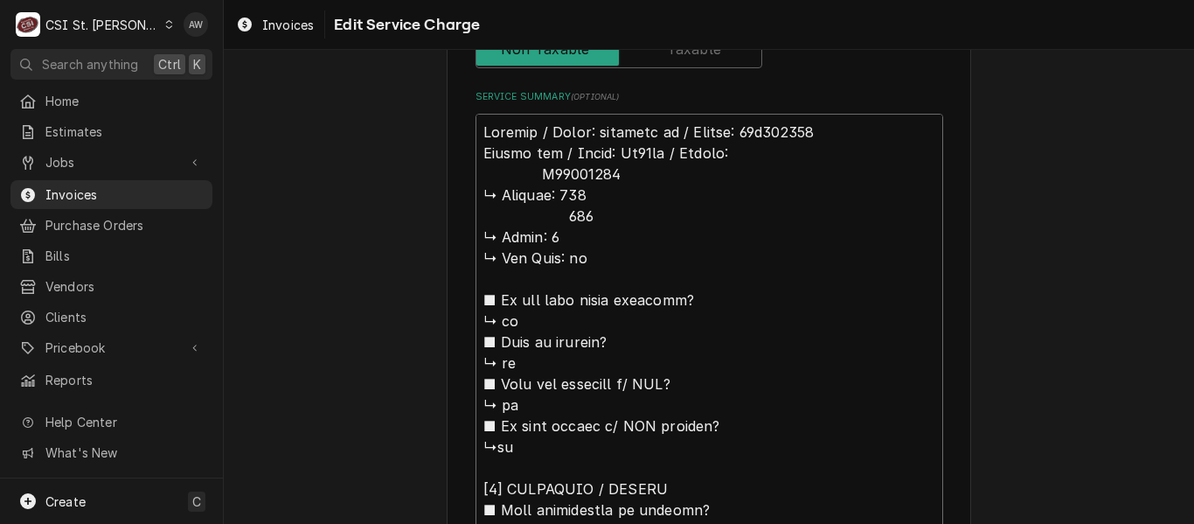
type textarea "Jackson / Model: dishstar ht / Serial: 19b371064 Arctic air / Model: Ar49ez / S…"
type textarea "x"
type textarea "Jackson / Model: dishstar ht / Serial: 19b371064 Arctic air / Model: Ar49ez / S…"
type textarea "x"
type textarea "Jackson / Model: dishstar ht / Serial: 19b371064 Arctic air / Model: Ar49ez / S…"
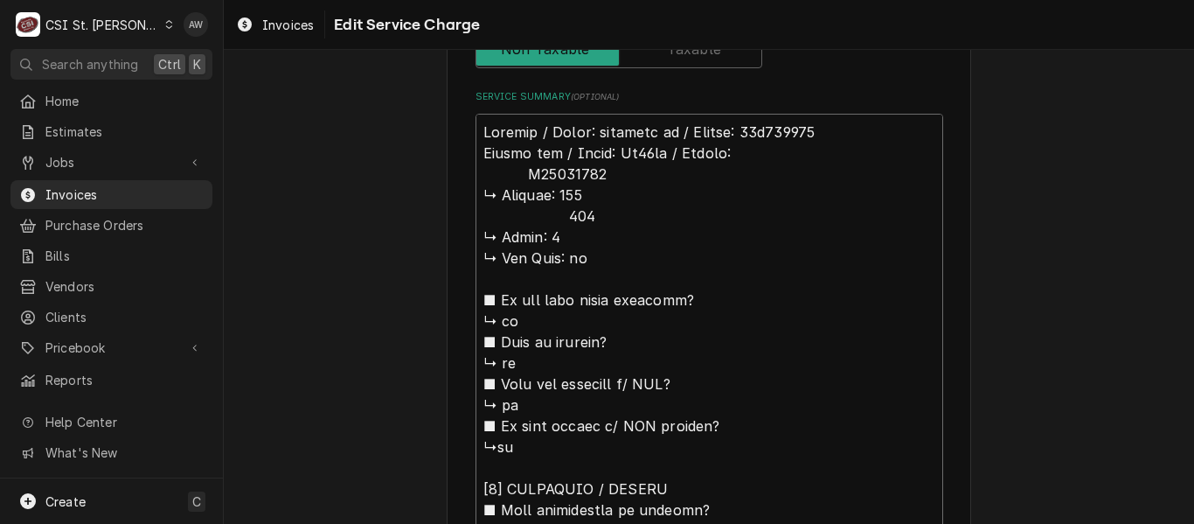
type textarea "x"
type textarea "Jackson / Model: dishstar ht / Serial: 19b371064 Arctic air / Model: Ar49ez / S…"
type textarea "x"
type textarea "Jackson / Model: dishstar ht / Serial: 19b371064 Arctic air / Model: Ar49ez / S…"
type textarea "x"
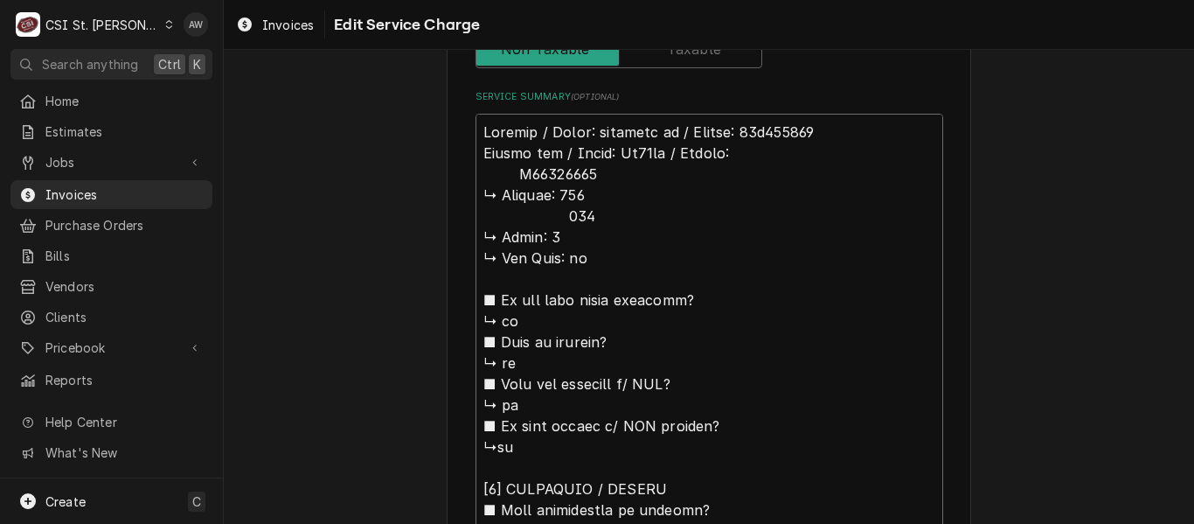
type textarea "Jackson / Model: dishstar ht / Serial: 19b371064 Arctic air / Model: Ar49ez / S…"
type textarea "x"
type textarea "Jackson / Model: dishstar ht / Serial: 19b371064 Arctic air / Model: Ar49ez / S…"
type textarea "x"
type textarea "Jackson / Model: dishstar ht / Serial: 19b371064 Arctic air / Model: Ar49ez / S…"
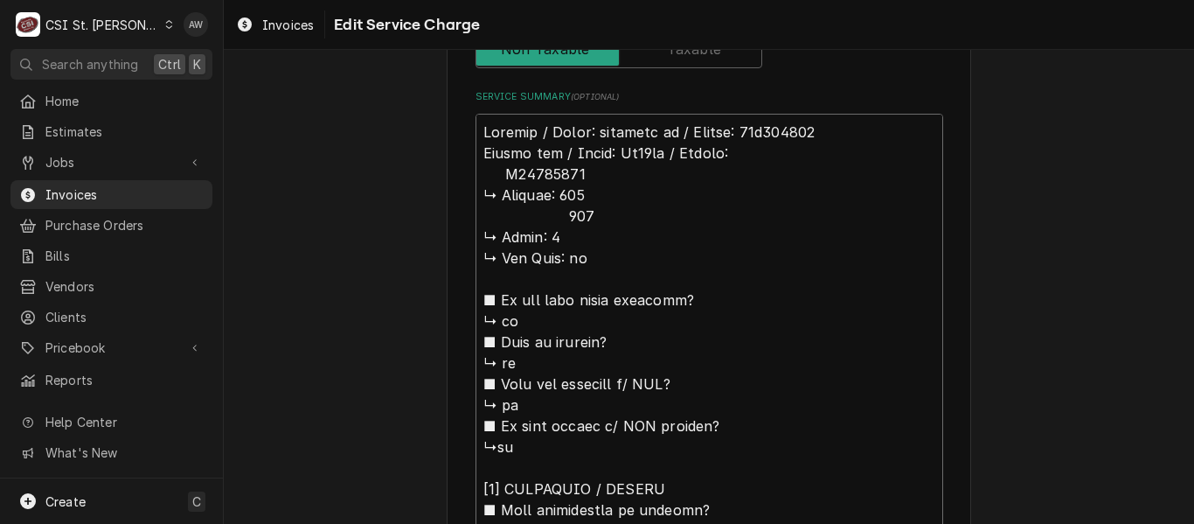
type textarea "x"
type textarea "Jackson / Model: dishstar ht / Serial: 19b371064 Arctic air / Model: Ar49ez / S…"
type textarea "x"
type textarea "Jackson / Model: dishstar ht / Serial: 19b371064 Arctic air / Model: Ar49ez / S…"
type textarea "x"
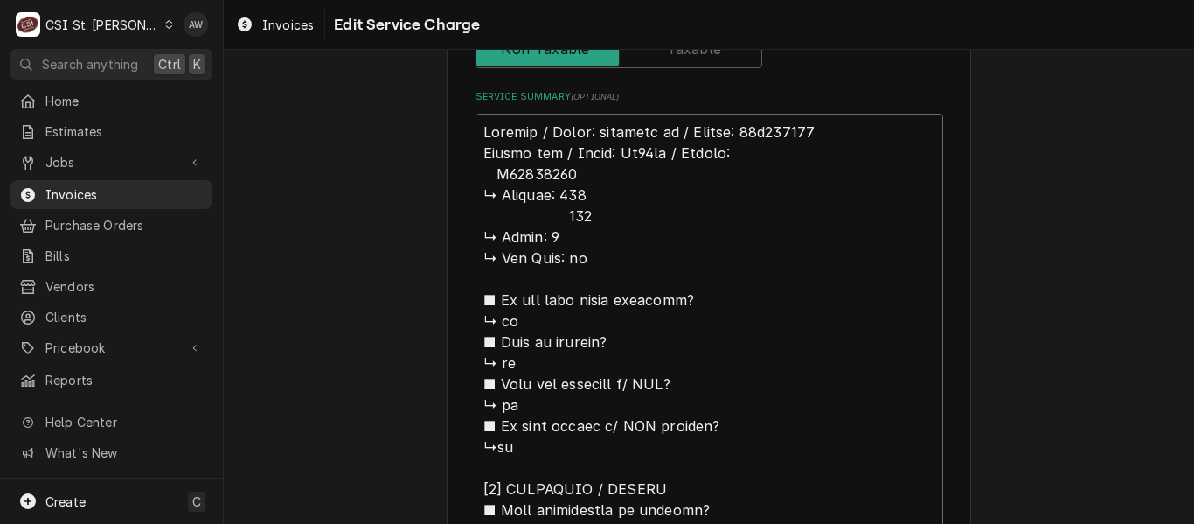
type textarea "Jackson / Model: dishstar ht / Serial: 19b371064 Arctic air / Model: Ar49ez / S…"
type textarea "x"
type textarea "Jackson / Model: dishstar ht / Serial: 19b371064 Arctic air / Model: Ar49ez / S…"
type textarea "x"
type textarea "Jackson / Model: dishstar ht / Serial: 19b371064 Arctic air / Model: Ar49ez / S…"
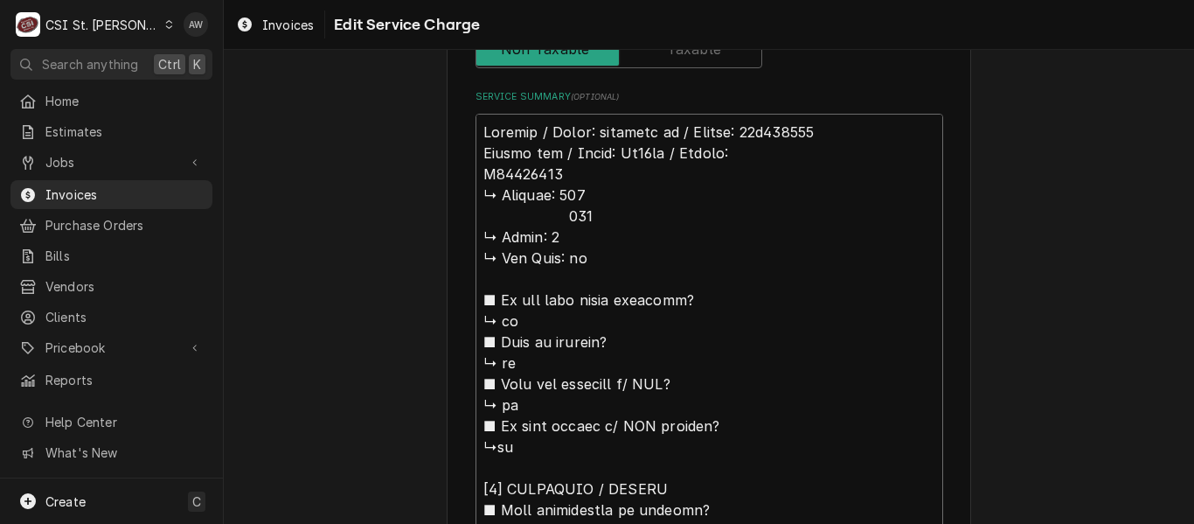
type textarea "x"
type textarea "Jackson / Model: dishstar ht / Serial: 19b371064 Arctic air / Model: Ar49ez / S…"
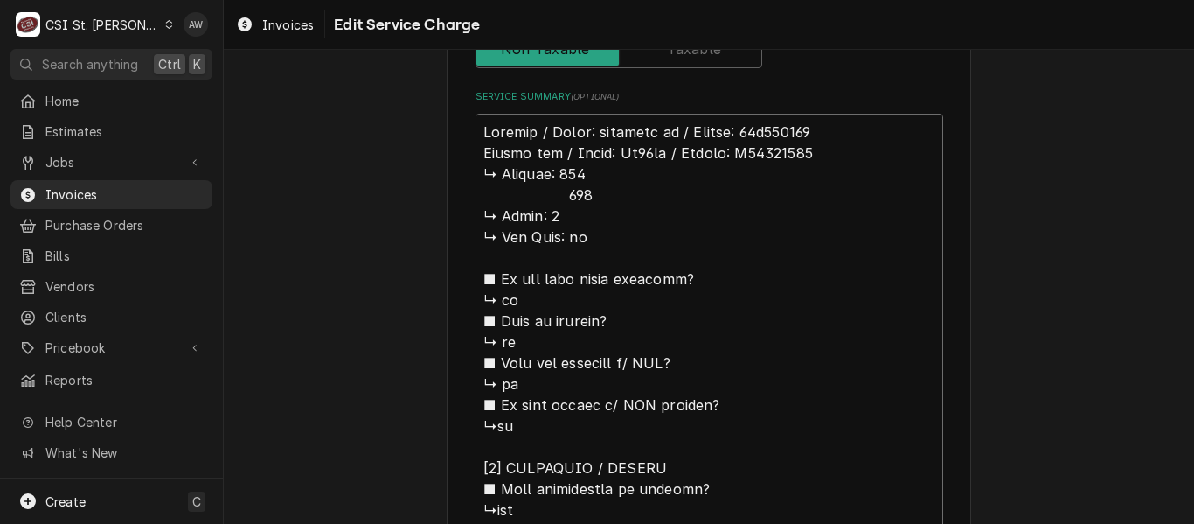
type textarea "x"
type textarea "Jackson / Model: dishstar ht / Serial: 19b371064 Arctic air / Model: Ar49ez / S…"
type textarea "x"
type textarea "Jackson / Model: dishstar ht / Serial: 19b371064 Arctic air / Model: Ar49ez / S…"
drag, startPoint x: 579, startPoint y: 203, endPoint x: 505, endPoint y: 187, distance: 75.1
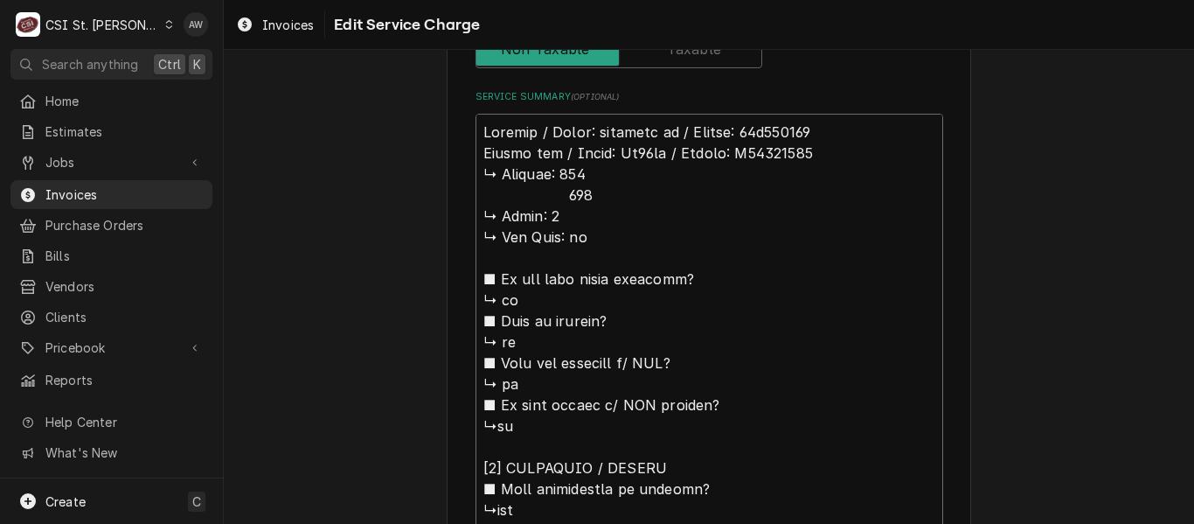
drag, startPoint x: 585, startPoint y: 243, endPoint x: 456, endPoint y: 181, distance: 142.7
type textarea "x"
type textarea "Jackson / Model: dishstar ht / Serial: 19b371064 Arctic air / Model: Ar49ez / S…"
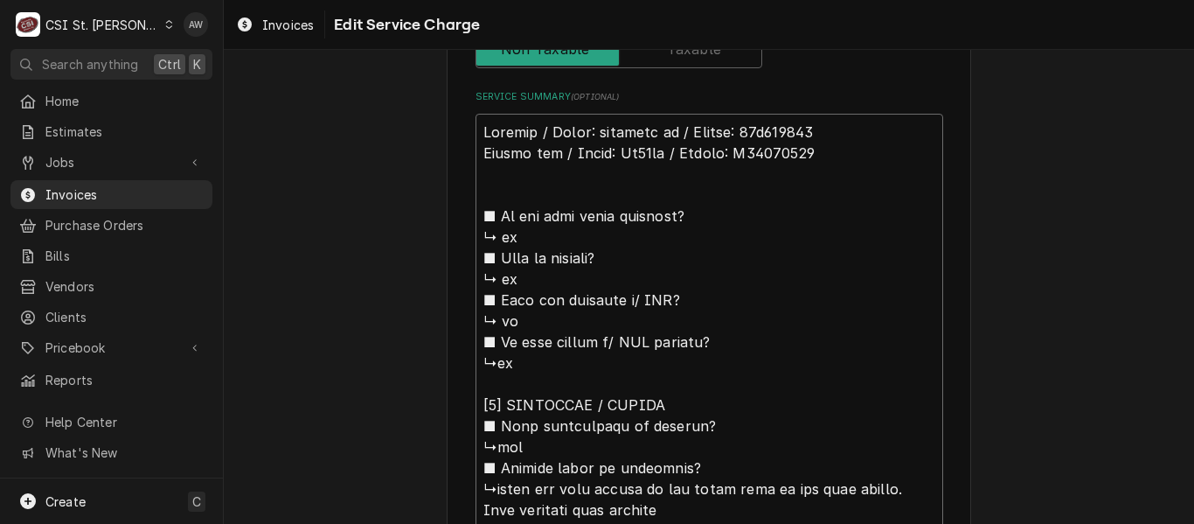
drag, startPoint x: 530, startPoint y: 369, endPoint x: 458, endPoint y: 212, distance: 172.1
click at [458, 212] on div "Use the fields below to edit this service charge Short Description Job | Servic…" at bounding box center [709, 525] width 524 height 2334
type textarea "x"
type textarea "Jackson / Model: dishstar ht / Serial: 19b371064 Arctic air / Model: Ar49ez / S…"
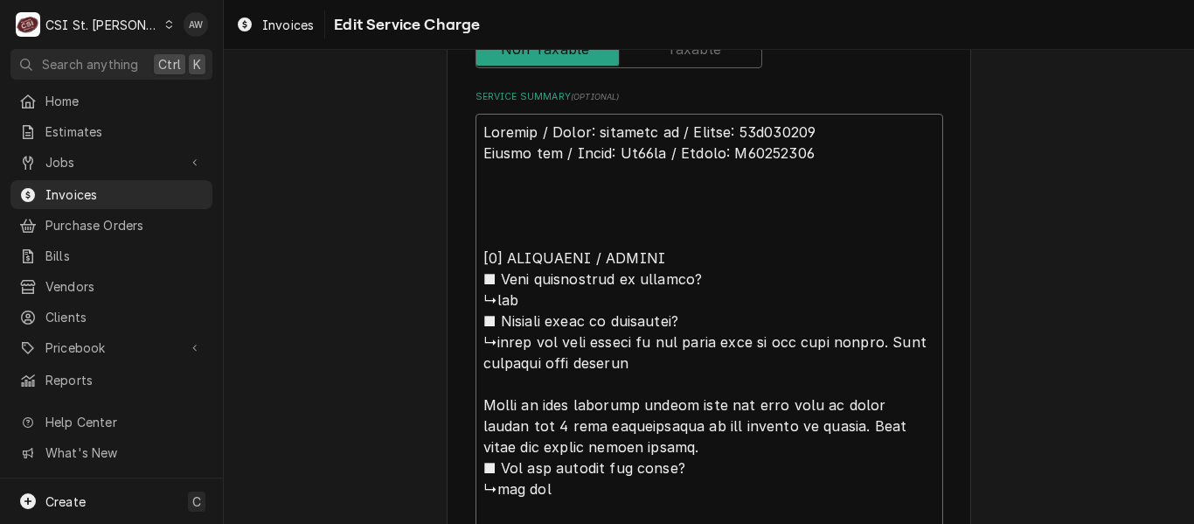
scroll to position [813, 0]
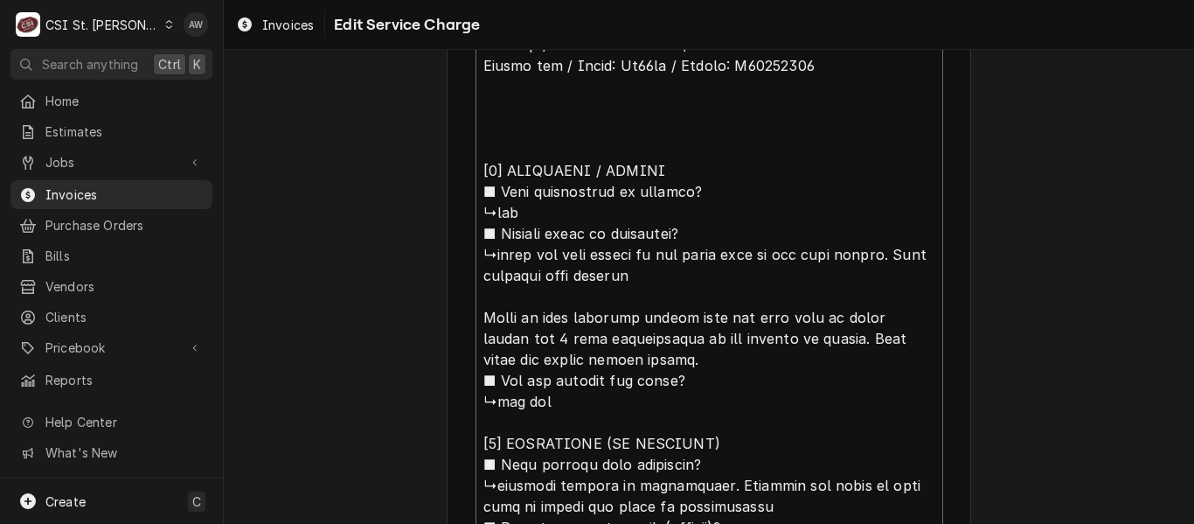
type textarea "x"
type textarea "Jackson / Model: dishstar ht / Serial: 19b371064 Arctic air / Model: Ar49ez / S…"
type textarea "x"
type textarea "Jackson / Model: dishstar ht / Serial: 19b371064 Arctic air / Model: Ar49ez / S…"
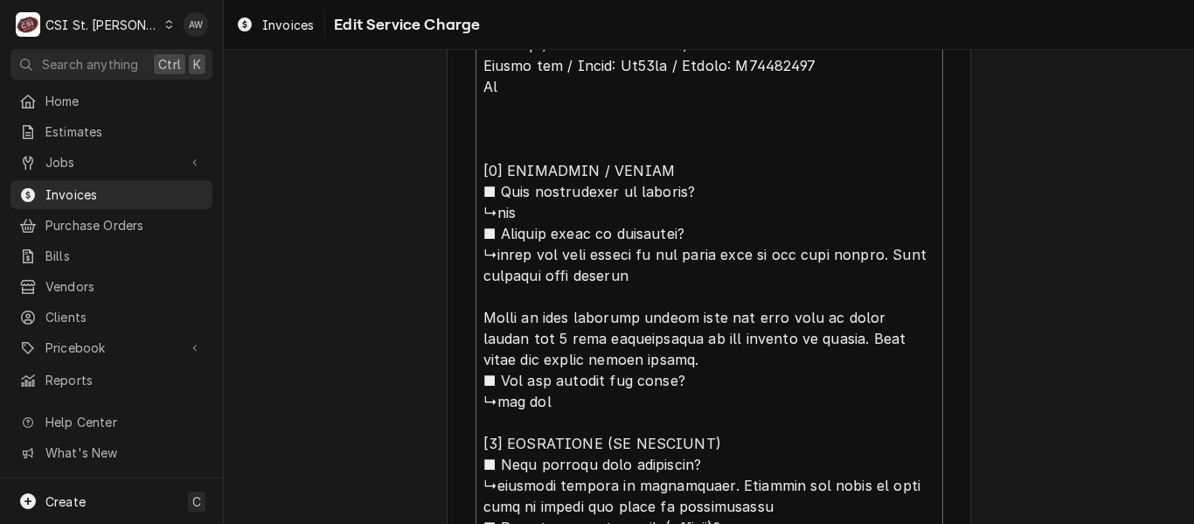
type textarea "x"
type textarea "Jackson / Model: dishstar ht / Serial: 19b371064 Arctic air / Model: Ar49ez / S…"
type textarea "x"
type textarea "Jackson / Model: dishstar ht / Serial: 19b371064 Arctic air / Model: Ar49ez / S…"
type textarea "x"
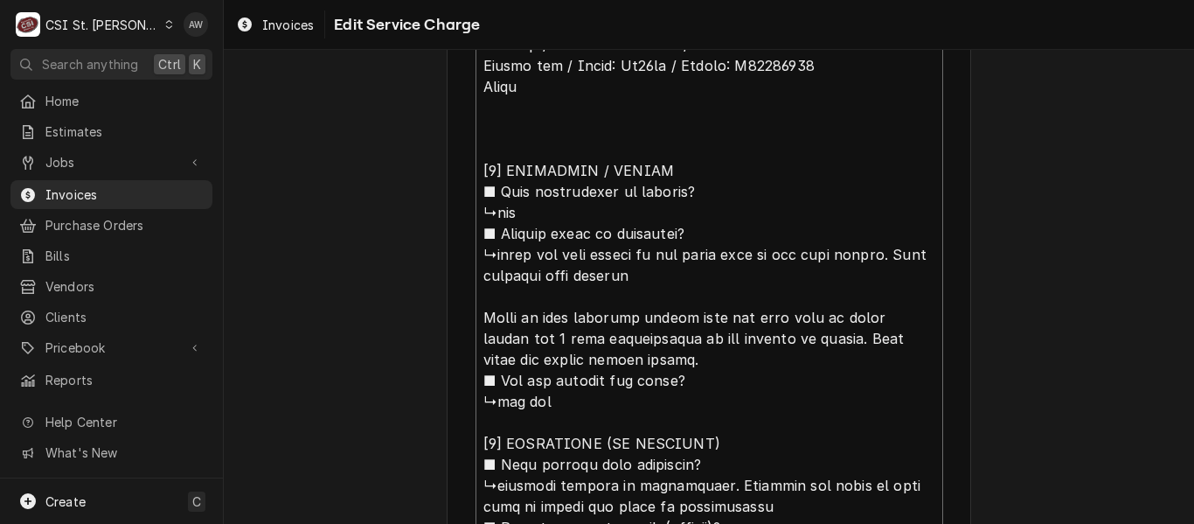
type textarea "Jackson / Model: dishstar ht / Serial: 19b371064 Arctic air / Model: Ar49ez / S…"
type textarea "x"
type textarea "Jackson / Model: dishstar ht / Serial: 19b371064 Arctic air / Model: Ar49ez / S…"
type textarea "x"
type textarea "Jackson / Model: dishstar ht / Serial: 19b371064 Arctic air / Model: Ar49ez / S…"
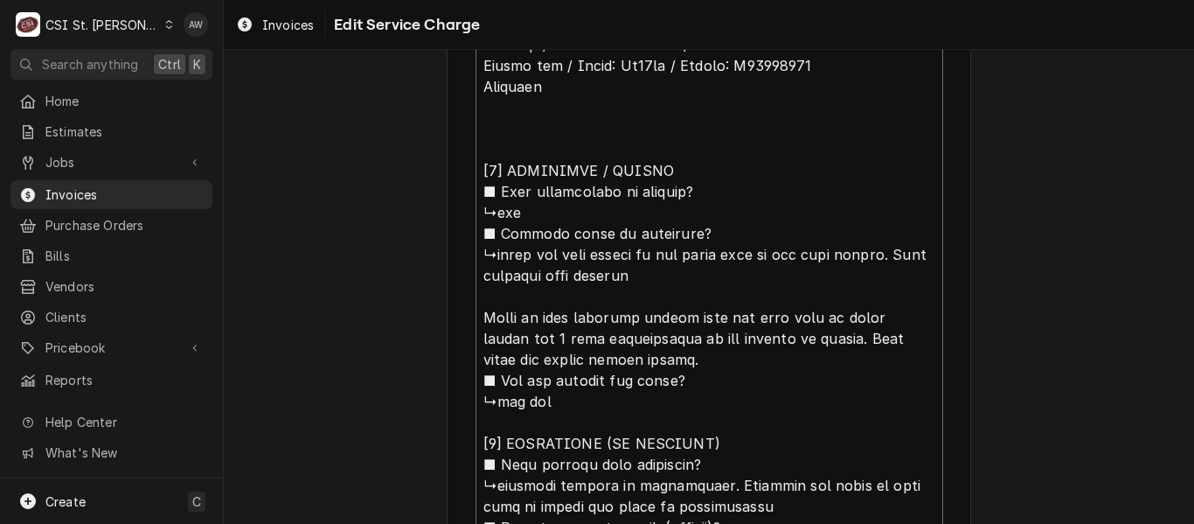
type textarea "x"
type textarea "Jackson / Model: dishstar ht / Serial: 19b371064 Arctic air / Model: Ar49ez / S…"
type textarea "x"
type textarea "Jackson / Model: dishstar ht / Serial: 19b371064 Arctic air / Model: Ar49ez / S…"
type textarea "x"
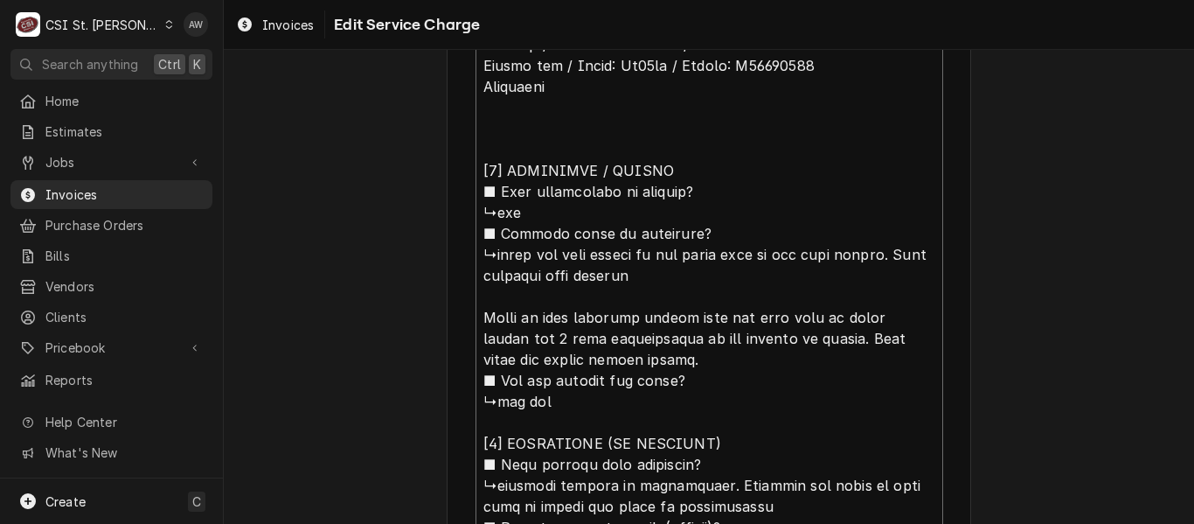
type textarea "Jackson / Model: dishstar ht / Serial: 19b371064 Arctic air / Model: Ar49ez / S…"
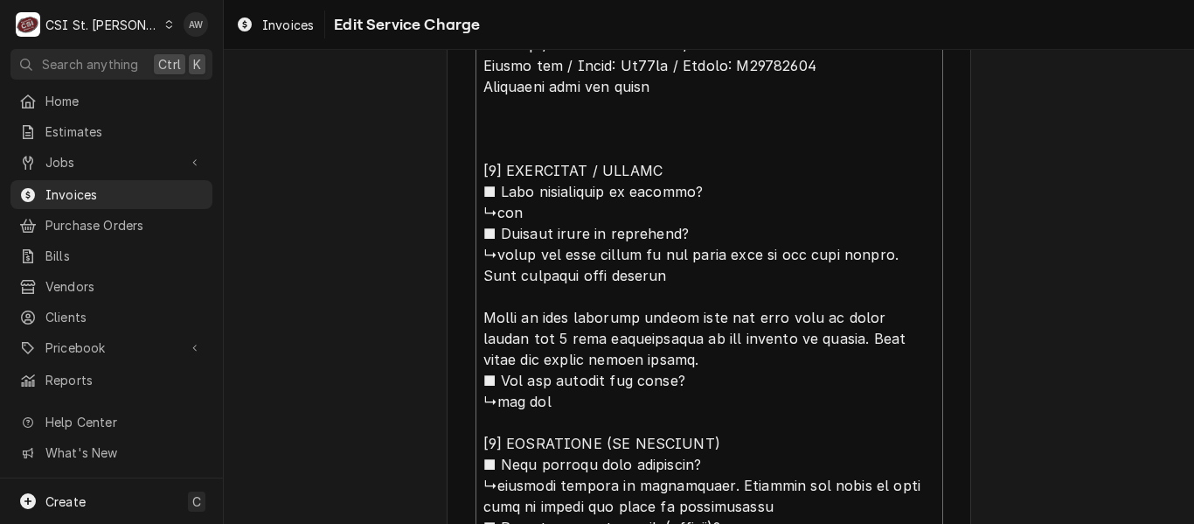
drag, startPoint x: 531, startPoint y: 253, endPoint x: 885, endPoint y: 254, distance: 354.0
paste textarea "the door spring on the right side of the door broken."
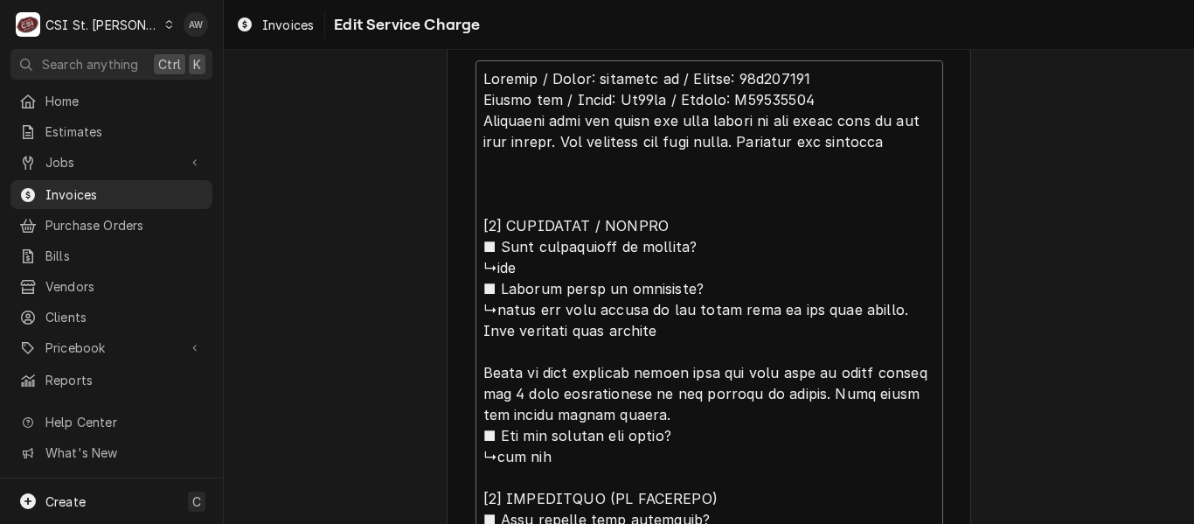
scroll to position [725, 0]
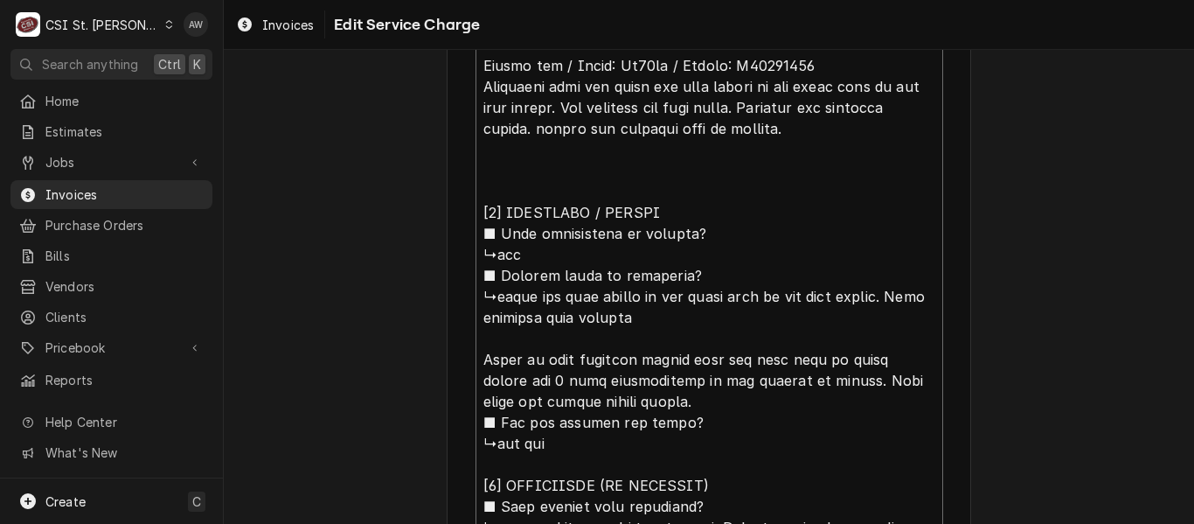
scroll to position [813, 0]
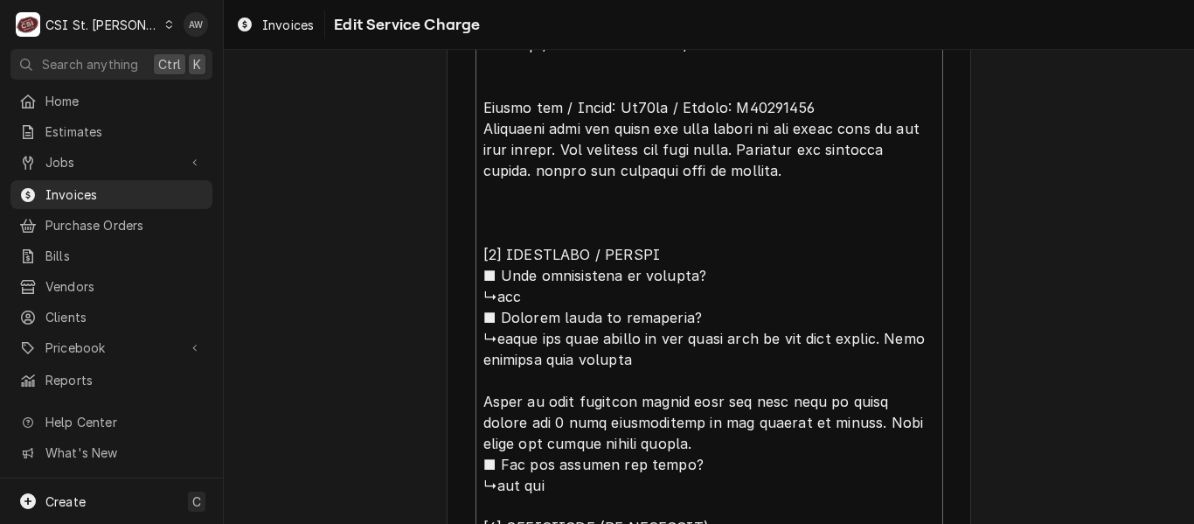
drag, startPoint x: 559, startPoint y: 150, endPoint x: 473, endPoint y: 123, distance: 90.7
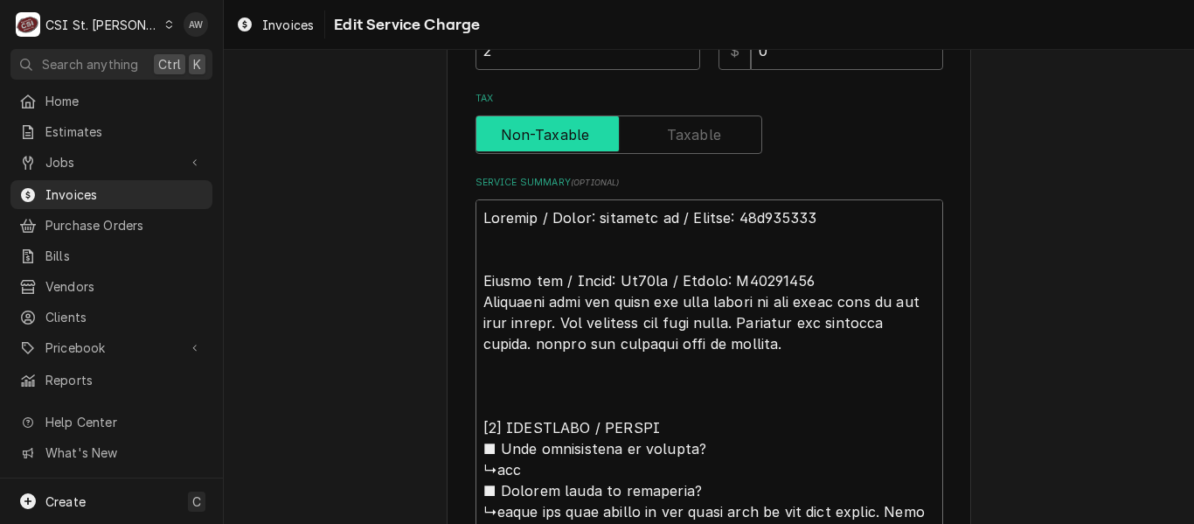
scroll to position [638, 0]
paste textarea "Inspected unit and found the door spring on the right side of the door broken"
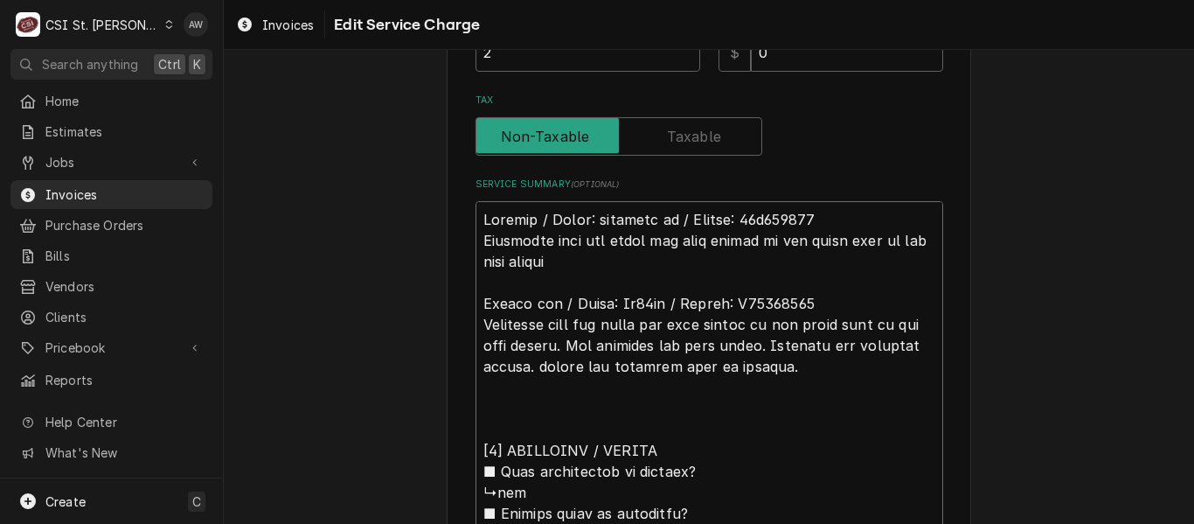
drag, startPoint x: 565, startPoint y: 352, endPoint x: 676, endPoint y: 323, distance: 114.9
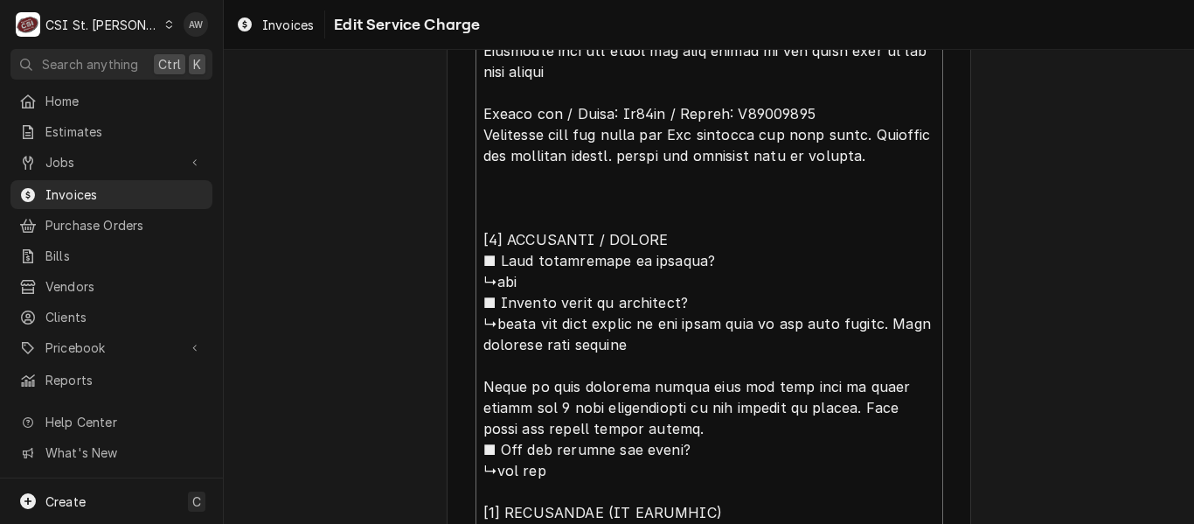
scroll to position [0, 0]
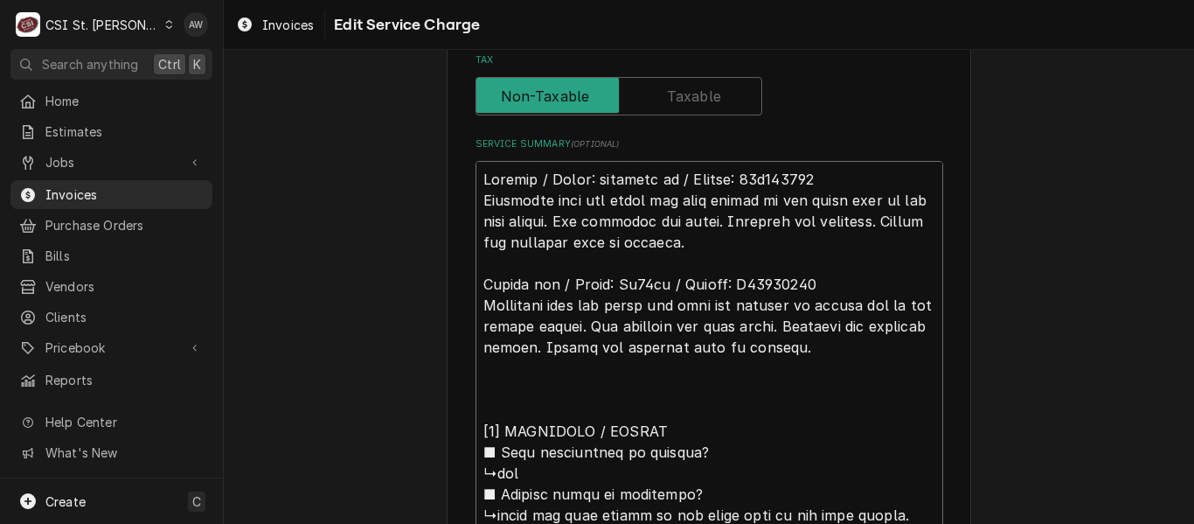
scroll to position [638, 0]
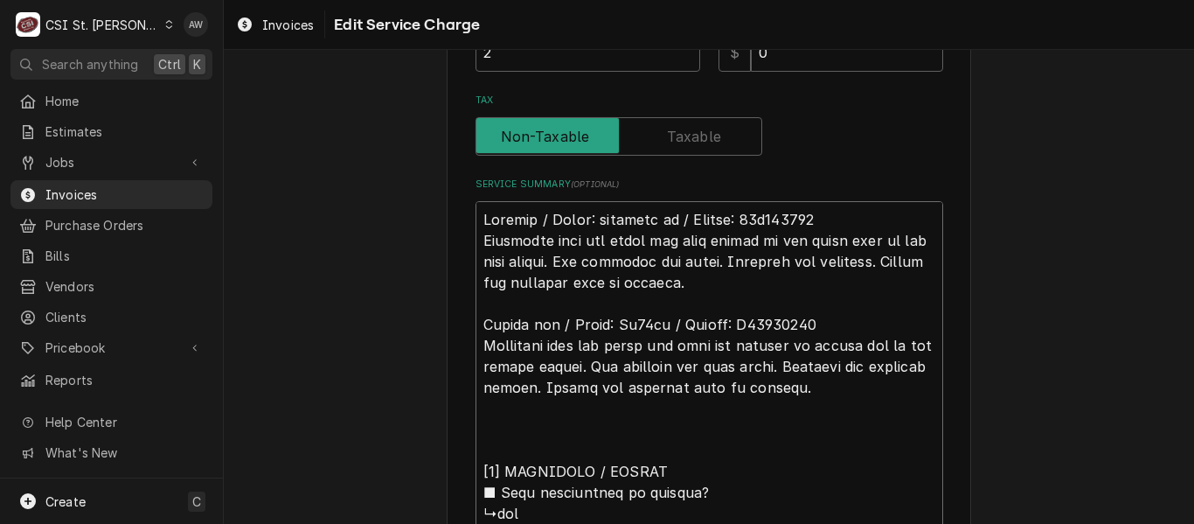
drag, startPoint x: 841, startPoint y: 395, endPoint x: 452, endPoint y: 208, distance: 431.6
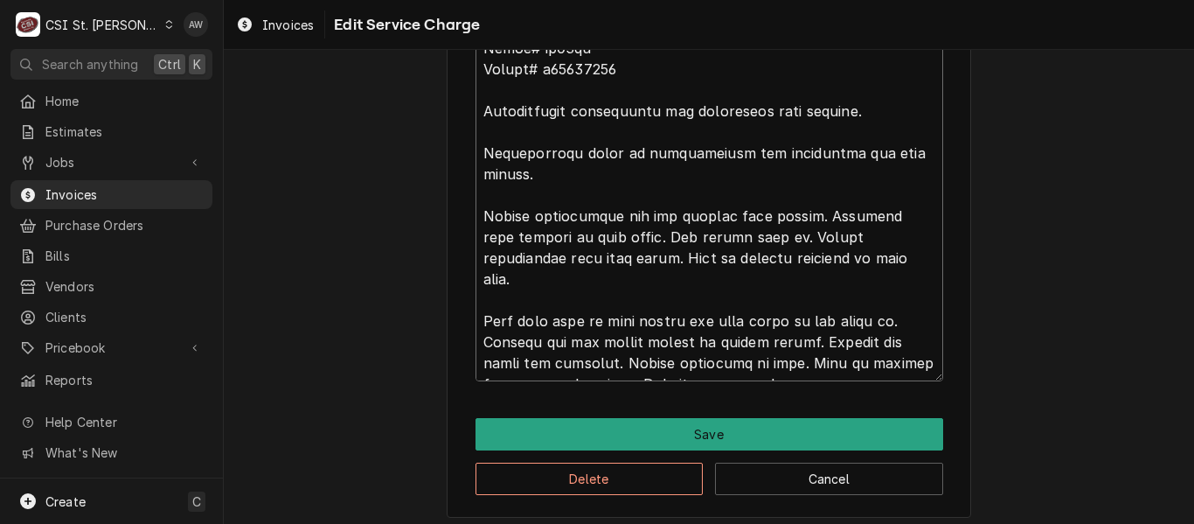
scroll to position [1888, 0]
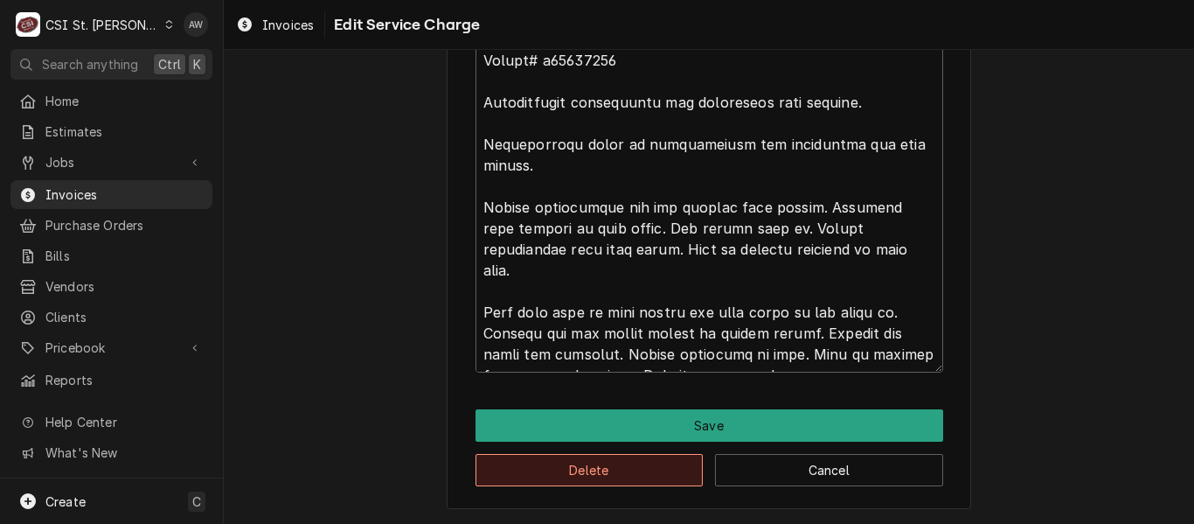
click at [501, 472] on button "Delete" at bounding box center [589, 470] width 228 height 32
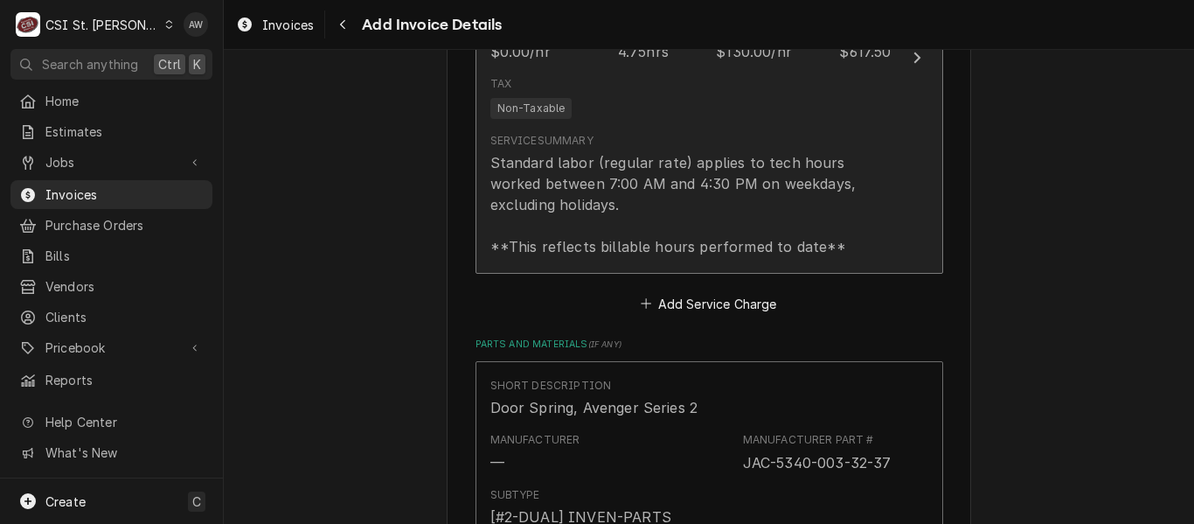
click at [596, 198] on div "Standard labor (regular rate) applies to tech hours worked between 7:00 AM and …" at bounding box center [690, 204] width 401 height 105
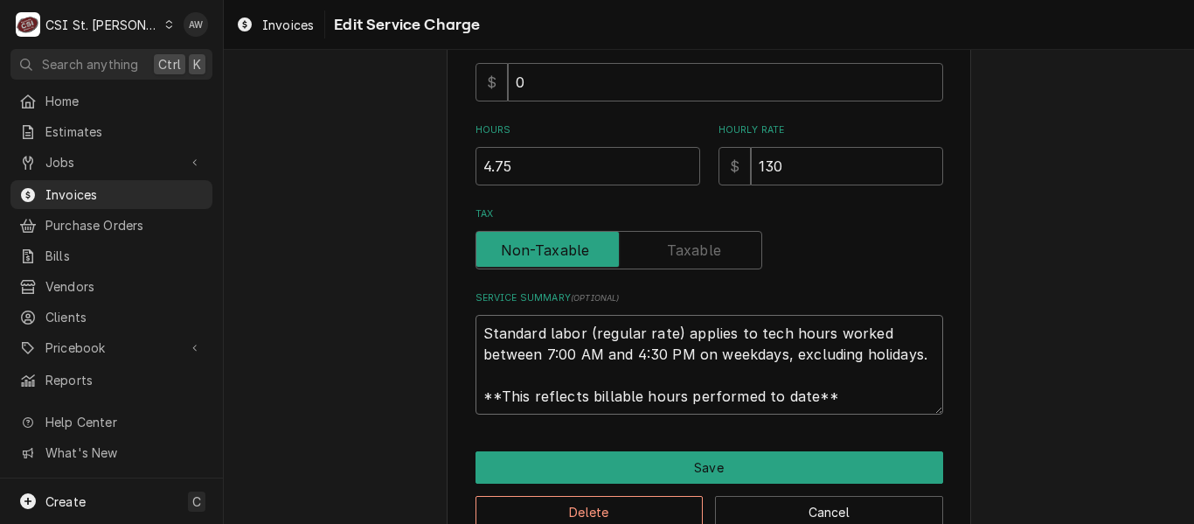
scroll to position [21, 0]
drag, startPoint x: 475, startPoint y: 329, endPoint x: 895, endPoint y: 413, distance: 428.7
click at [895, 413] on textarea "Standard labor (regular rate) applies to tech hours worked between 7:00 AM and …" at bounding box center [709, 365] width 468 height 100
paste textarea "Jackson / Model: dishstar ht / Serial: 19b371064 Inspected unit and found the d…"
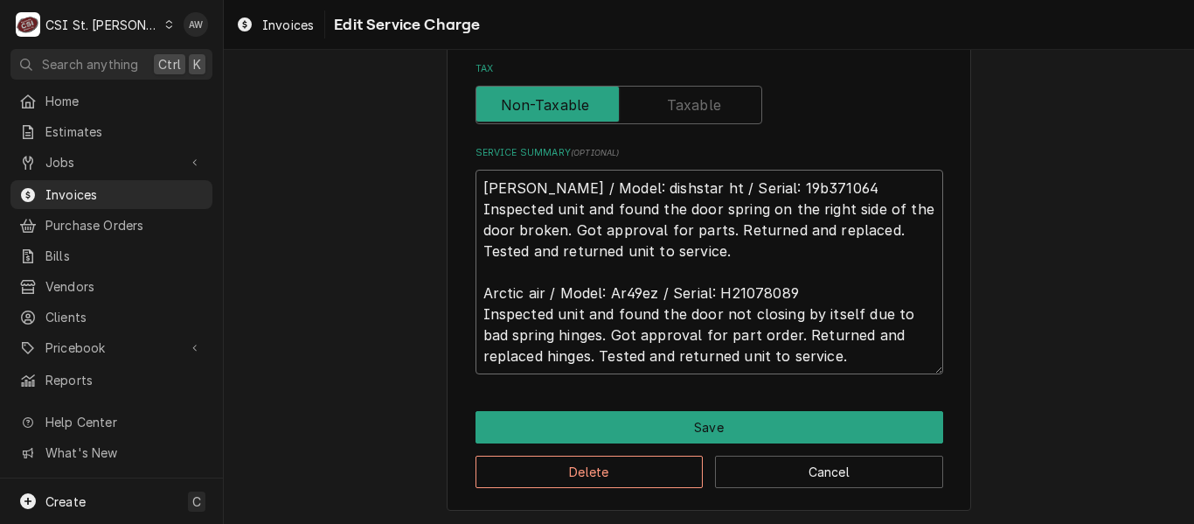
scroll to position [671, 0]
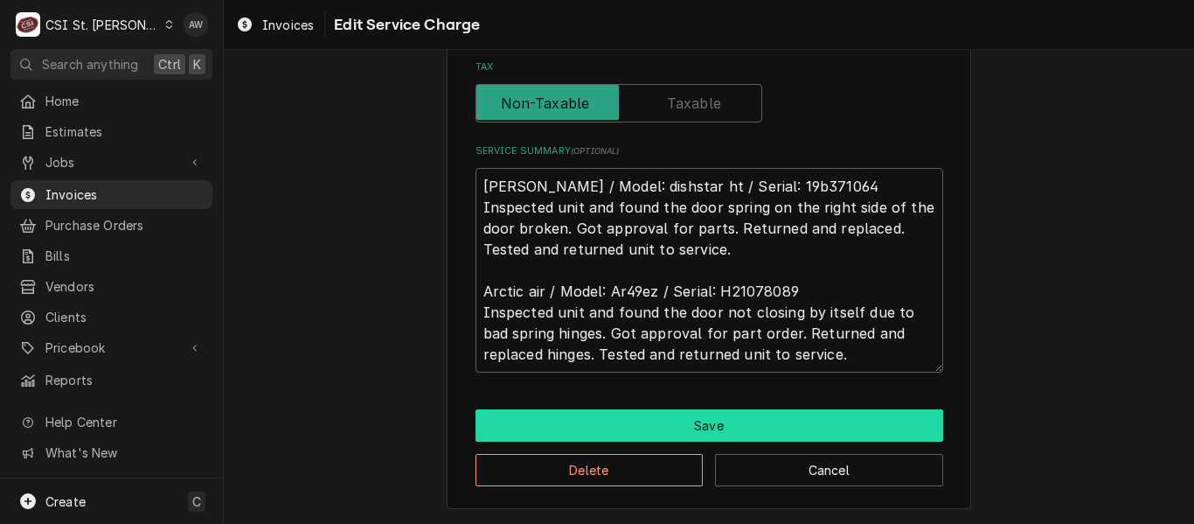
click at [665, 416] on button "Save" at bounding box center [709, 425] width 468 height 32
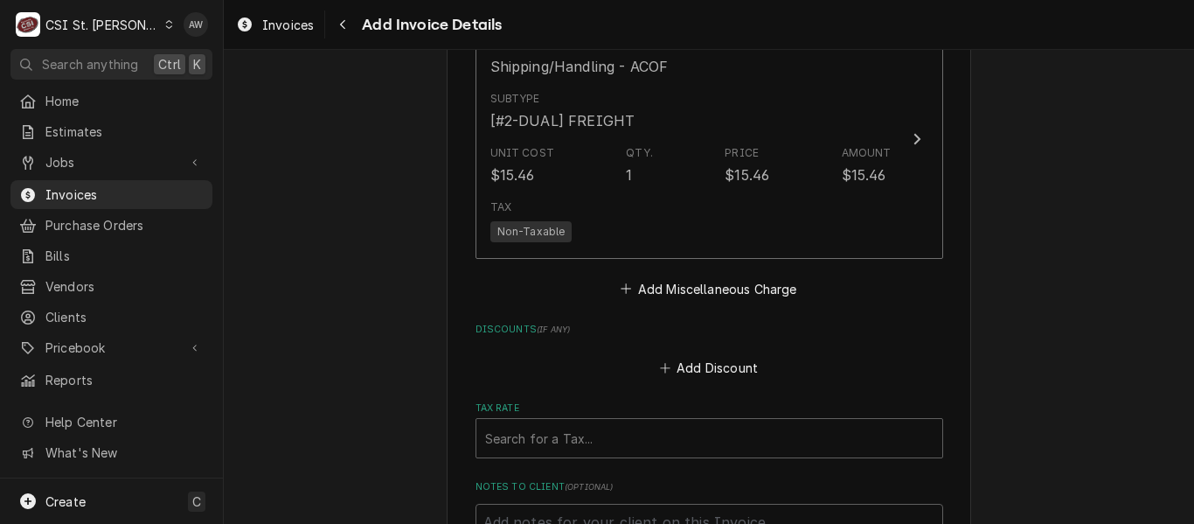
scroll to position [3443, 0]
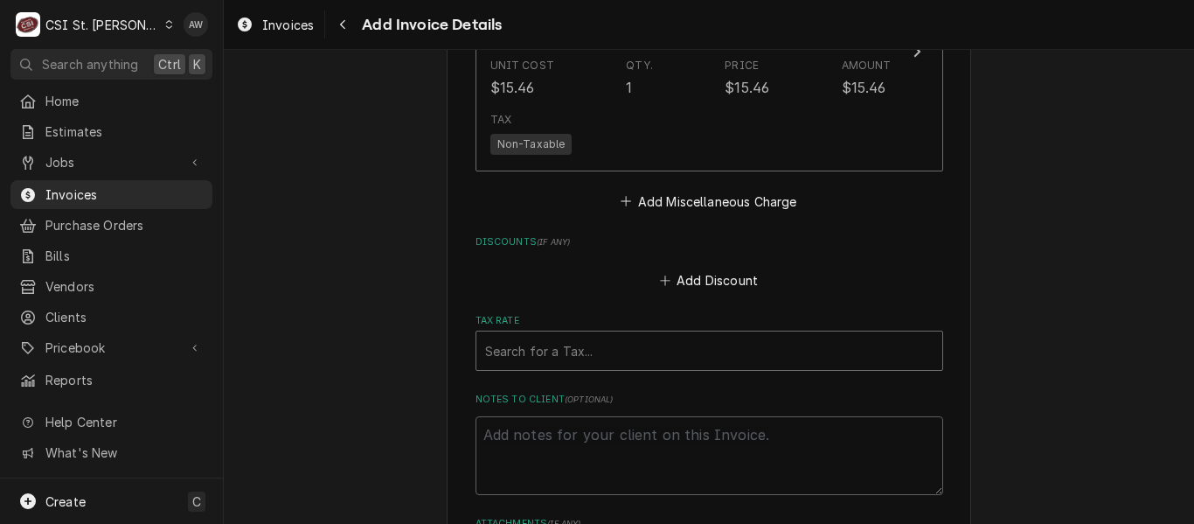
click at [628, 335] on div "Tax Rate" at bounding box center [709, 350] width 448 height 31
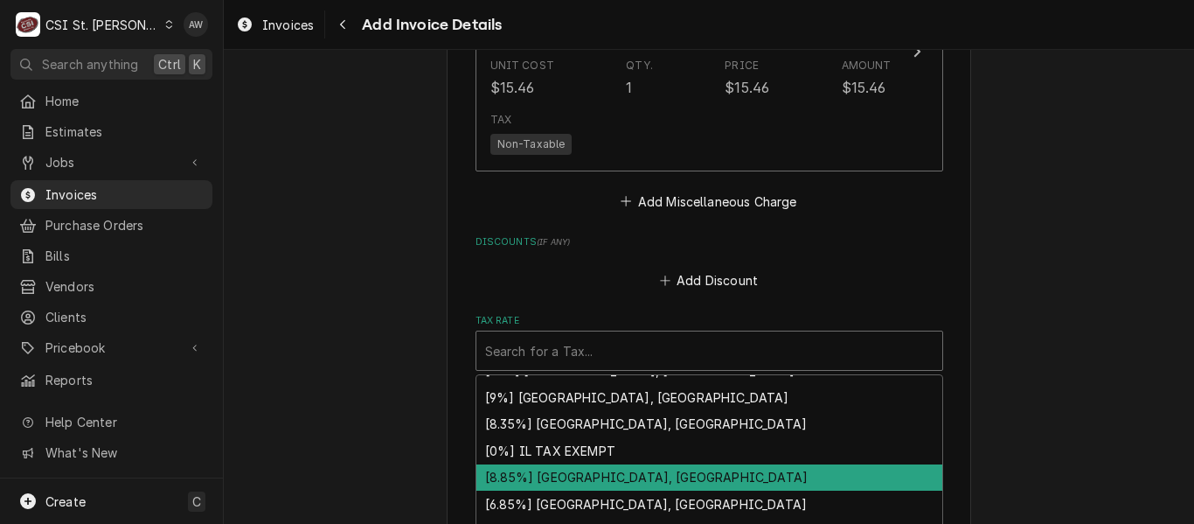
scroll to position [587, 0]
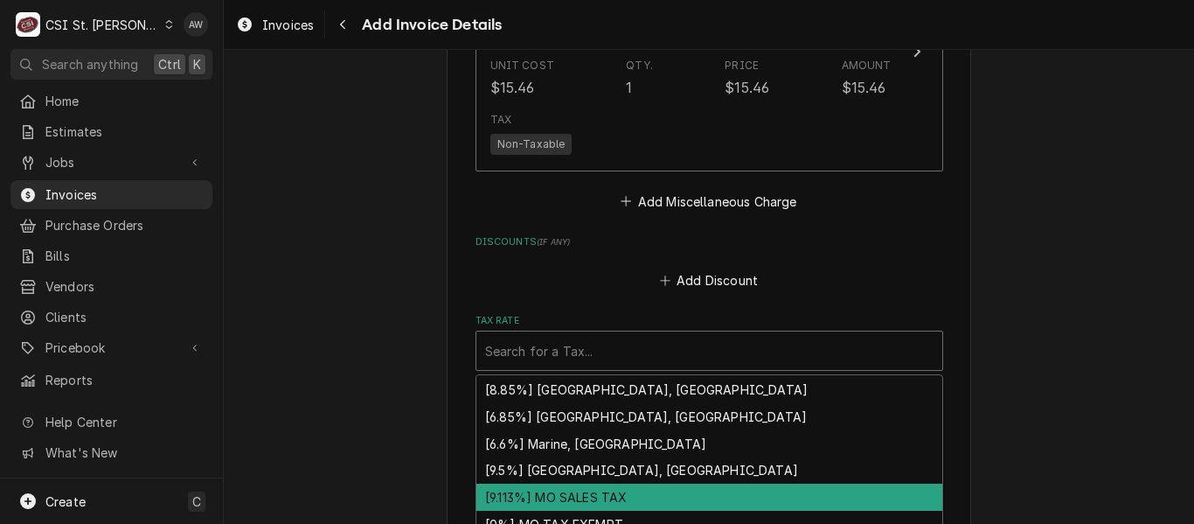
click at [650, 483] on div "[9.113%] MO SALES TAX" at bounding box center [709, 496] width 466 height 27
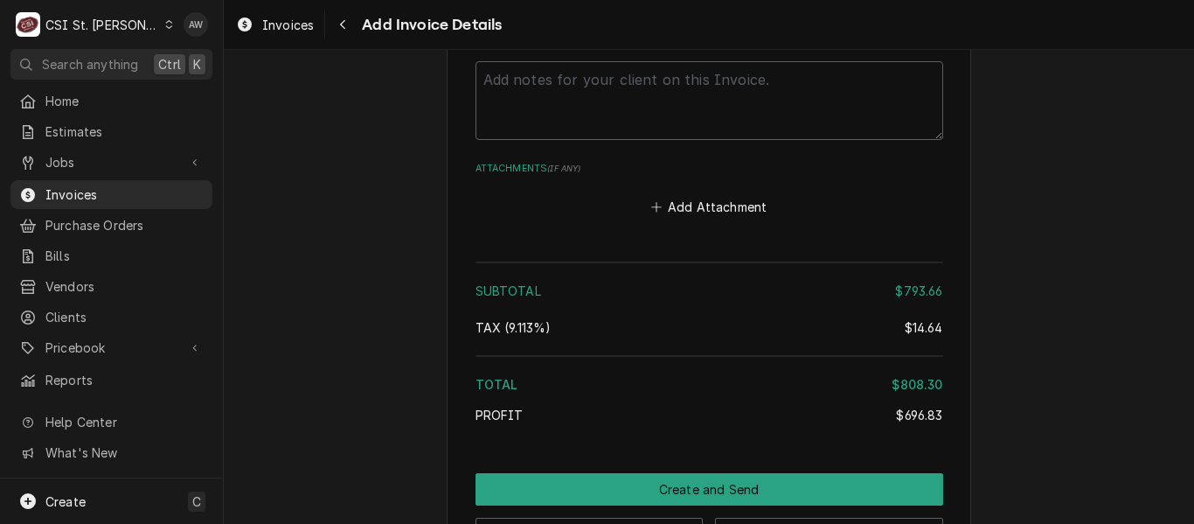
scroll to position [3828, 0]
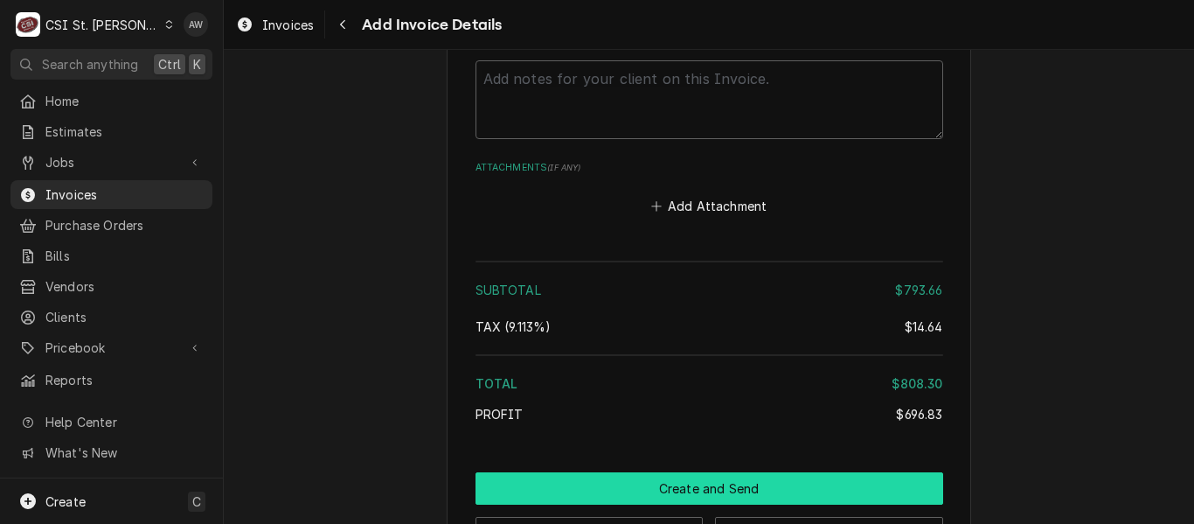
click at [809, 472] on button "Create and Send" at bounding box center [709, 488] width 468 height 32
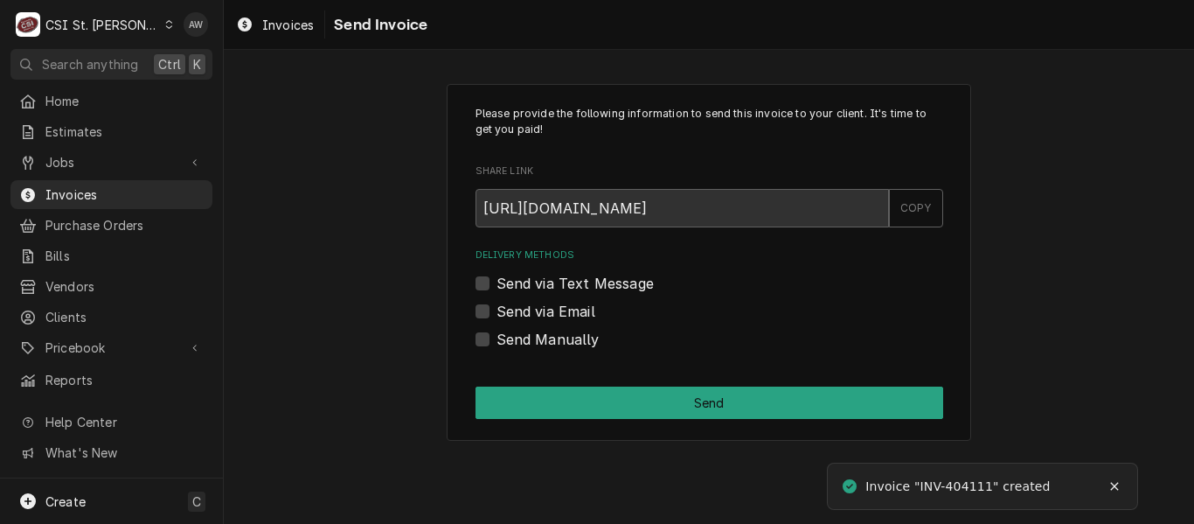
click at [581, 337] on label "Send Manually" at bounding box center [547, 339] width 103 height 21
click at [581, 337] on input "Send Manually" at bounding box center [730, 348] width 468 height 38
checkbox input "true"
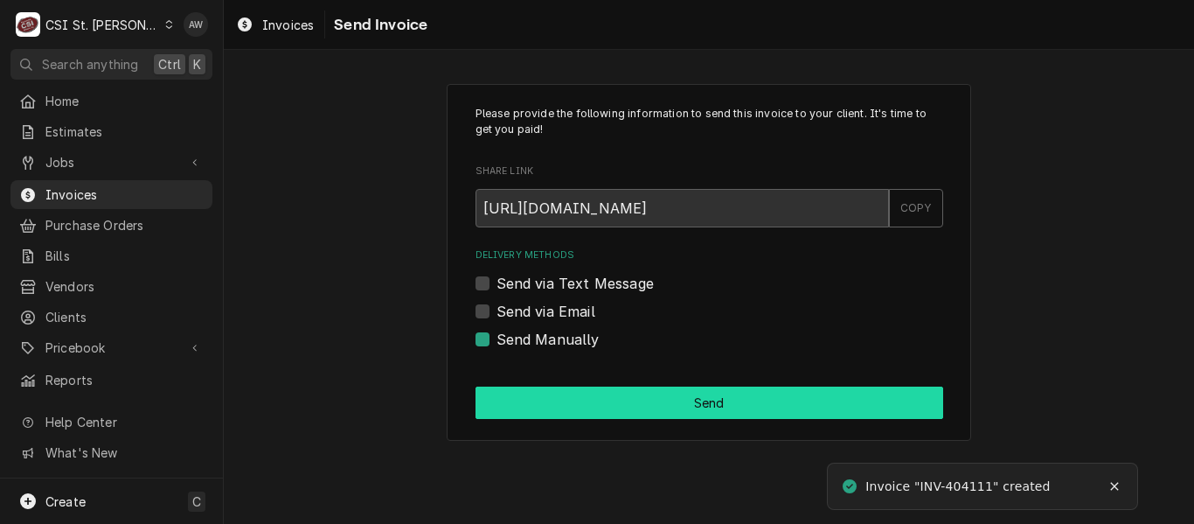
click at [599, 399] on button "Send" at bounding box center [709, 402] width 468 height 32
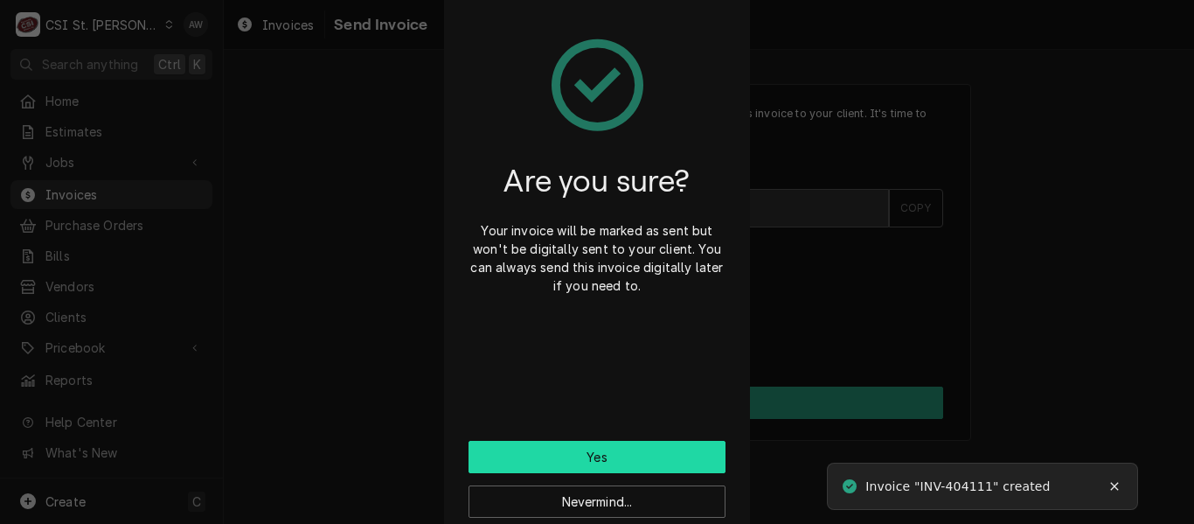
click at [579, 456] on button "Yes" at bounding box center [596, 456] width 257 height 32
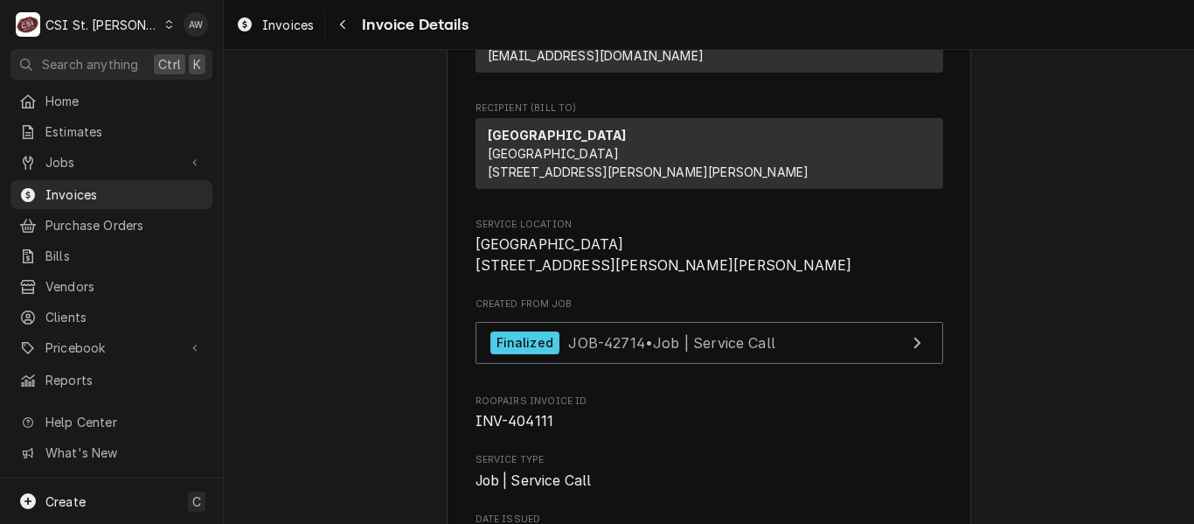
scroll to position [262, 0]
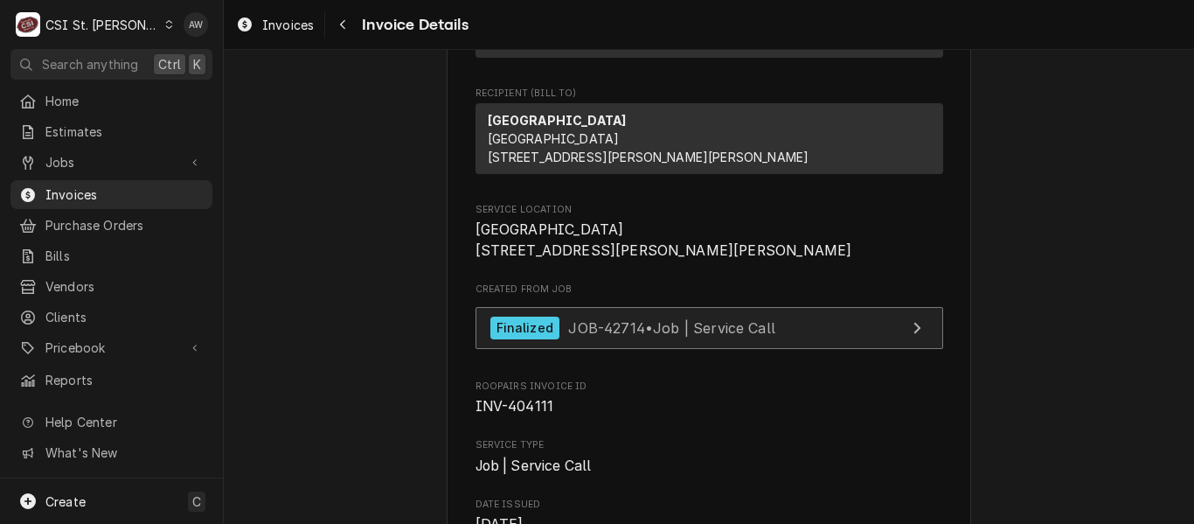
click at [699, 340] on div "Finalized JOB-42714 • Job | Service Call" at bounding box center [632, 328] width 285 height 24
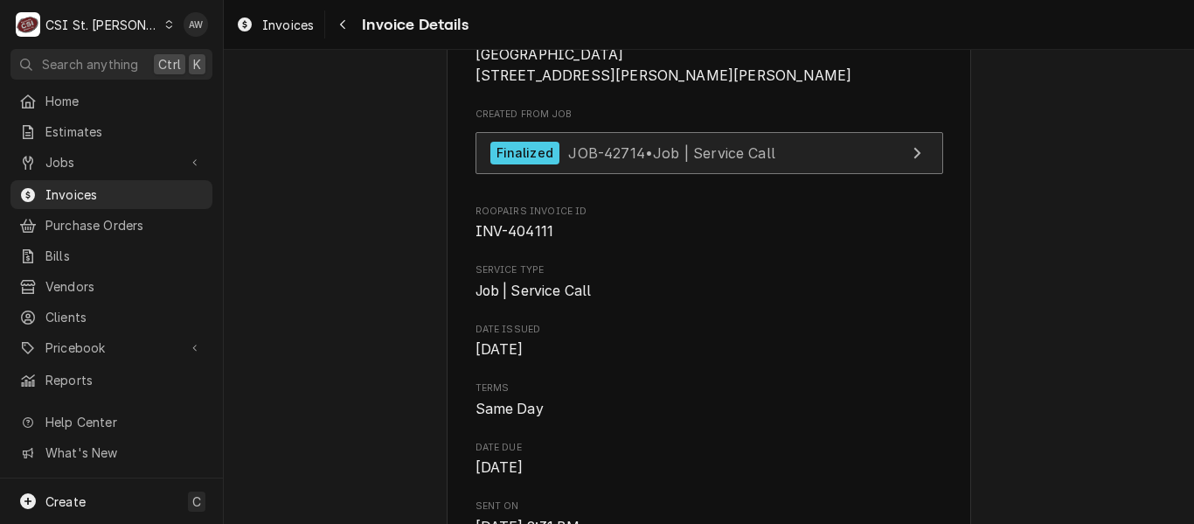
scroll to position [524, 0]
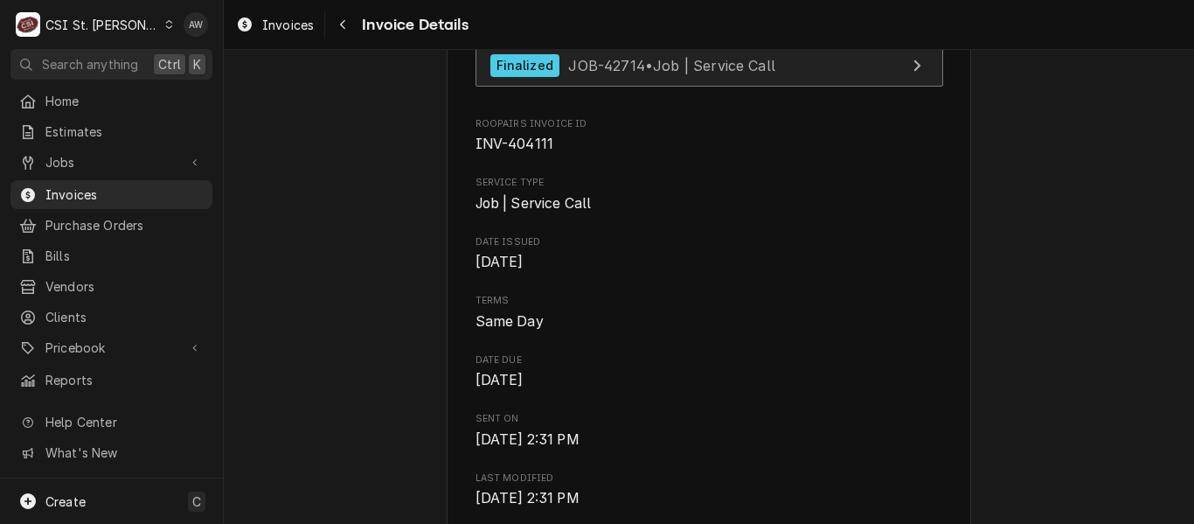
click at [634, 73] on span "JOB-42714 • Job | Service Call" at bounding box center [671, 64] width 207 height 17
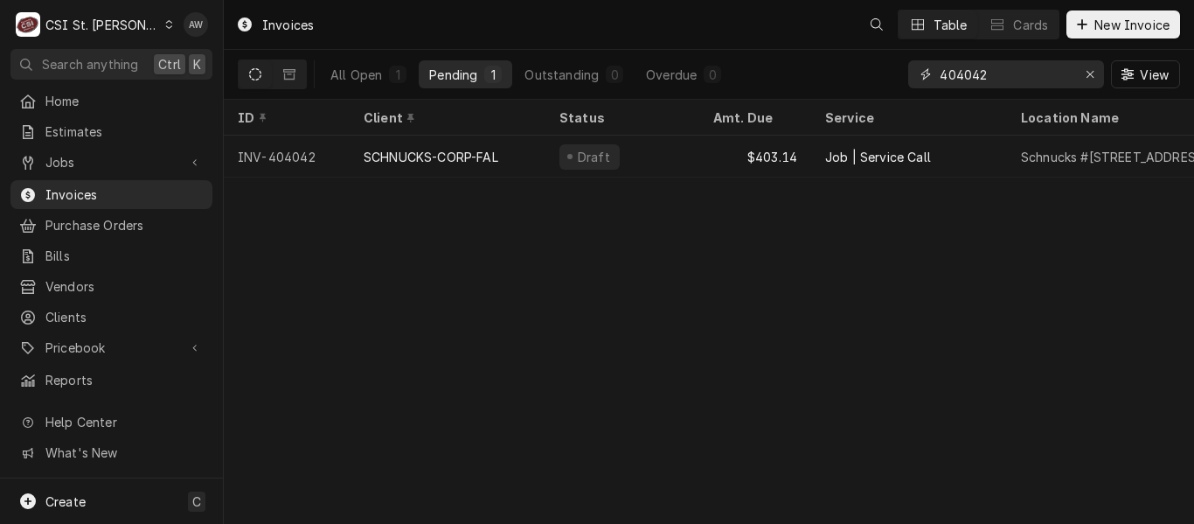
drag, startPoint x: 987, startPoint y: 71, endPoint x: 858, endPoint y: 80, distance: 128.8
click at [858, 80] on div "All Open 1 Pending 1 Outstanding 0 Overdue 0 404042 View" at bounding box center [709, 74] width 942 height 49
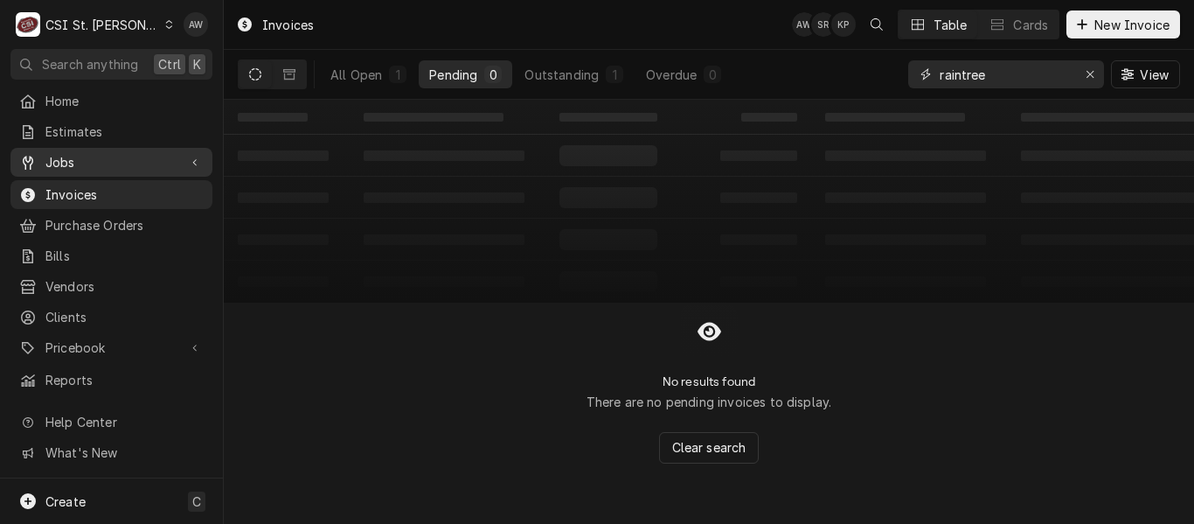
type input "raintree"
click at [68, 153] on span "Jobs" at bounding box center [111, 162] width 132 height 18
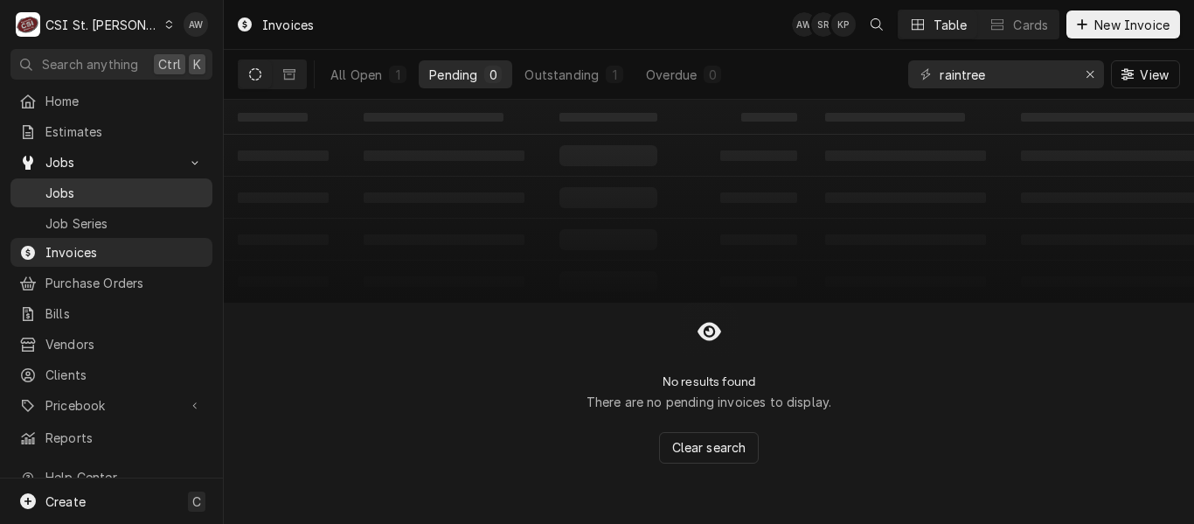
click at [72, 184] on span "Jobs" at bounding box center [124, 193] width 158 height 18
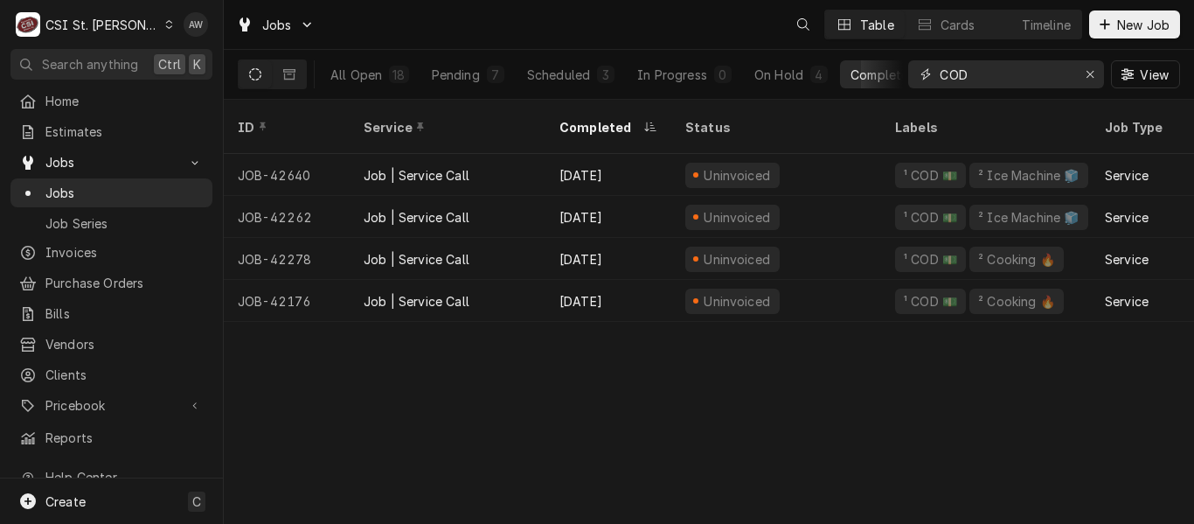
drag, startPoint x: 941, startPoint y: 69, endPoint x: 902, endPoint y: 65, distance: 39.6
click at [902, 66] on div "All Open 18 Pending 7 Scheduled 3 In Progress 0 On Hold 4 Completed 4 COD View" at bounding box center [709, 74] width 942 height 49
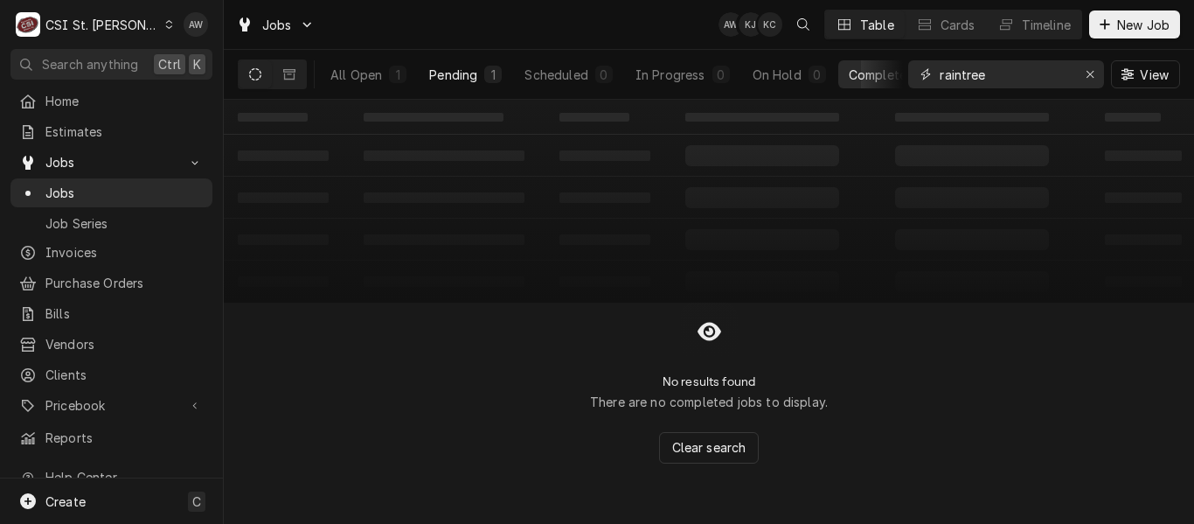
type input "raintree"
click at [507, 72] on button "Pending 1" at bounding box center [466, 74] width 94 height 28
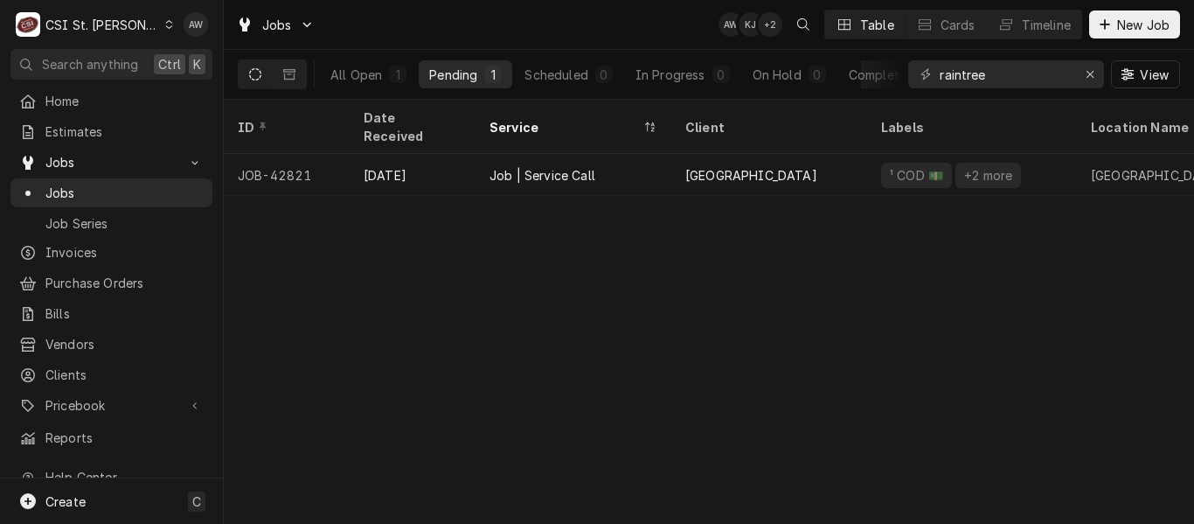
click at [619, 154] on div "Job | Service Call" at bounding box center [573, 175] width 196 height 42
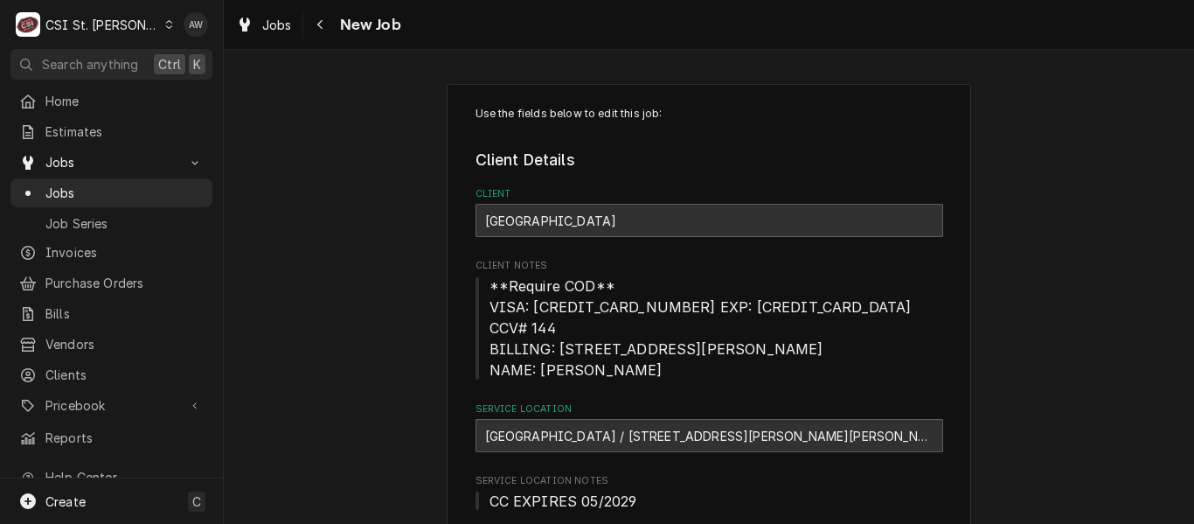
type textarea "x"
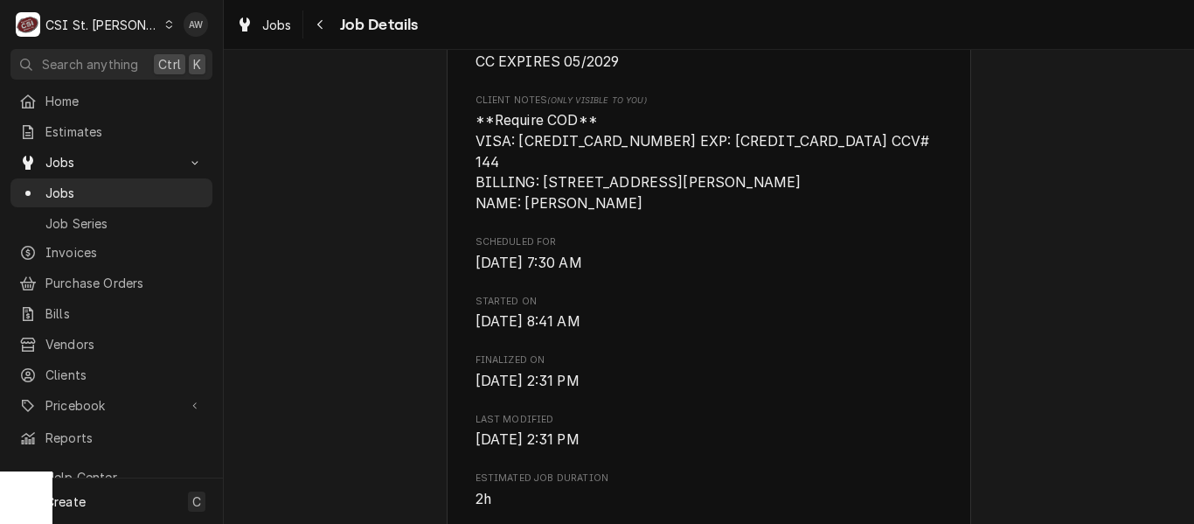
scroll to position [699, 0]
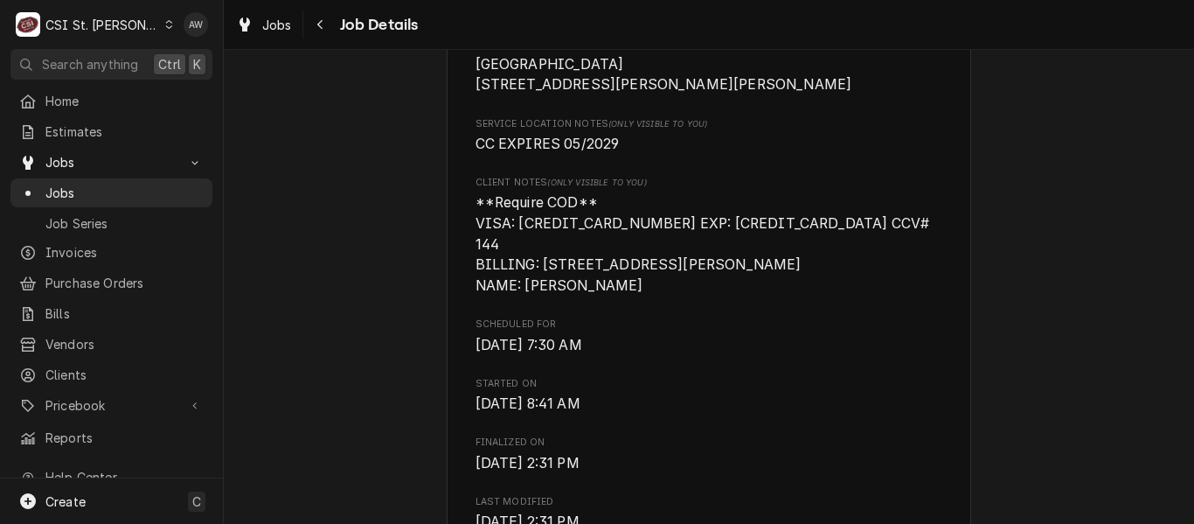
scroll to position [437, 0]
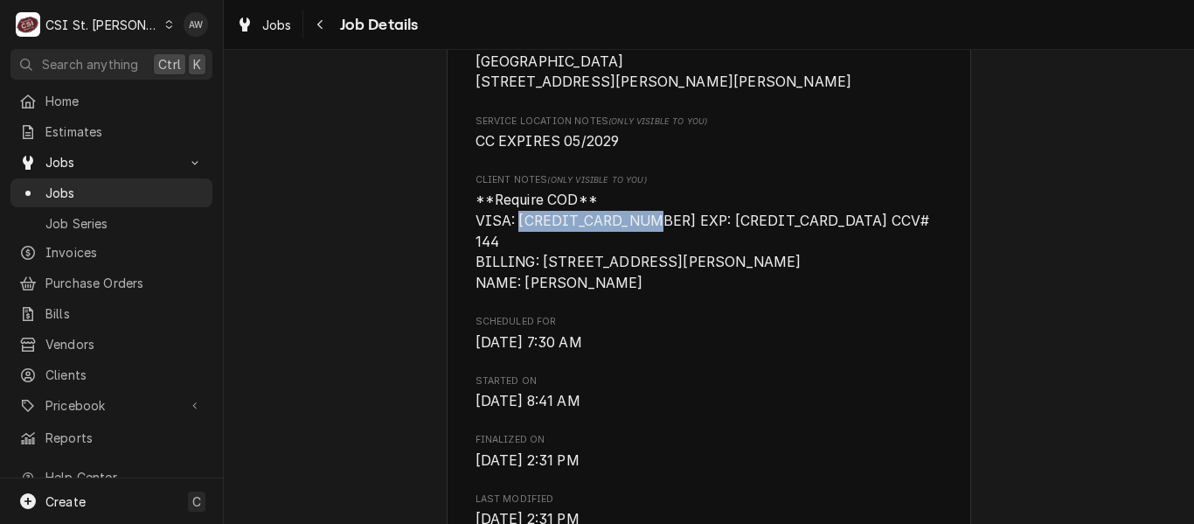
drag, startPoint x: 514, startPoint y: 236, endPoint x: 642, endPoint y: 238, distance: 127.6
click at [642, 238] on span "**Require COD** VISA: [CREDIT_CARD_NUMBER] EXP: [CREDIT_CARD_DATA] CCV# 144 BIL…" at bounding box center [704, 241] width 458 height 100
